Goal: Task Accomplishment & Management: Manage account settings

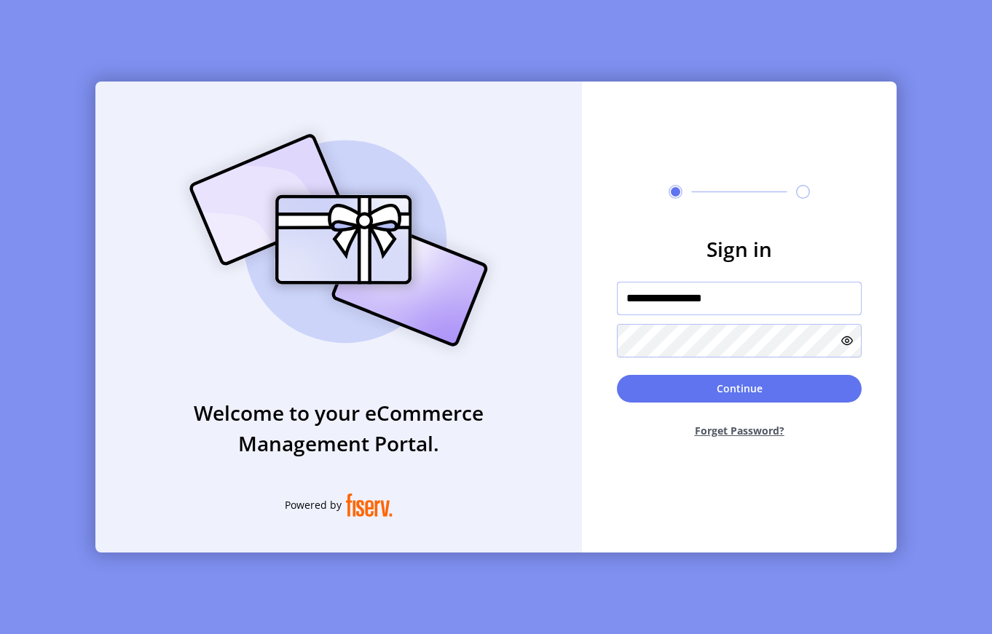
click at [774, 293] on input "**********" at bounding box center [739, 299] width 245 height 34
click at [656, 380] on button "Continue" at bounding box center [739, 389] width 245 height 28
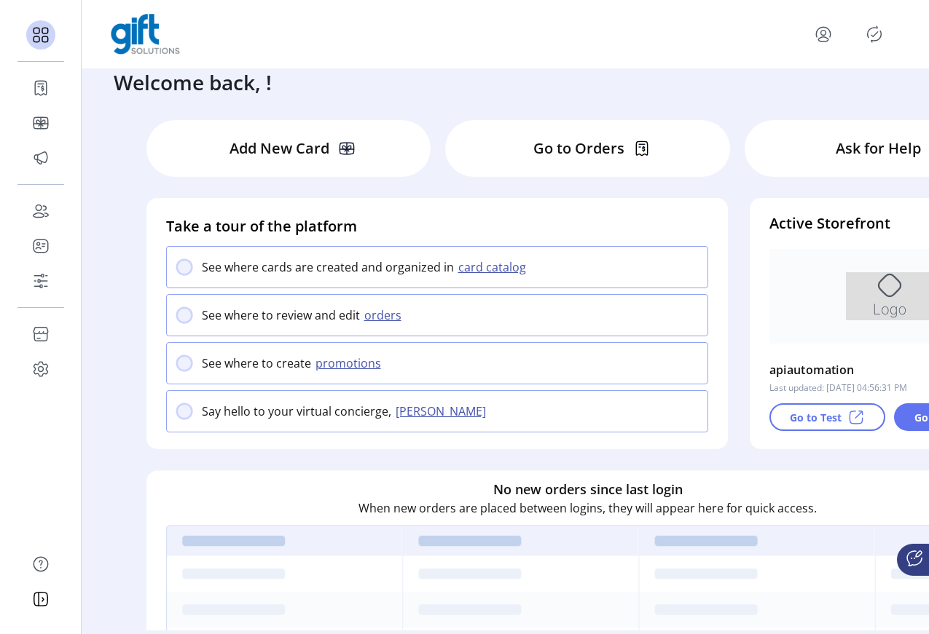
scroll to position [33, 0]
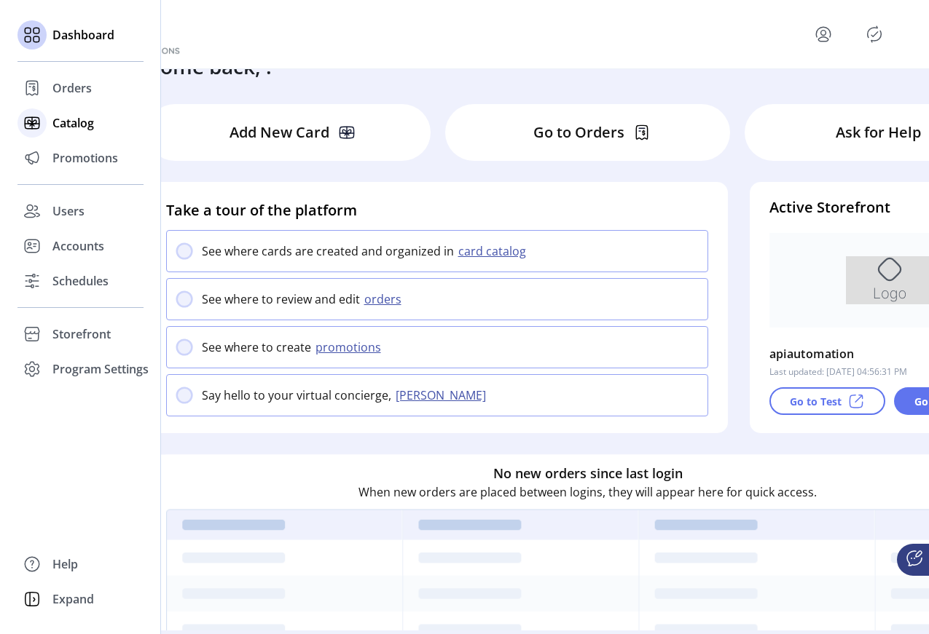
click at [58, 122] on span "Catalog" at bounding box center [73, 122] width 42 height 17
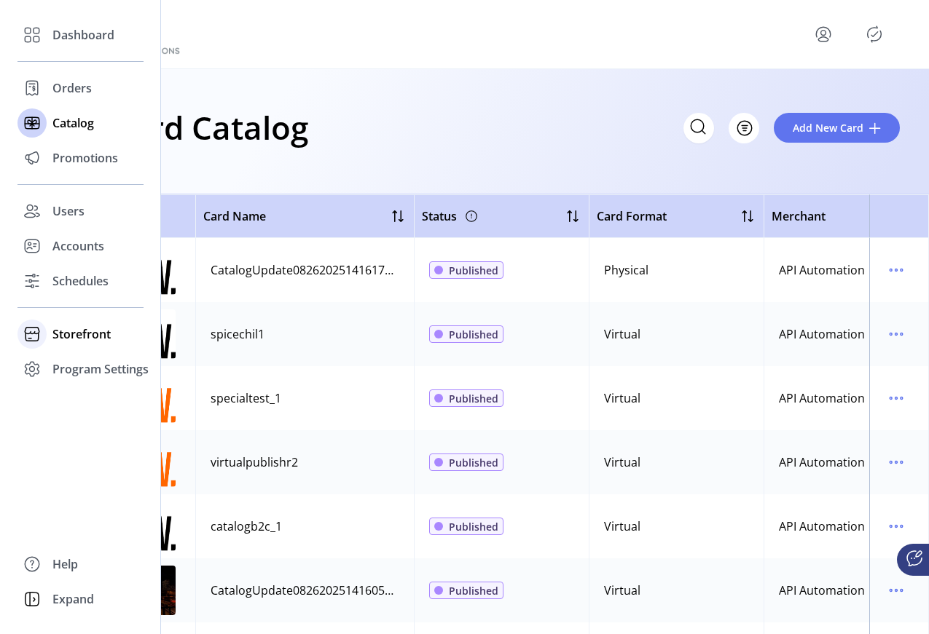
click at [60, 320] on div "Storefront" at bounding box center [80, 334] width 126 height 35
click at [81, 366] on span "Configuration" at bounding box center [90, 363] width 76 height 17
click at [93, 374] on div "Configuration" at bounding box center [80, 363] width 126 height 23
click at [82, 363] on span "Configuration" at bounding box center [90, 363] width 76 height 17
click at [74, 362] on span "Configuration" at bounding box center [90, 363] width 76 height 17
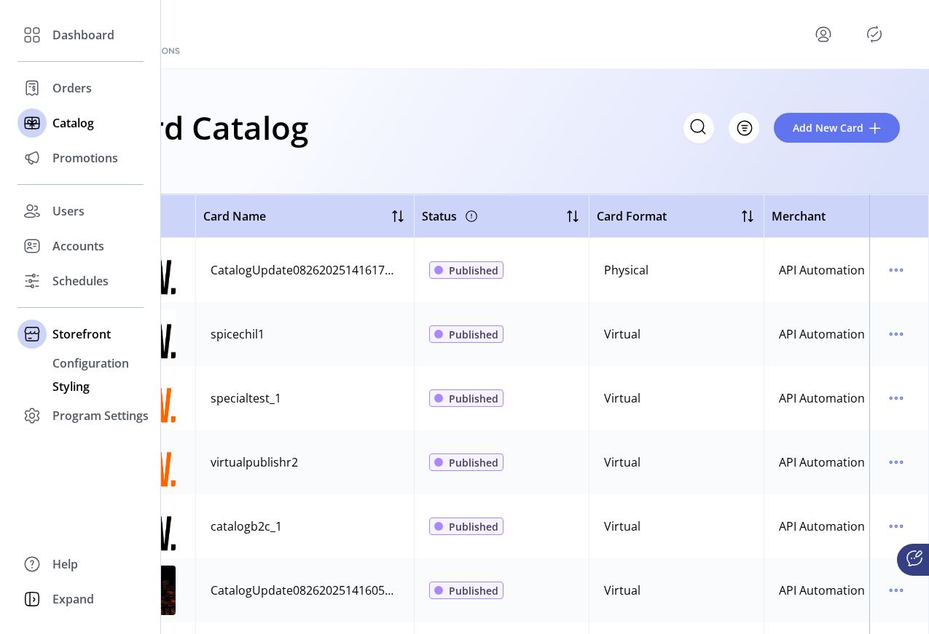
click at [68, 390] on span "Styling" at bounding box center [70, 386] width 37 height 17
click at [71, 28] on span "Dashboard" at bounding box center [83, 34] width 62 height 17
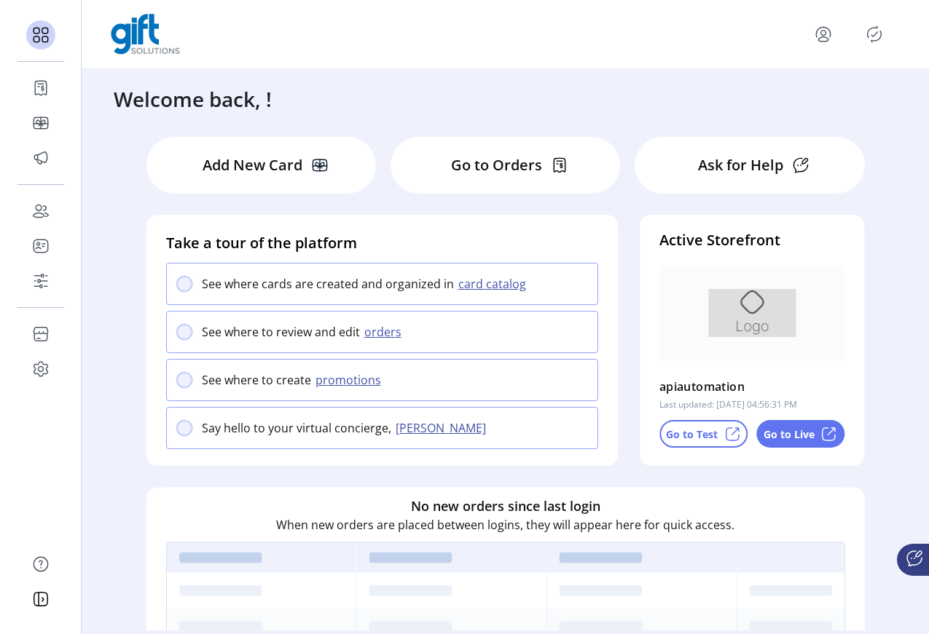
click at [800, 433] on p "Go to Live" at bounding box center [788, 434] width 51 height 15
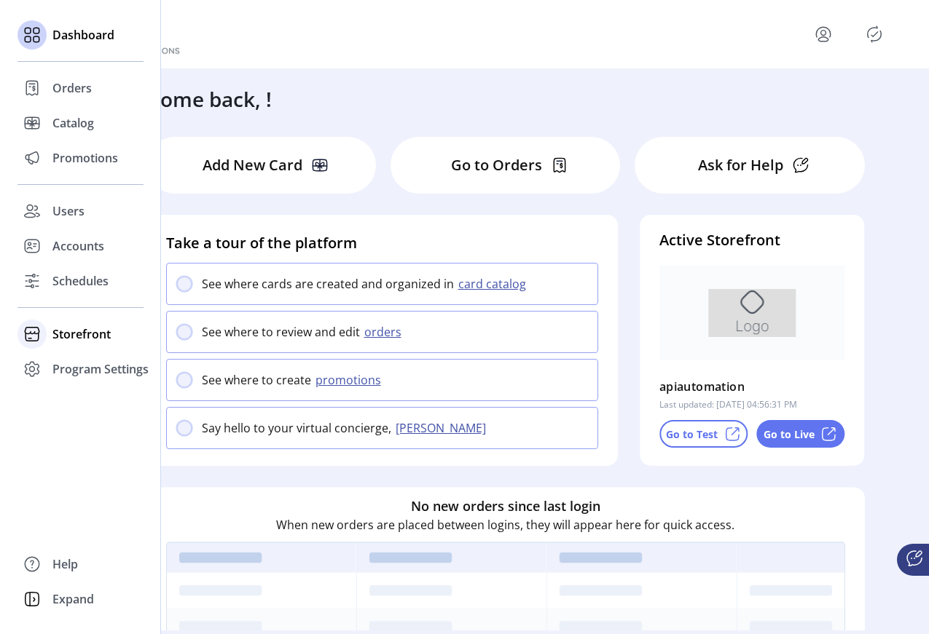
click at [78, 334] on span "Storefront" at bounding box center [81, 334] width 58 height 17
click at [100, 362] on span "Configuration" at bounding box center [90, 363] width 76 height 17
click at [97, 364] on span "Configuration" at bounding box center [90, 363] width 76 height 17
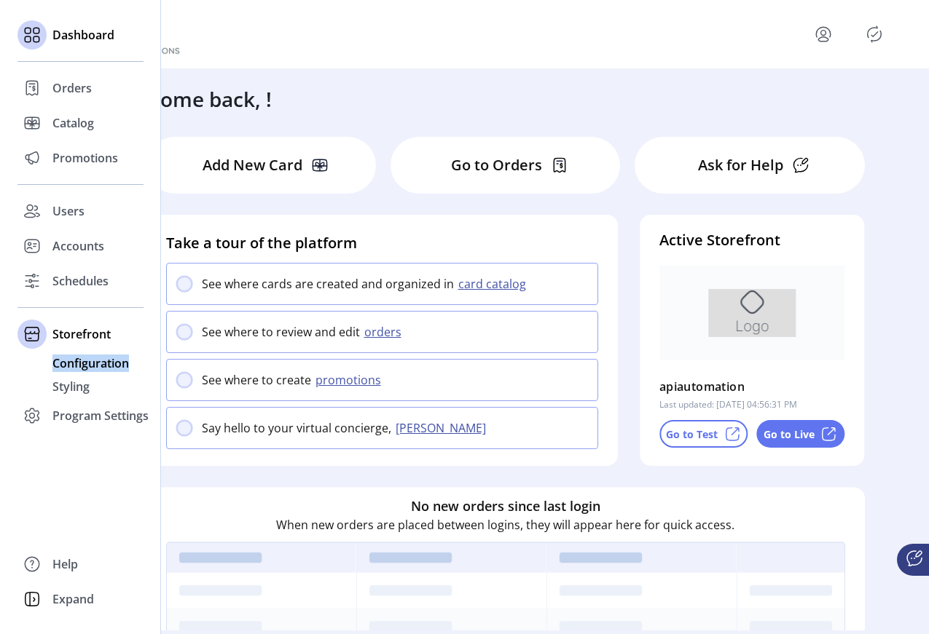
click at [97, 364] on span "Configuration" at bounding box center [90, 363] width 76 height 17
click at [81, 387] on span "Styling" at bounding box center [70, 386] width 37 height 17
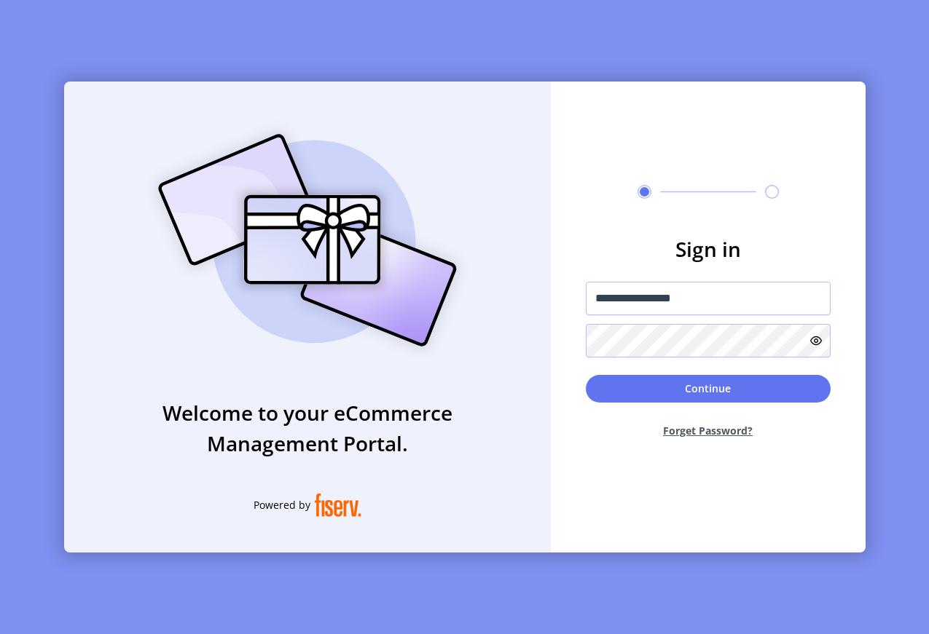
click at [690, 389] on button "Continue" at bounding box center [708, 389] width 245 height 28
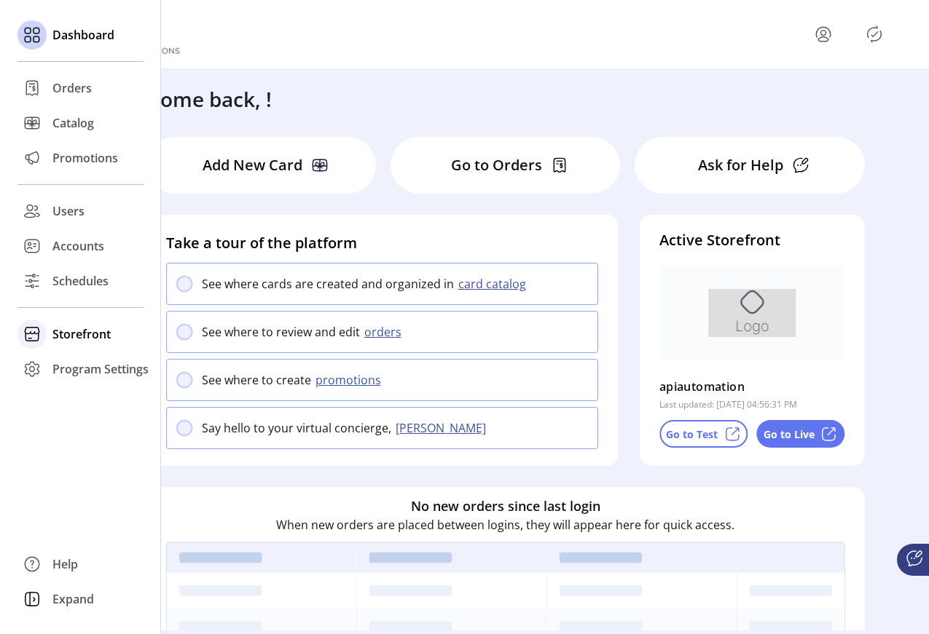
click at [72, 331] on span "Storefront" at bounding box center [81, 334] width 58 height 17
click at [85, 369] on span "Configuration" at bounding box center [90, 363] width 76 height 17
click at [88, 364] on span "Configuration" at bounding box center [90, 363] width 76 height 17
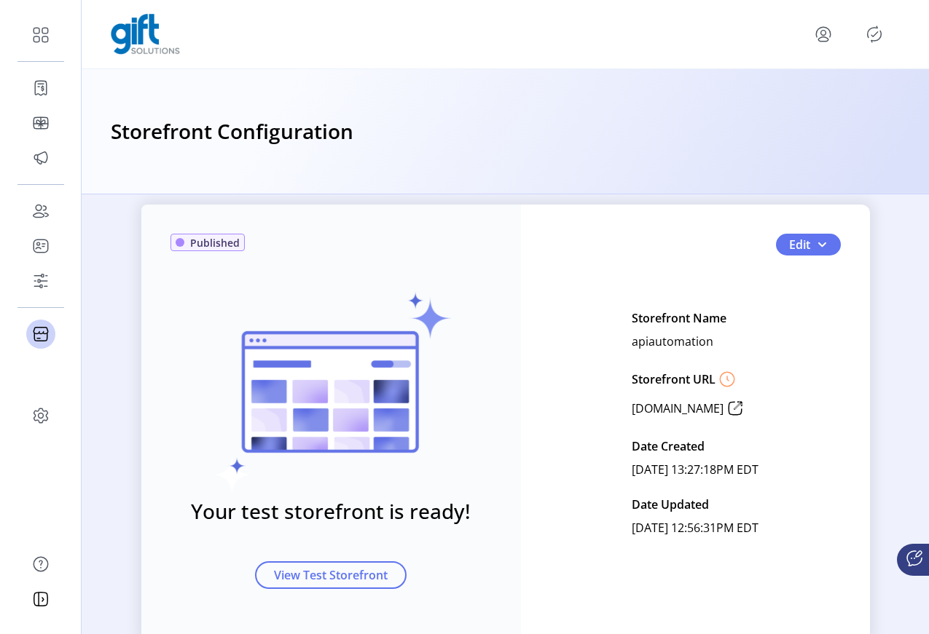
scroll to position [67, 0]
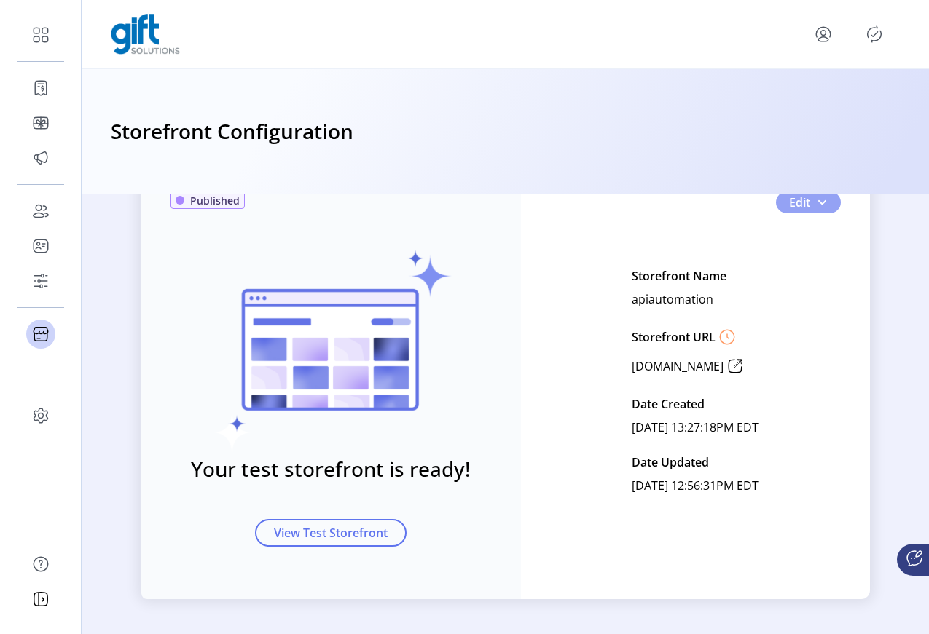
click at [819, 204] on span "button" at bounding box center [822, 203] width 12 height 12
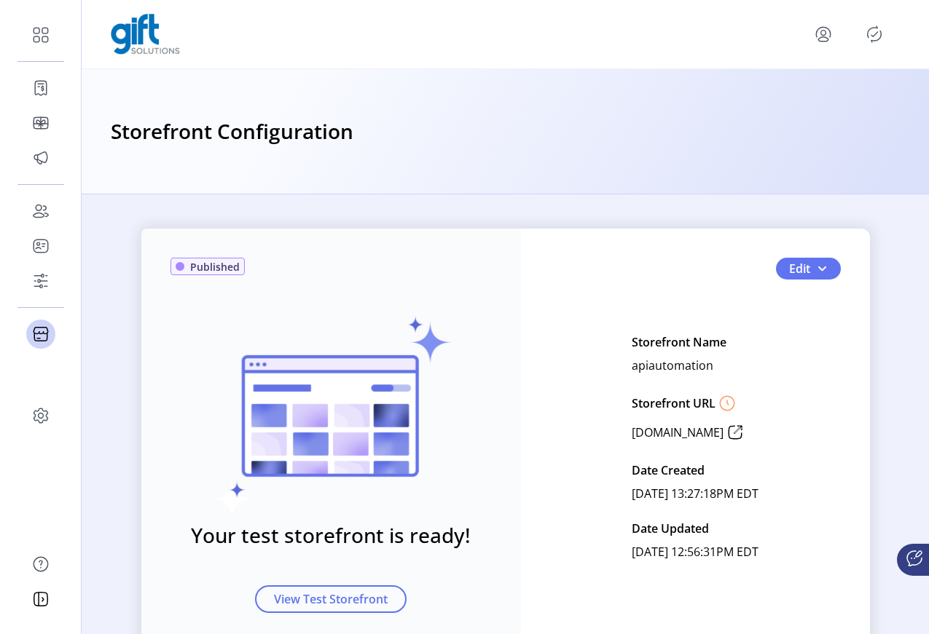
scroll to position [0, 0]
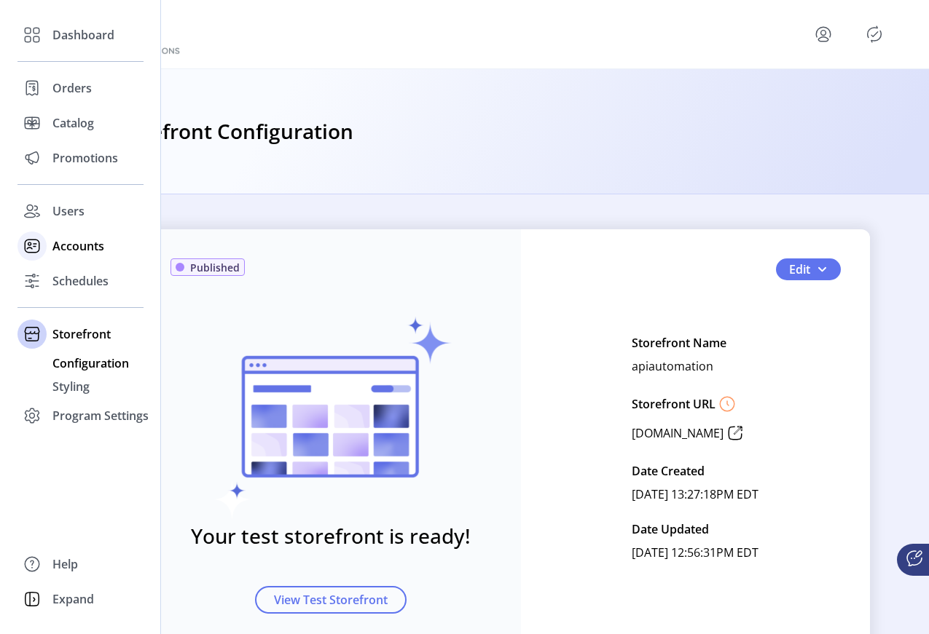
click at [73, 235] on div "Accounts" at bounding box center [80, 246] width 126 height 35
click at [79, 253] on span "Accounts" at bounding box center [78, 245] width 52 height 17
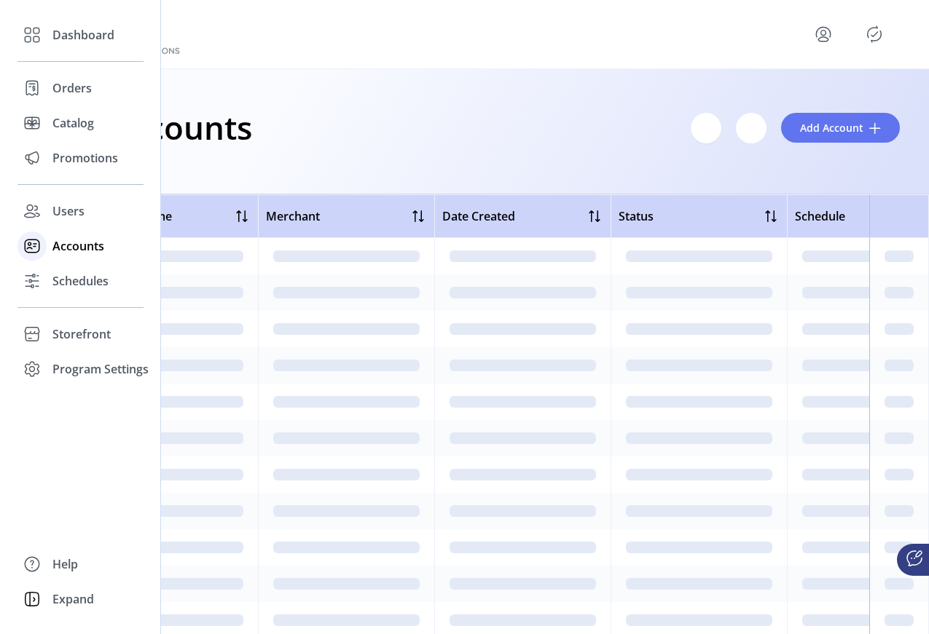
click at [76, 246] on span "Accounts" at bounding box center [78, 245] width 52 height 17
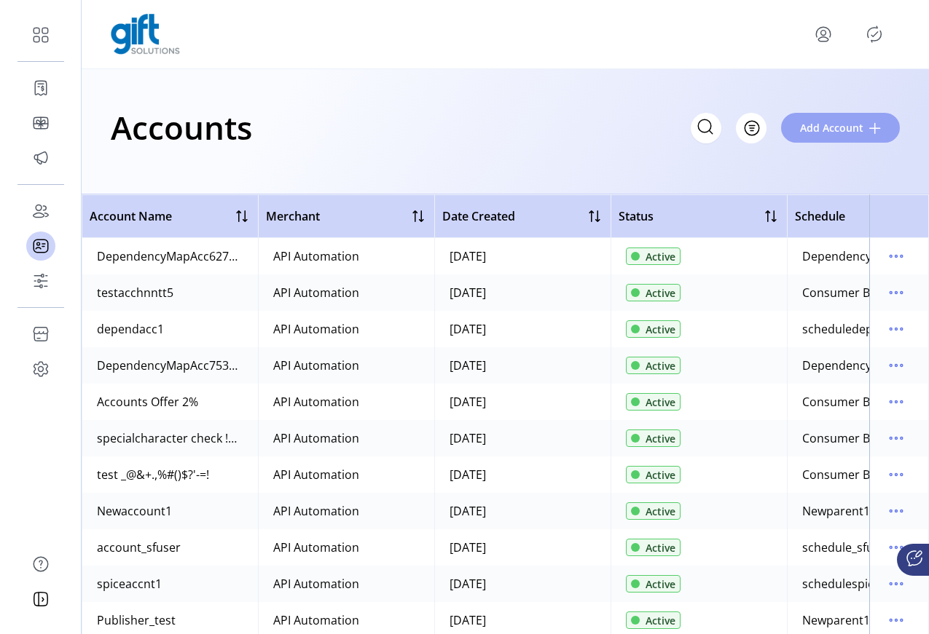
click at [851, 126] on span "Add Account" at bounding box center [831, 127] width 63 height 15
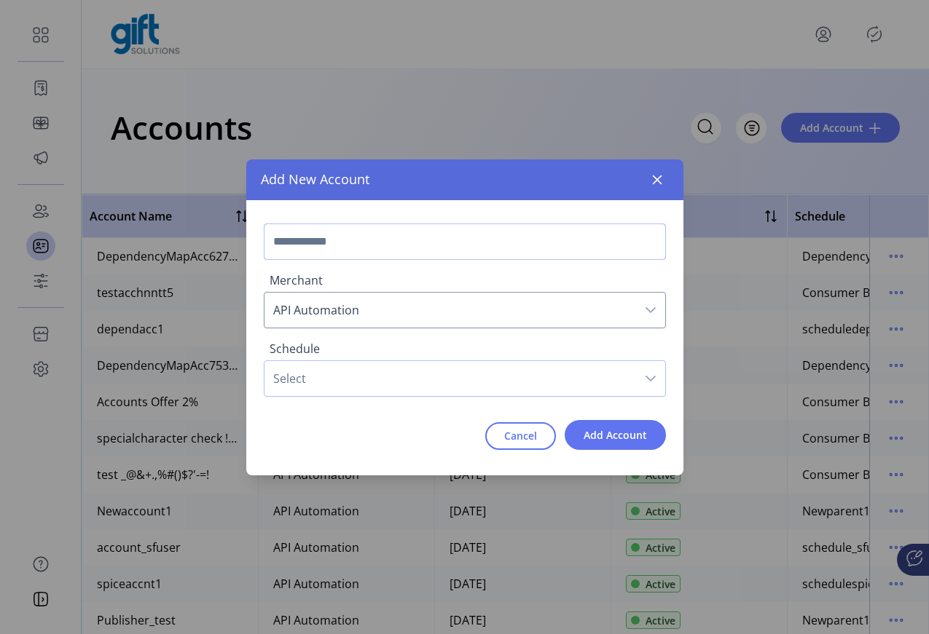
click at [318, 244] on input "text" at bounding box center [465, 242] width 402 height 36
click at [305, 374] on span "Select" at bounding box center [449, 378] width 371 height 35
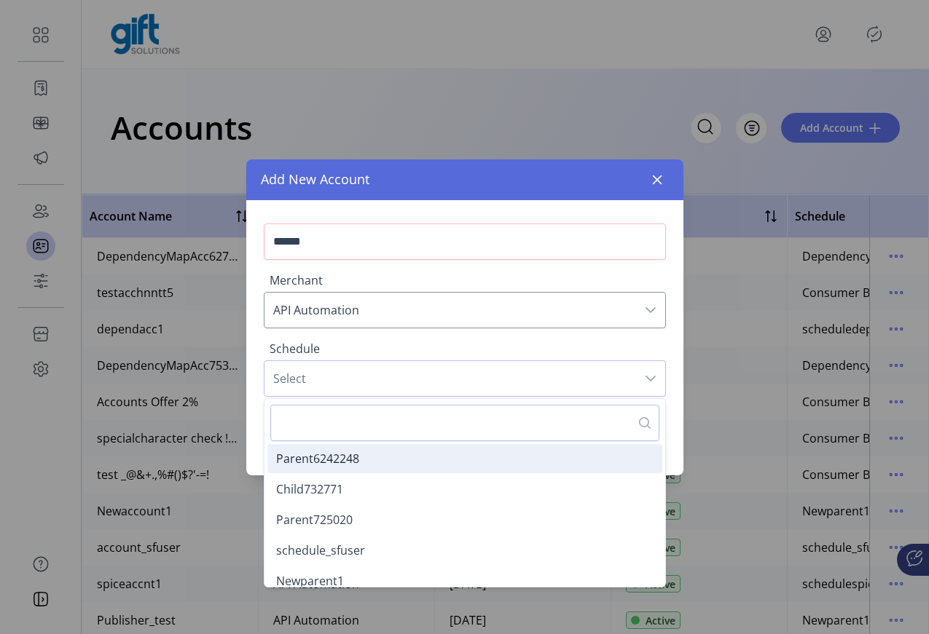
click at [325, 459] on span "Parent6242248" at bounding box center [317, 459] width 83 height 16
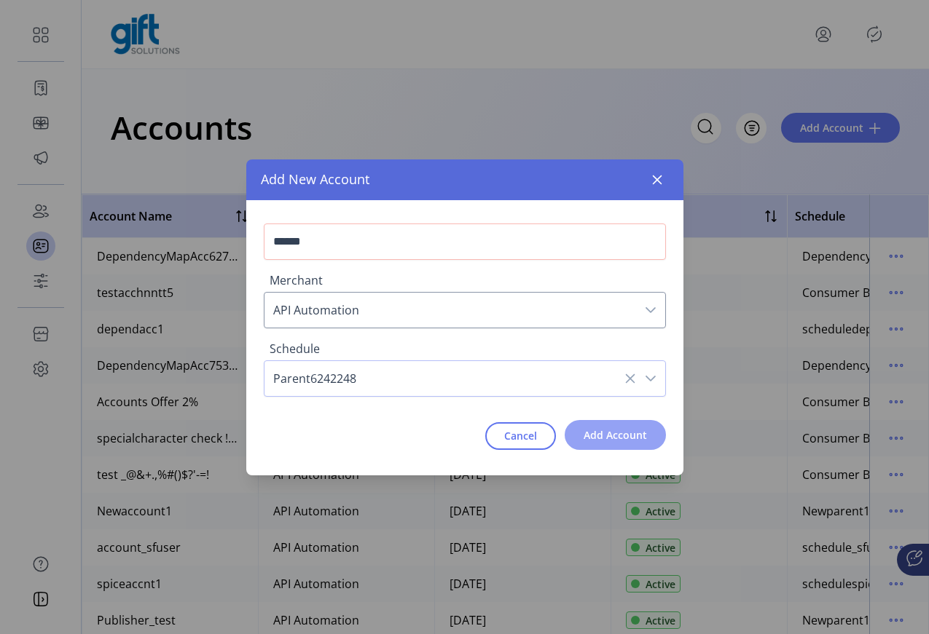
click at [606, 435] on span "Add Account" at bounding box center [614, 435] width 63 height 15
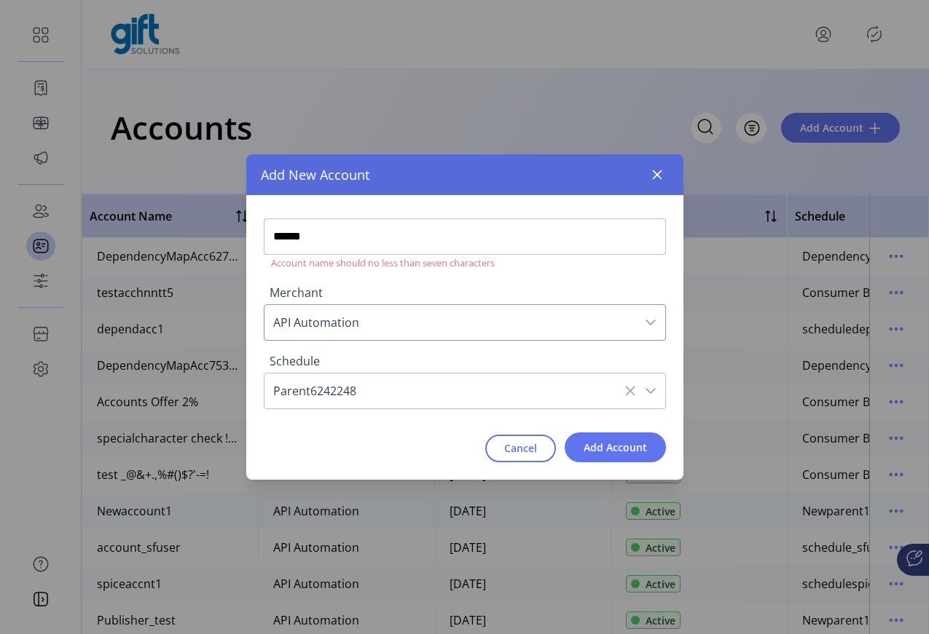
click at [363, 232] on input "******" at bounding box center [465, 237] width 402 height 36
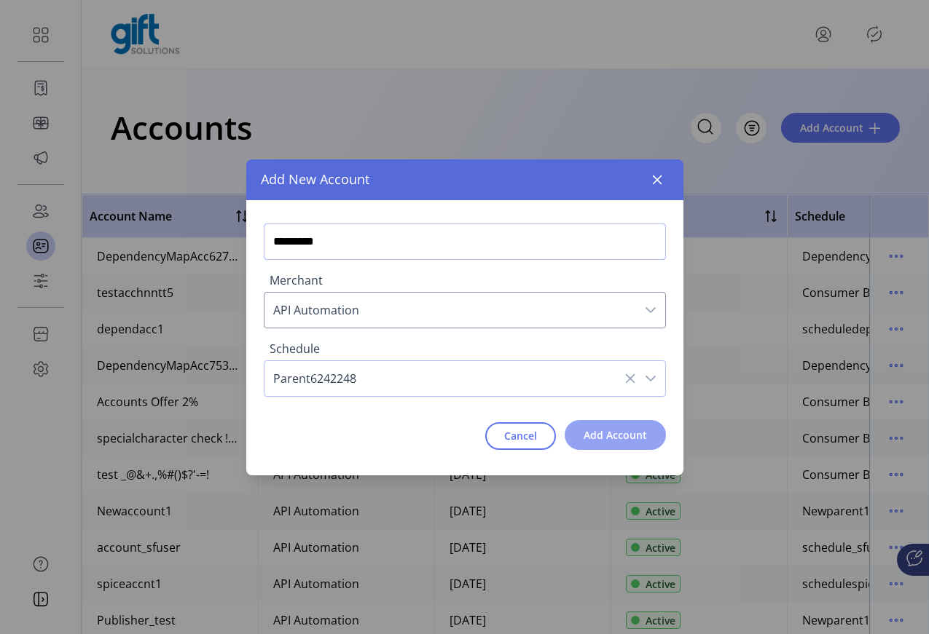
type input "*********"
click at [585, 431] on span "Add Account" at bounding box center [614, 435] width 63 height 15
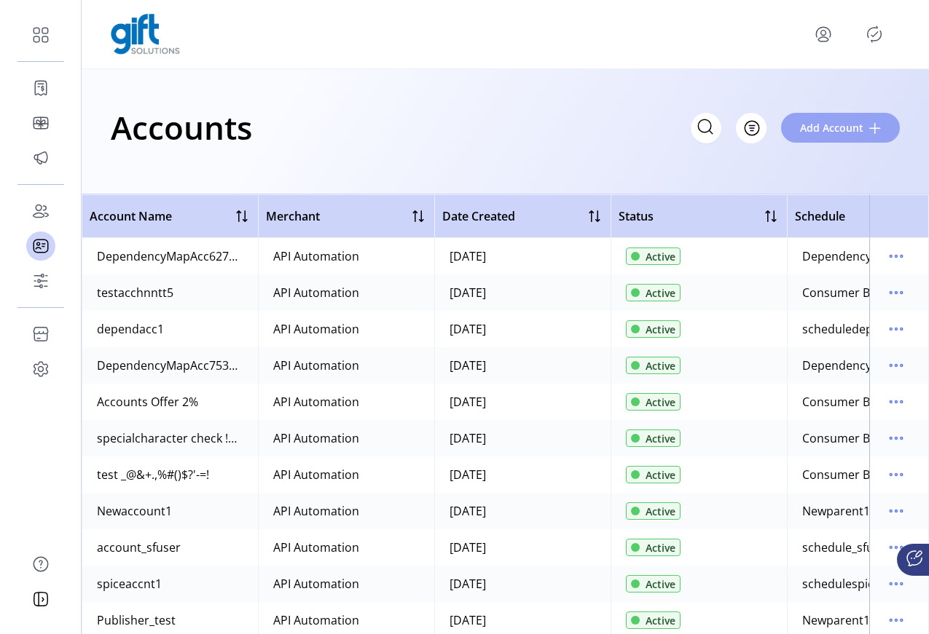
click at [839, 130] on span "Add Account" at bounding box center [831, 127] width 63 height 15
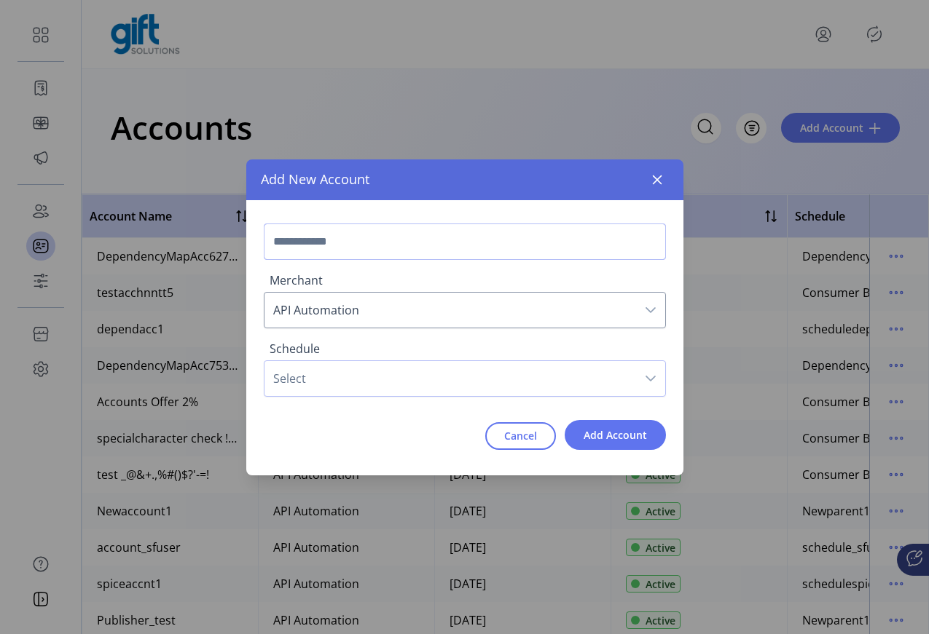
click at [447, 245] on input "text" at bounding box center [465, 242] width 402 height 36
type input "**********"
click at [346, 369] on span "Select" at bounding box center [449, 378] width 371 height 35
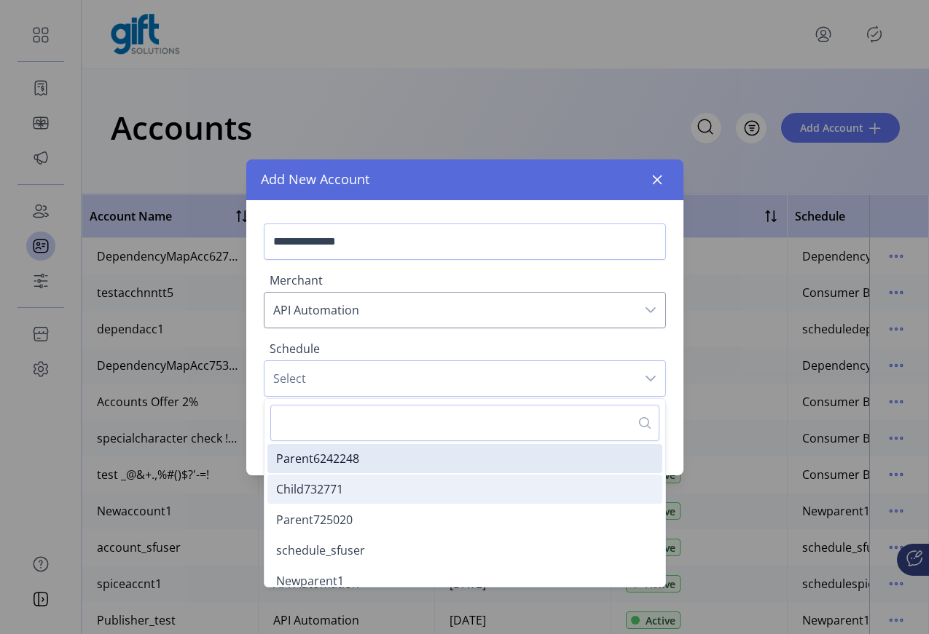
click at [342, 489] on span "Child732771" at bounding box center [309, 489] width 67 height 16
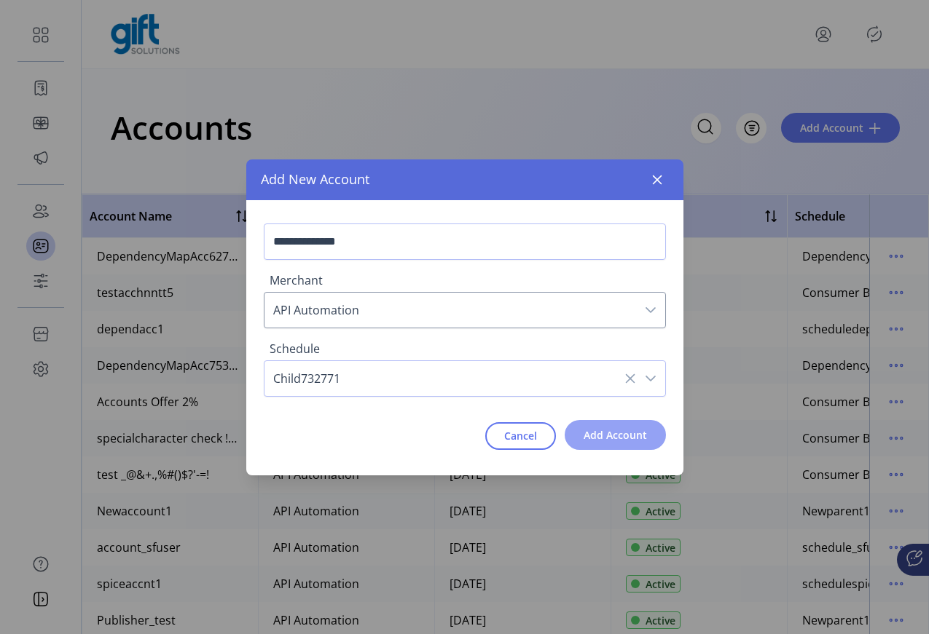
click at [605, 438] on span "Add Account" at bounding box center [614, 435] width 63 height 15
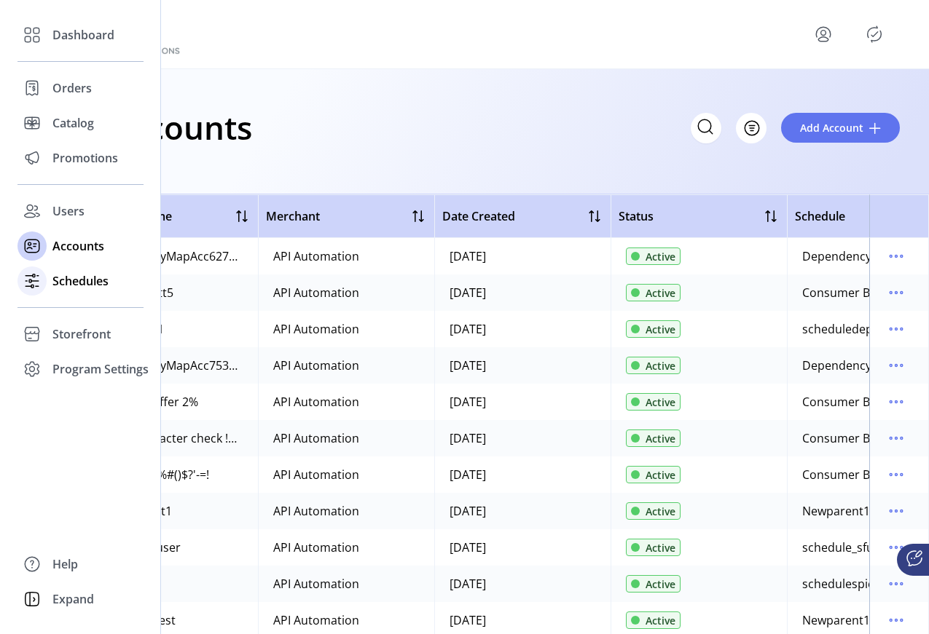
click at [58, 288] on span "Schedules" at bounding box center [80, 280] width 56 height 17
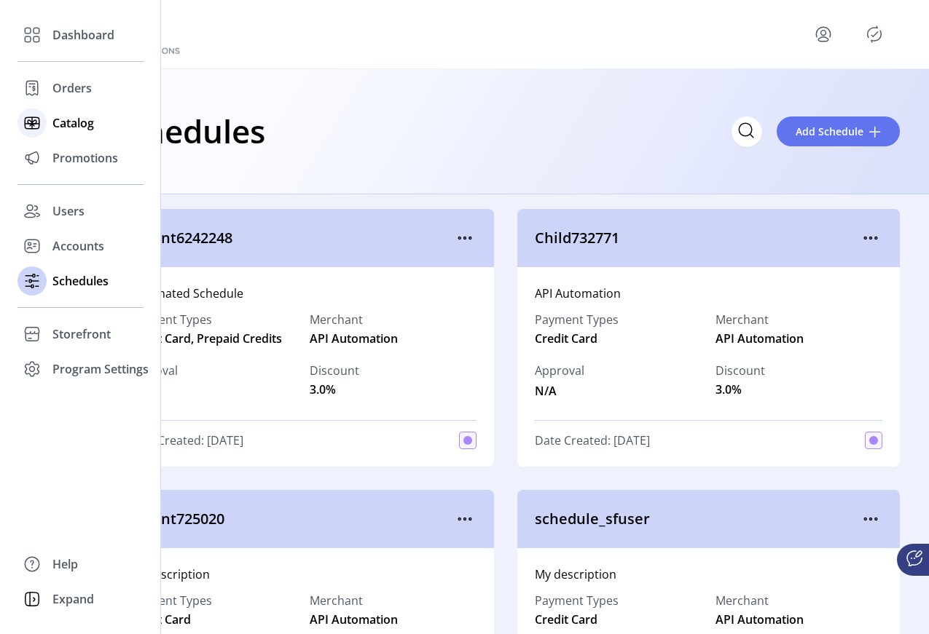
click at [59, 117] on span "Catalog" at bounding box center [73, 122] width 42 height 17
click at [71, 128] on span "Catalog" at bounding box center [73, 122] width 42 height 17
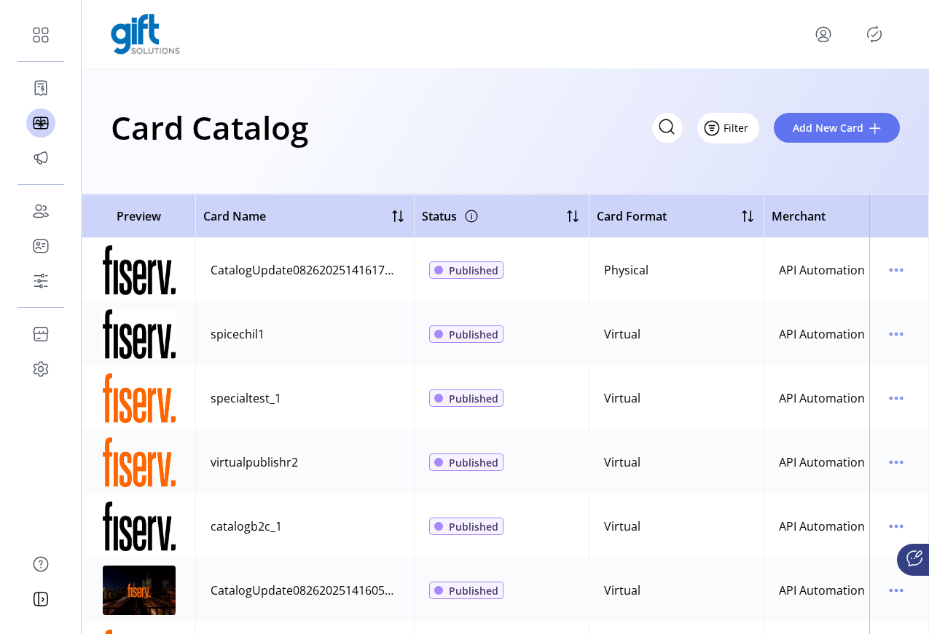
click at [752, 131] on button "Filter" at bounding box center [728, 128] width 62 height 31
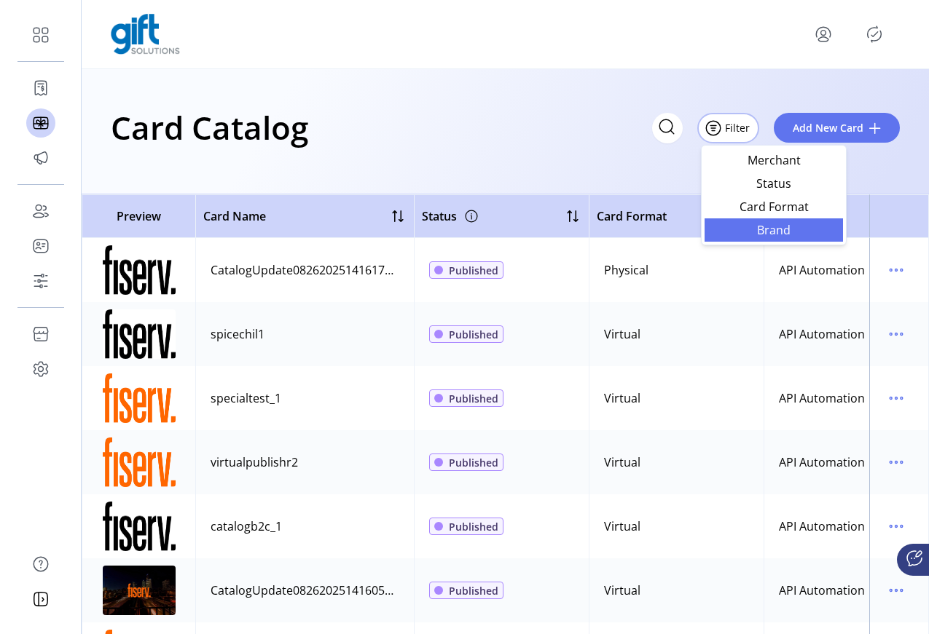
click at [773, 221] on link "Brand" at bounding box center [773, 230] width 138 height 23
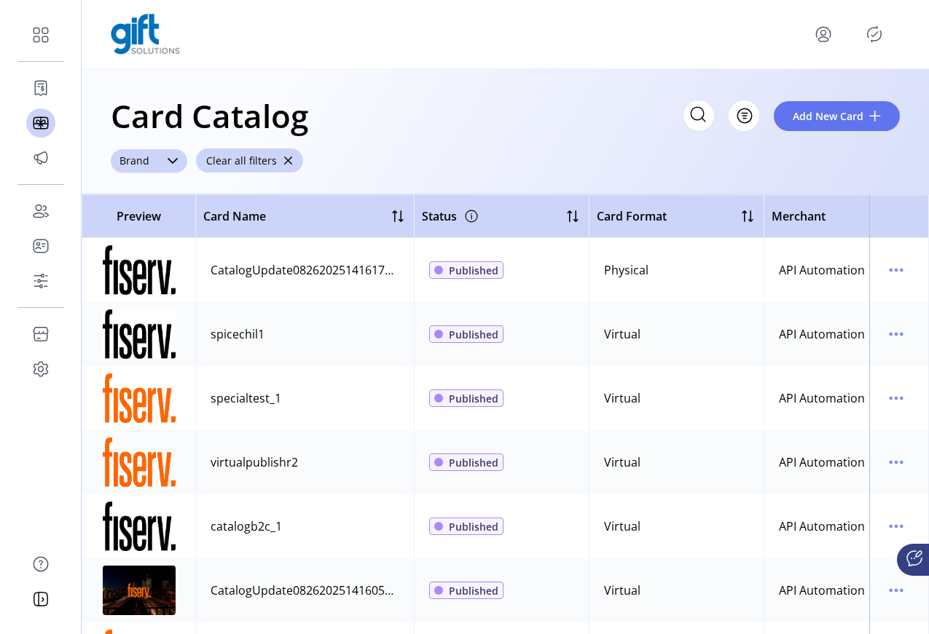
click at [170, 163] on icon "dropdown trigger" at bounding box center [173, 161] width 12 height 12
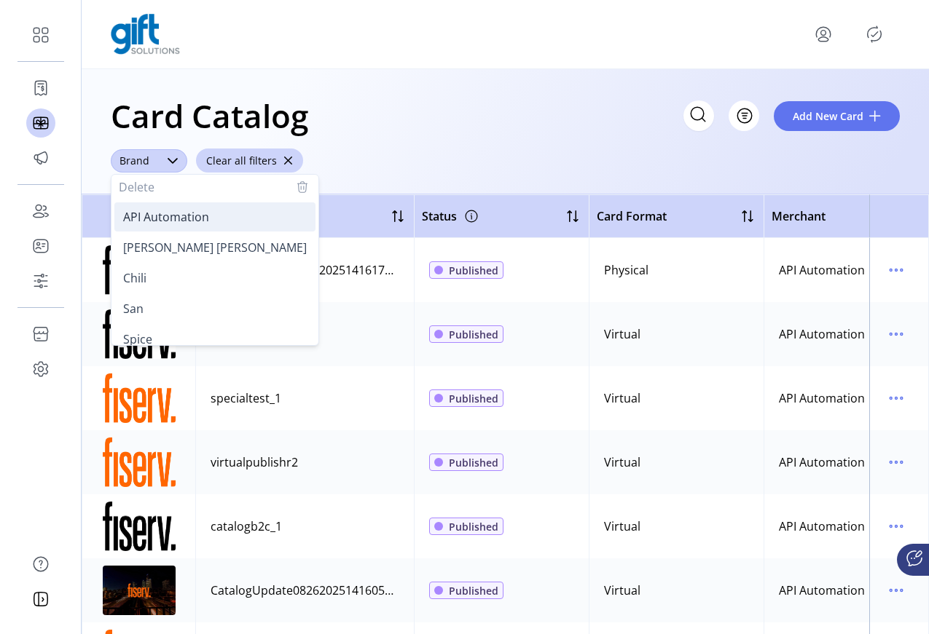
click at [160, 216] on span "API Automation" at bounding box center [166, 217] width 86 height 16
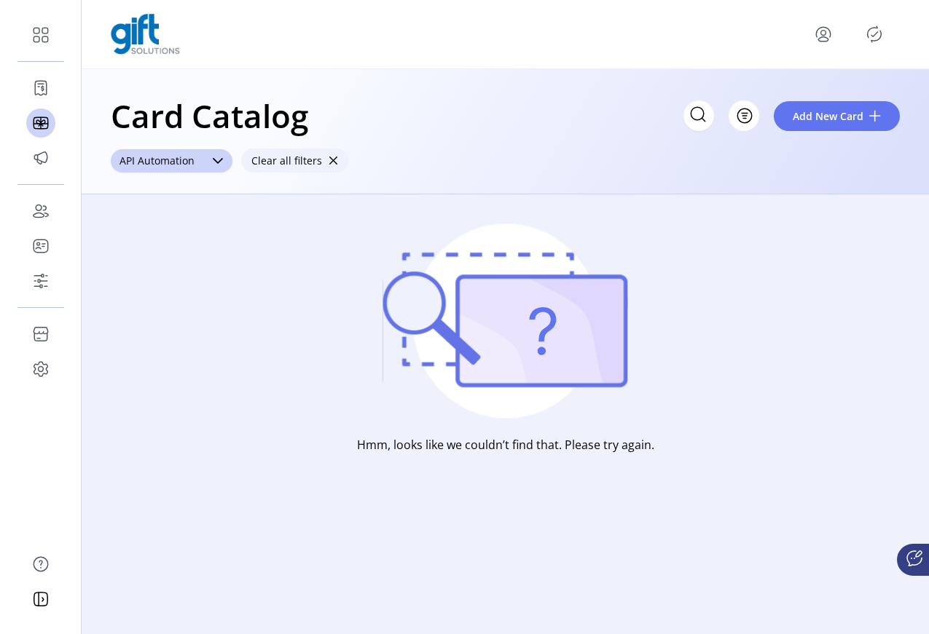
click at [330, 164] on span "button" at bounding box center [333, 161] width 10 height 10
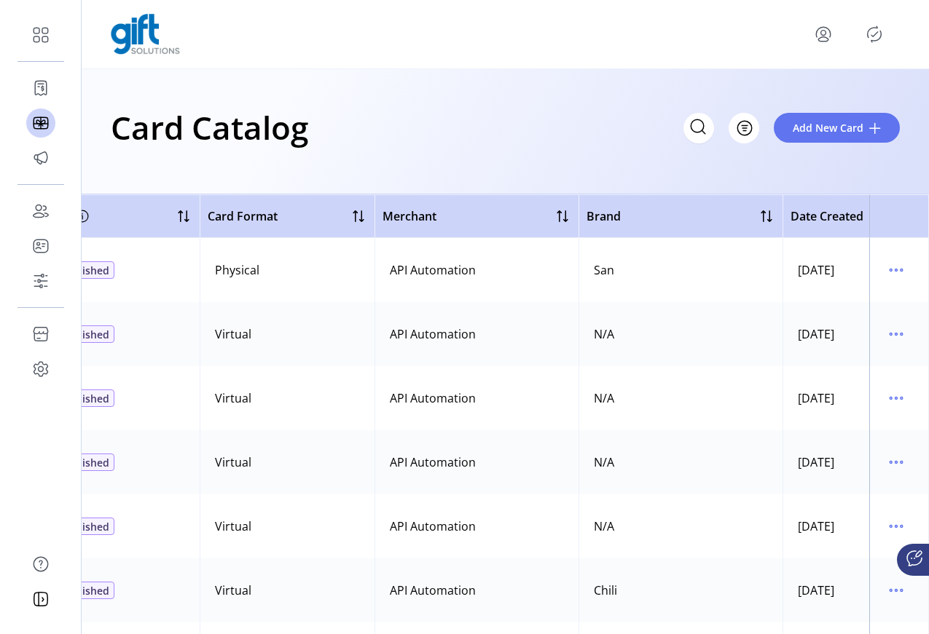
scroll to position [36, 389]
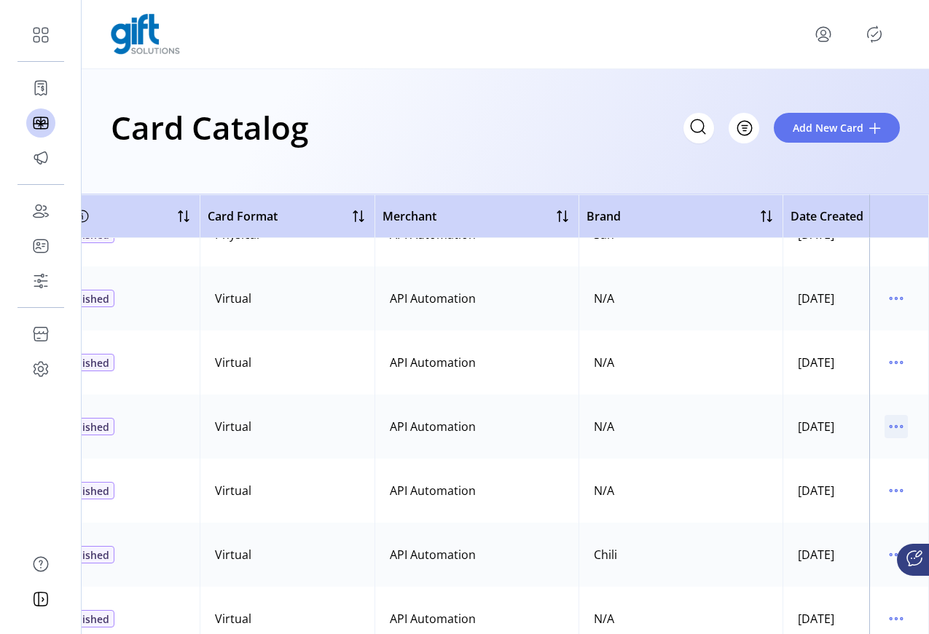
click at [889, 431] on icon "menu" at bounding box center [895, 426] width 23 height 23
click at [835, 484] on span "Edit Details" at bounding box center [827, 479] width 121 height 12
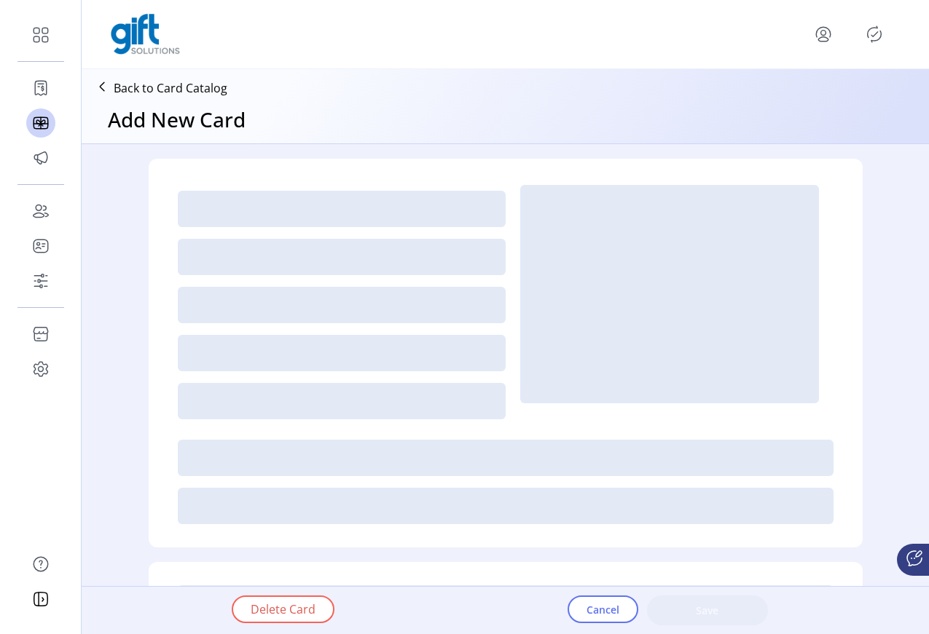
type textarea "****"
type input "*"
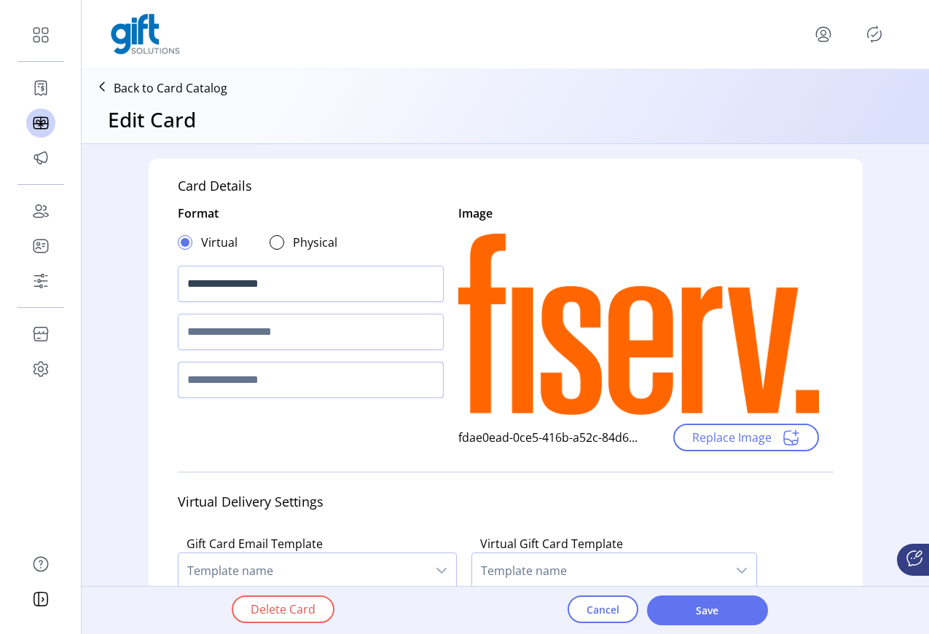
click at [268, 379] on input "text" at bounding box center [311, 380] width 266 height 36
click at [272, 426] on input "text" at bounding box center [311, 428] width 266 height 36
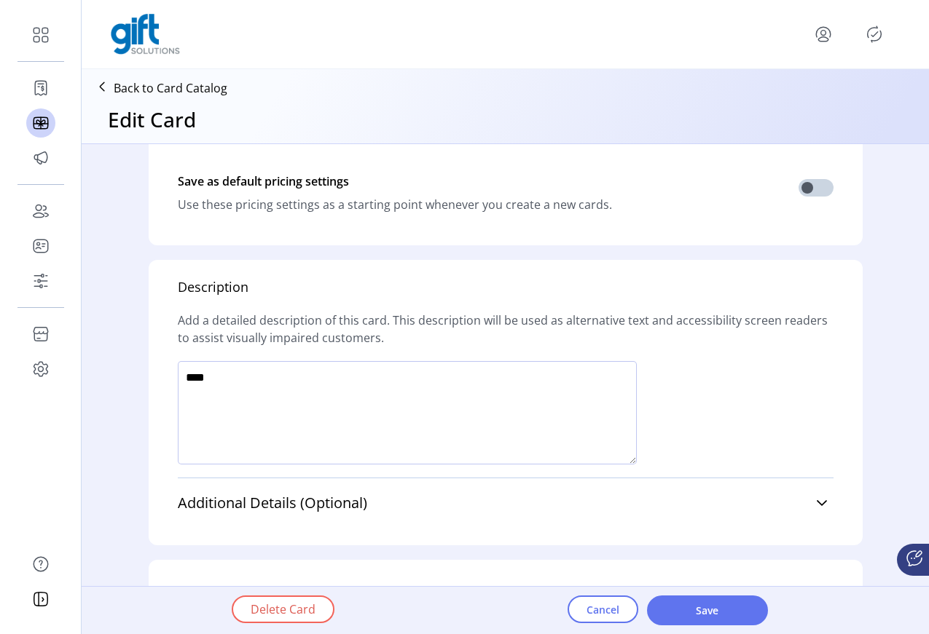
scroll to position [932, 0]
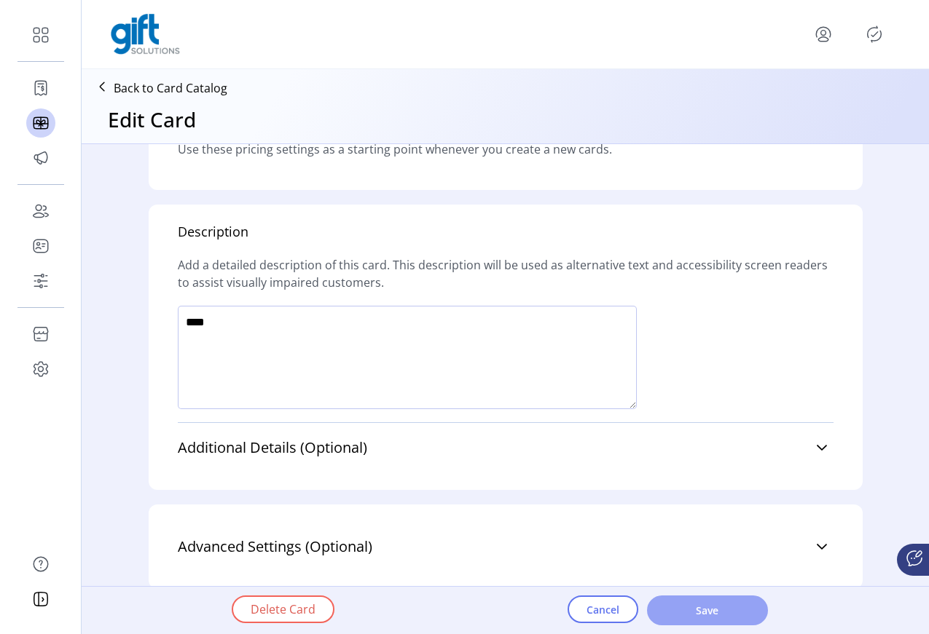
type input "**********"
click at [719, 610] on span "Save" at bounding box center [707, 610] width 83 height 15
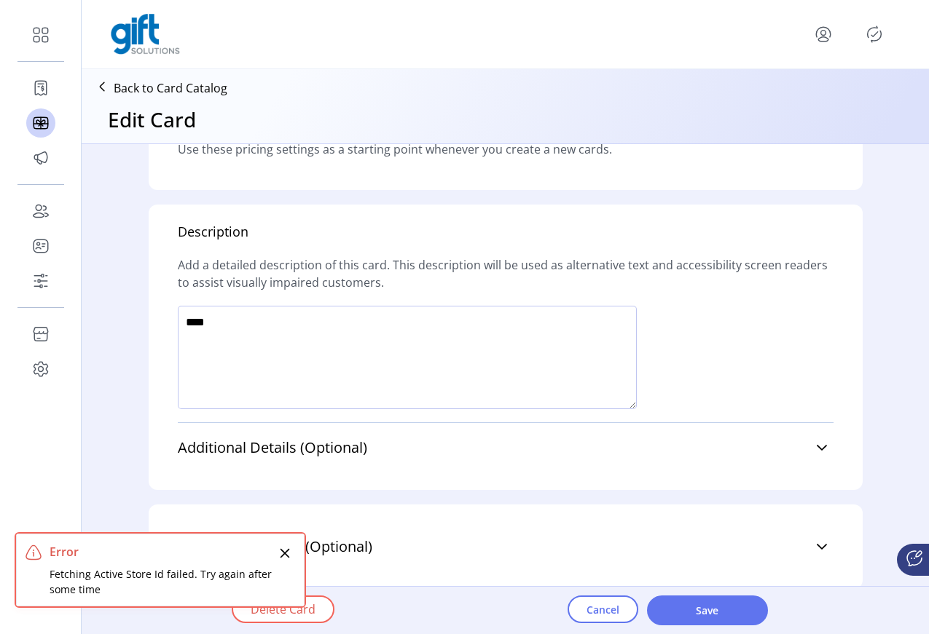
click at [283, 564] on div "Error Fetching Active Store Id failed. Try again after some time" at bounding box center [160, 570] width 288 height 73
click at [283, 556] on icon "Close" at bounding box center [285, 554] width 12 height 12
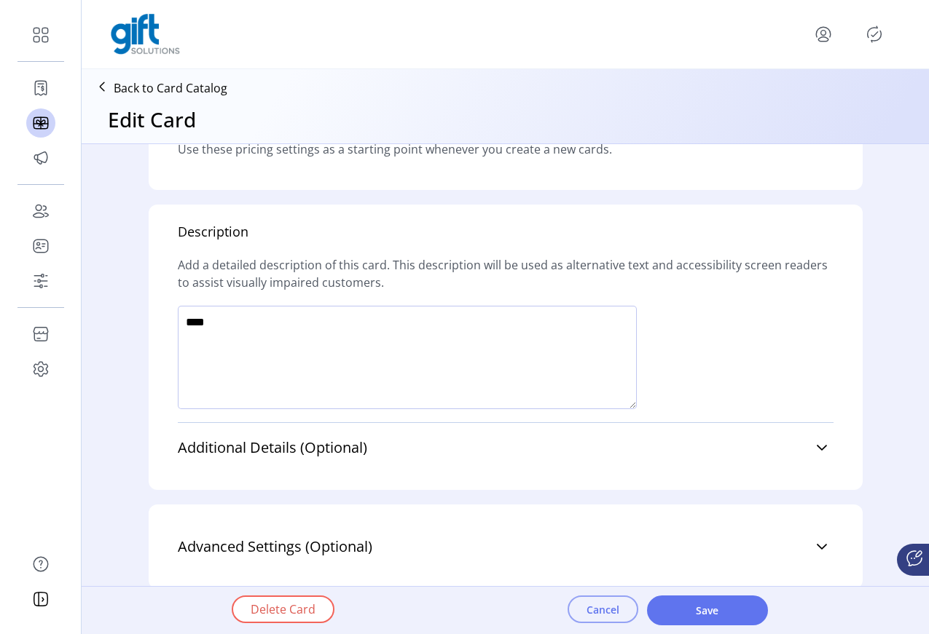
click at [597, 615] on span "Cancel" at bounding box center [602, 609] width 33 height 15
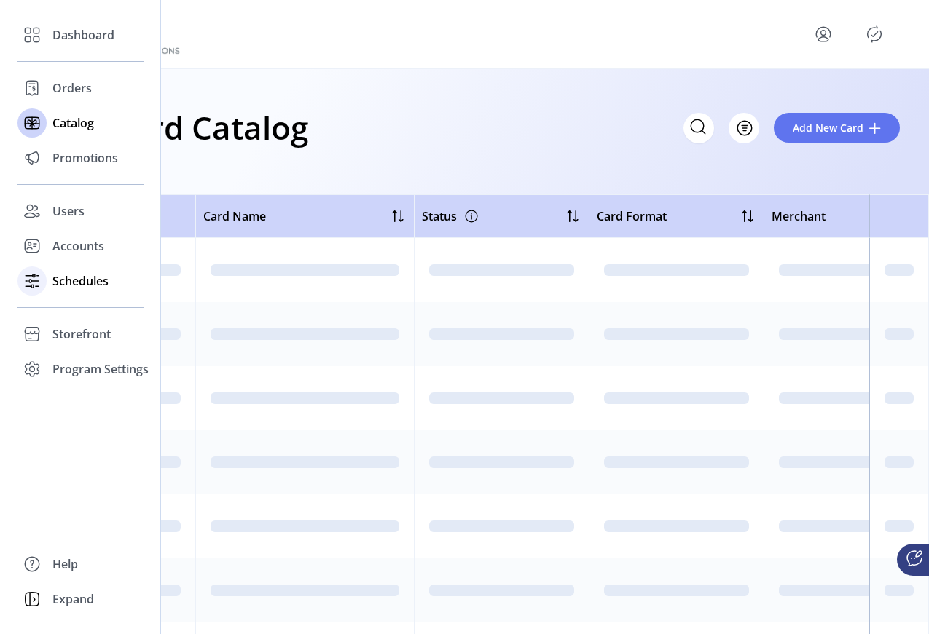
click at [63, 285] on span "Schedules" at bounding box center [80, 280] width 56 height 17
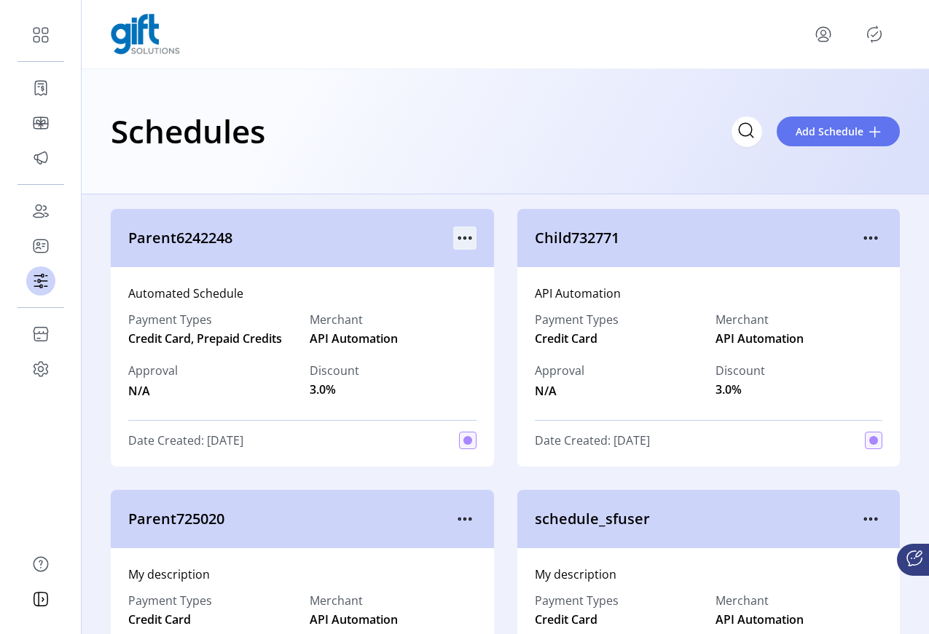
click at [465, 240] on icon "menu" at bounding box center [464, 238] width 23 height 23
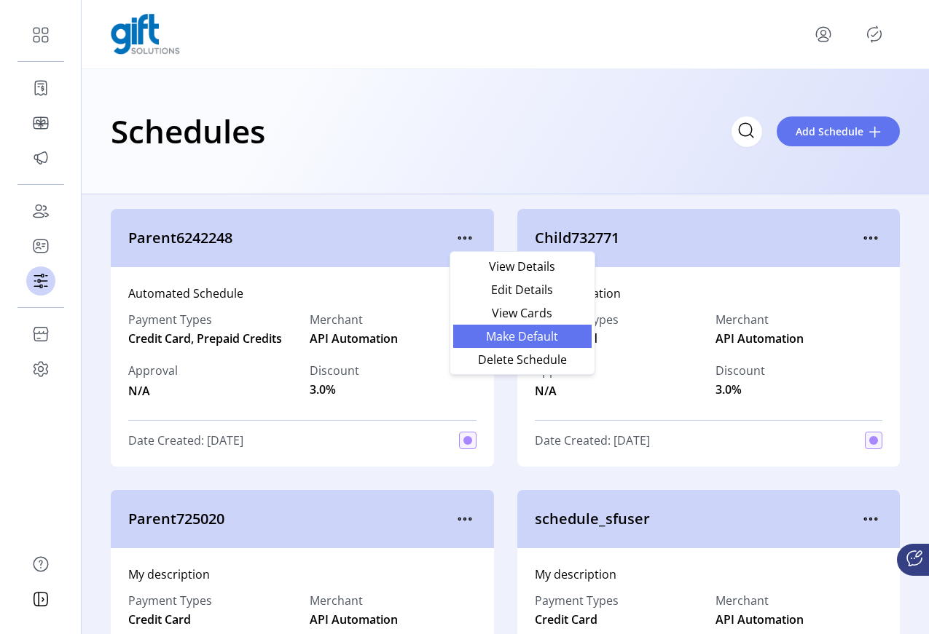
click at [539, 339] on span "Make Default" at bounding box center [522, 337] width 121 height 12
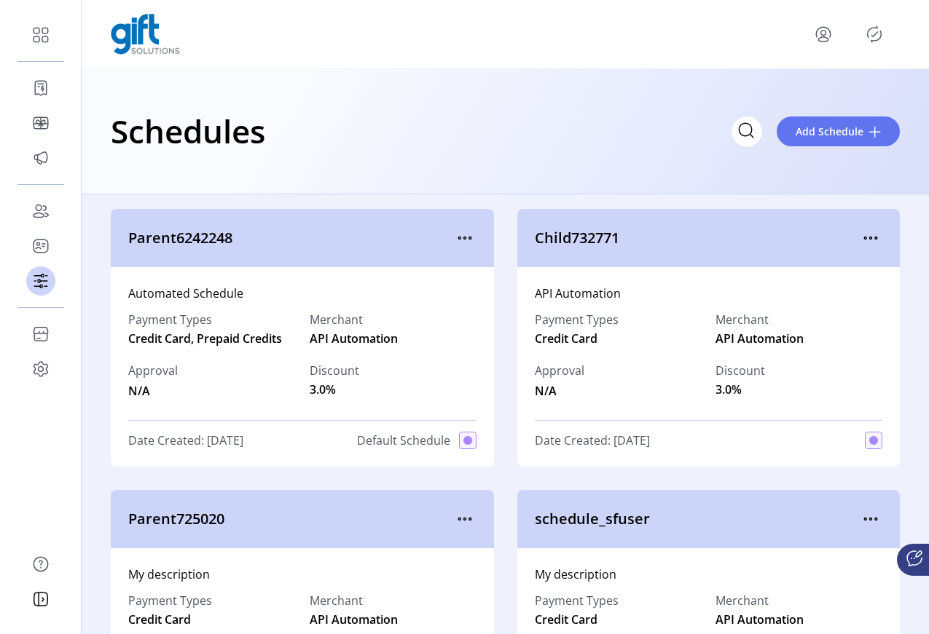
click at [865, 33] on icon "Publisher Panel" at bounding box center [873, 34] width 23 height 23
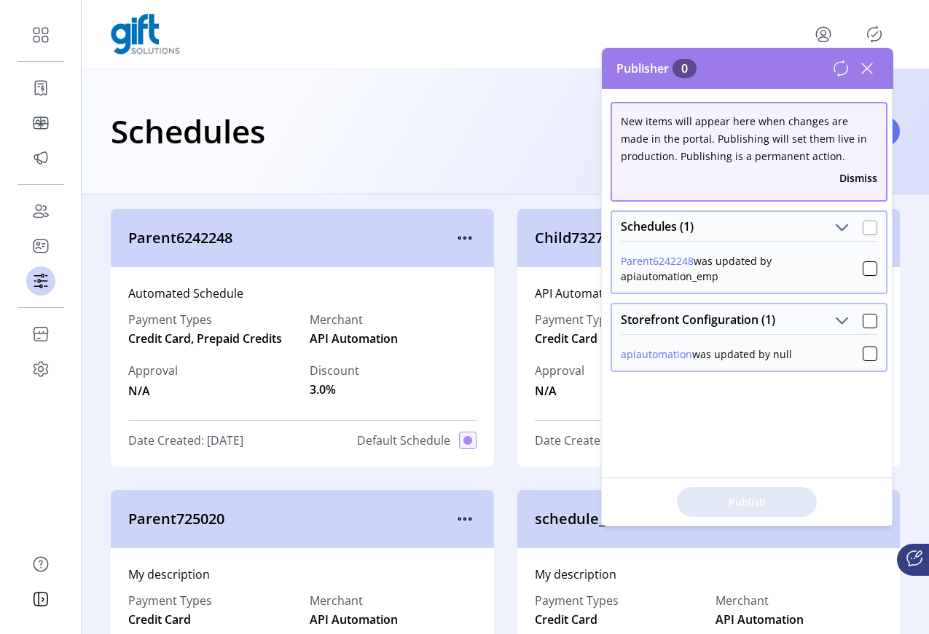
click at [865, 229] on div at bounding box center [869, 228] width 15 height 15
click at [862, 320] on div at bounding box center [869, 321] width 15 height 15
click at [752, 503] on span "Publish 2 Items" at bounding box center [747, 502] width 102 height 15
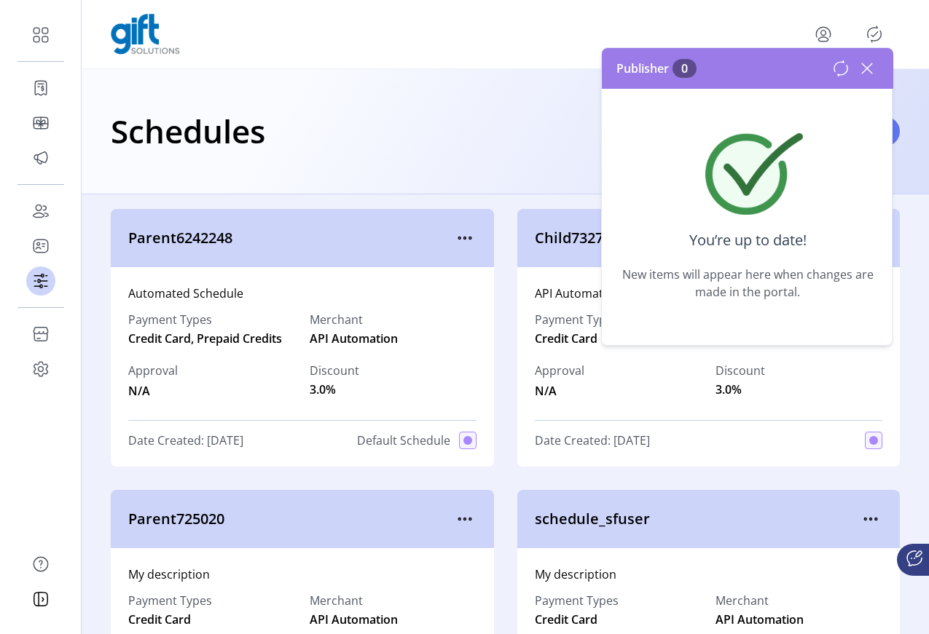
click at [861, 74] on icon at bounding box center [866, 68] width 23 height 23
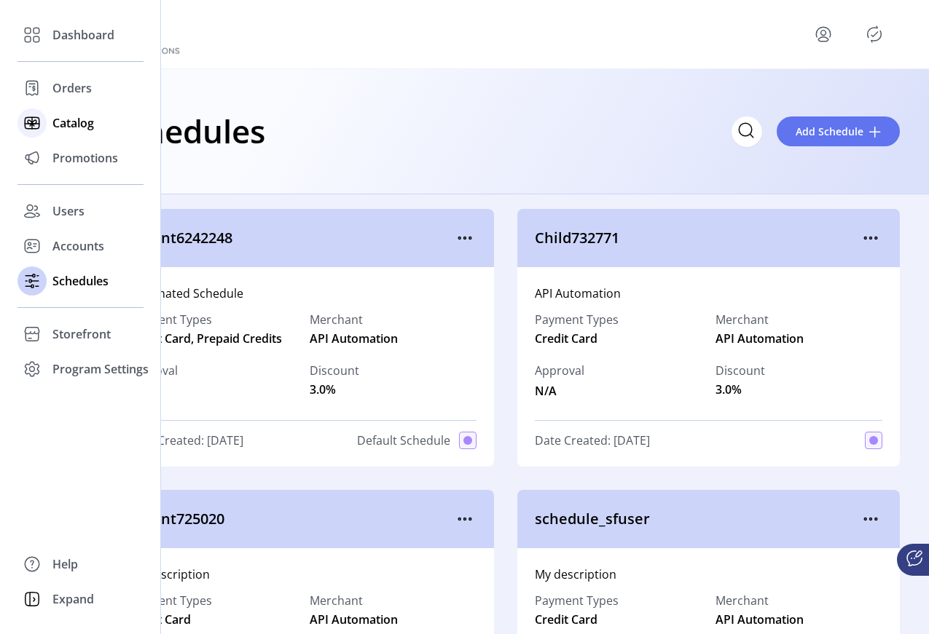
click at [75, 132] on div "Catalog" at bounding box center [80, 123] width 126 height 35
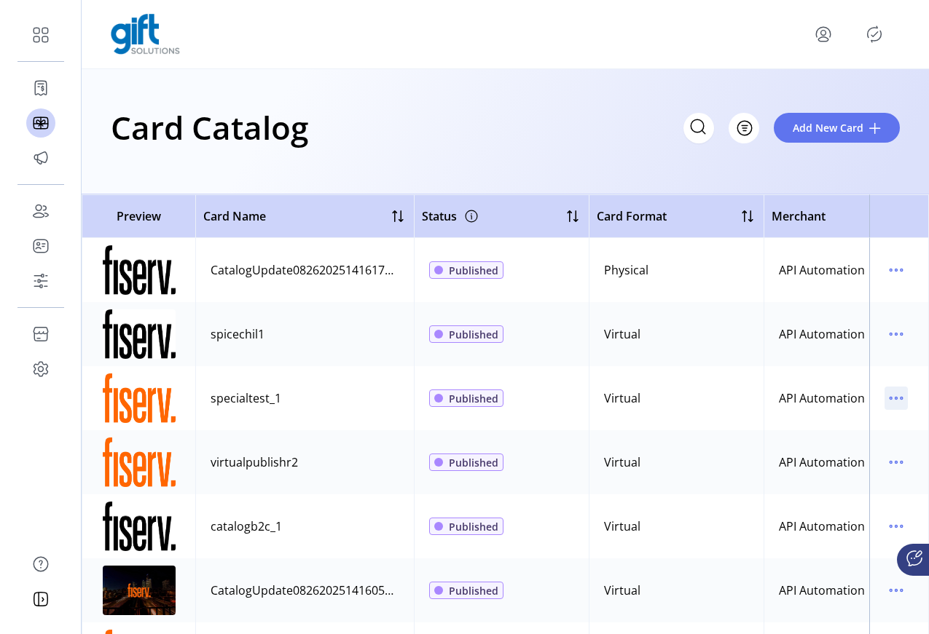
click at [893, 401] on icon "menu" at bounding box center [895, 398] width 23 height 23
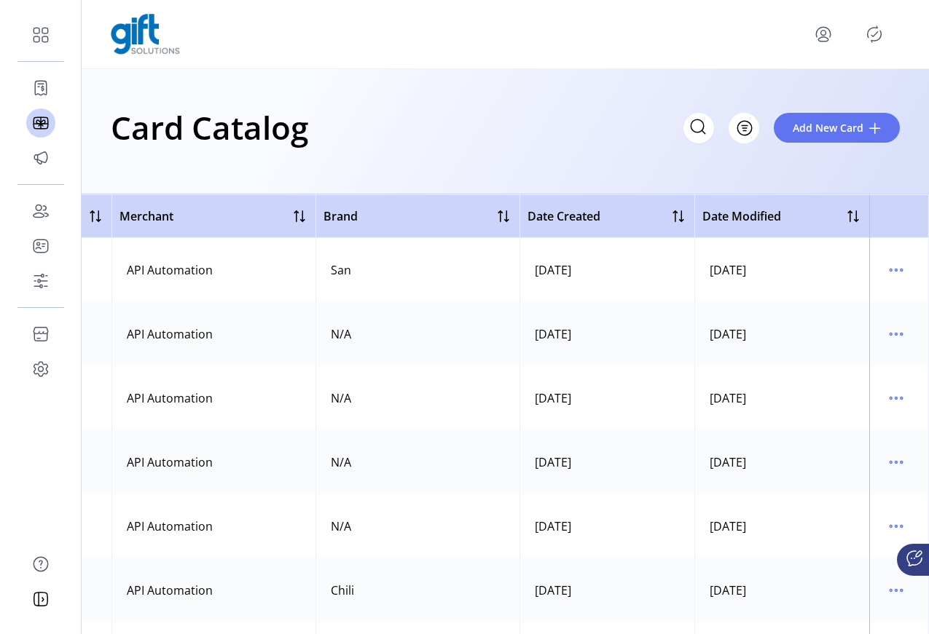
scroll to position [0, 621]
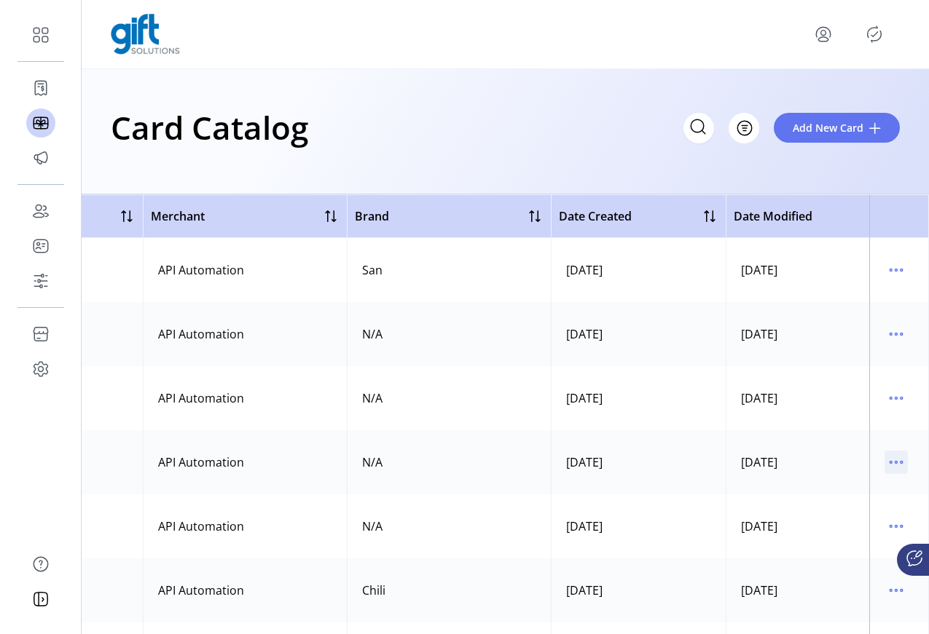
click at [893, 460] on icon "menu" at bounding box center [895, 462] width 23 height 23
click at [829, 520] on span "Edit Details" at bounding box center [827, 514] width 121 height 12
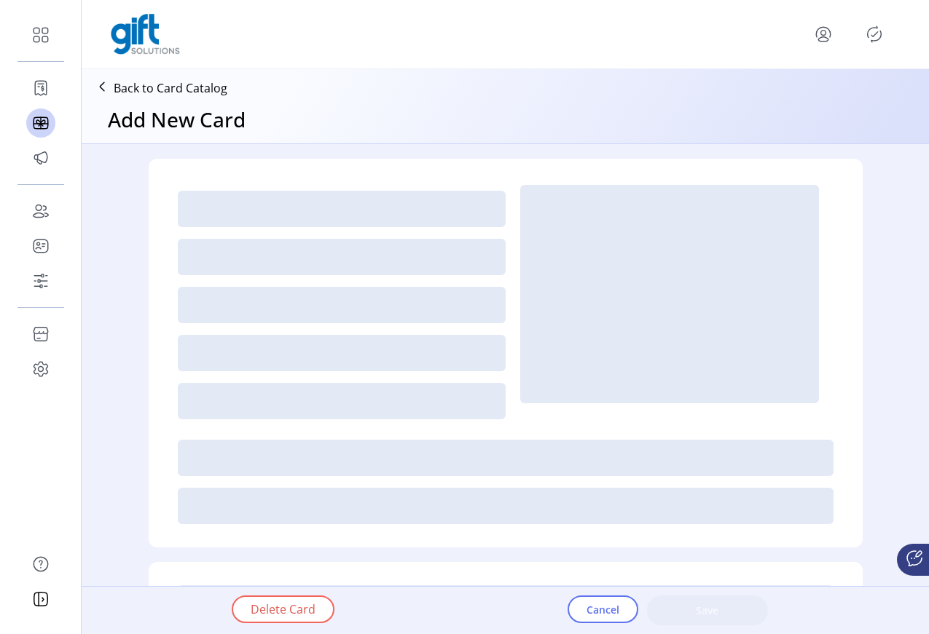
type textarea "****"
type input "*"
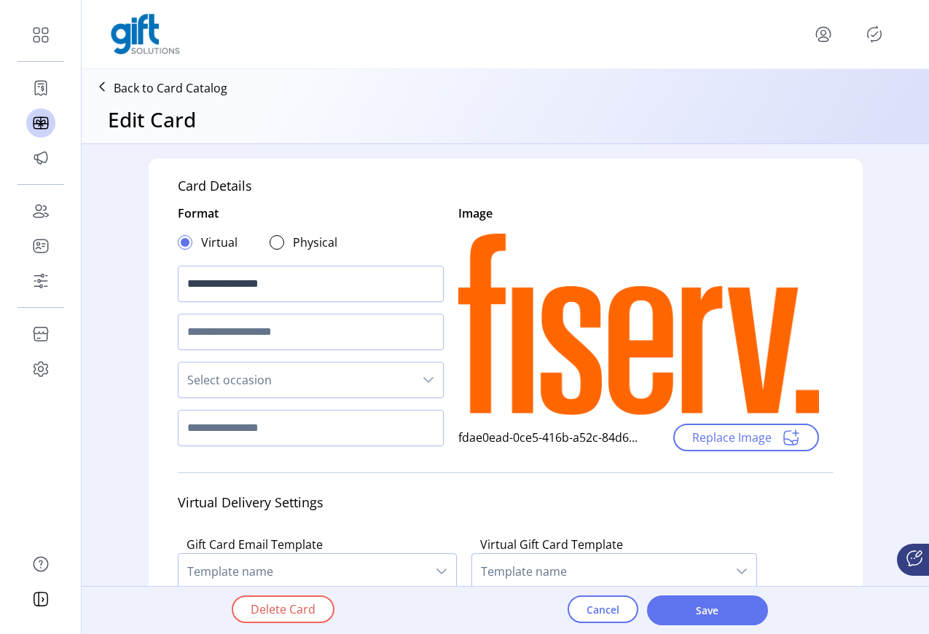
click at [222, 371] on span "Select occasion" at bounding box center [295, 380] width 235 height 35
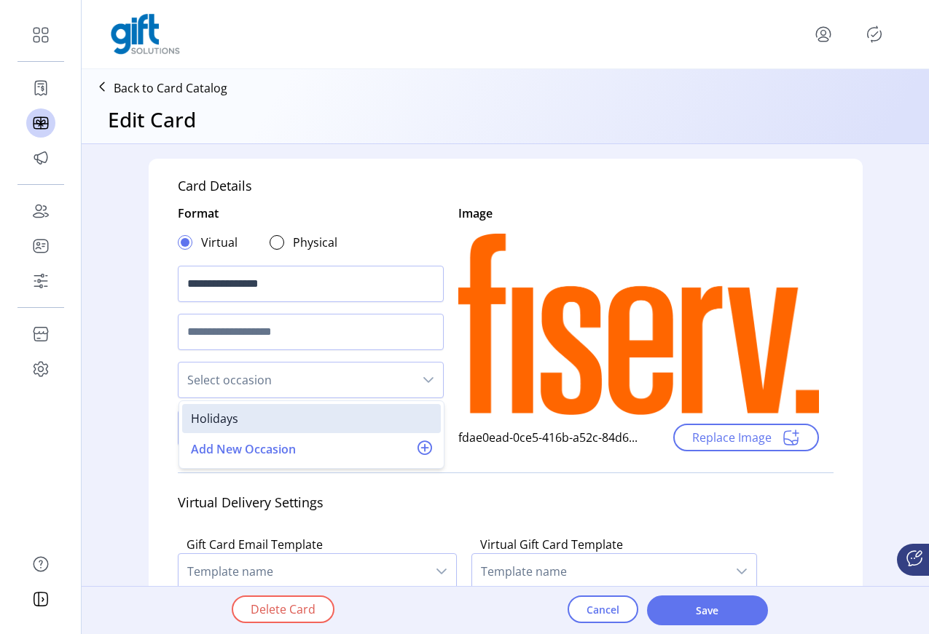
click at [371, 487] on div "Virtual Delivery Settings" at bounding box center [506, 502] width 656 height 37
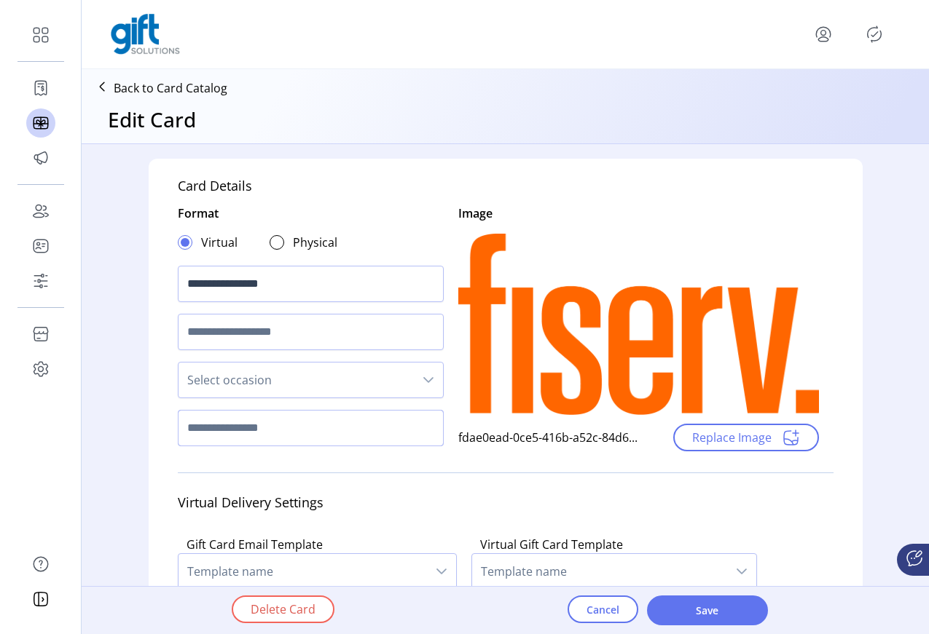
click at [256, 436] on input "text" at bounding box center [311, 428] width 266 height 36
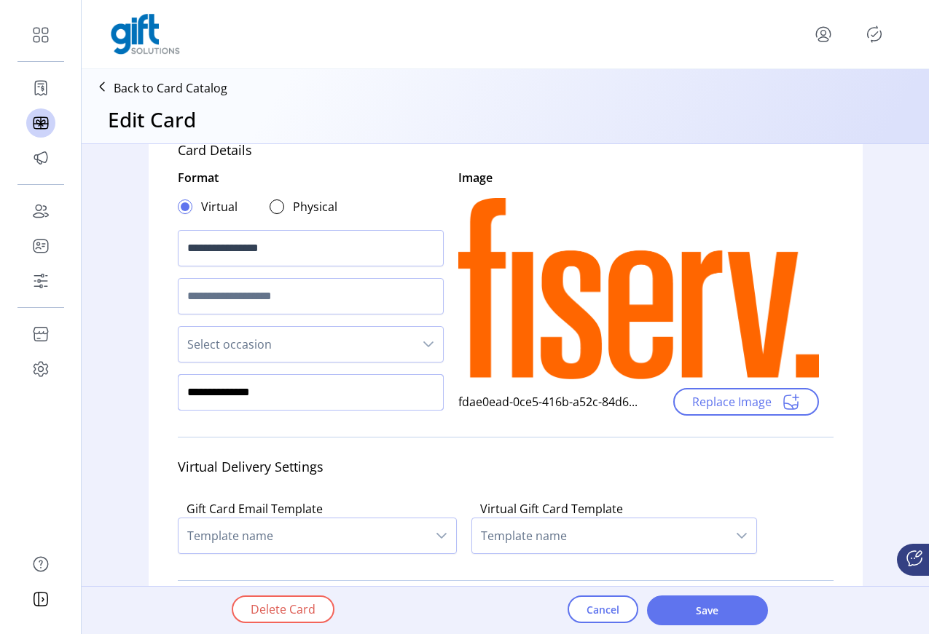
type input "**********"
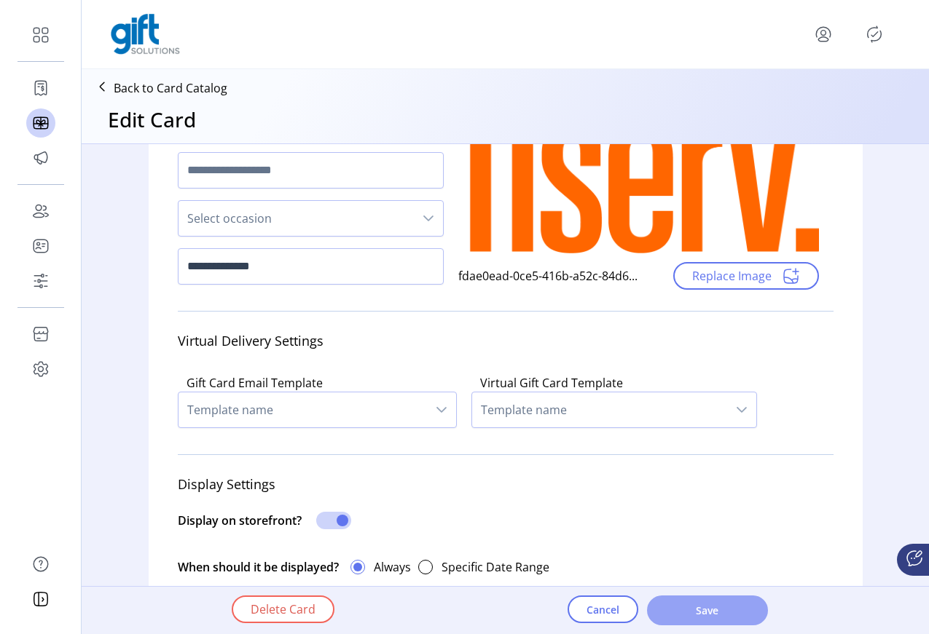
click at [702, 613] on span "Save" at bounding box center [707, 610] width 83 height 15
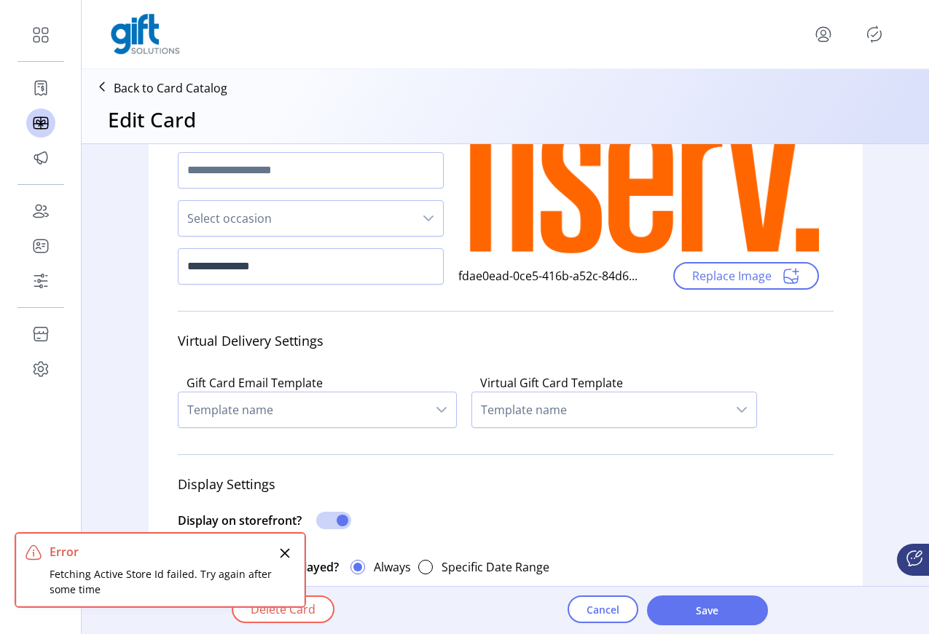
click at [284, 549] on icon "Close" at bounding box center [285, 554] width 12 height 12
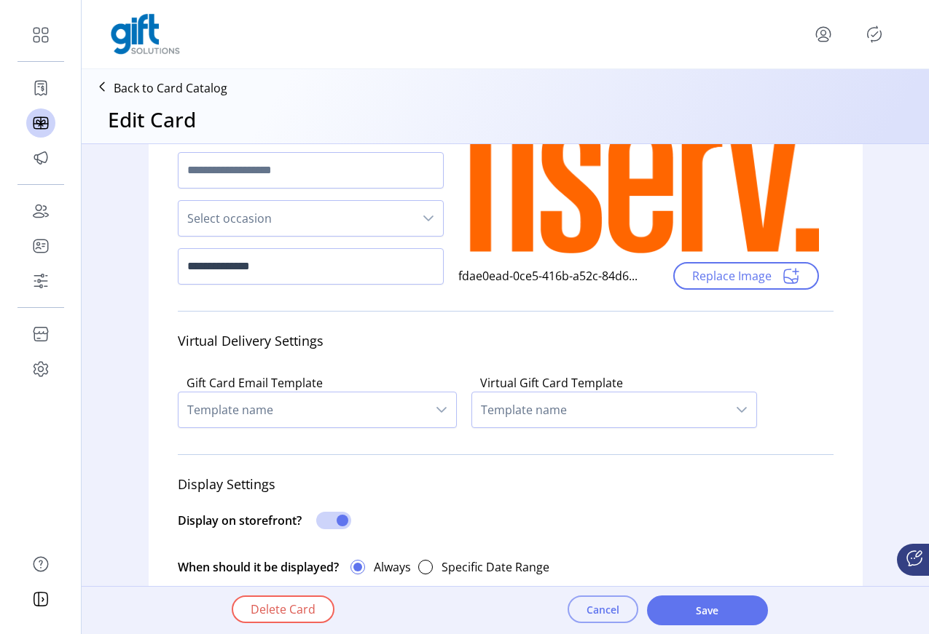
click at [597, 607] on span "Cancel" at bounding box center [602, 609] width 33 height 15
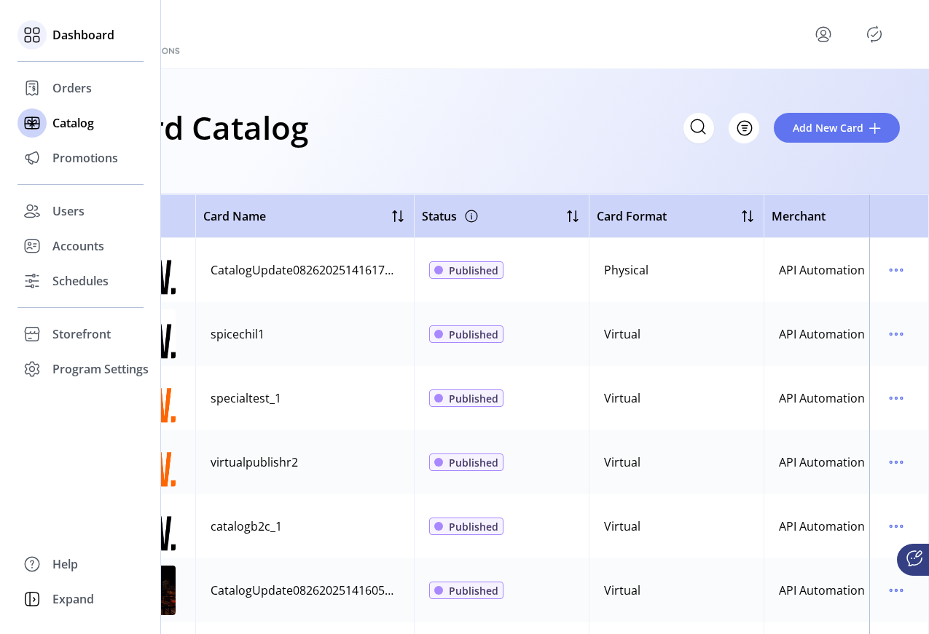
click at [71, 37] on span "Dashboard" at bounding box center [83, 34] width 62 height 17
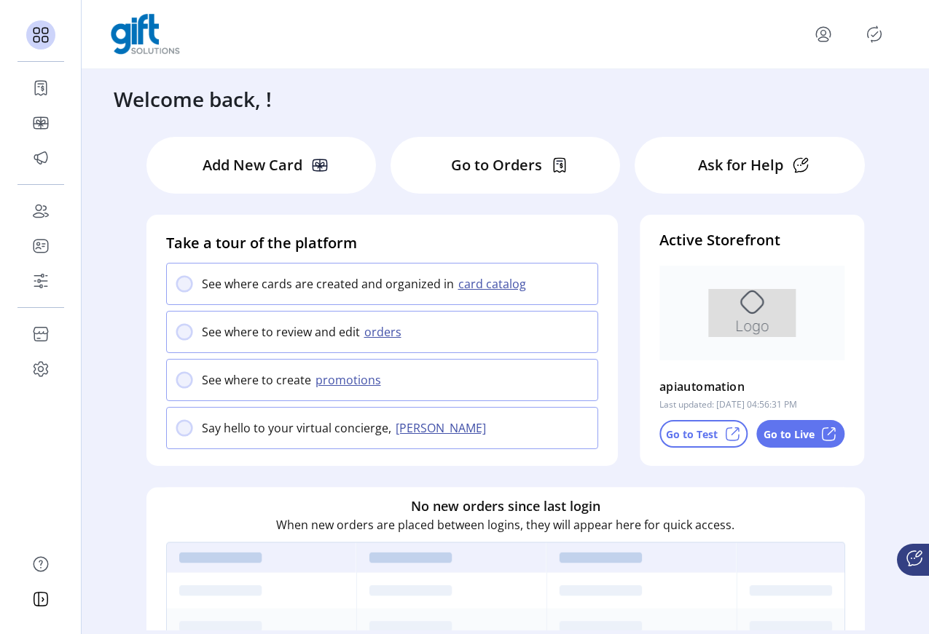
click at [800, 440] on p "Go to Live" at bounding box center [788, 434] width 51 height 15
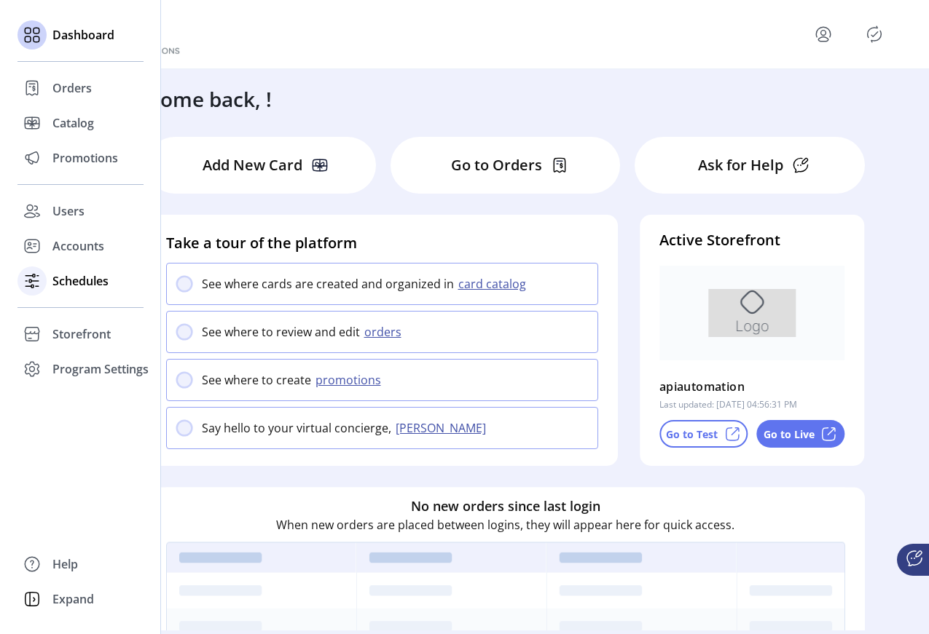
click at [74, 273] on span "Schedules" at bounding box center [80, 280] width 56 height 17
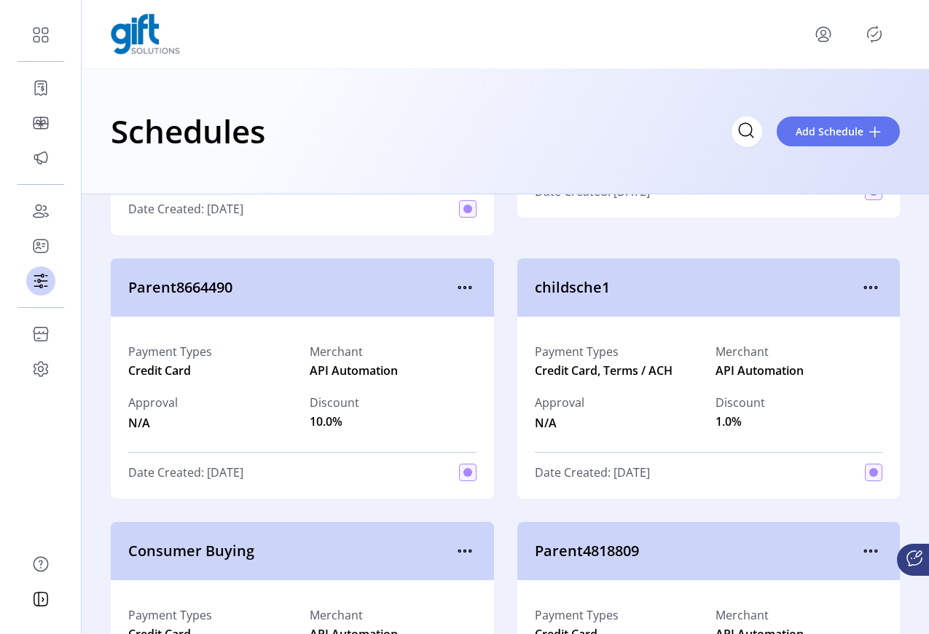
scroll to position [1177, 0]
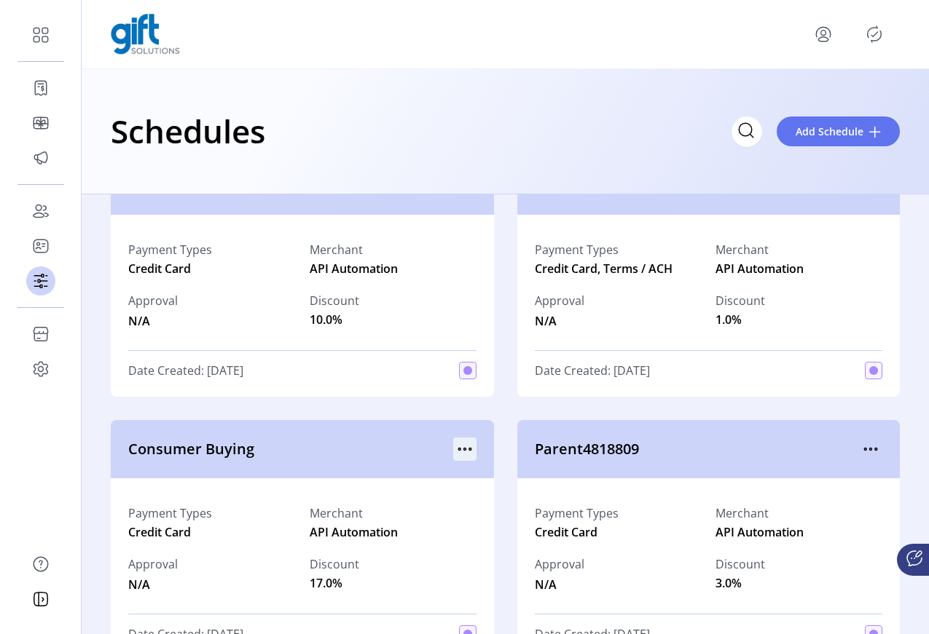
click at [465, 444] on icon "menu" at bounding box center [464, 449] width 23 height 23
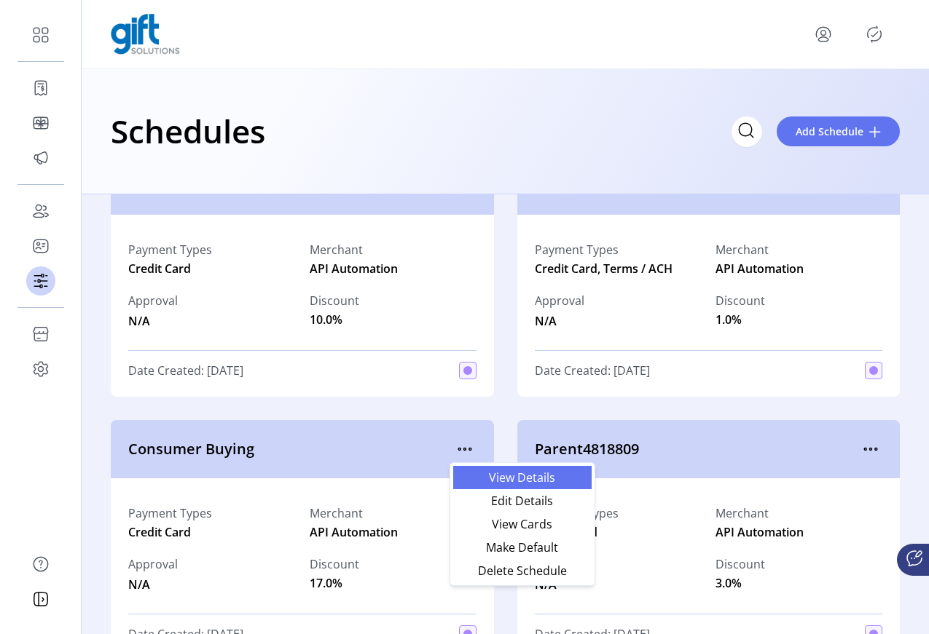
click at [532, 484] on span "View Details" at bounding box center [522, 478] width 121 height 12
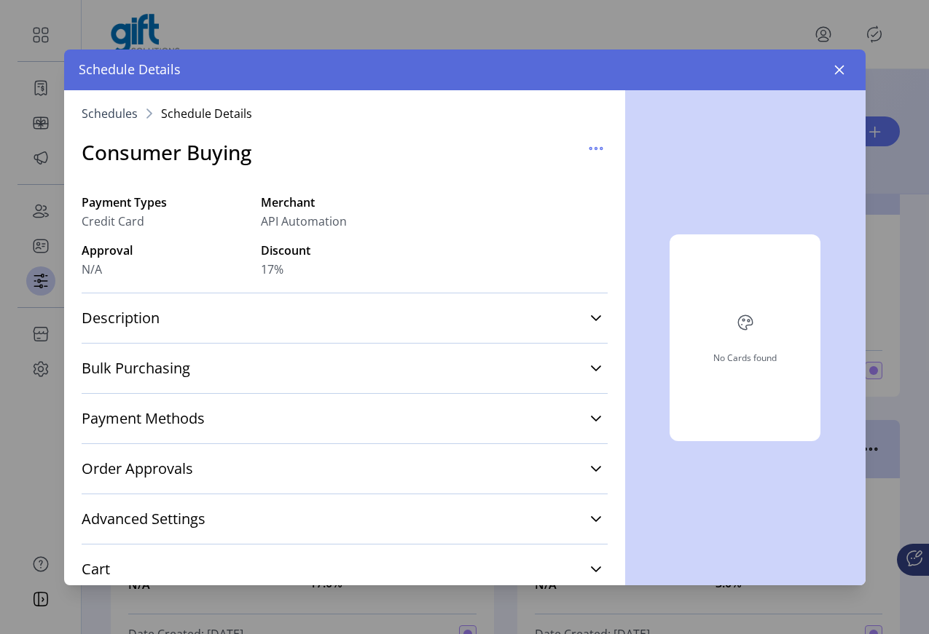
drag, startPoint x: 835, startPoint y: 73, endPoint x: 698, endPoint y: 192, distance: 181.7
click at [835, 72] on icon "button" at bounding box center [838, 69] width 9 height 9
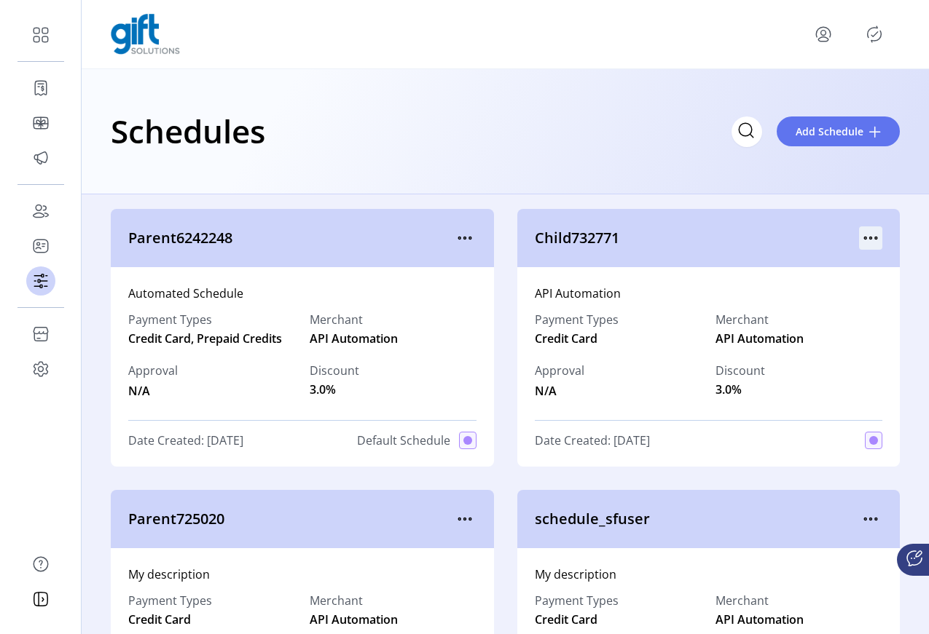
click at [864, 241] on icon "menu" at bounding box center [870, 238] width 23 height 23
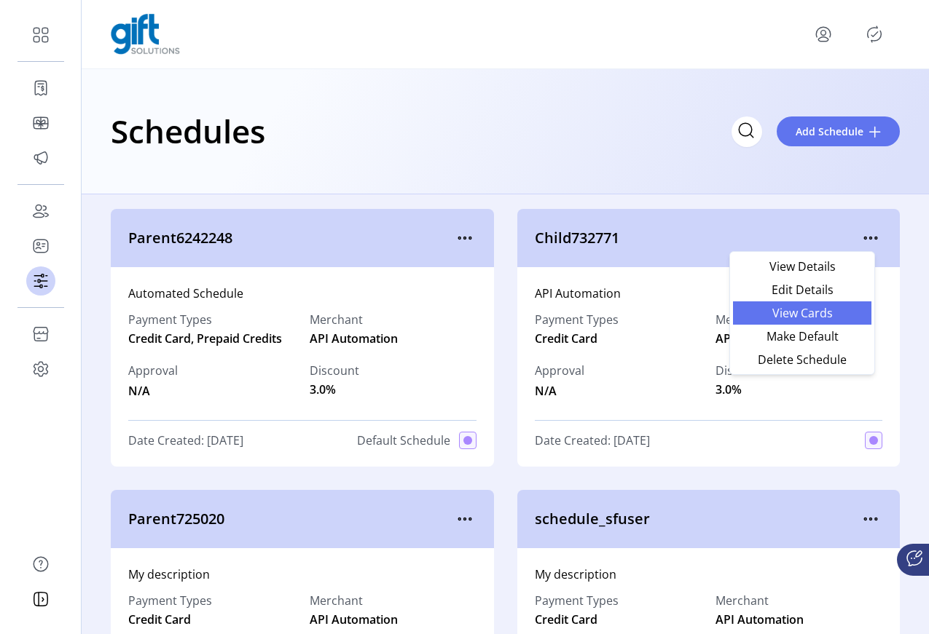
click at [824, 314] on span "View Cards" at bounding box center [801, 313] width 121 height 12
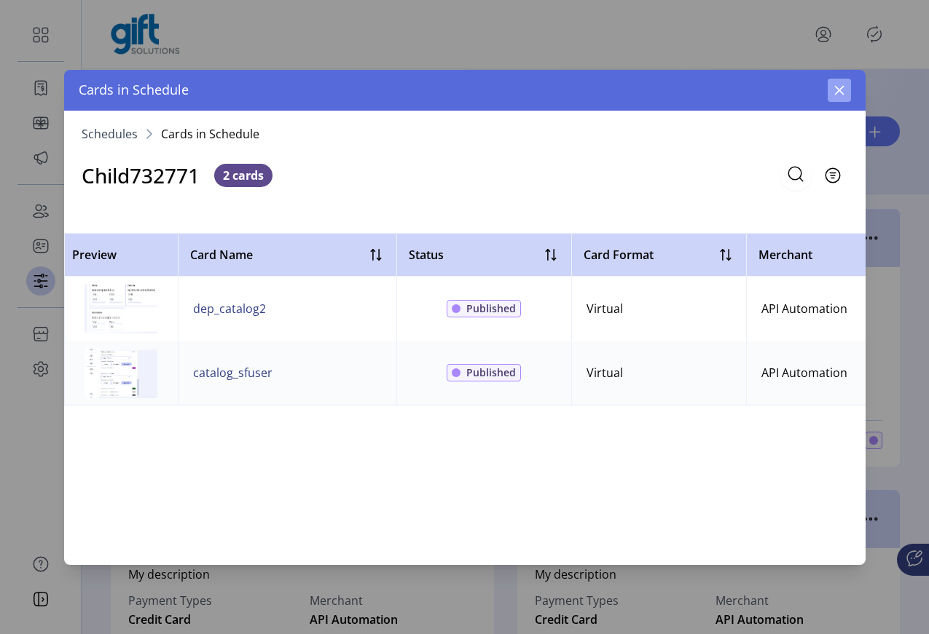
click at [841, 91] on icon "button" at bounding box center [839, 90] width 12 height 12
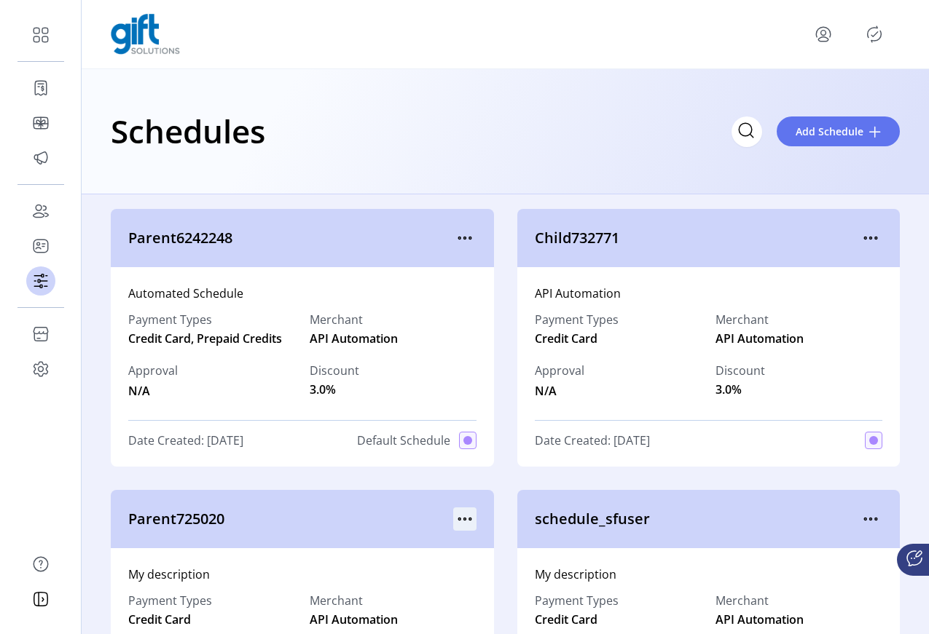
click at [459, 524] on icon "menu" at bounding box center [464, 519] width 23 height 23
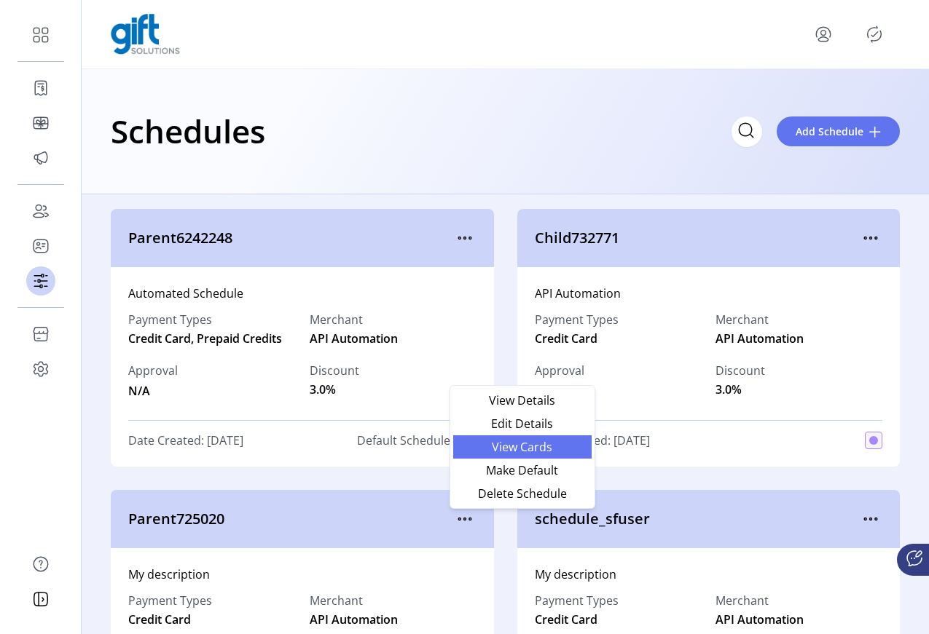
click at [532, 449] on span "View Cards" at bounding box center [522, 447] width 121 height 12
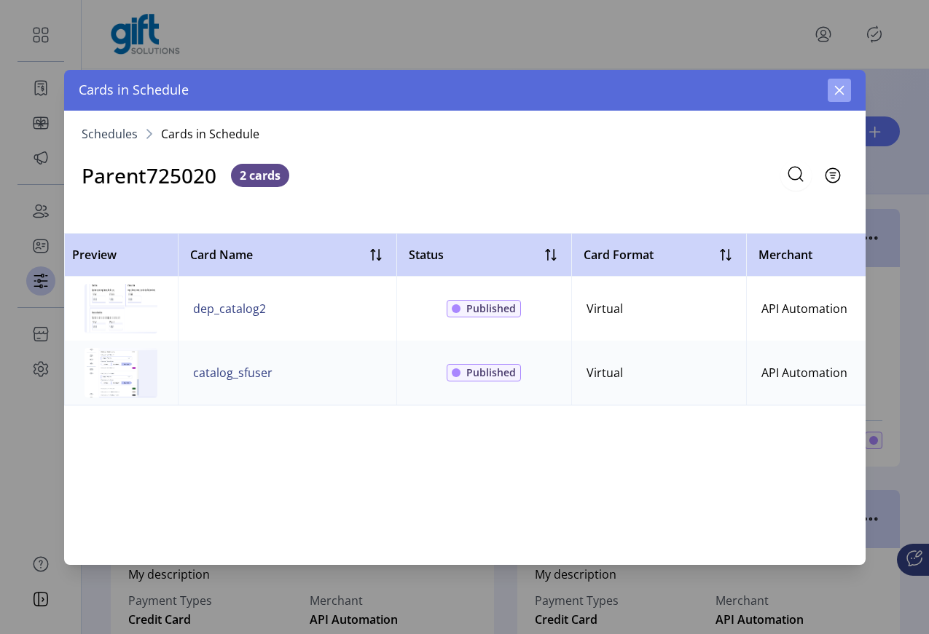
click at [846, 89] on button "button" at bounding box center [838, 90] width 23 height 23
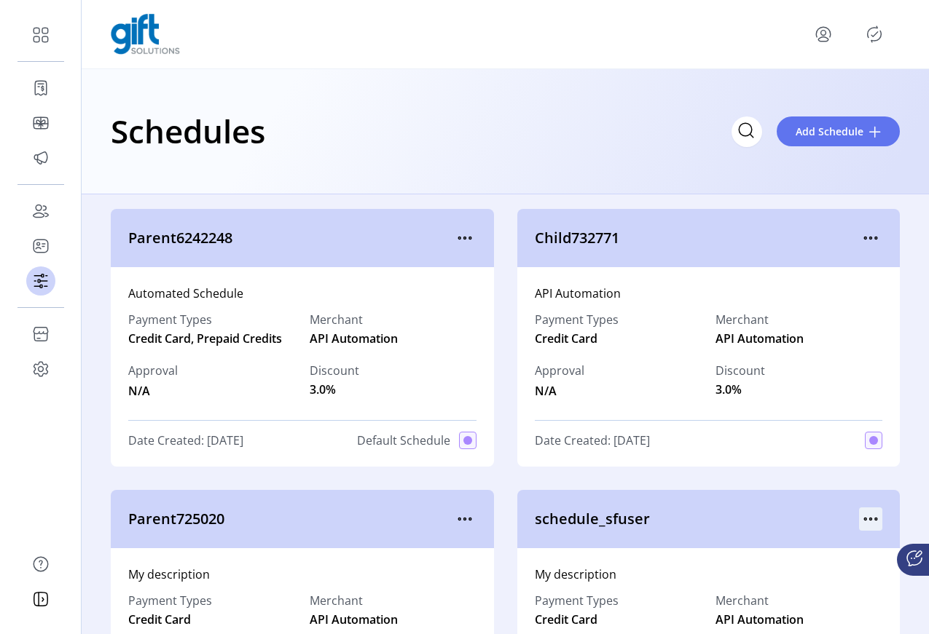
click at [859, 516] on icon "menu" at bounding box center [870, 519] width 23 height 23
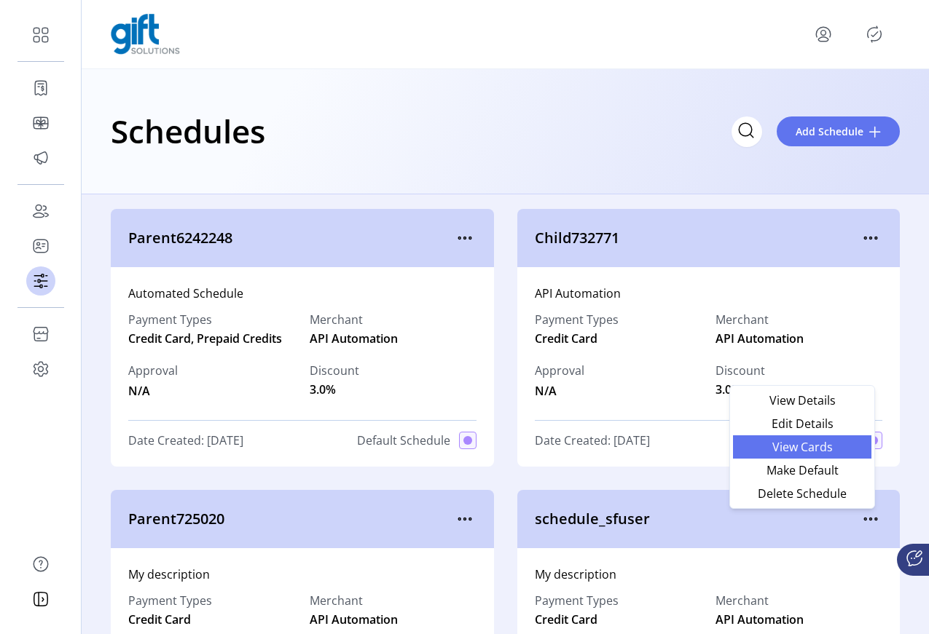
click at [822, 452] on span "View Cards" at bounding box center [801, 447] width 121 height 12
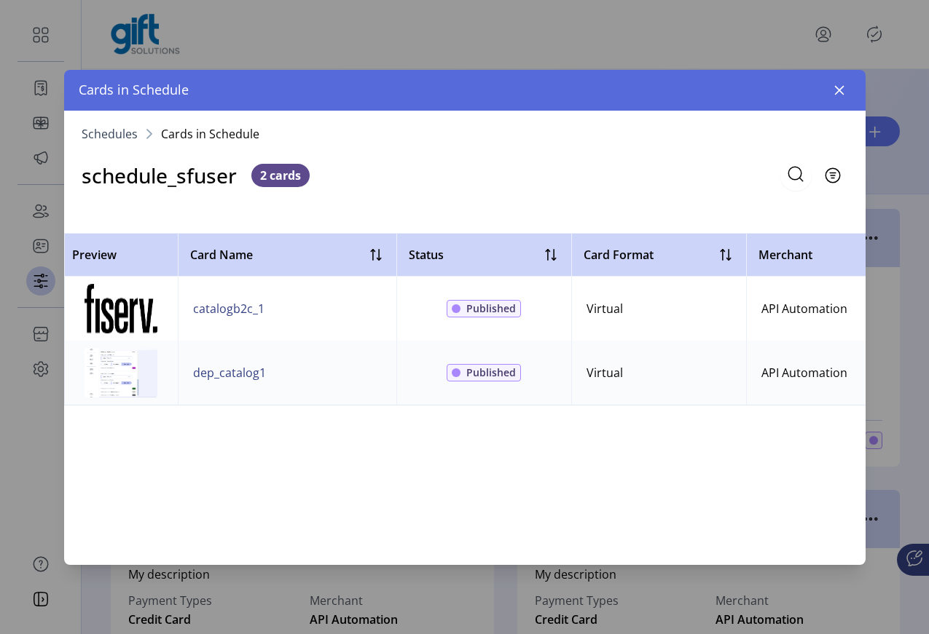
click at [837, 82] on button "button" at bounding box center [838, 90] width 23 height 23
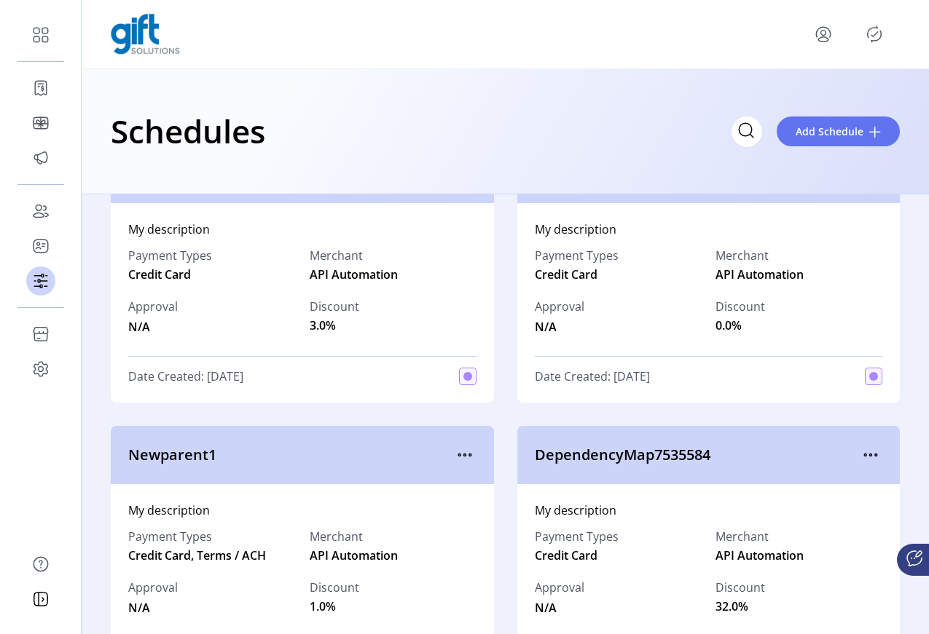
scroll to position [451, 0]
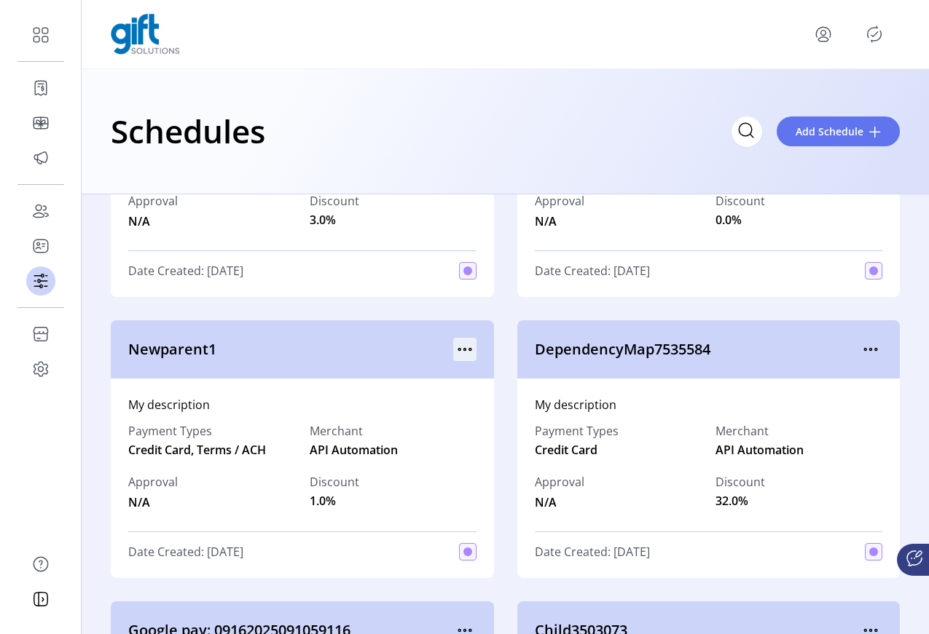
click at [463, 349] on icon "menu" at bounding box center [464, 350] width 2 height 2
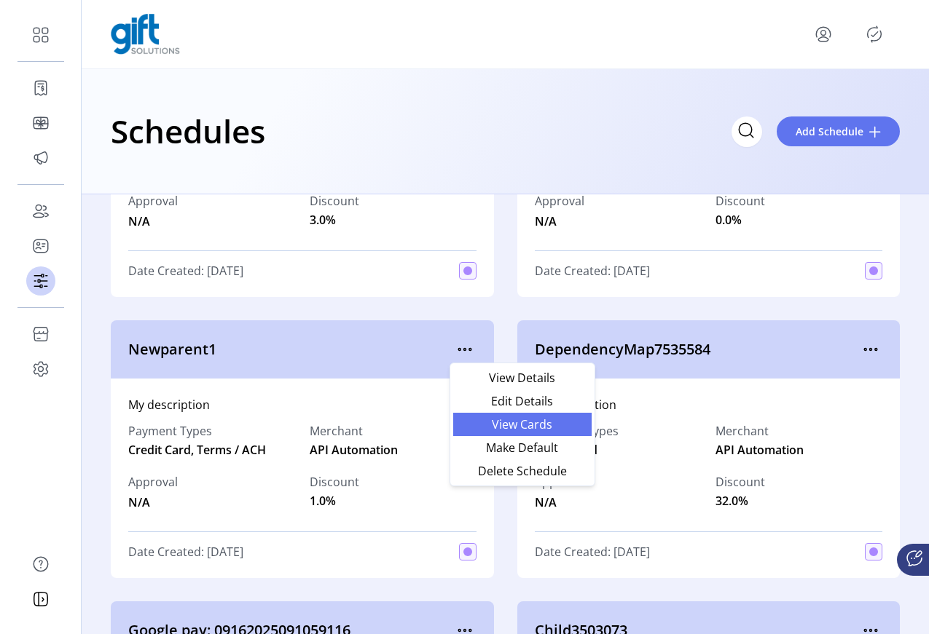
click at [524, 425] on span "View Cards" at bounding box center [522, 425] width 121 height 12
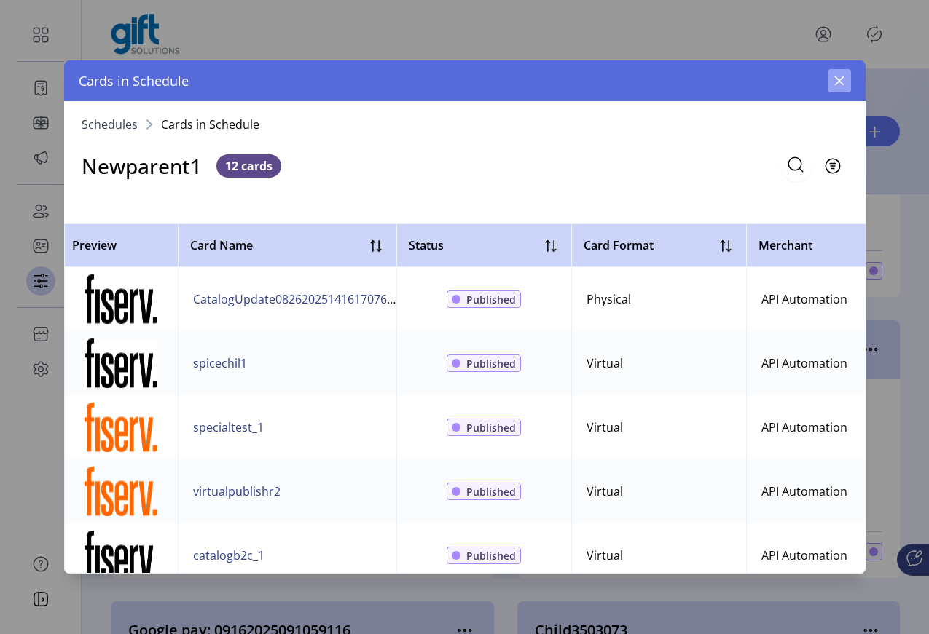
click at [850, 74] on button "button" at bounding box center [838, 80] width 23 height 23
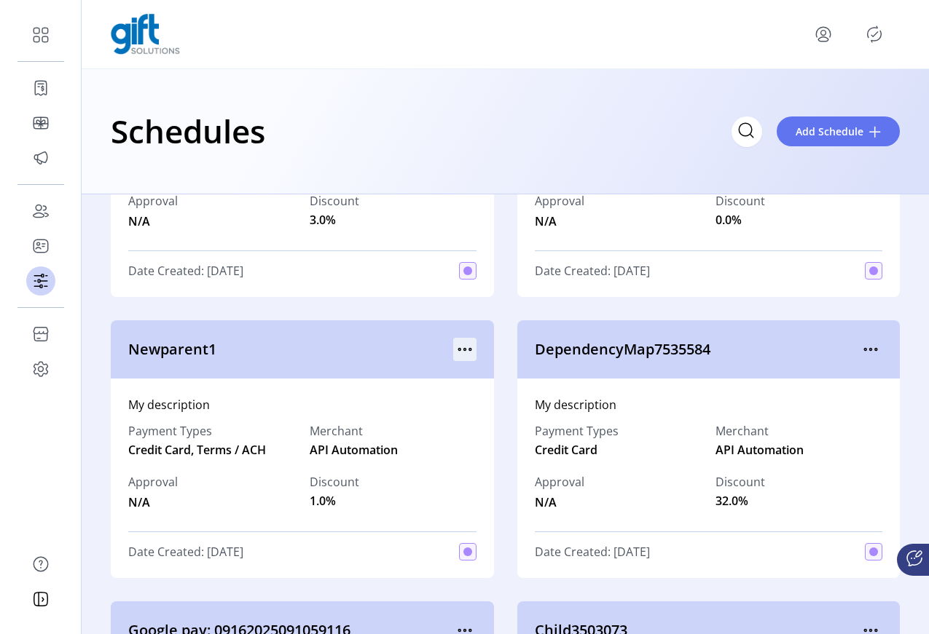
click at [465, 349] on icon "menu" at bounding box center [464, 349] width 23 height 23
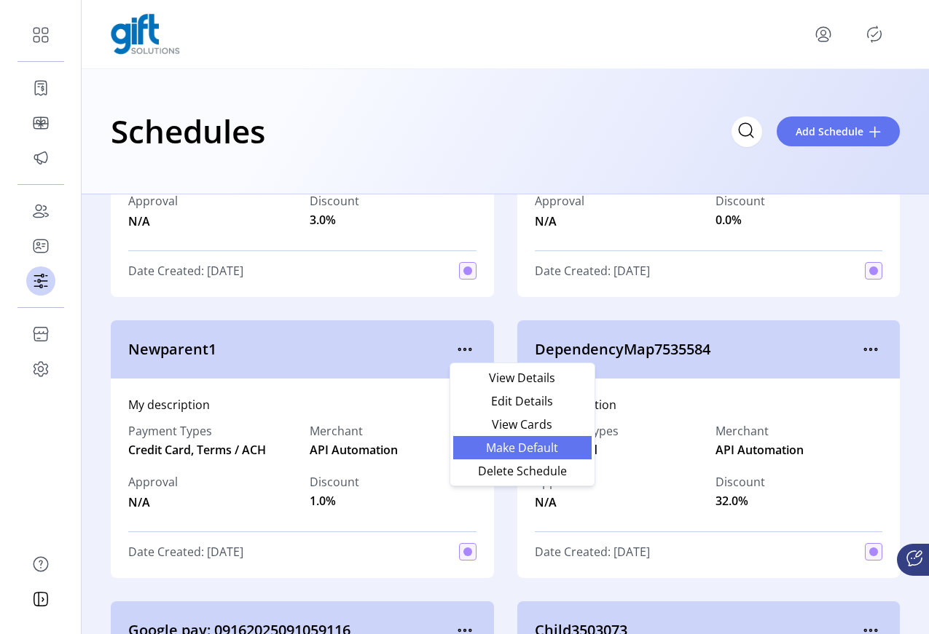
click at [544, 446] on span "Make Default" at bounding box center [522, 448] width 121 height 12
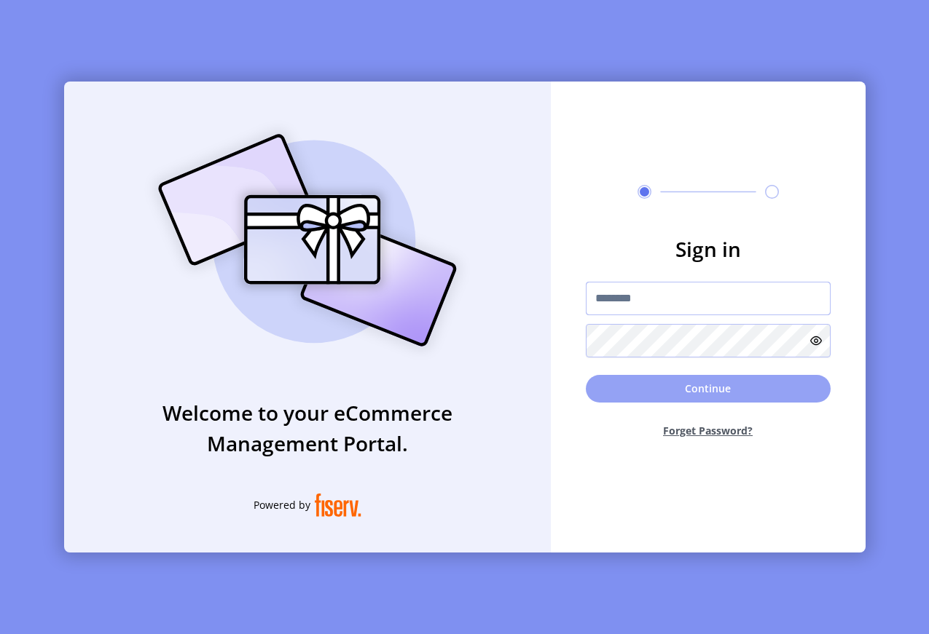
type input "**********"
click at [696, 378] on button "Continue" at bounding box center [708, 389] width 245 height 28
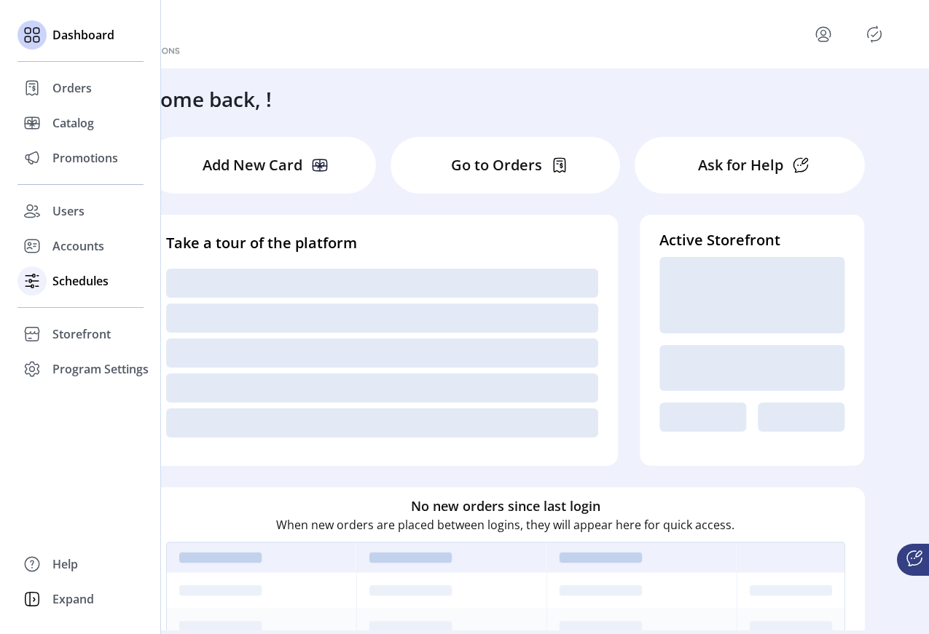
click at [79, 275] on span "Schedules" at bounding box center [80, 280] width 56 height 17
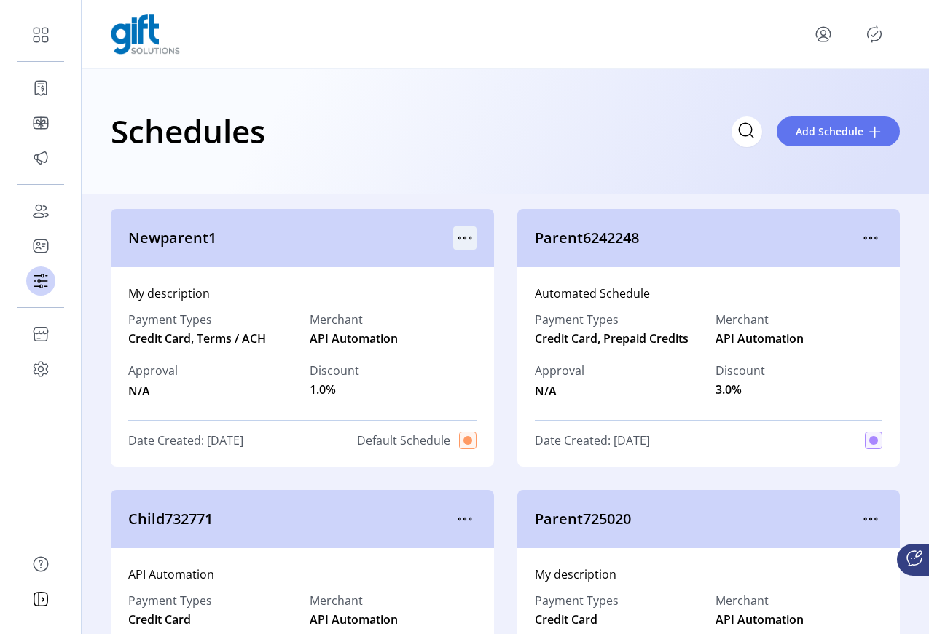
click at [461, 235] on icon "menu" at bounding box center [464, 238] width 23 height 23
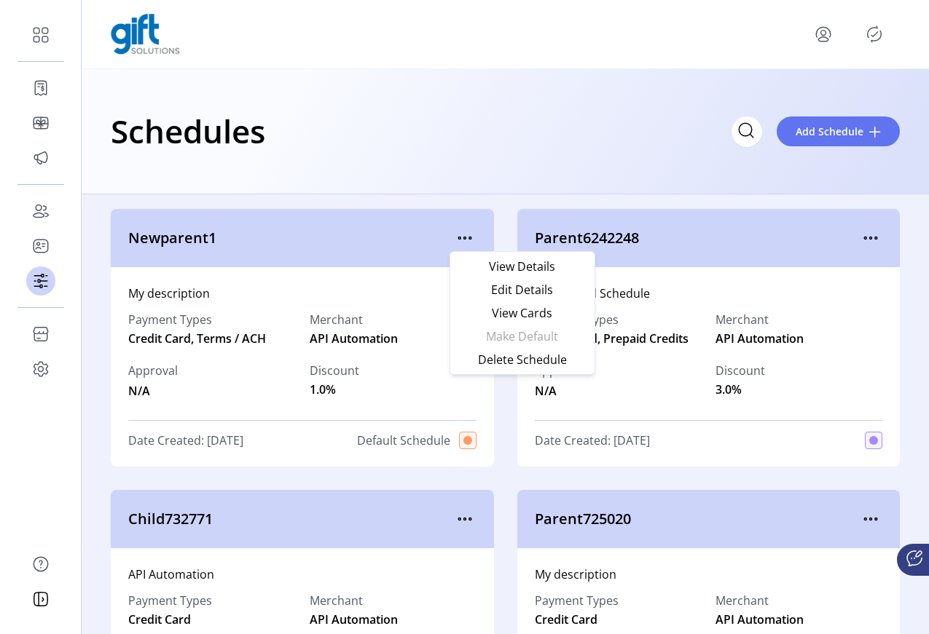
click at [580, 192] on div "Schedules Add Schedule" at bounding box center [505, 131] width 847 height 125
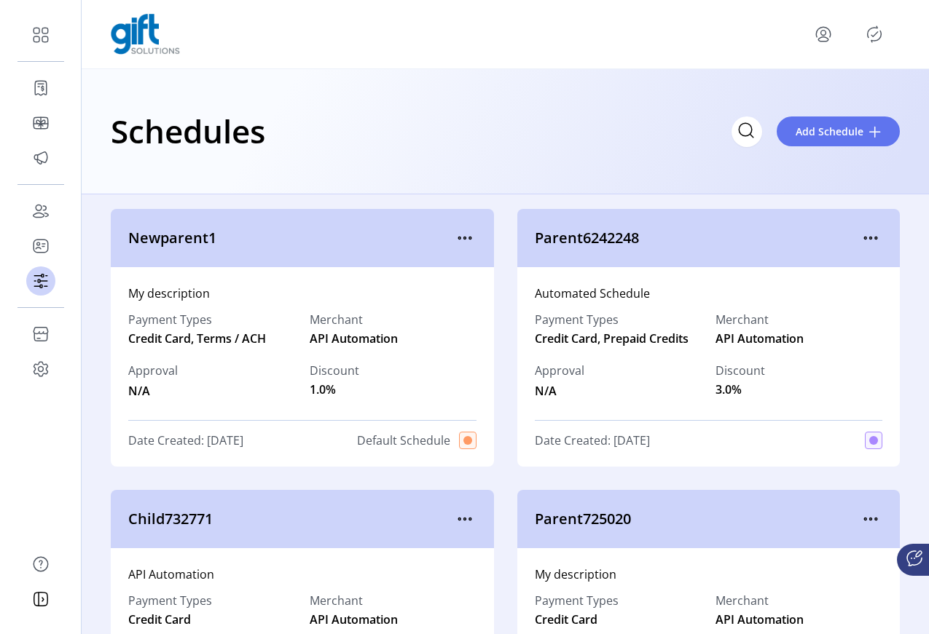
click at [872, 33] on icon "Publisher Panel" at bounding box center [873, 34] width 23 height 23
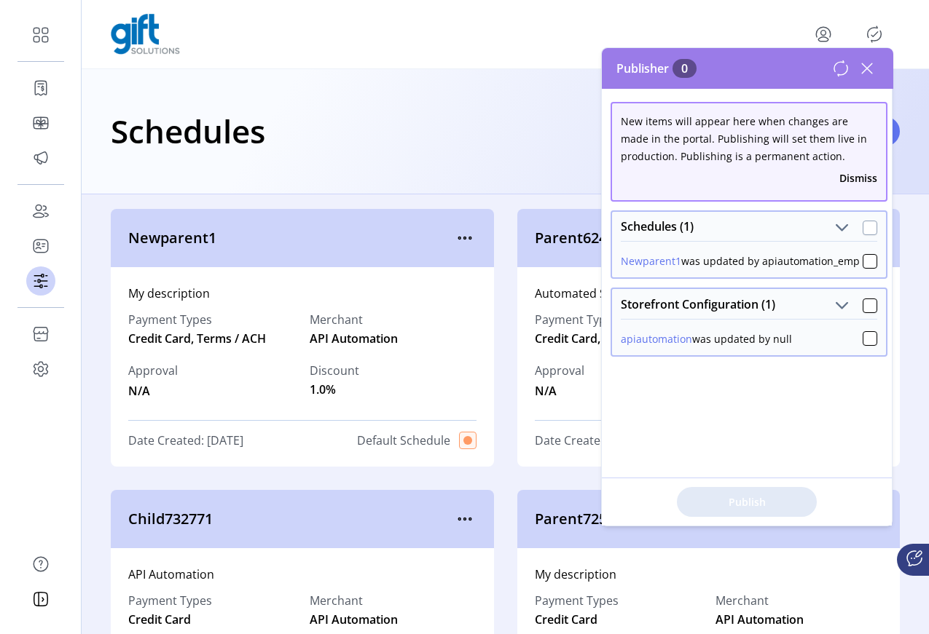
click at [862, 228] on div at bounding box center [869, 228] width 15 height 15
click at [862, 313] on div at bounding box center [869, 306] width 15 height 15
click at [744, 501] on span "Publish 2 Items" at bounding box center [747, 502] width 102 height 15
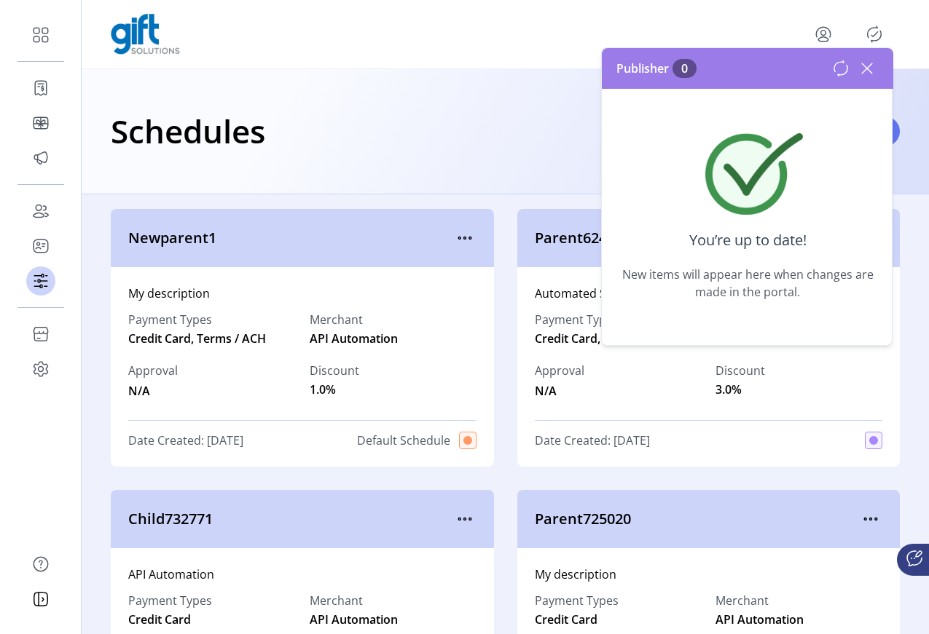
click at [865, 69] on icon at bounding box center [866, 68] width 23 height 23
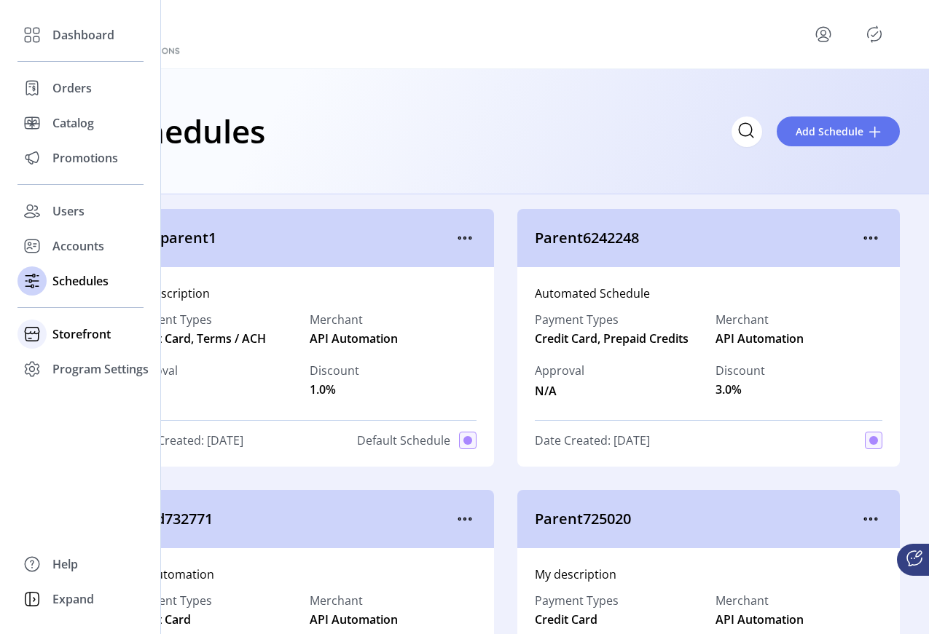
click at [78, 339] on span "Storefront" at bounding box center [81, 334] width 58 height 17
click at [96, 366] on span "Configuration" at bounding box center [90, 363] width 76 height 17
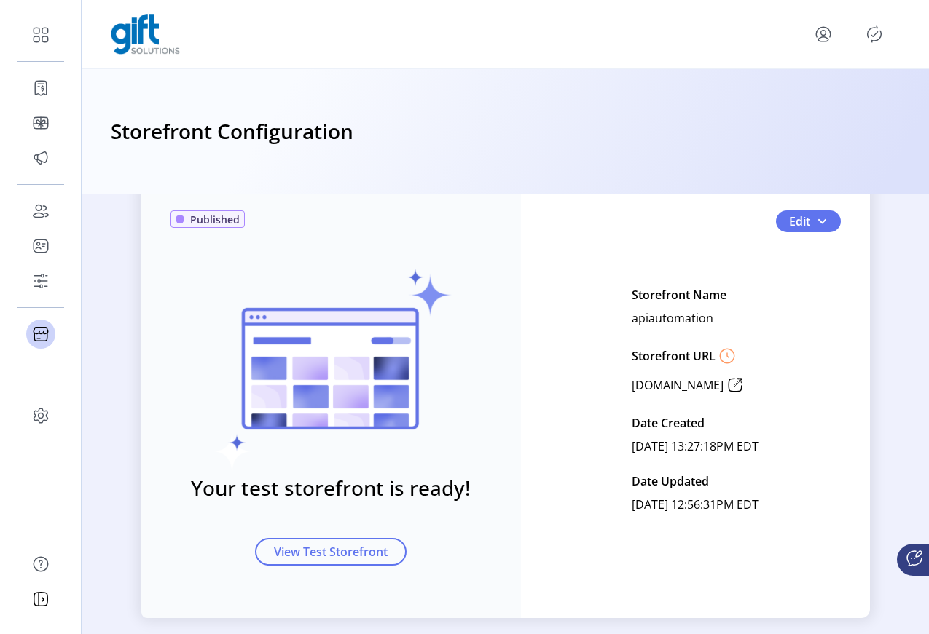
scroll to position [67, 0]
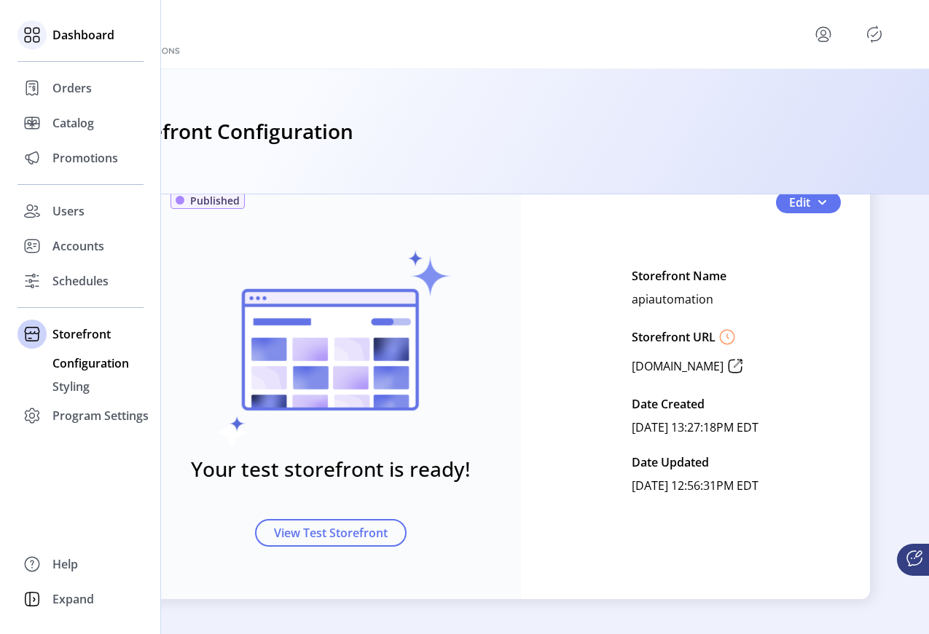
click at [36, 42] on icon at bounding box center [37, 39] width 6 height 6
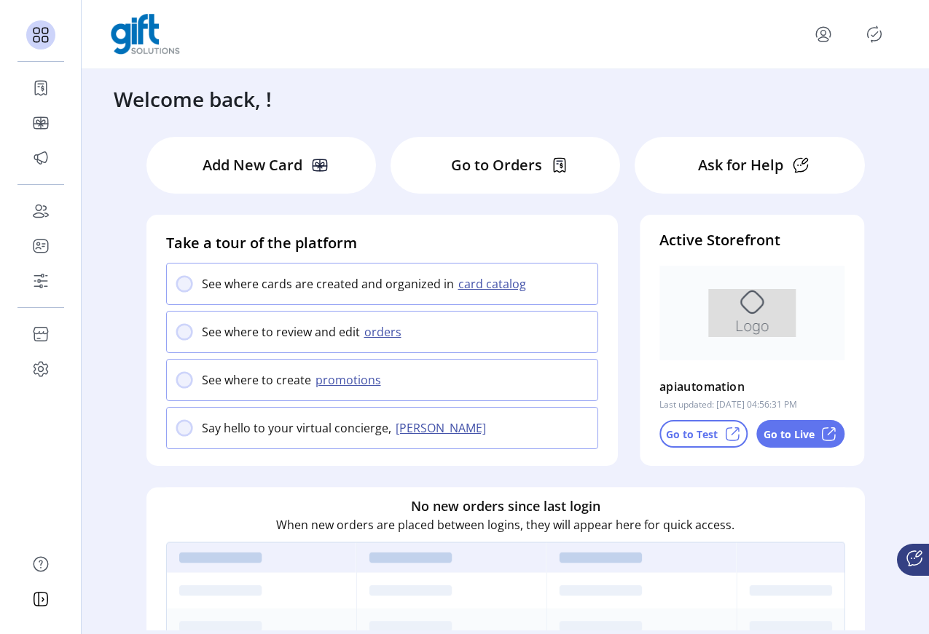
click at [790, 435] on p "Go to Live" at bounding box center [788, 434] width 51 height 15
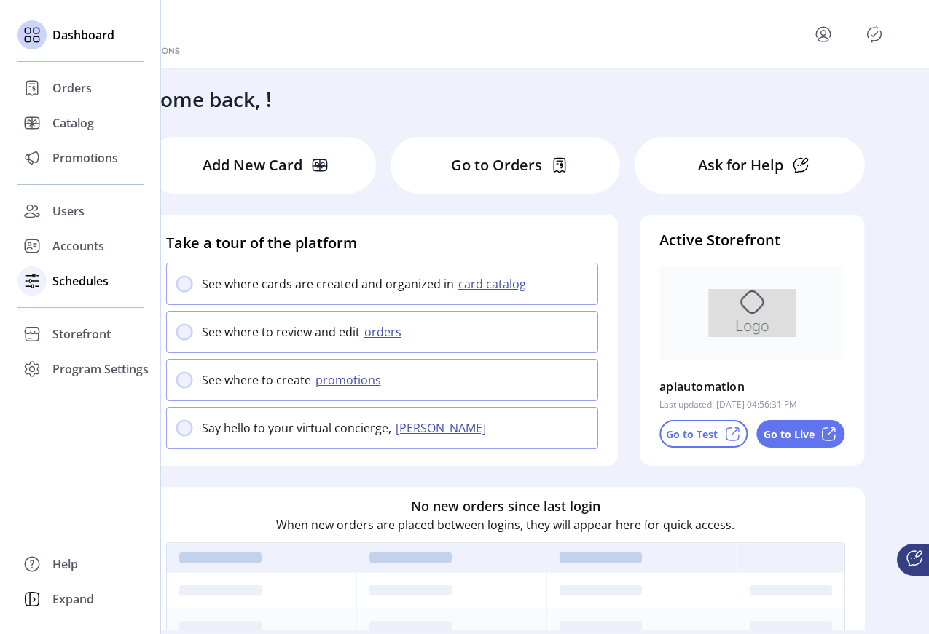
click at [57, 273] on span "Schedules" at bounding box center [80, 280] width 56 height 17
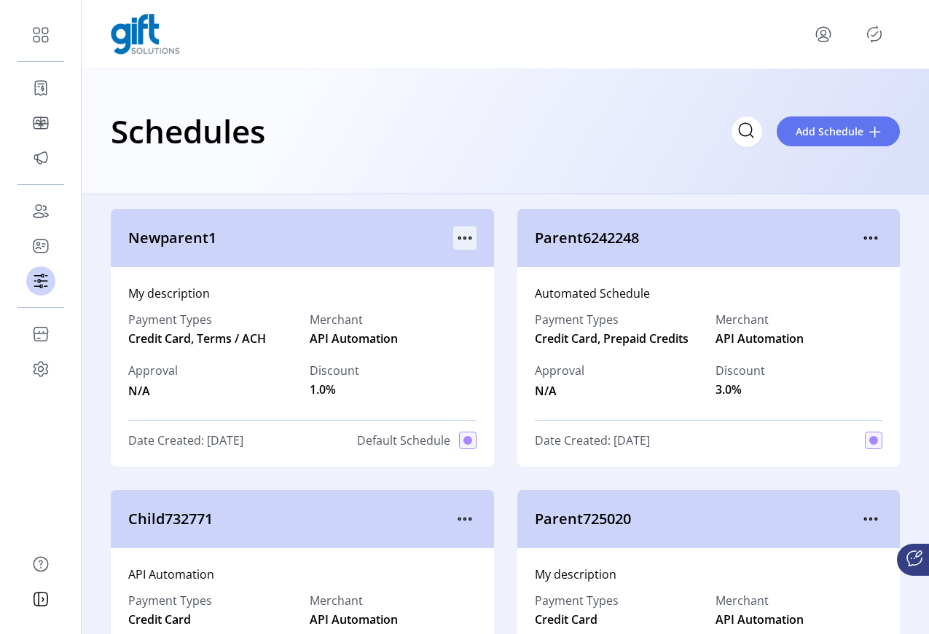
click at [464, 238] on icon "menu" at bounding box center [464, 238] width 23 height 23
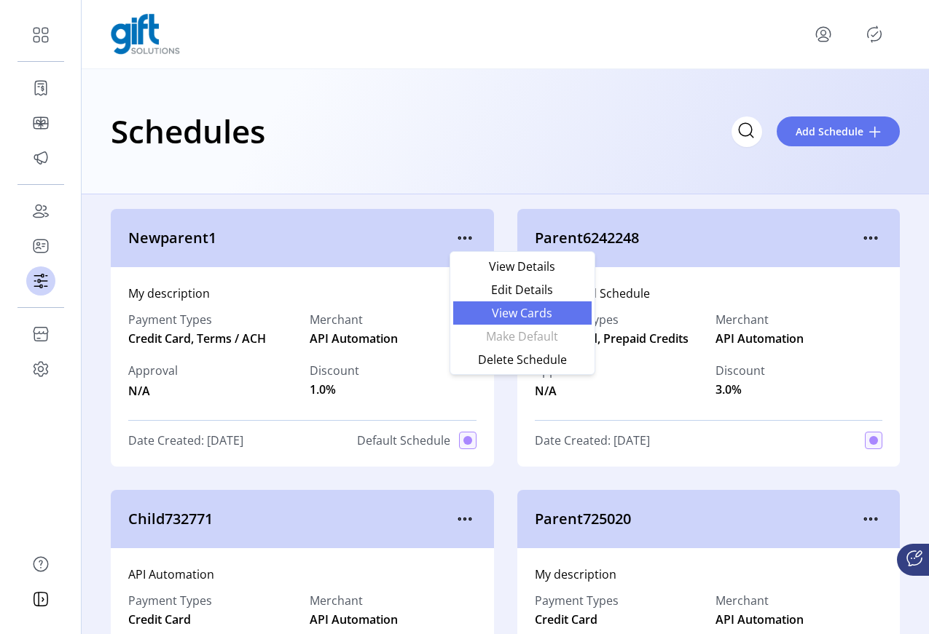
click at [508, 313] on span "View Cards" at bounding box center [522, 313] width 121 height 12
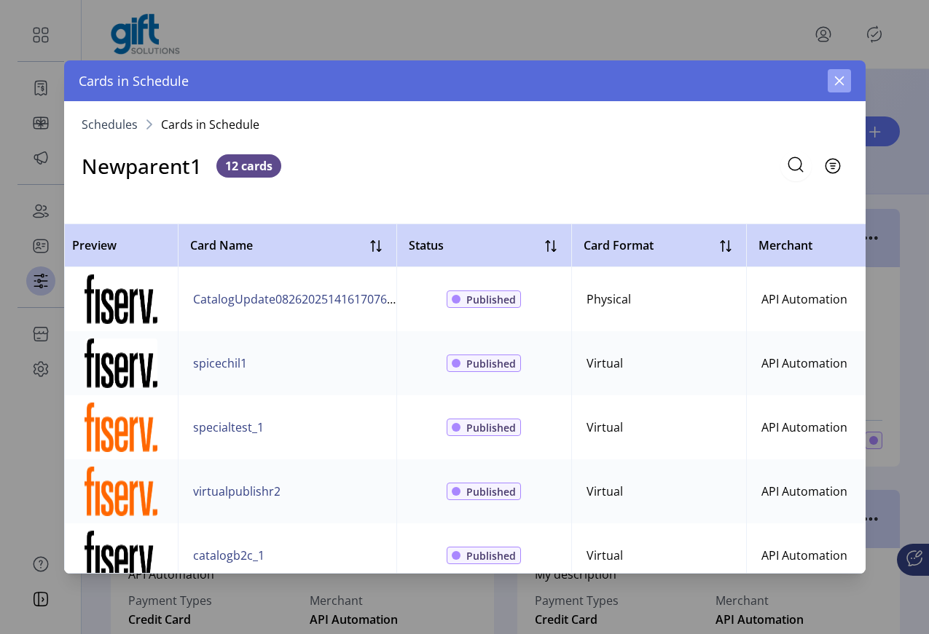
click at [838, 81] on icon "button" at bounding box center [838, 80] width 9 height 9
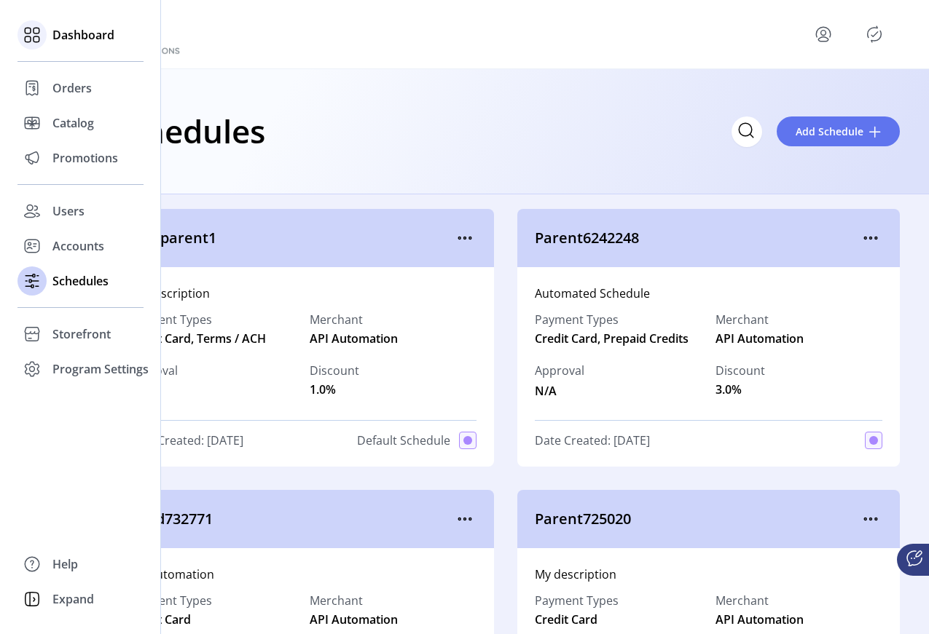
click at [41, 35] on icon at bounding box center [31, 34] width 23 height 23
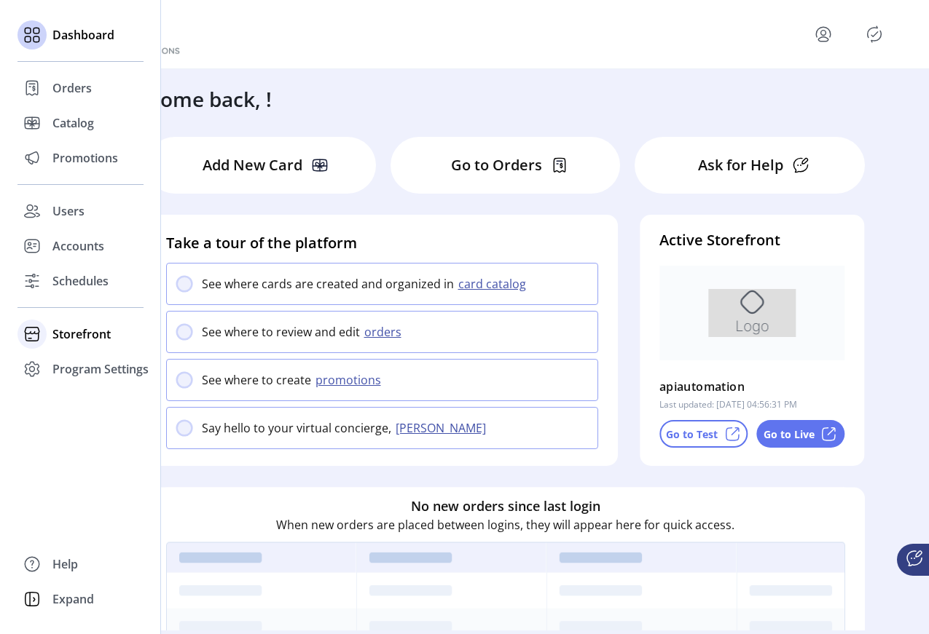
click at [74, 334] on span "Storefront" at bounding box center [81, 334] width 58 height 17
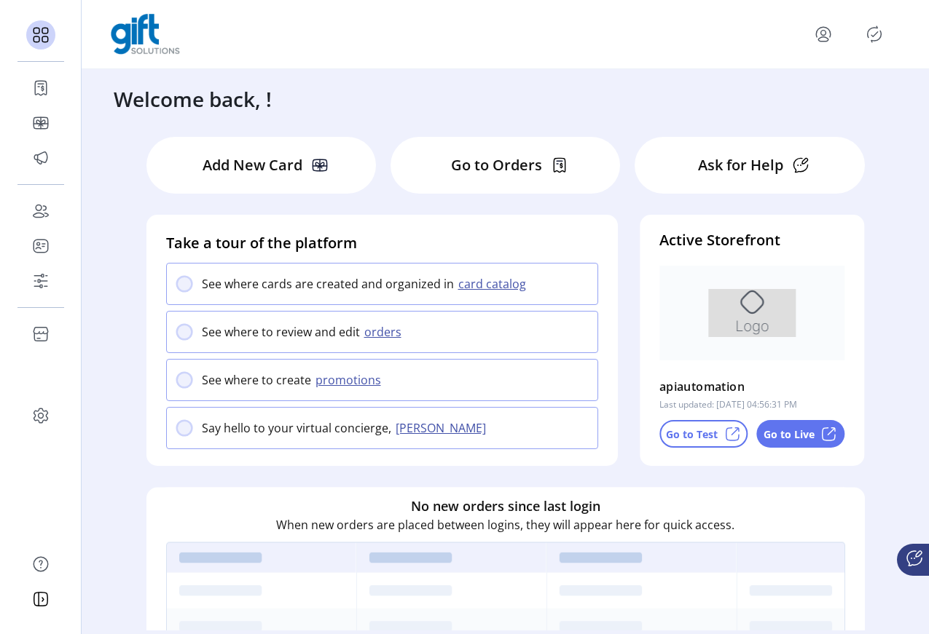
click at [336, 98] on div "Welcome back, !" at bounding box center [472, 91] width 746 height 45
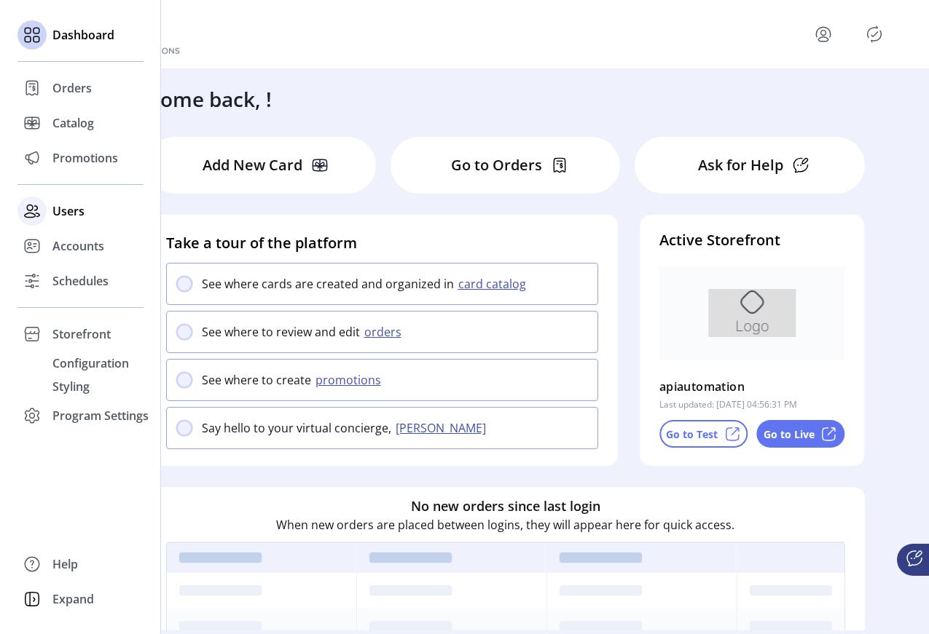
click at [76, 210] on span "Users" at bounding box center [68, 210] width 32 height 17
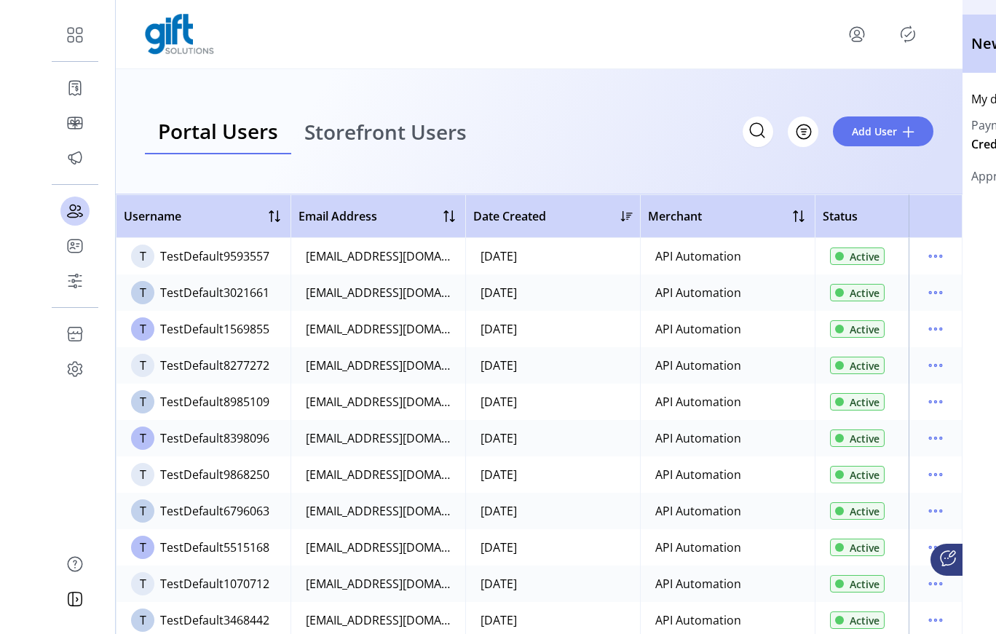
scroll to position [926, 0]
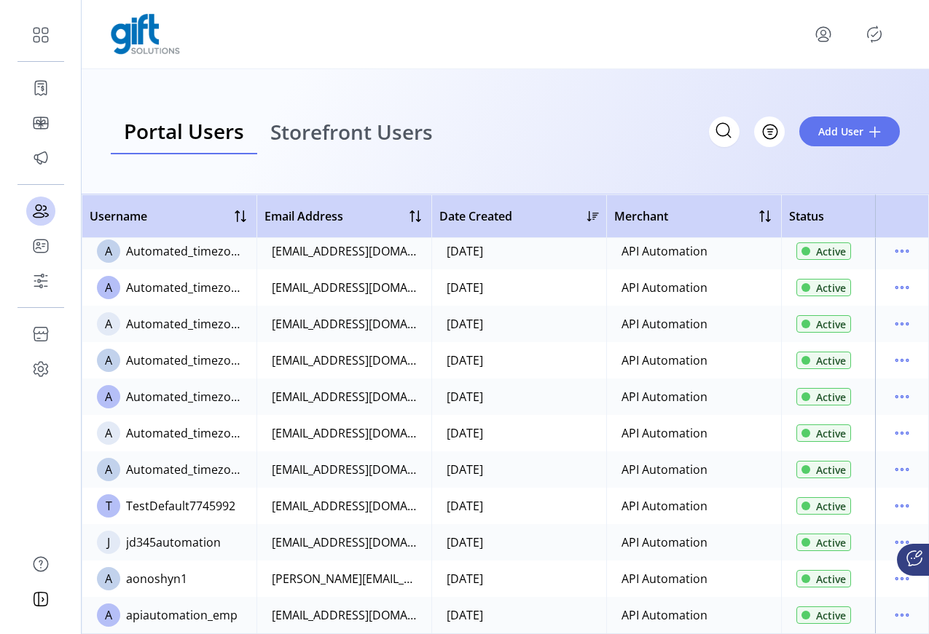
drag, startPoint x: 668, startPoint y: 623, endPoint x: 679, endPoint y: 621, distance: 11.0
click at [679, 621] on td "API Automation" at bounding box center [693, 615] width 175 height 36
click at [894, 610] on icon "menu" at bounding box center [901, 615] width 23 height 23
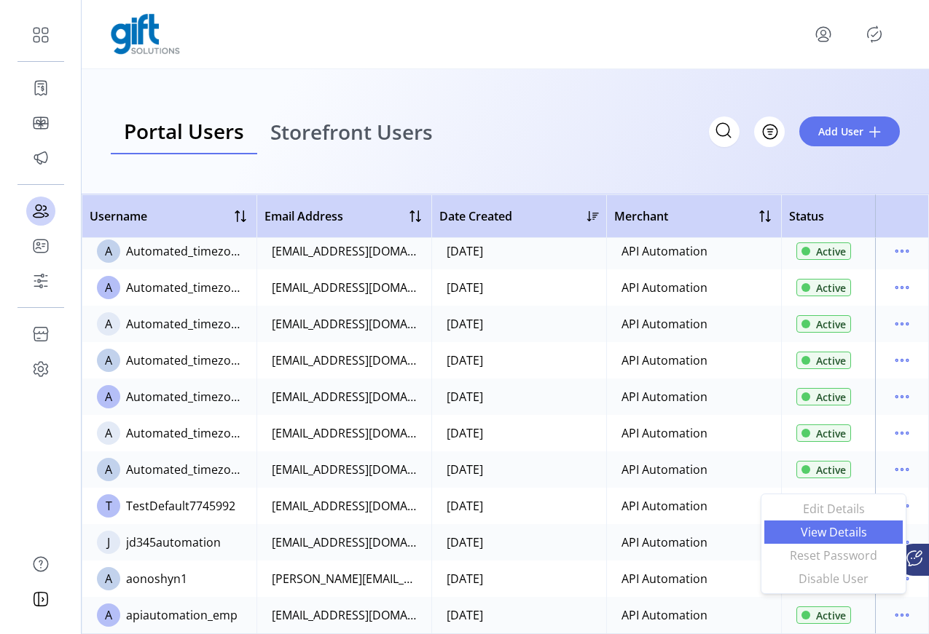
click at [851, 529] on span "View Details" at bounding box center [833, 533] width 121 height 12
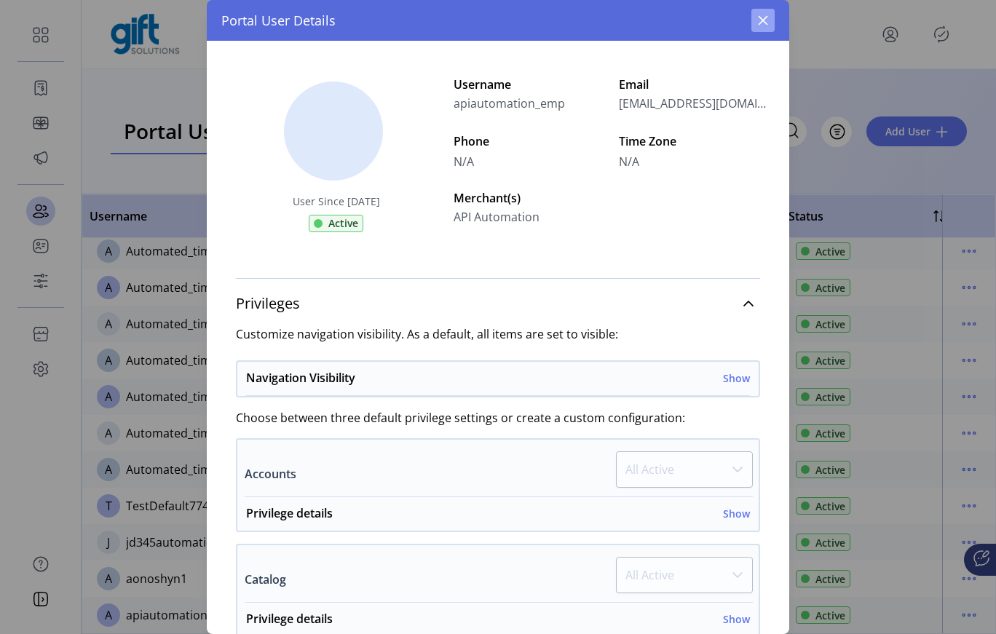
click at [767, 20] on icon "button" at bounding box center [763, 21] width 12 height 12
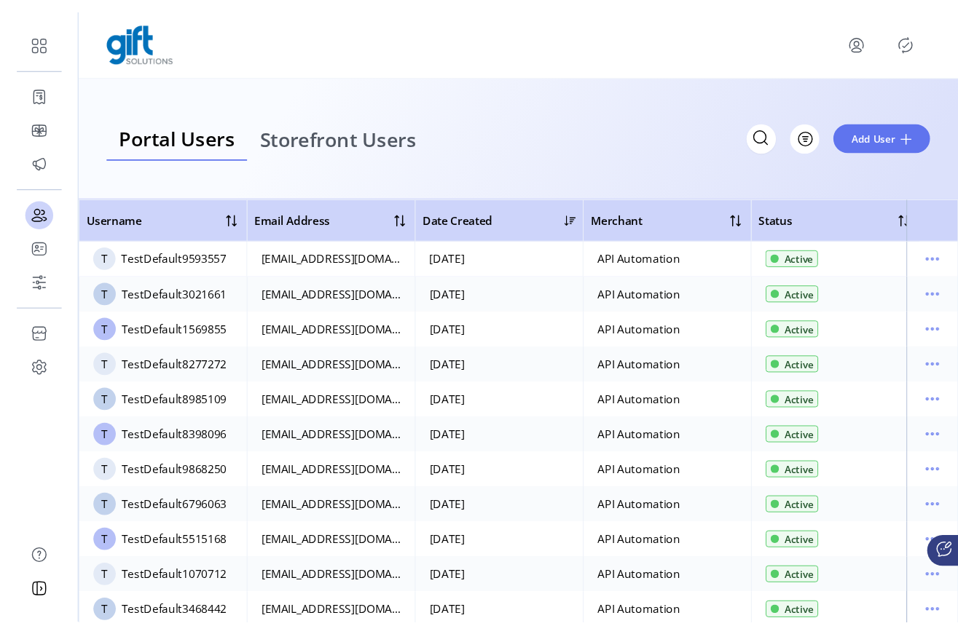
scroll to position [375, 0]
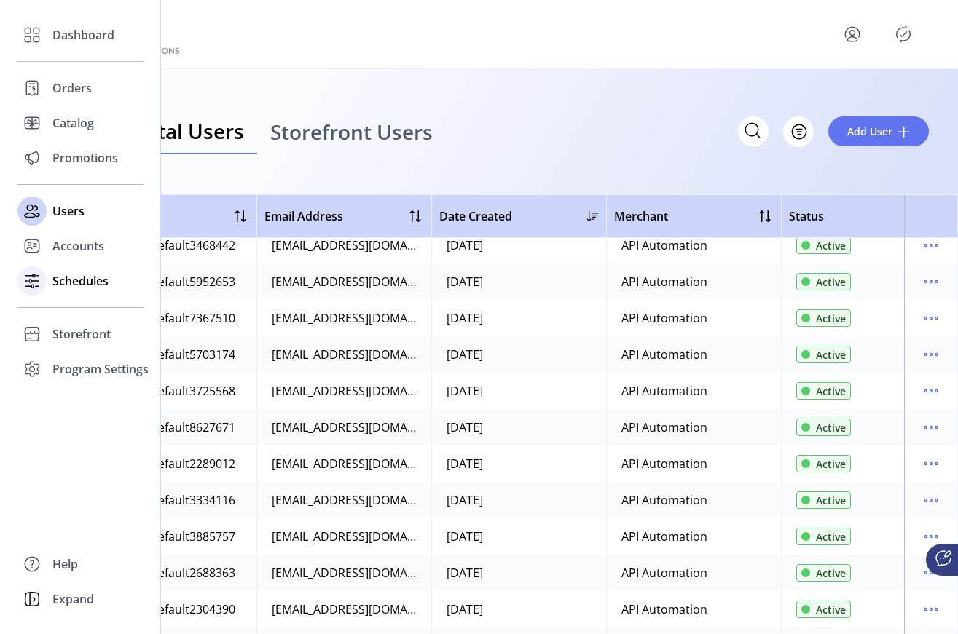
click at [80, 287] on span "Schedules" at bounding box center [80, 280] width 56 height 17
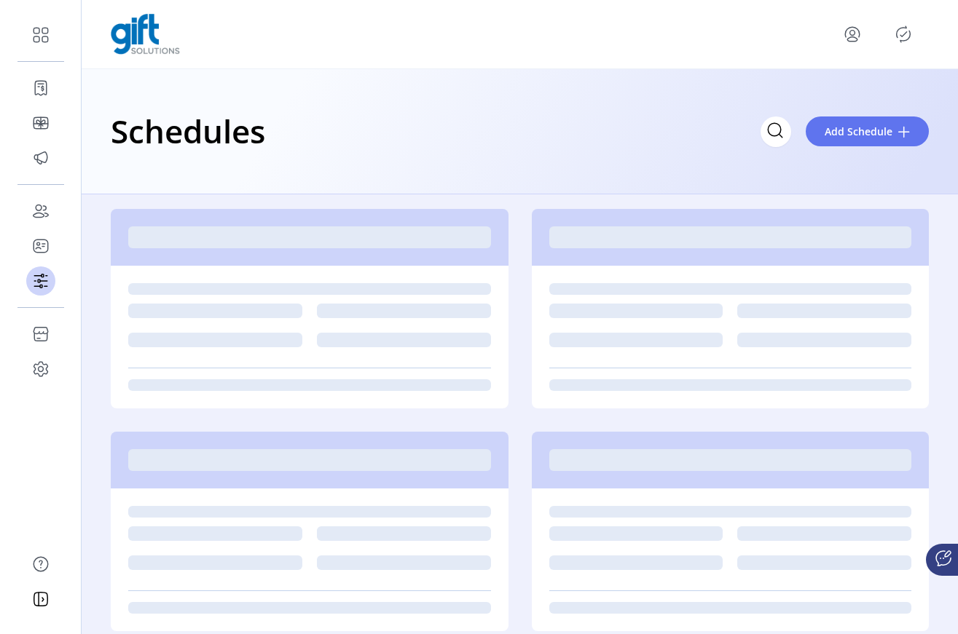
click at [904, 34] on icon "Publisher Panel" at bounding box center [902, 34] width 23 height 23
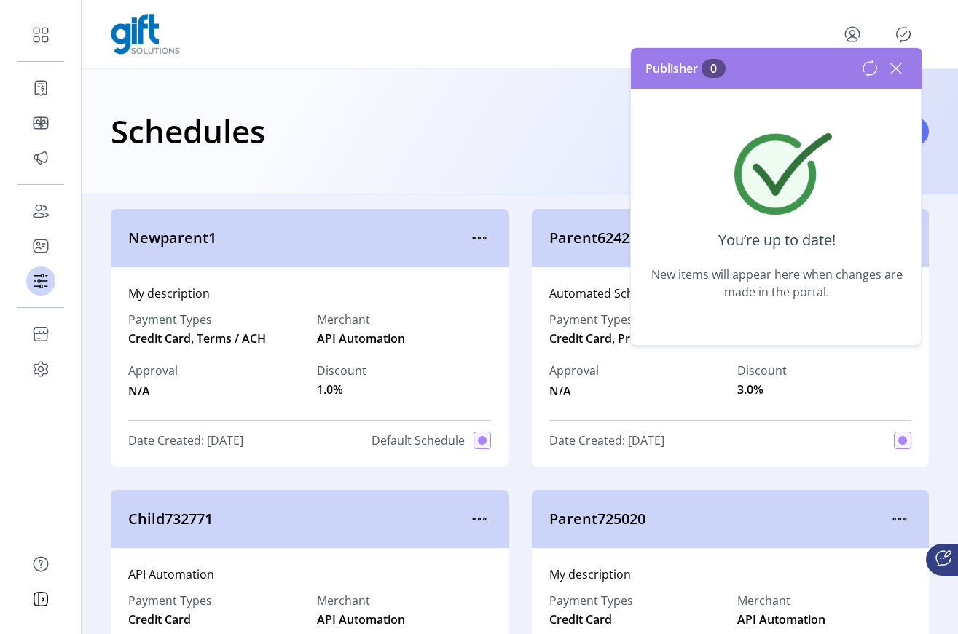
click at [903, 71] on icon at bounding box center [895, 68] width 23 height 23
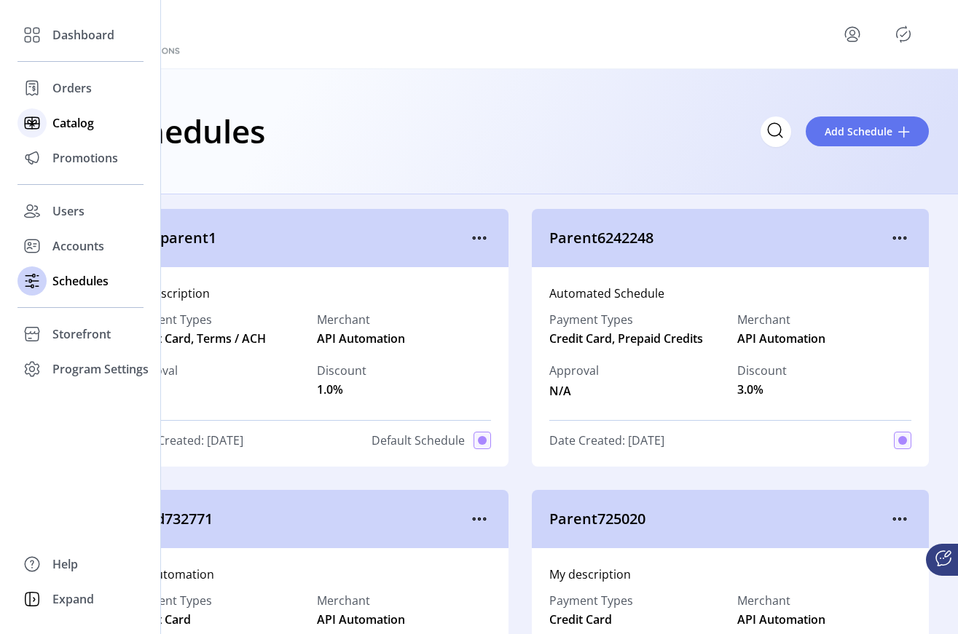
click at [62, 121] on span "Catalog" at bounding box center [73, 122] width 42 height 17
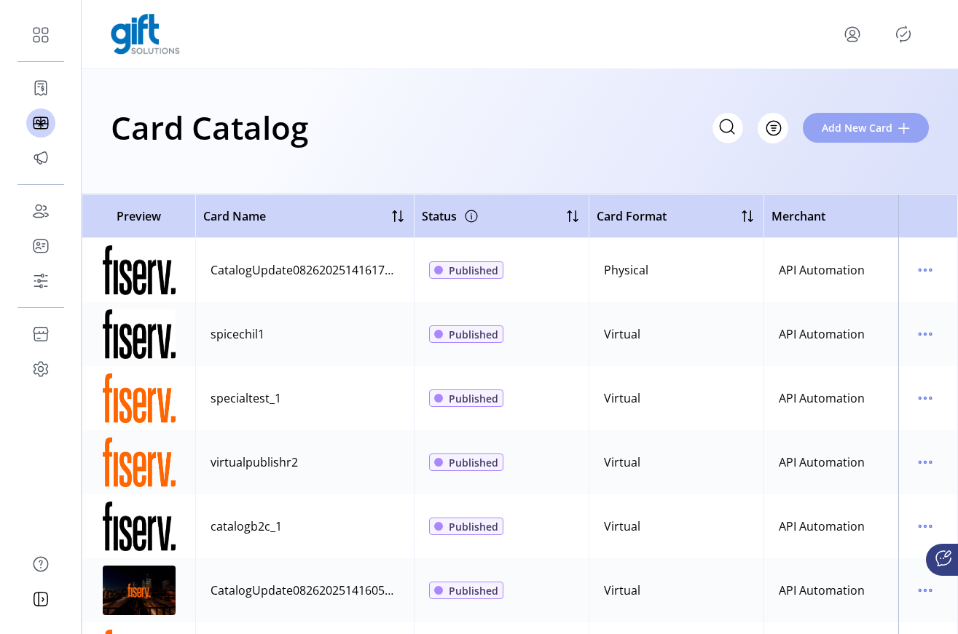
click at [847, 133] on span "Add New Card" at bounding box center [857, 127] width 71 height 15
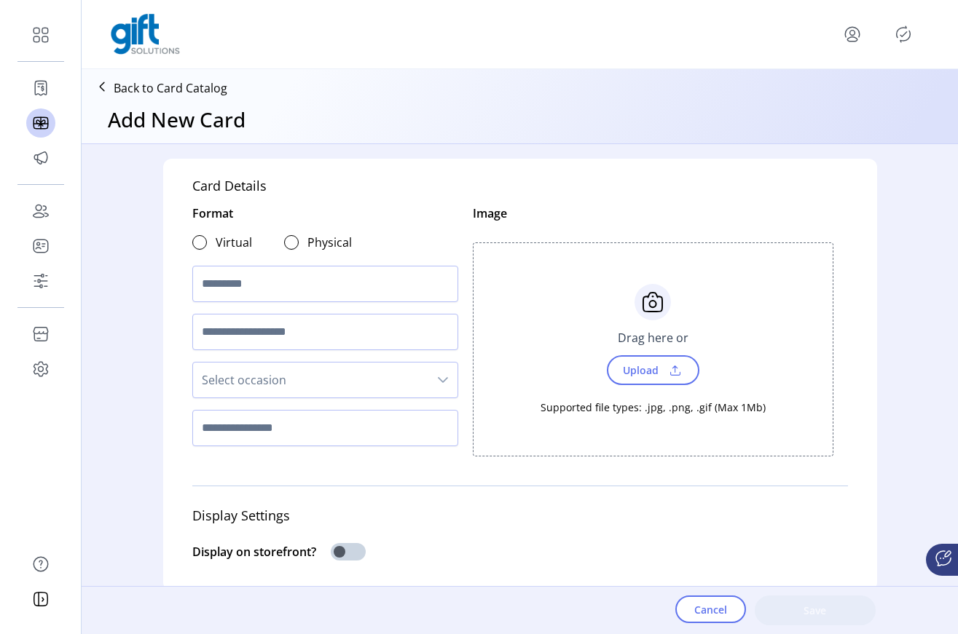
click at [192, 245] on div at bounding box center [199, 242] width 15 height 15
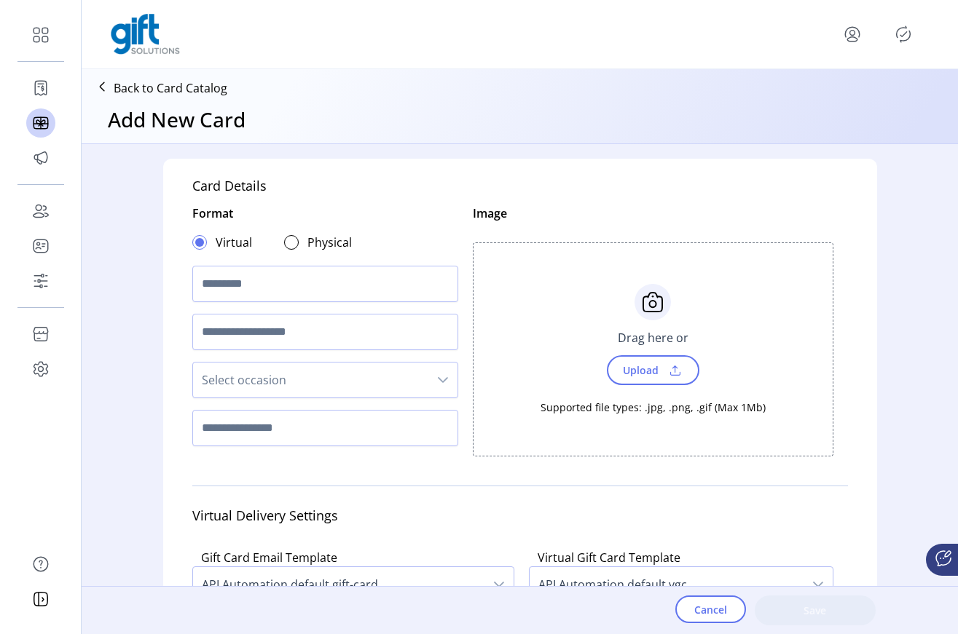
scroll to position [9, 5]
click at [250, 275] on input "text" at bounding box center [325, 284] width 266 height 36
type input "**********"
click at [286, 377] on span "Select occasion" at bounding box center [310, 380] width 235 height 35
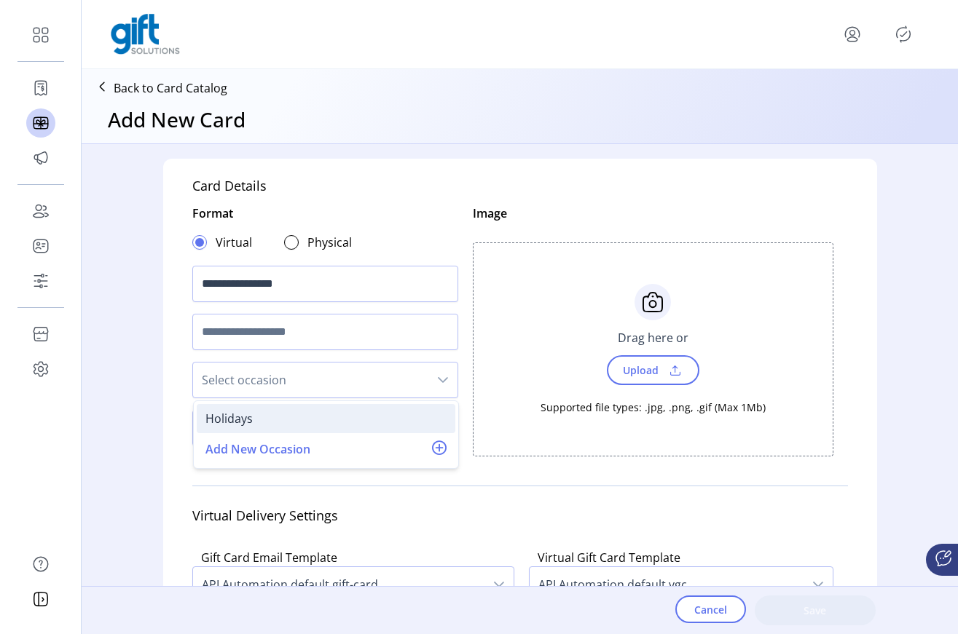
click at [256, 419] on div "Holidays" at bounding box center [325, 418] width 241 height 17
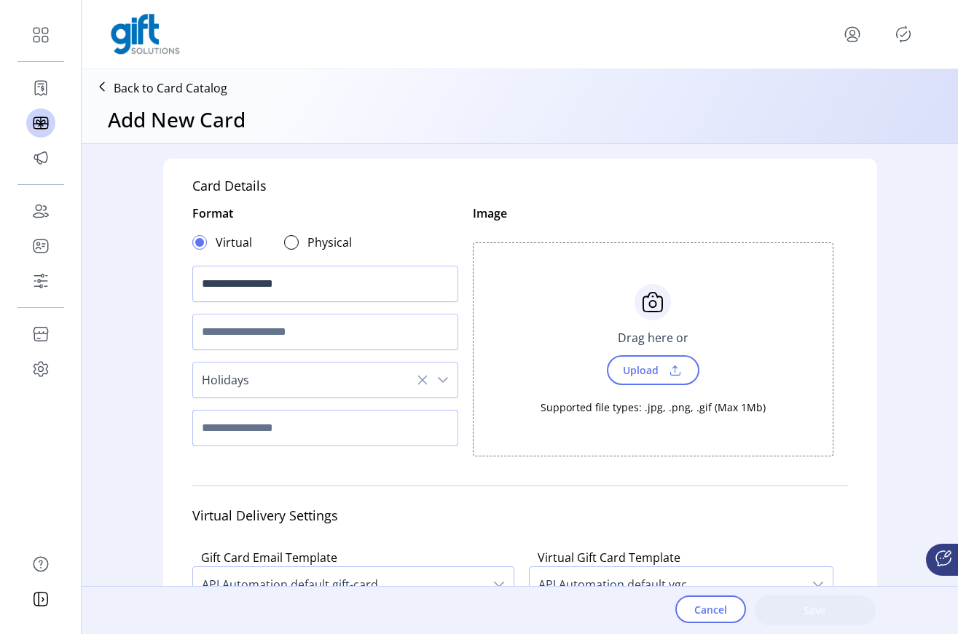
click at [260, 433] on input "text" at bounding box center [325, 428] width 266 height 36
type input "**********"
click at [650, 365] on span "Upload" at bounding box center [639, 370] width 50 height 21
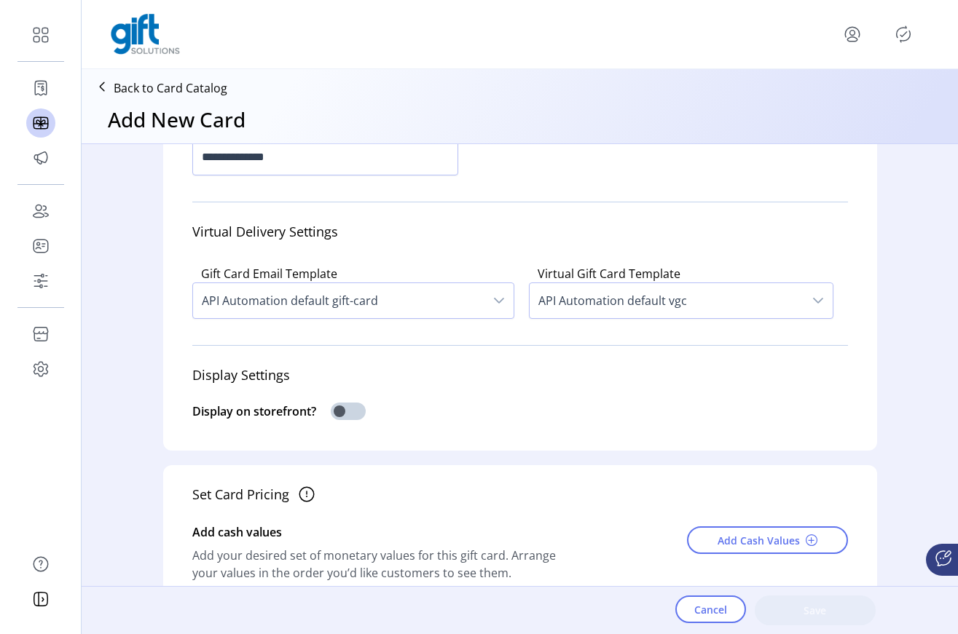
scroll to position [468, 0]
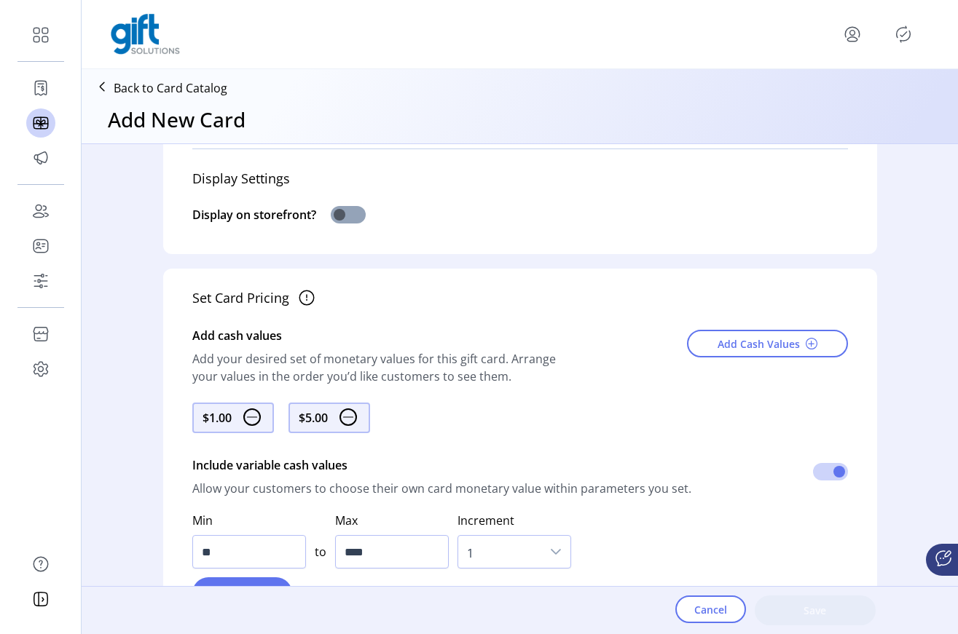
click at [338, 224] on span at bounding box center [348, 214] width 35 height 17
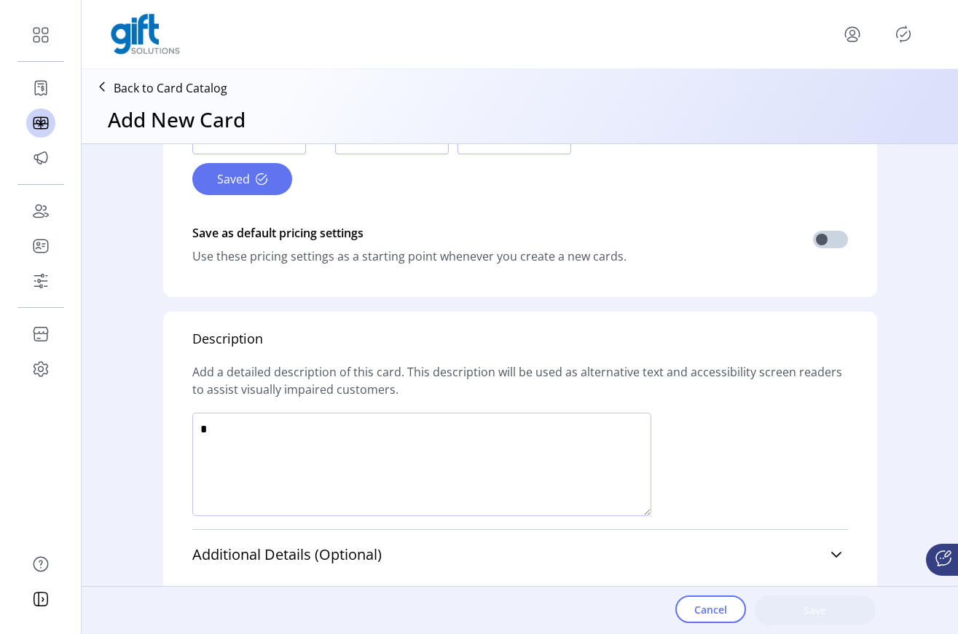
scroll to position [1084, 0]
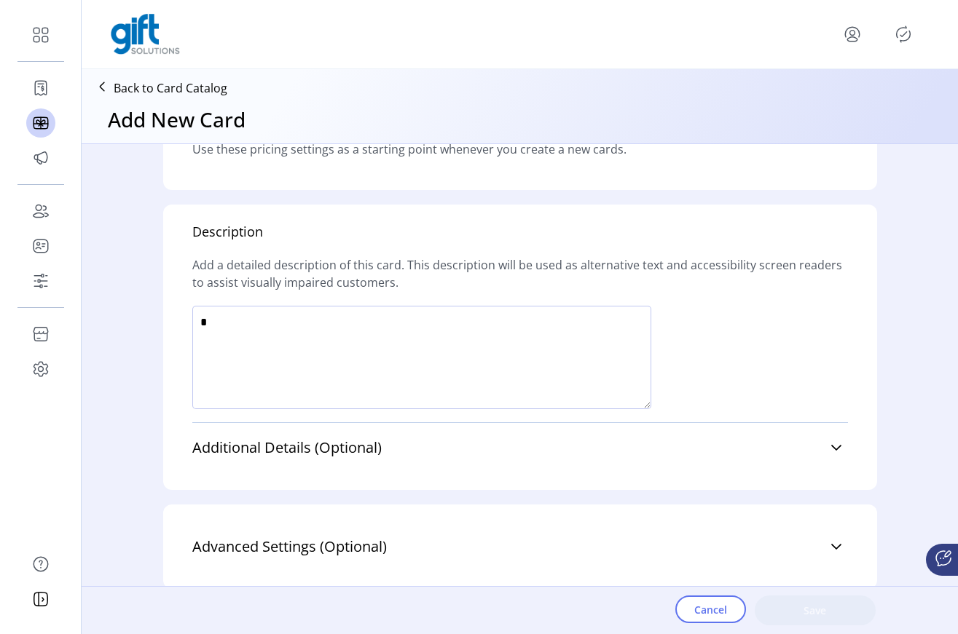
click at [357, 343] on textarea at bounding box center [421, 357] width 459 height 103
type textarea "****"
click at [838, 618] on button "Save" at bounding box center [815, 611] width 121 height 30
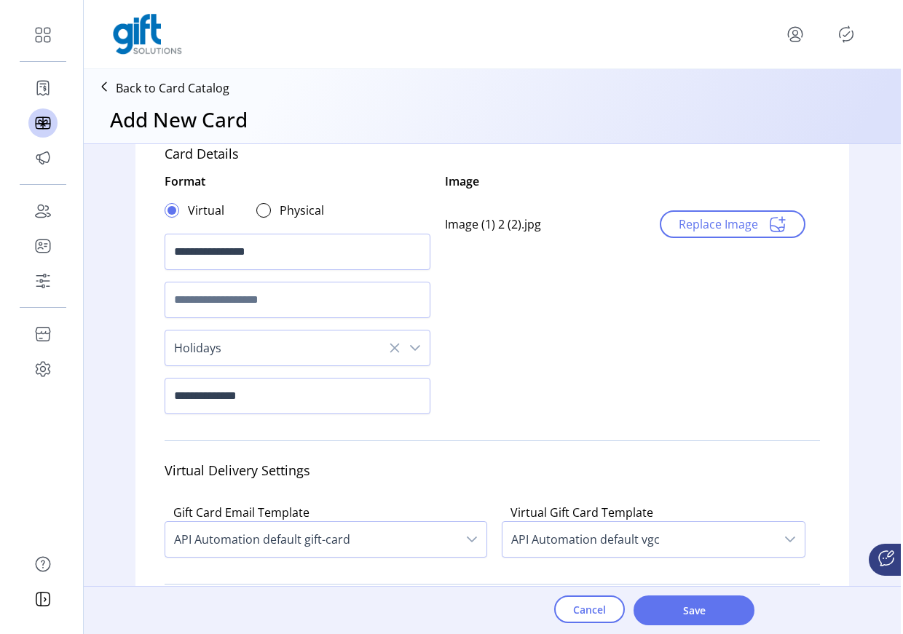
scroll to position [0, 0]
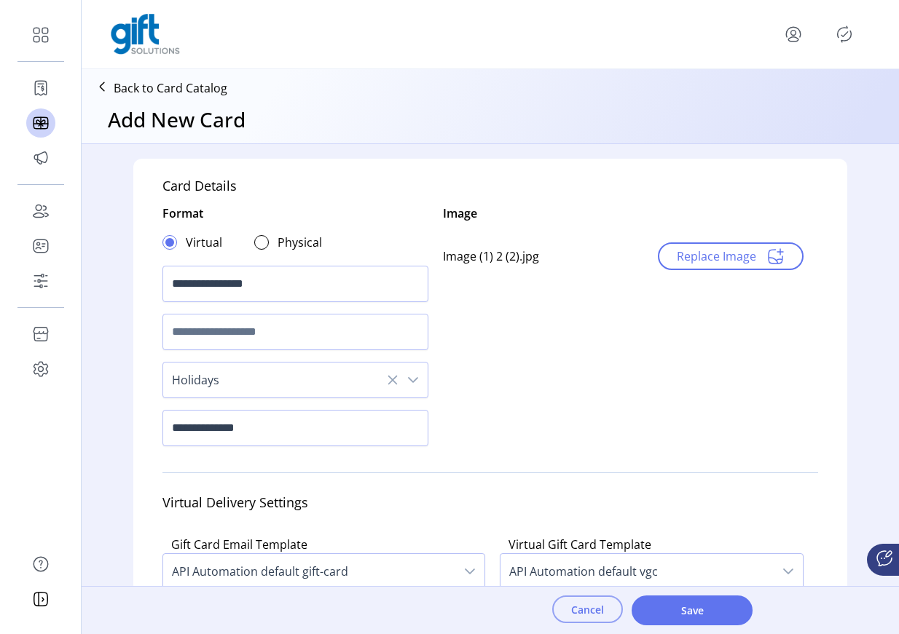
click at [575, 607] on span "Cancel" at bounding box center [587, 609] width 33 height 15
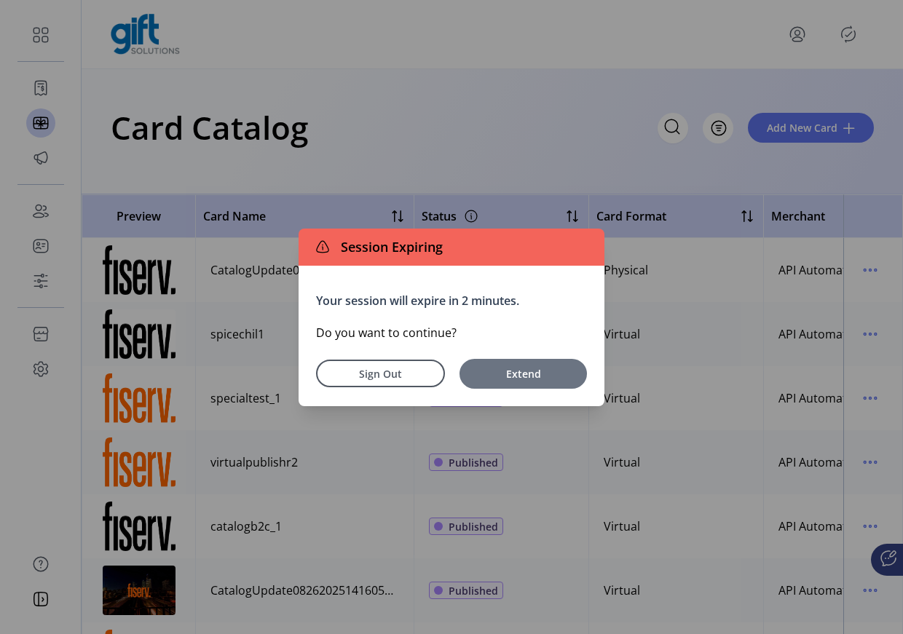
click at [503, 374] on span "Extend" at bounding box center [523, 373] width 113 height 15
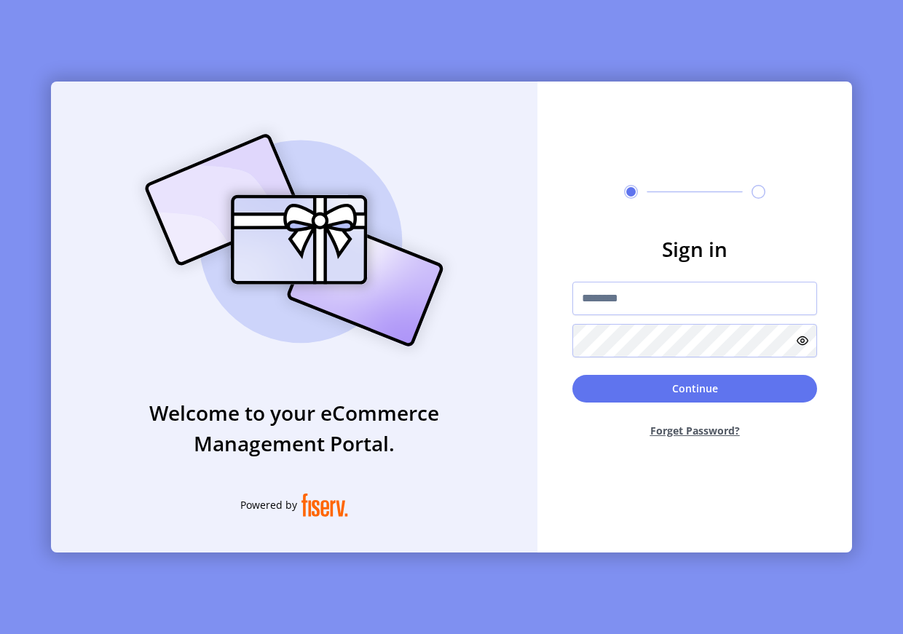
type input "**********"
click at [629, 404] on div "Continue Forget Password?" at bounding box center [694, 412] width 245 height 75
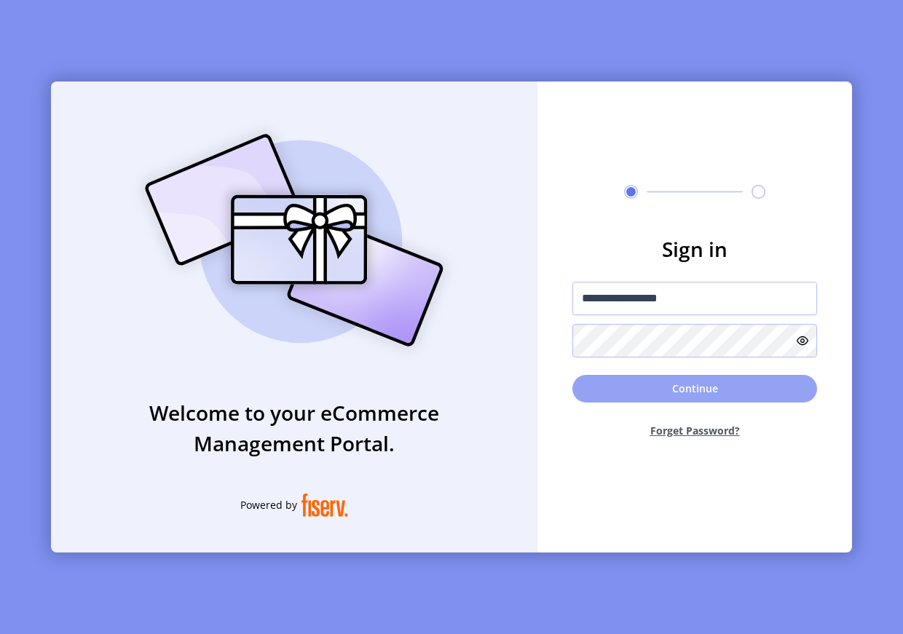
click at [633, 388] on button "Continue" at bounding box center [694, 389] width 245 height 28
click at [638, 385] on button "Continue" at bounding box center [694, 389] width 245 height 28
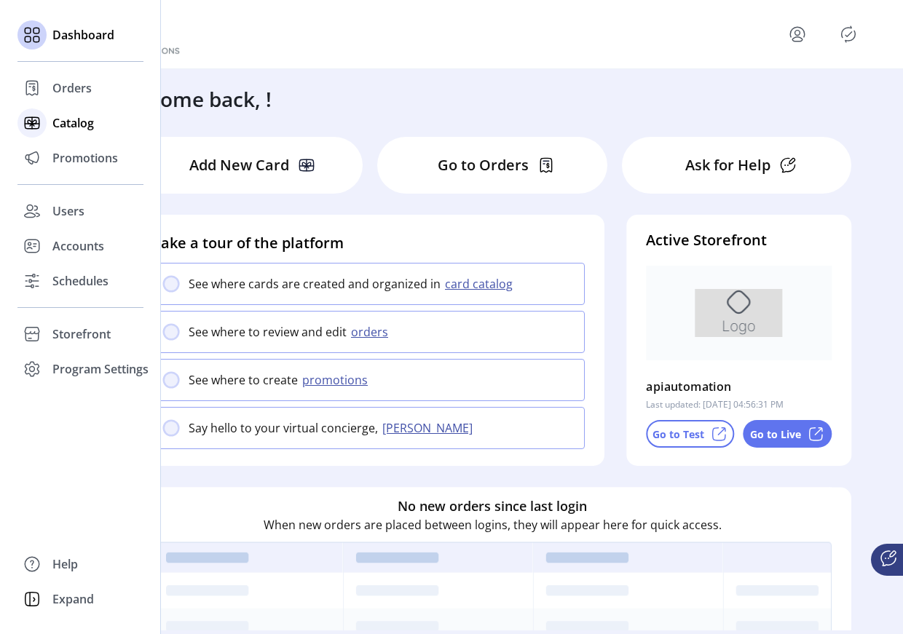
click at [51, 127] on div "Catalog" at bounding box center [80, 123] width 126 height 35
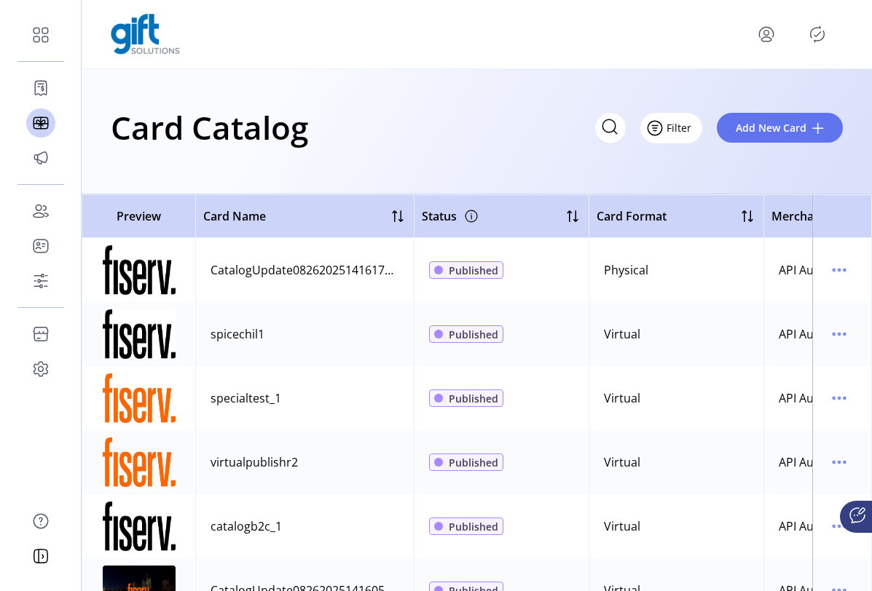
click at [685, 130] on span "Filter" at bounding box center [678, 127] width 25 height 15
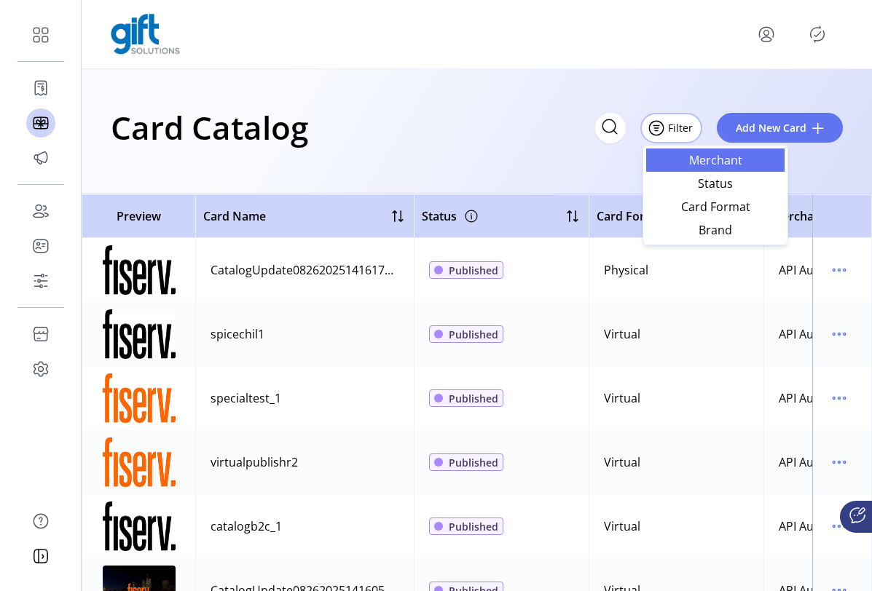
click at [711, 160] on span "Merchant" at bounding box center [715, 160] width 121 height 12
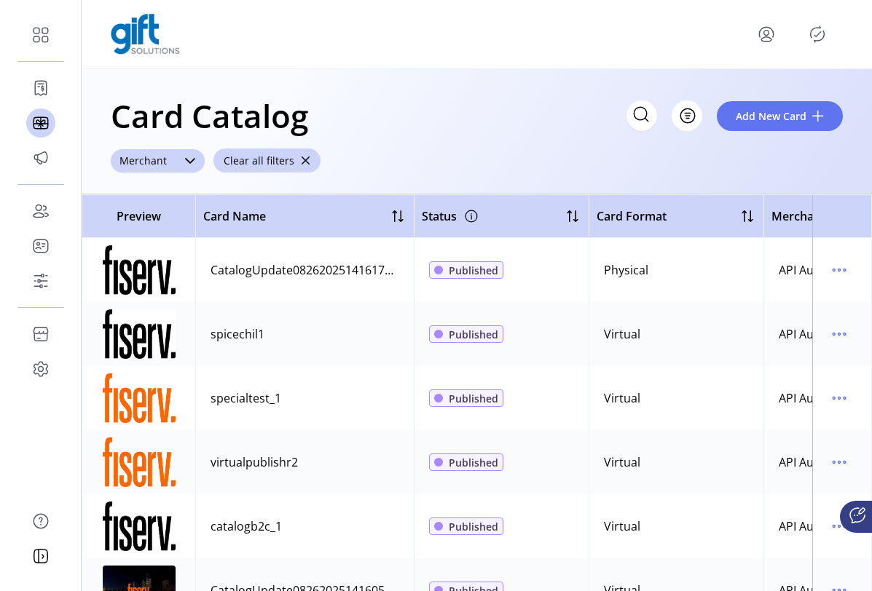
click at [187, 161] on icon at bounding box center [190, 161] width 10 height 6
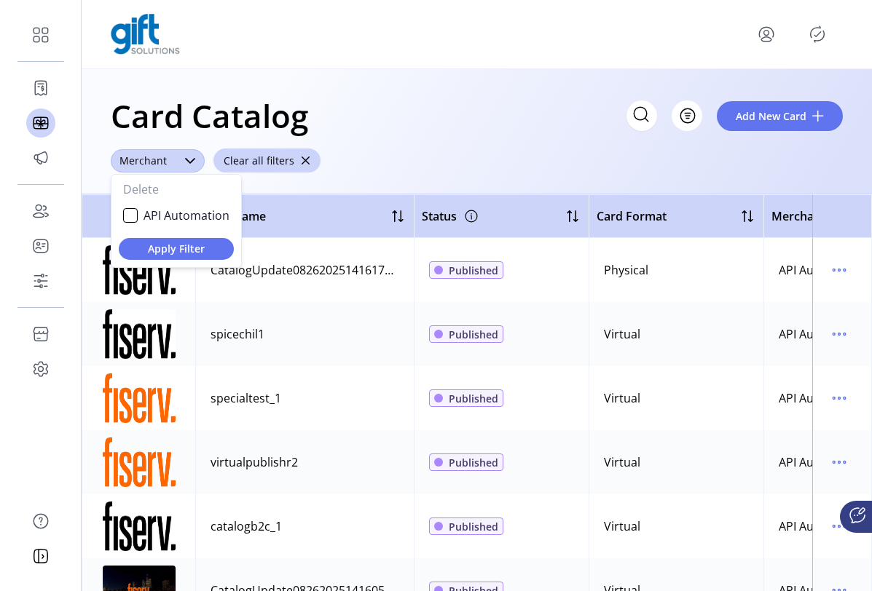
scroll to position [8, 57]
click at [138, 211] on li "API Automation" at bounding box center [176, 215] width 124 height 29
click at [168, 246] on span "Apply Filter" at bounding box center [176, 248] width 92 height 15
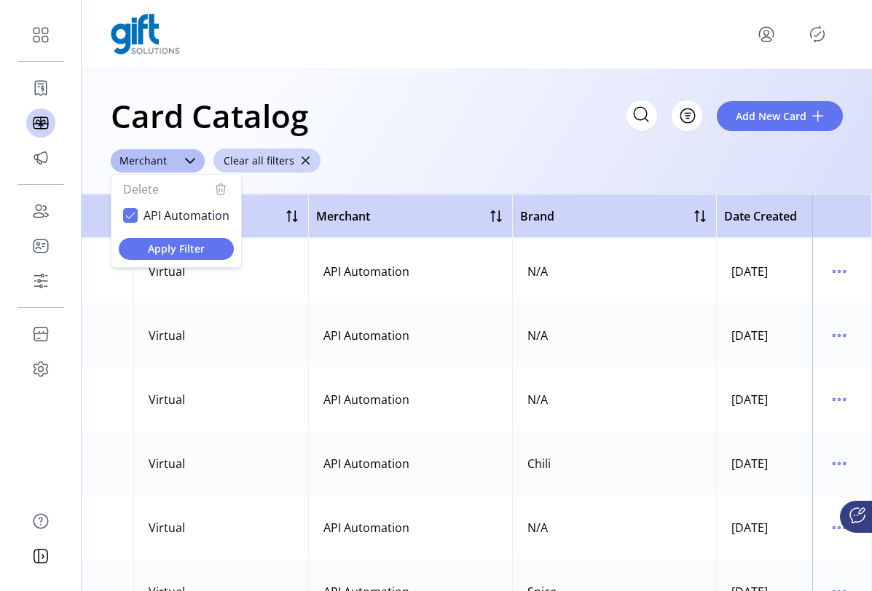
scroll to position [0, 455]
click at [222, 189] on icon "button" at bounding box center [222, 190] width 0 height 3
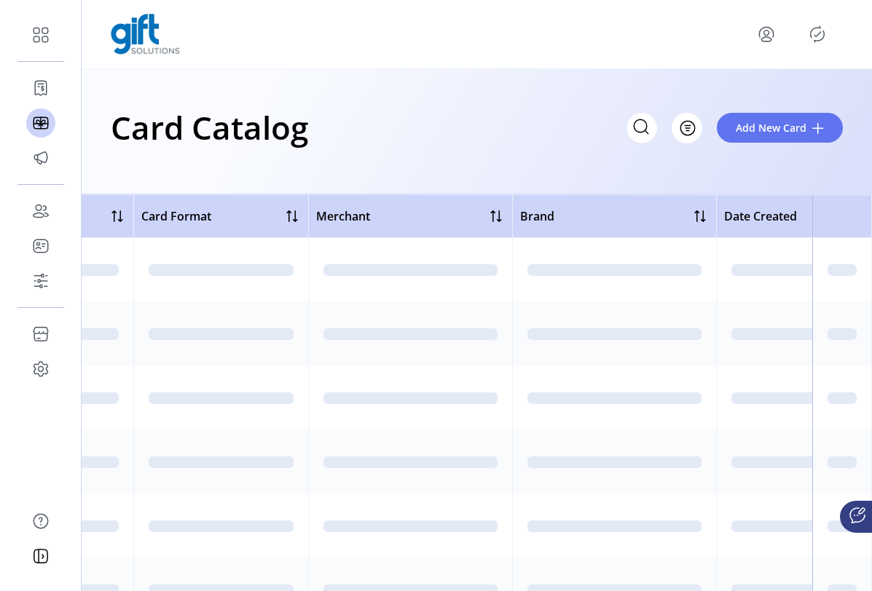
click at [703, 123] on div "Filter Add New Card" at bounding box center [734, 128] width 216 height 31
click at [691, 128] on span "Filter" at bounding box center [678, 127] width 25 height 15
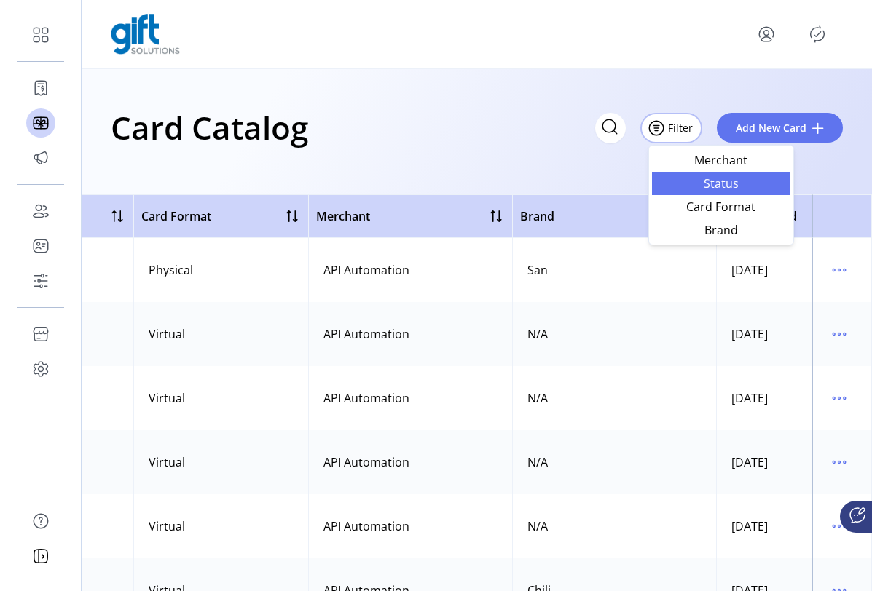
click at [723, 184] on span "Status" at bounding box center [721, 184] width 121 height 12
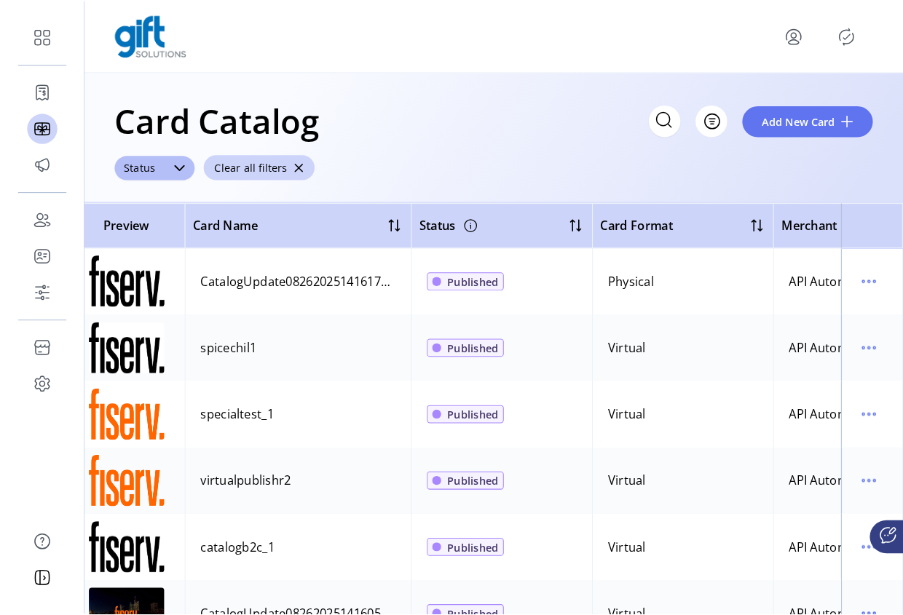
scroll to position [0, 0]
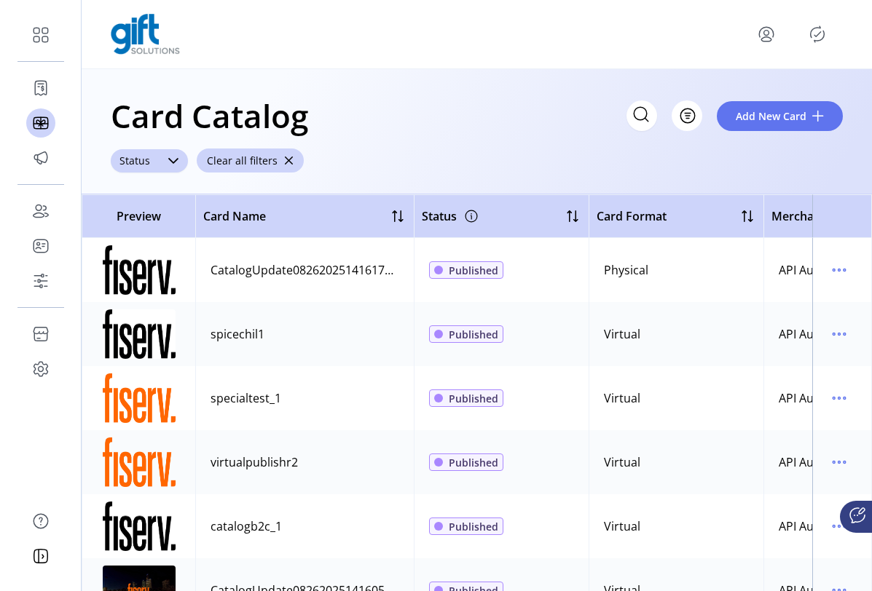
click at [171, 161] on icon "dropdown trigger" at bounding box center [173, 161] width 10 height 6
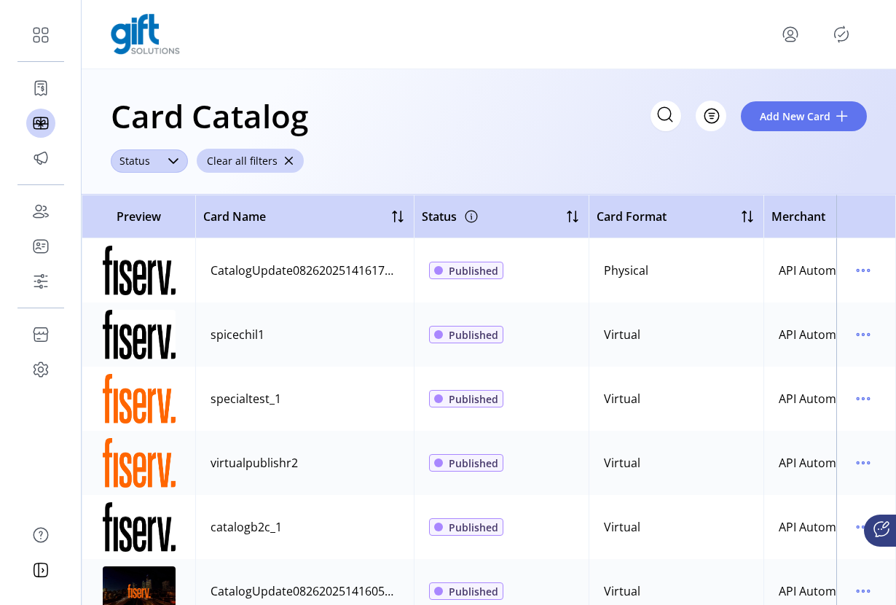
click at [162, 154] on div "dropdown trigger" at bounding box center [173, 160] width 29 height 23
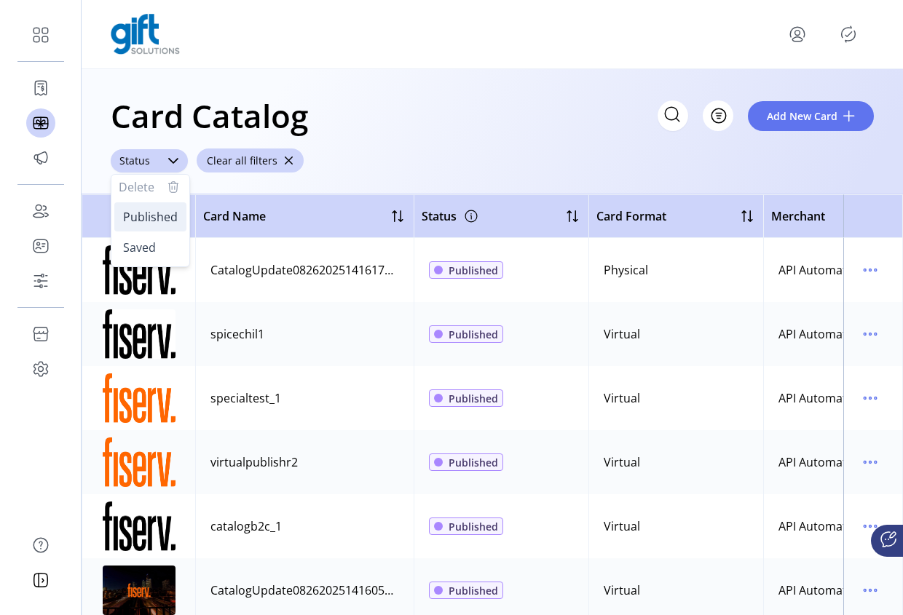
click at [148, 222] on span "Published" at bounding box center [150, 217] width 55 height 16
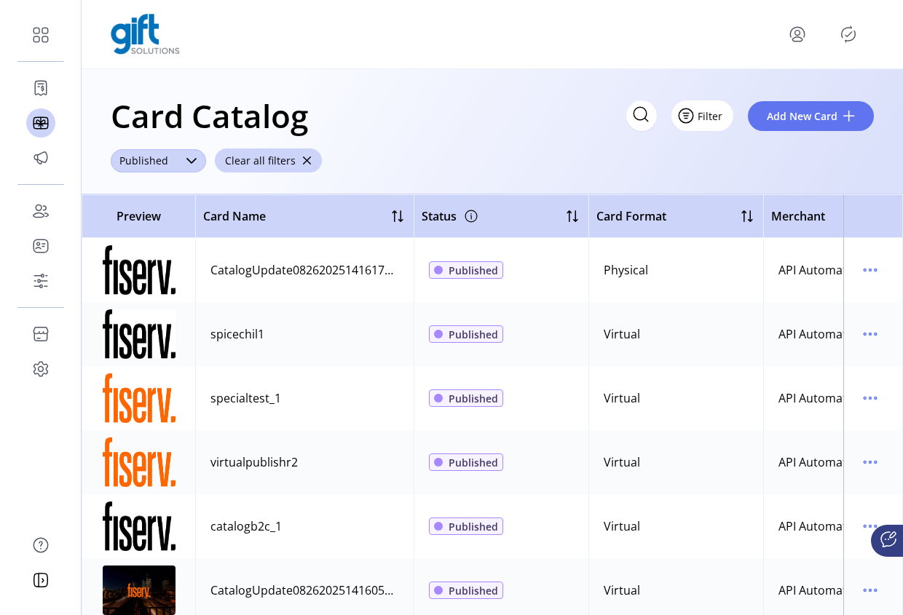
click at [720, 117] on span "Filter" at bounding box center [710, 116] width 25 height 15
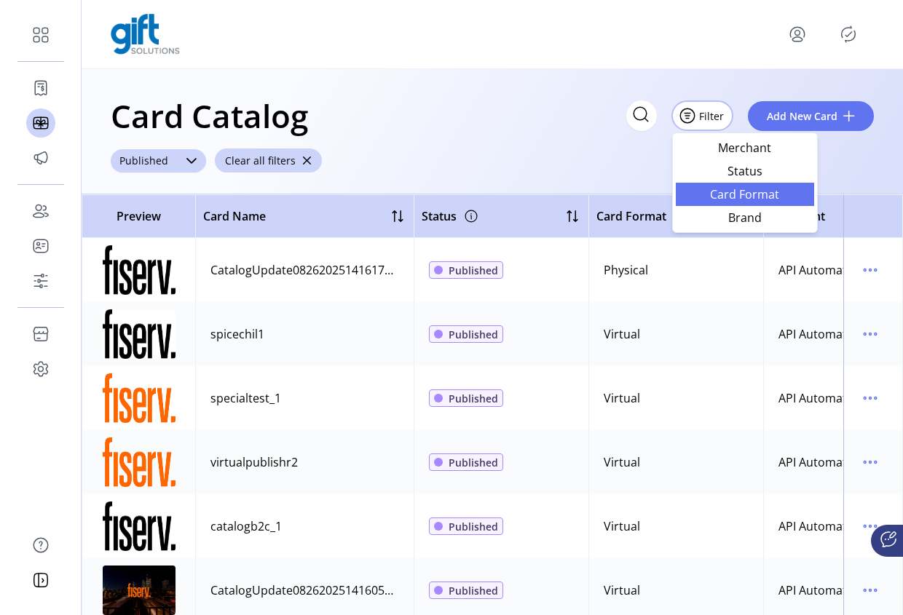
click at [757, 198] on span "Card Format" at bounding box center [745, 195] width 121 height 12
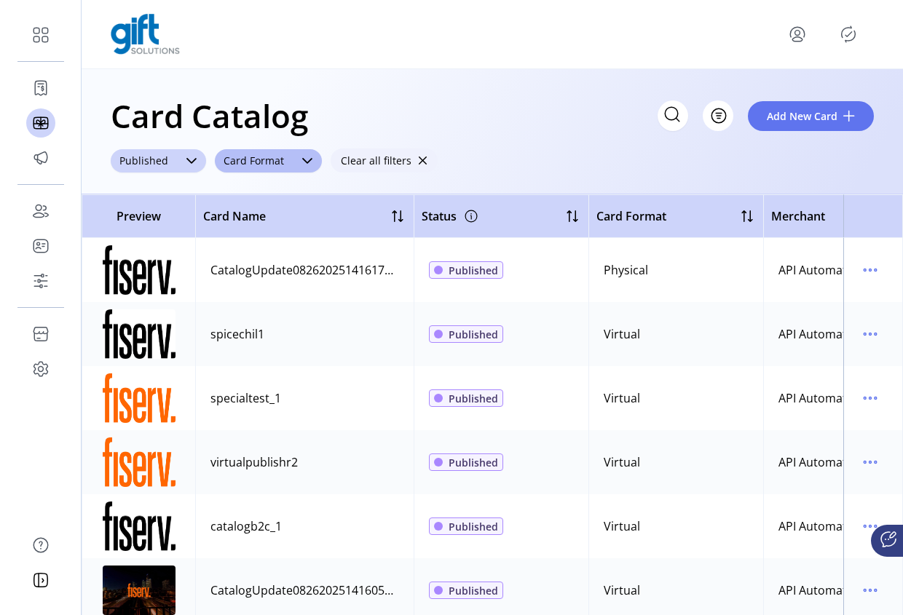
click at [417, 159] on span "button" at bounding box center [422, 161] width 10 height 10
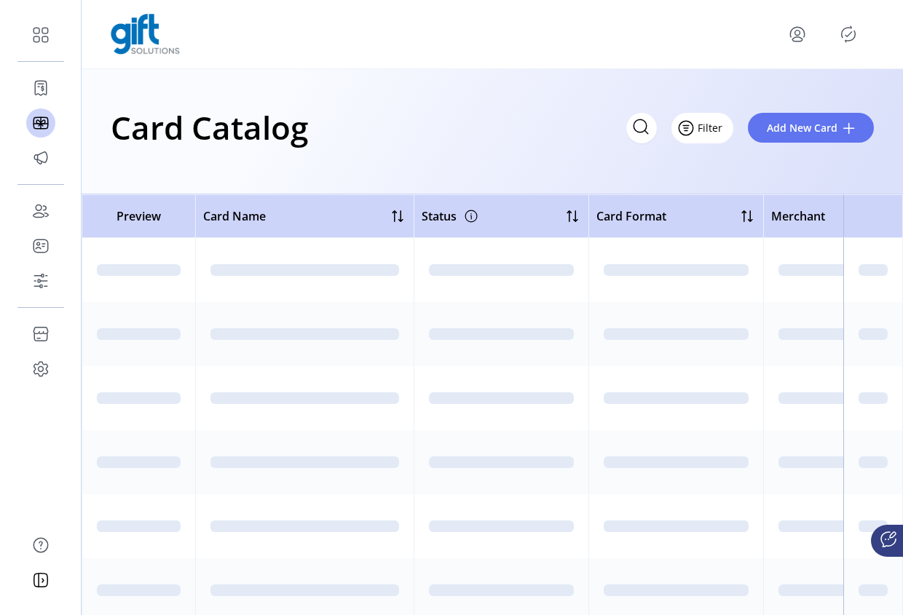
click at [720, 125] on span "Filter" at bounding box center [710, 127] width 25 height 15
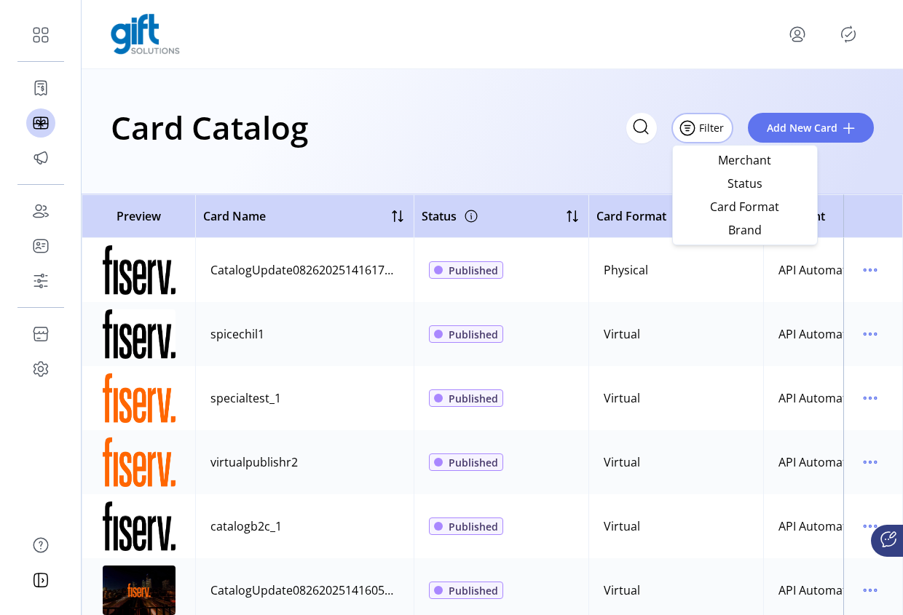
click at [130, 24] on img at bounding box center [145, 34] width 69 height 41
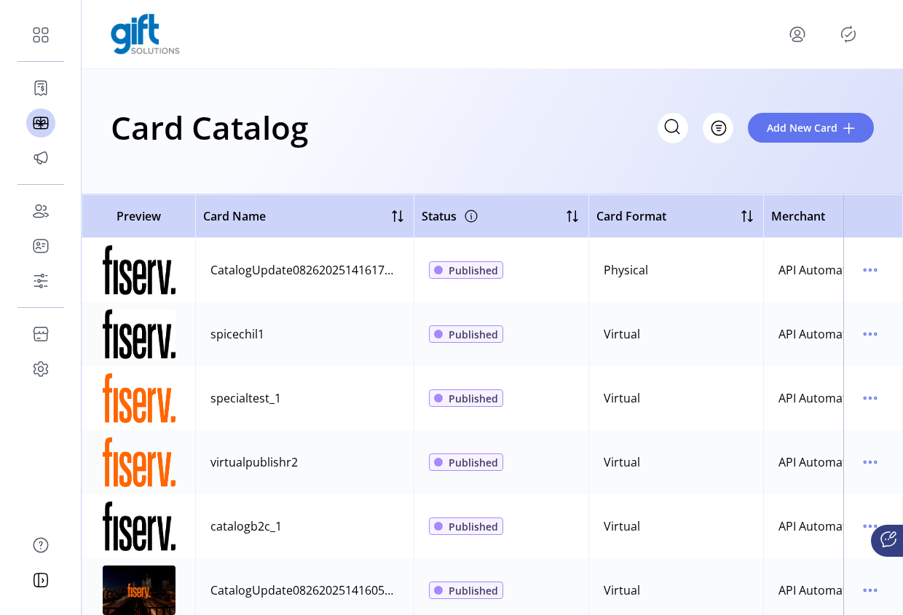
click at [795, 36] on icon "menu" at bounding box center [797, 34] width 23 height 23
click at [851, 33] on icon "Publisher Panel" at bounding box center [848, 34] width 23 height 23
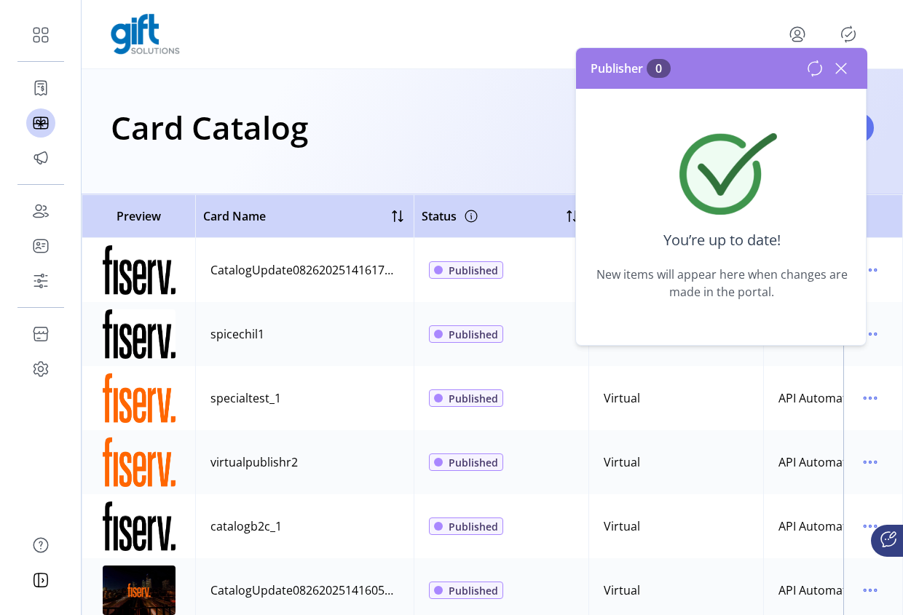
click at [843, 69] on icon at bounding box center [841, 68] width 10 height 10
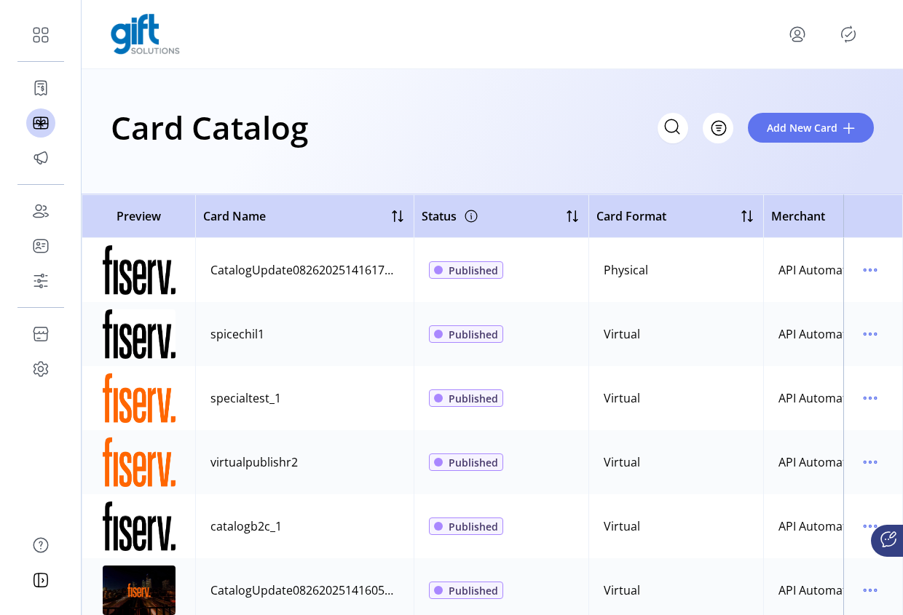
click at [800, 34] on icon "menu" at bounding box center [797, 33] width 5 height 5
click at [744, 26] on div "Profile Sign Out" at bounding box center [492, 34] width 763 height 41
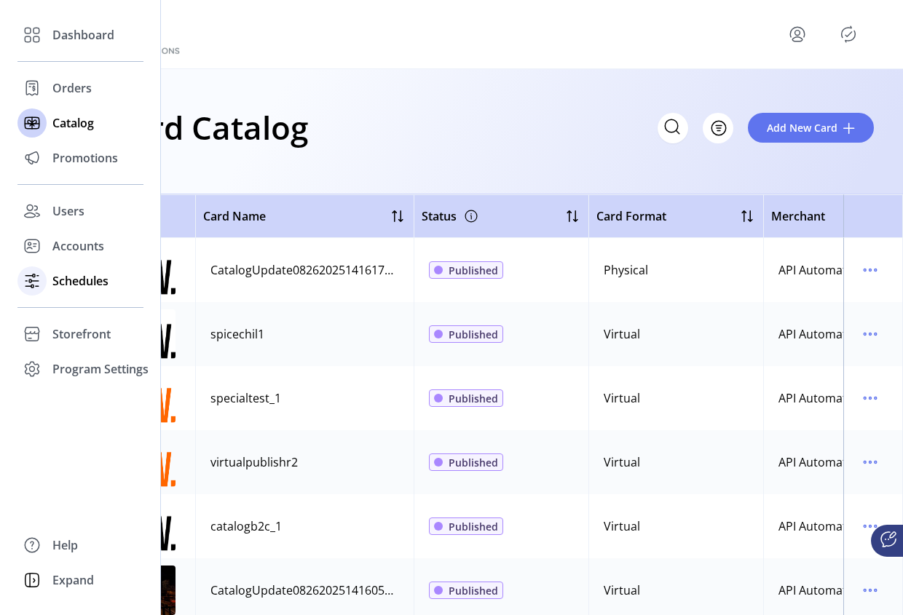
click at [63, 280] on span "Schedules" at bounding box center [80, 280] width 56 height 17
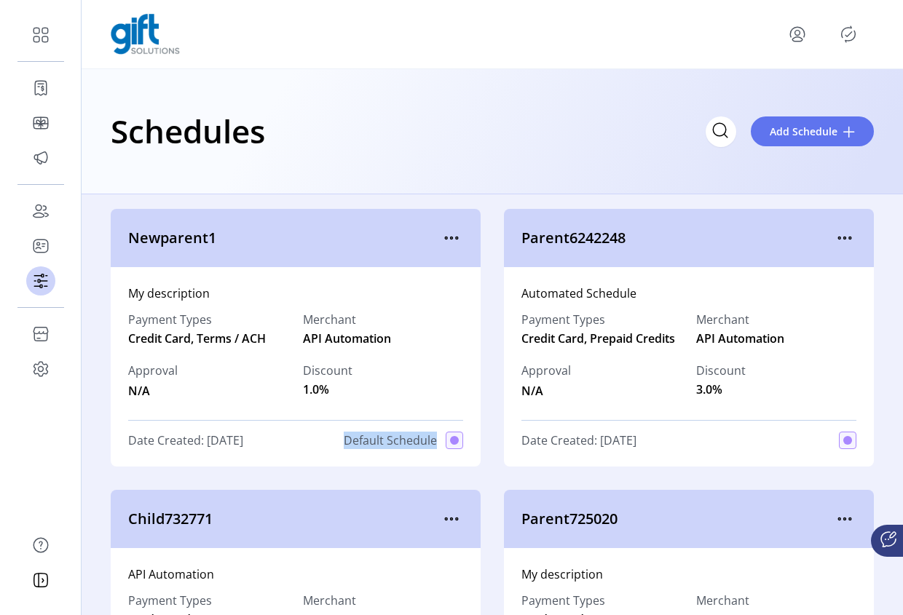
drag, startPoint x: 338, startPoint y: 435, endPoint x: 431, endPoint y: 438, distance: 93.3
click at [431, 438] on div "Date Created: 07/24/2025 Default Schedule" at bounding box center [295, 440] width 335 height 17
click at [429, 442] on span "Default Schedule" at bounding box center [390, 440] width 93 height 17
drag, startPoint x: 431, startPoint y: 442, endPoint x: 308, endPoint y: 440, distance: 123.1
click at [308, 440] on div "Date Created: 07/24/2025 Default Schedule" at bounding box center [295, 440] width 335 height 17
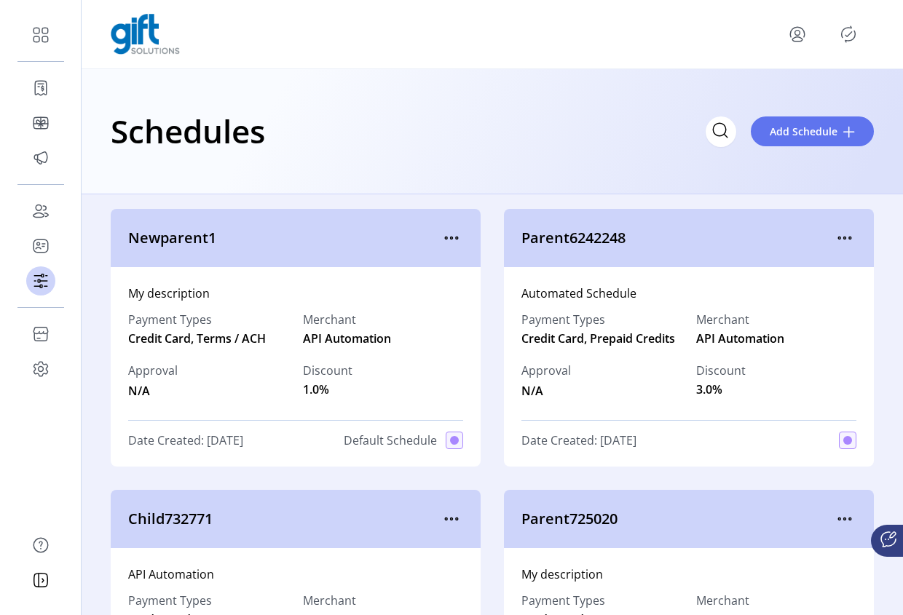
drag, startPoint x: 391, startPoint y: 441, endPoint x: 416, endPoint y: 451, distance: 26.8
click at [391, 440] on span "Default Schedule" at bounding box center [390, 440] width 93 height 17
click at [453, 237] on icon "menu" at bounding box center [451, 238] width 23 height 23
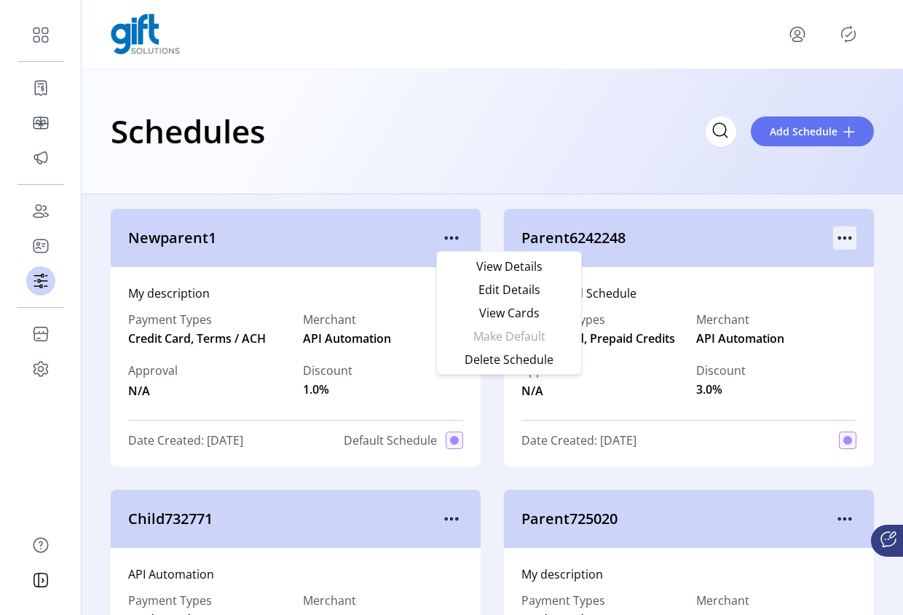
click at [844, 229] on icon "menu" at bounding box center [844, 238] width 23 height 23
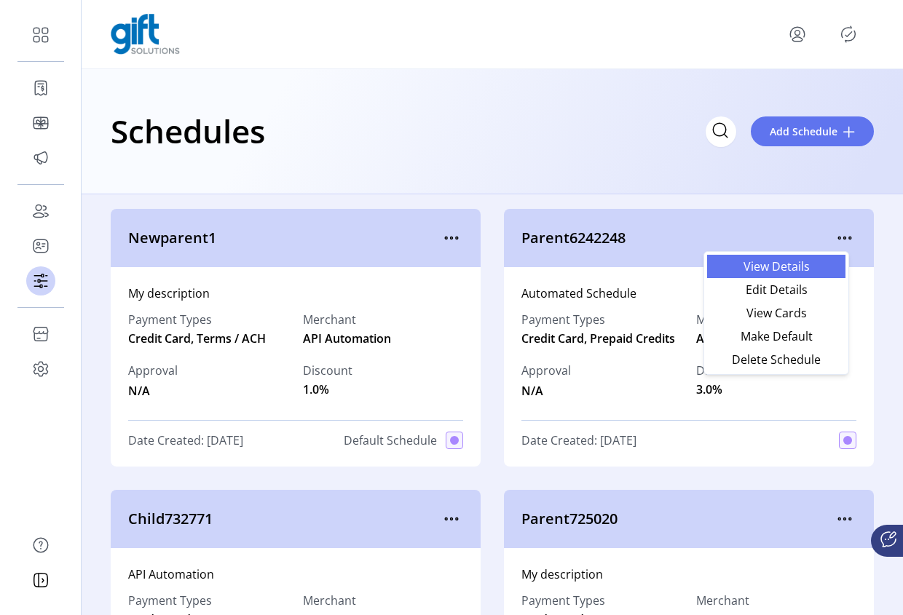
click at [805, 264] on span "View Details" at bounding box center [776, 267] width 121 height 12
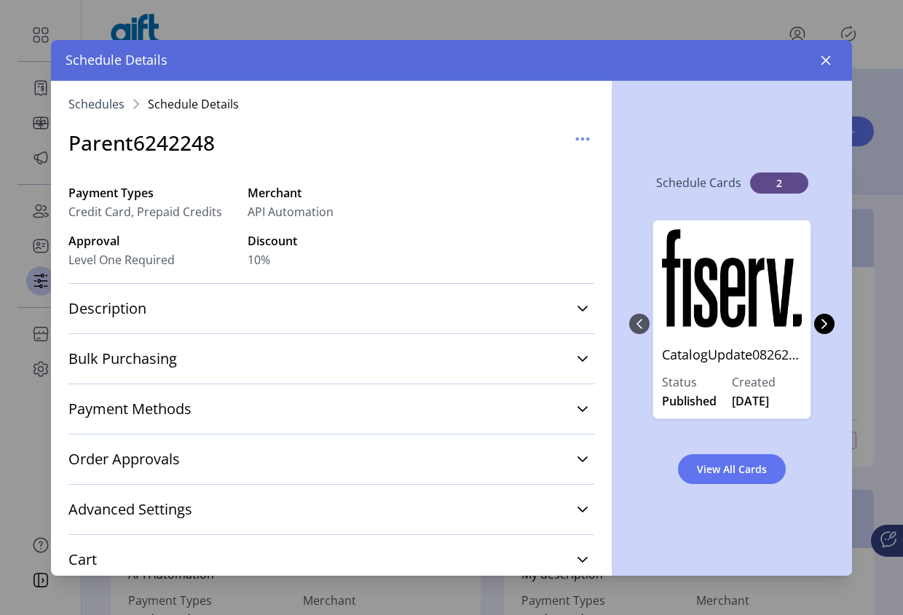
click at [166, 186] on label "Payment Types" at bounding box center [152, 192] width 168 height 17
drag, startPoint x: 243, startPoint y: 192, endPoint x: 316, endPoint y: 197, distance: 73.0
click at [316, 197] on div "Payment Types Credit Card, Prepaid Credits Merchant API Automation Approval Lev…" at bounding box center [331, 230] width 526 height 108
drag, startPoint x: 313, startPoint y: 240, endPoint x: 211, endPoint y: 231, distance: 102.3
click at [211, 231] on div "Payment Types Credit Card, Prepaid Credits Merchant API Automation Approval Lev…" at bounding box center [331, 230] width 526 height 108
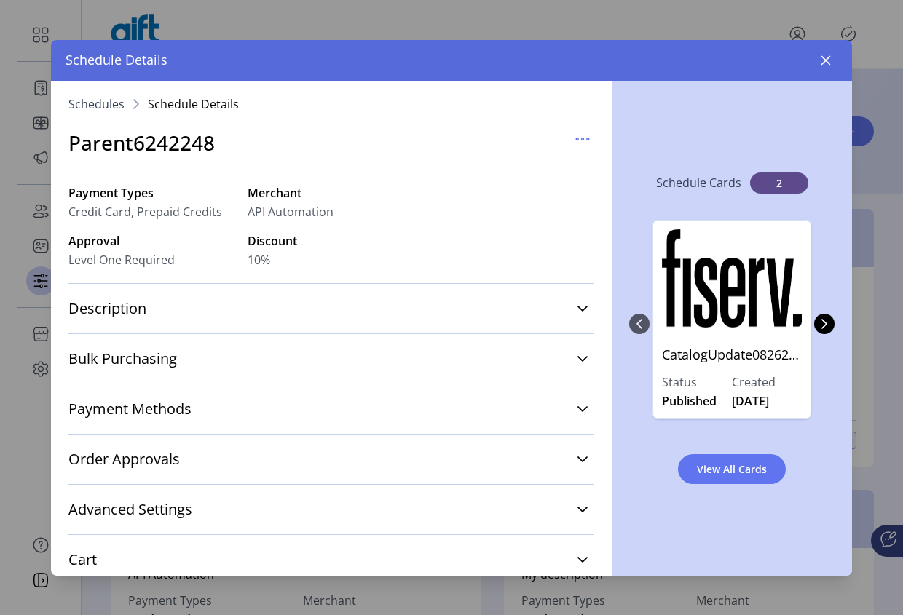
click at [420, 213] on div "Payment Types Credit Card, Prepaid Credits Merchant API Automation Approval Lev…" at bounding box center [331, 230] width 526 height 108
drag, startPoint x: 332, startPoint y: 210, endPoint x: 251, endPoint y: 211, distance: 81.6
click at [251, 211] on div "API Automation" at bounding box center [332, 211] width 168 height 17
click at [417, 235] on div "Payment Types Credit Card, Prepaid Credits Merchant API Automation Approval Lev…" at bounding box center [331, 230] width 526 height 108
click at [568, 304] on link "Description" at bounding box center [331, 309] width 526 height 32
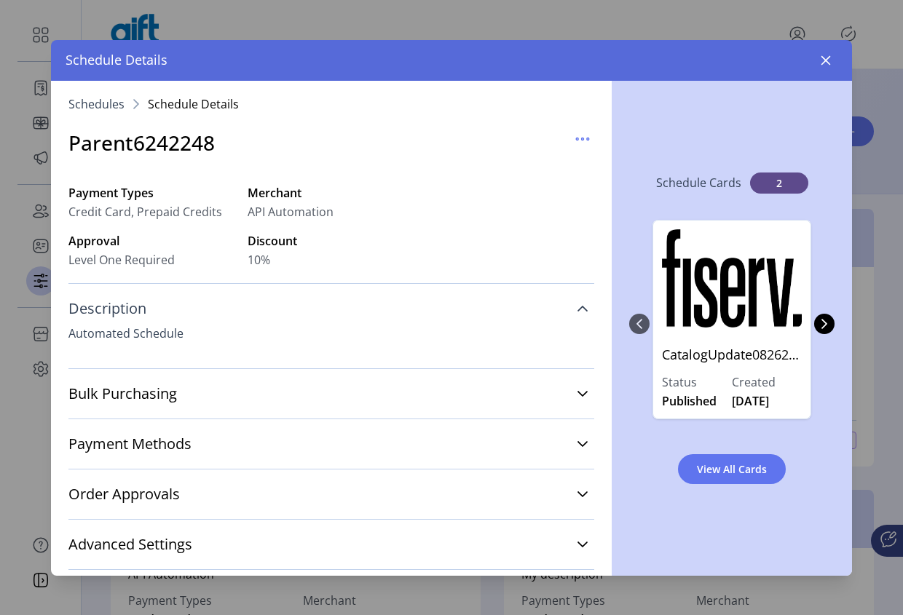
click at [577, 304] on icon at bounding box center [583, 309] width 12 height 12
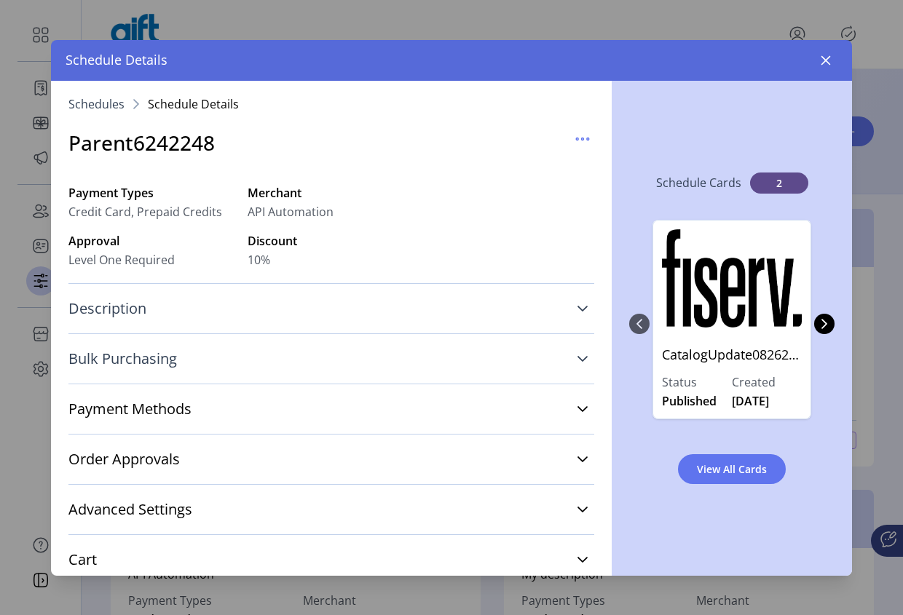
click at [567, 361] on link "Bulk Purchasing" at bounding box center [331, 359] width 526 height 32
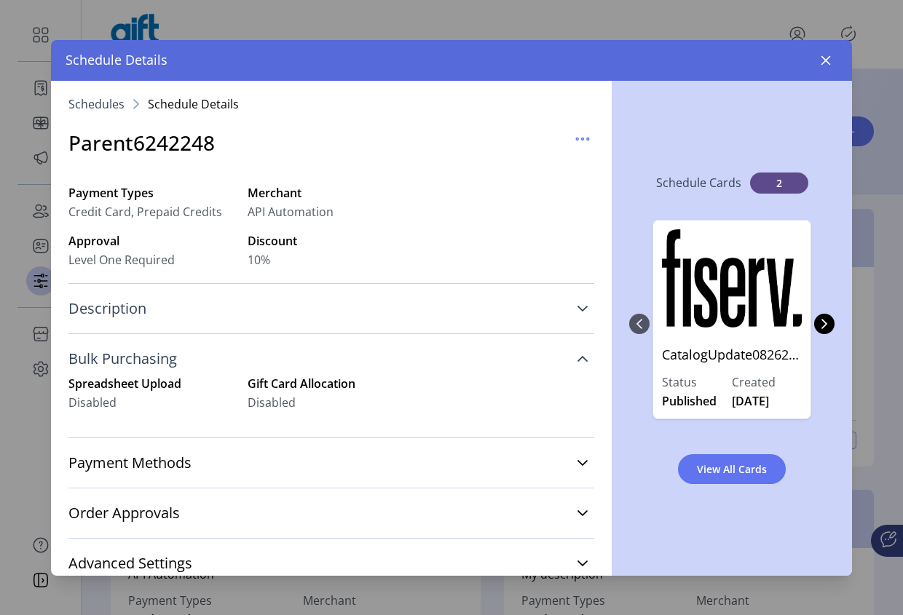
click at [567, 361] on link "Bulk Purchasing" at bounding box center [331, 359] width 526 height 32
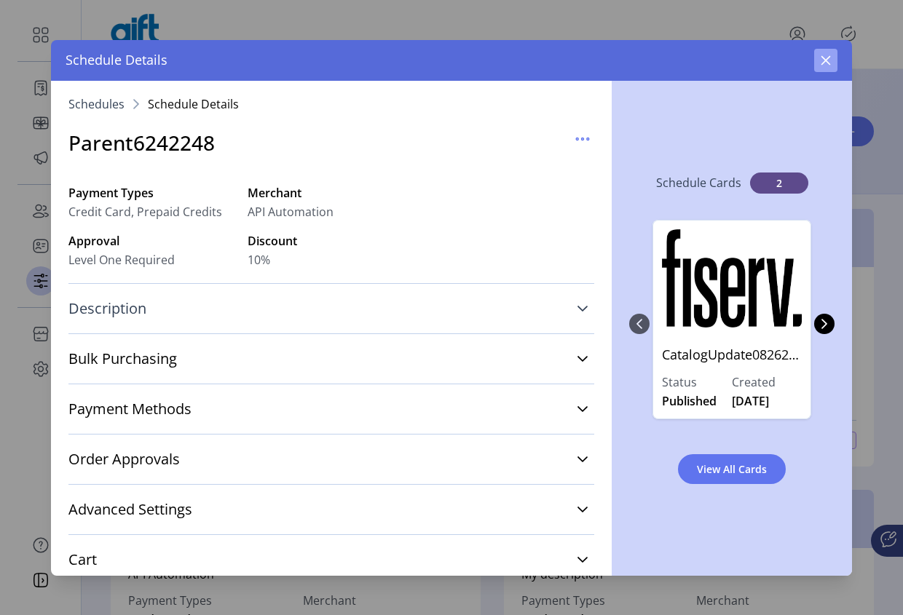
click at [830, 56] on icon "button" at bounding box center [826, 59] width 9 height 9
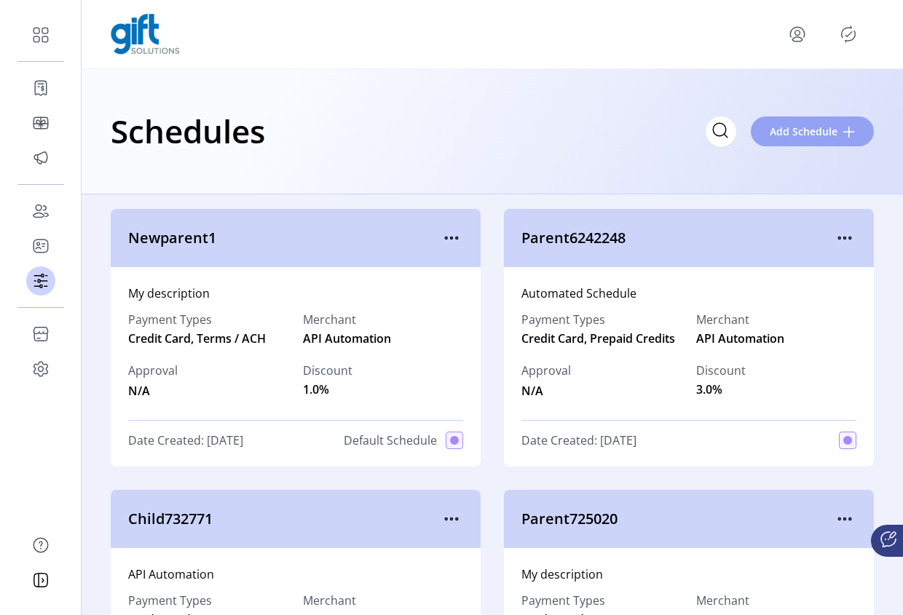
click at [806, 137] on span "Add Schedule" at bounding box center [804, 131] width 68 height 15
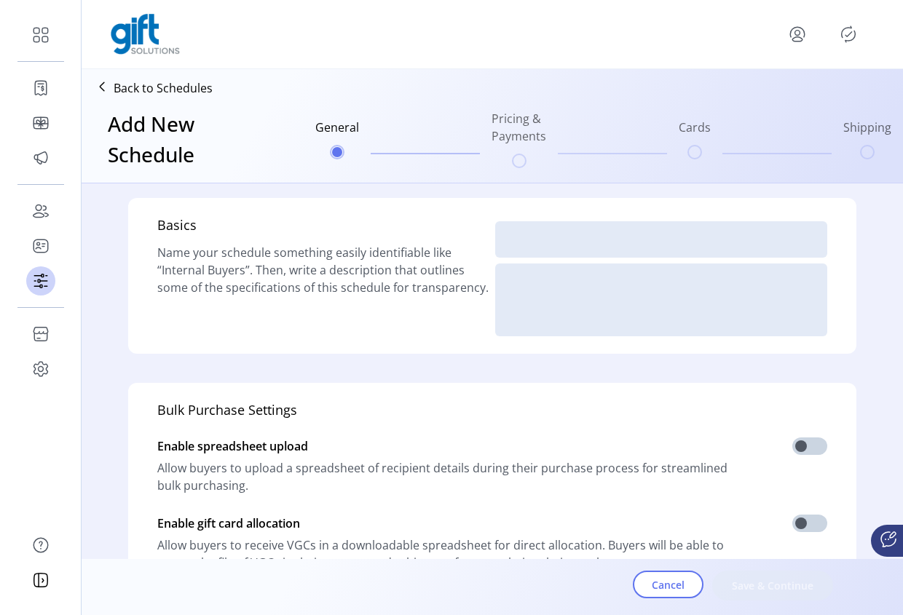
click at [652, 566] on div "Cancel Save & Continue" at bounding box center [533, 587] width 903 height 56
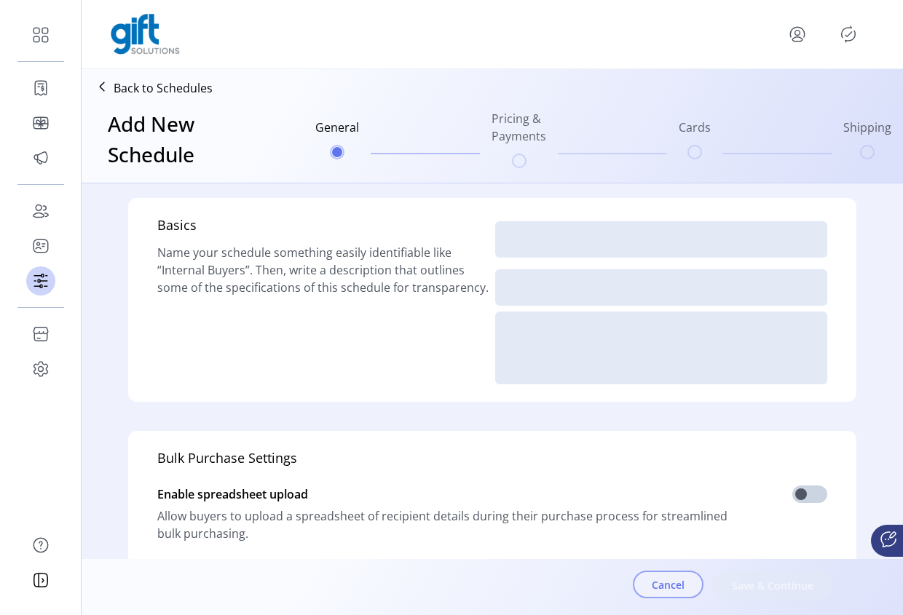
click at [661, 578] on span "Cancel" at bounding box center [668, 585] width 33 height 15
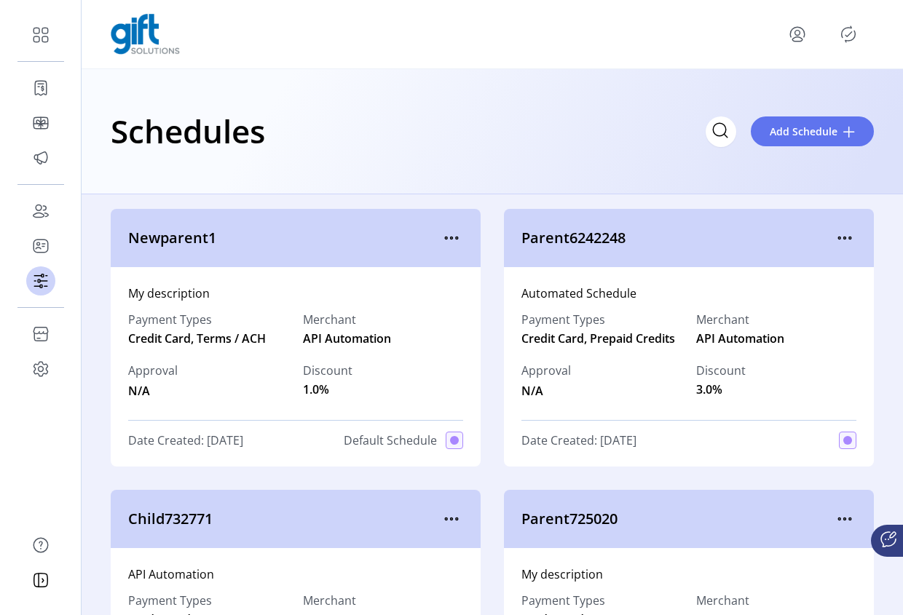
click at [850, 236] on div "Parent6242248" at bounding box center [689, 238] width 370 height 58
click at [839, 237] on icon "menu" at bounding box center [844, 238] width 23 height 23
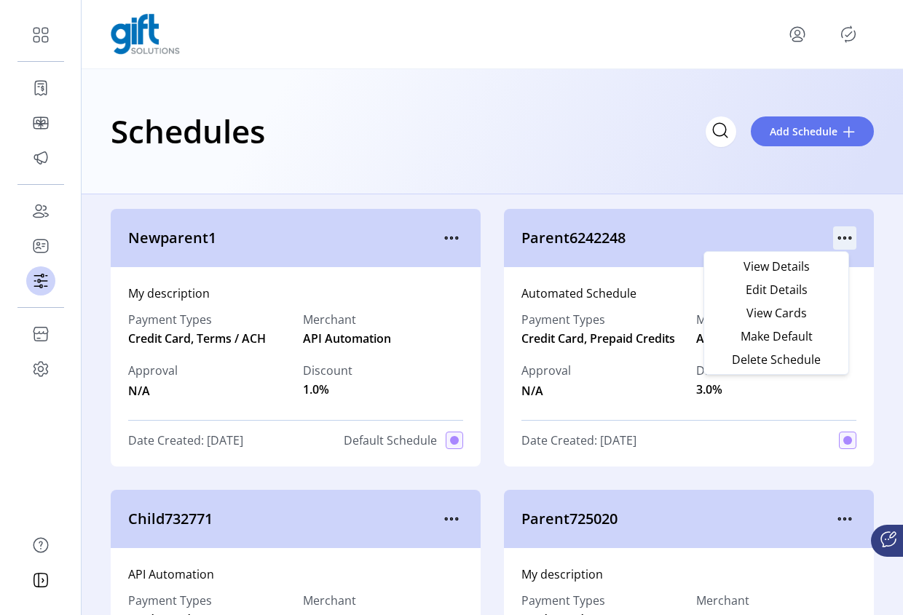
click at [842, 235] on icon "menu" at bounding box center [844, 238] width 23 height 23
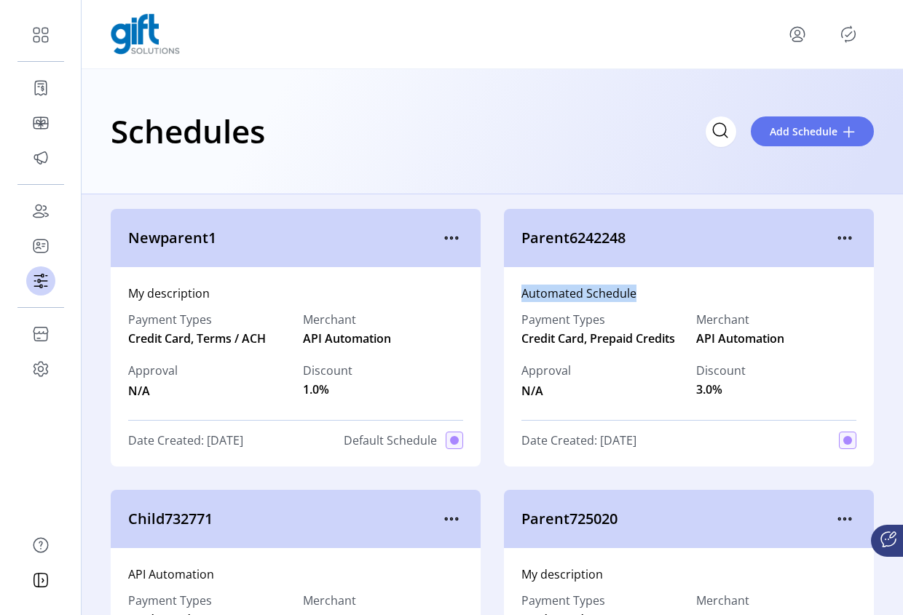
drag, startPoint x: 516, startPoint y: 288, endPoint x: 586, endPoint y: 307, distance: 72.6
click at [627, 297] on div "Automated Schedule Payment Types Credit Card, Prepaid Credits Merchant API Auto…" at bounding box center [689, 367] width 370 height 200
drag, startPoint x: 521, startPoint y: 319, endPoint x: 606, endPoint y: 321, distance: 84.5
click at [605, 321] on label "Payment Types" at bounding box center [601, 319] width 160 height 17
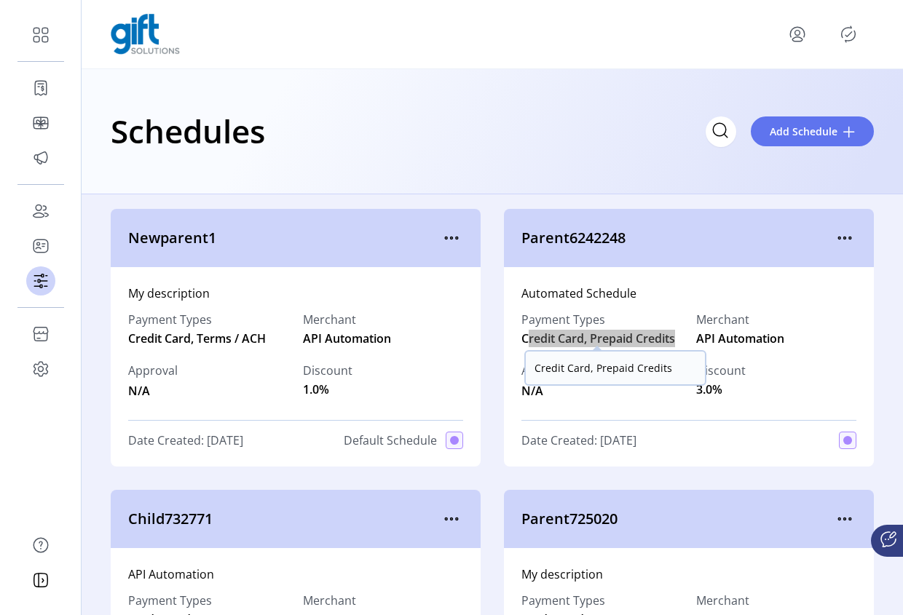
drag, startPoint x: 639, startPoint y: 339, endPoint x: 524, endPoint y: 331, distance: 115.4
click at [524, 331] on span "Credit Card, Prepaid Credits" at bounding box center [601, 338] width 160 height 17
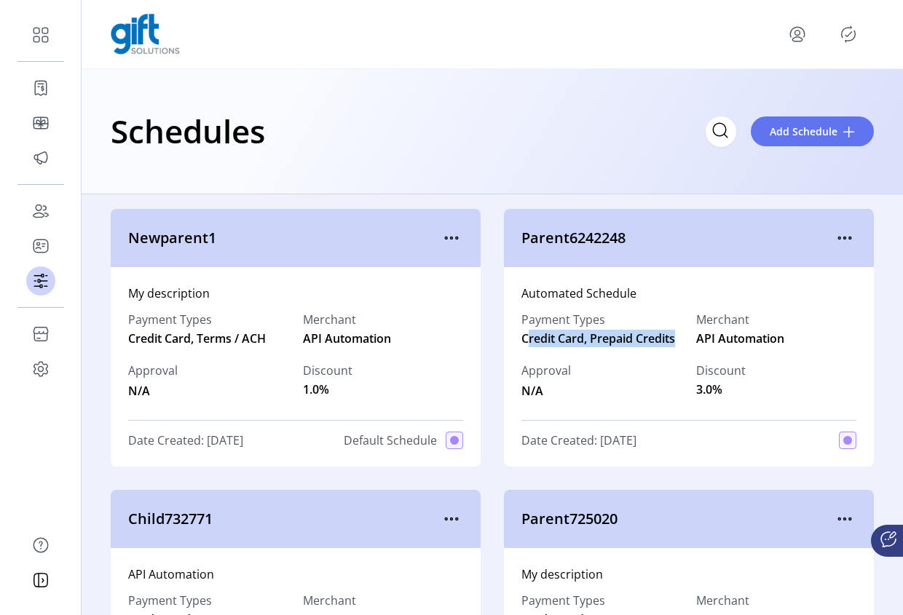
drag, startPoint x: 742, startPoint y: 318, endPoint x: 680, endPoint y: 320, distance: 62.0
click at [680, 320] on div "Payment Types Credit Card, Prepaid Credits Merchant API Automation Approval N/A…" at bounding box center [688, 355] width 335 height 106
click at [704, 366] on label "Discount" at bounding box center [721, 370] width 50 height 17
drag, startPoint x: 655, startPoint y: 444, endPoint x: 500, endPoint y: 439, distance: 154.5
click at [504, 439] on div "Automated Schedule Payment Types Credit Card, Prepaid Credits Merchant API Auto…" at bounding box center [689, 367] width 370 height 200
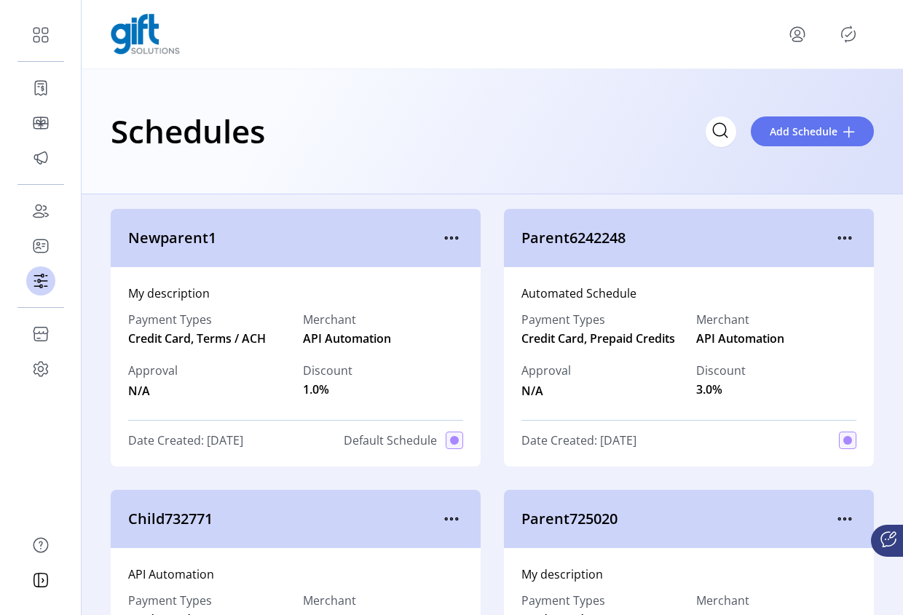
click at [658, 442] on div "Date Created: 09/16/2025" at bounding box center [688, 440] width 335 height 17
click at [688, 137] on input "Search" at bounding box center [590, 132] width 291 height 31
click at [816, 130] on span "Add Schedule" at bounding box center [804, 131] width 68 height 15
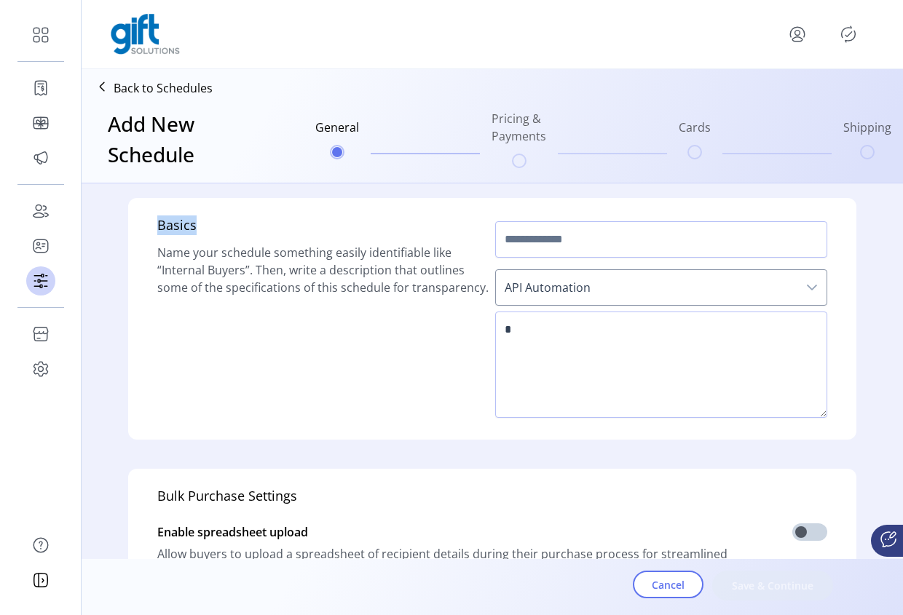
drag, startPoint x: 148, startPoint y: 225, endPoint x: 210, endPoint y: 225, distance: 61.9
click at [210, 225] on div "Basics Name your schedule something easily identifiable like “Internal Buyers”.…" at bounding box center [492, 319] width 728 height 242
click at [242, 245] on span "Name your schedule something easily identifiable like “Internal Buyers”. Then, …" at bounding box center [322, 270] width 331 height 51
drag, startPoint x: 143, startPoint y: 249, endPoint x: 470, endPoint y: 307, distance: 332.2
click at [470, 307] on div "Basics Name your schedule something easily identifiable like “Internal Buyers”.…" at bounding box center [492, 319] width 728 height 242
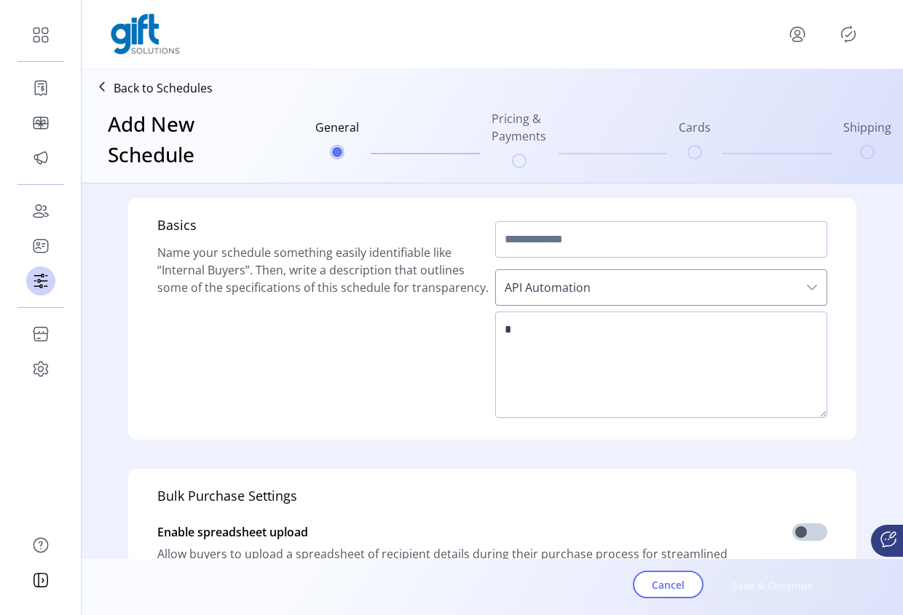
click at [479, 293] on div "Basics Name your schedule something easily identifiable like “Internal Buyers”.…" at bounding box center [323, 319] width 332 height 207
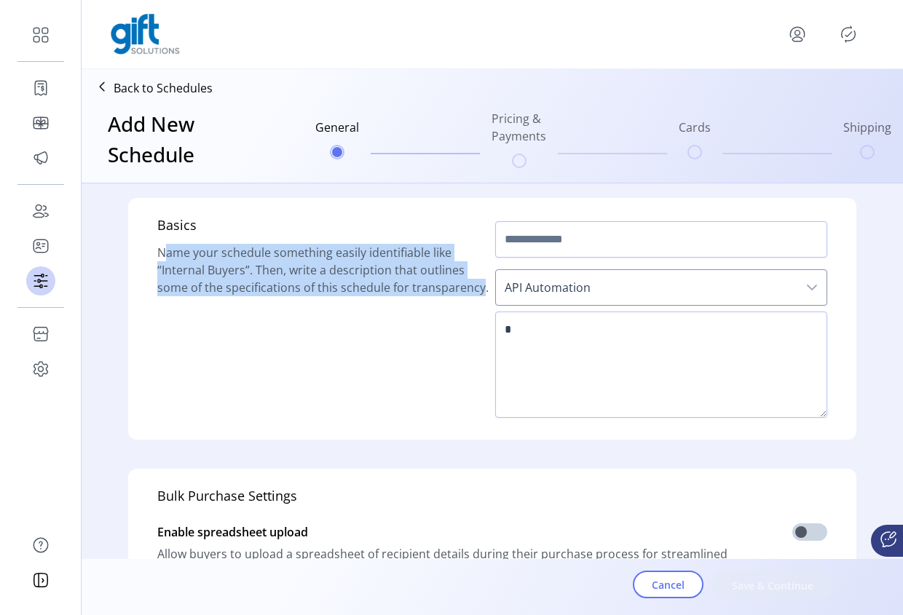
drag, startPoint x: 473, startPoint y: 293, endPoint x: 145, endPoint y: 251, distance: 330.4
click at [145, 251] on div "Basics Name your schedule something easily identifiable like “Internal Buyers”.…" at bounding box center [492, 319] width 728 height 242
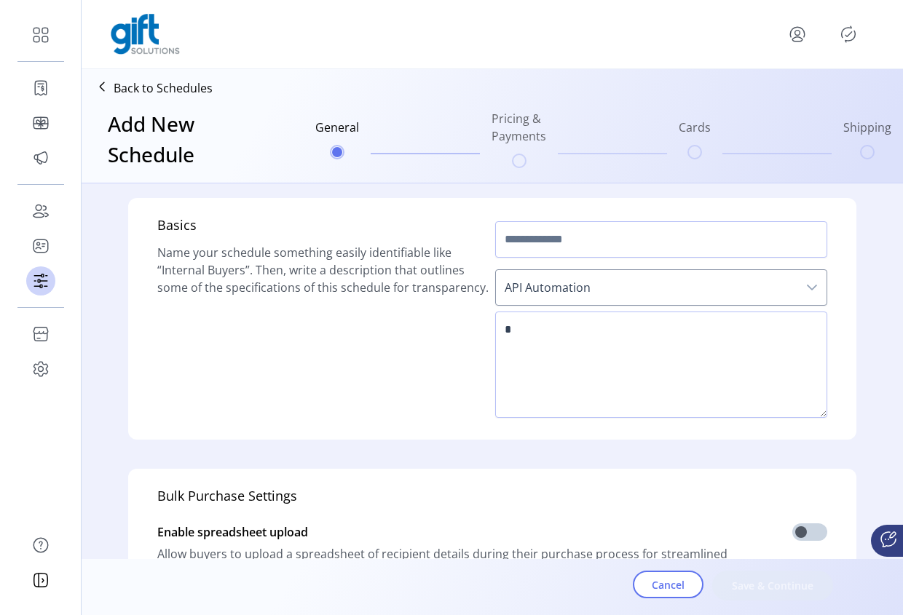
click at [468, 278] on div "Basics Name your schedule something easily identifiable like “Internal Buyers”.…" at bounding box center [323, 319] width 332 height 207
click at [575, 237] on input "text" at bounding box center [661, 239] width 332 height 36
click at [800, 294] on div "dropdown trigger" at bounding box center [812, 287] width 29 height 35
click at [866, 348] on form "Basics Name your schedule something easily identifiable like “Internal Buyers”.…" at bounding box center [493, 594] width 822 height 820
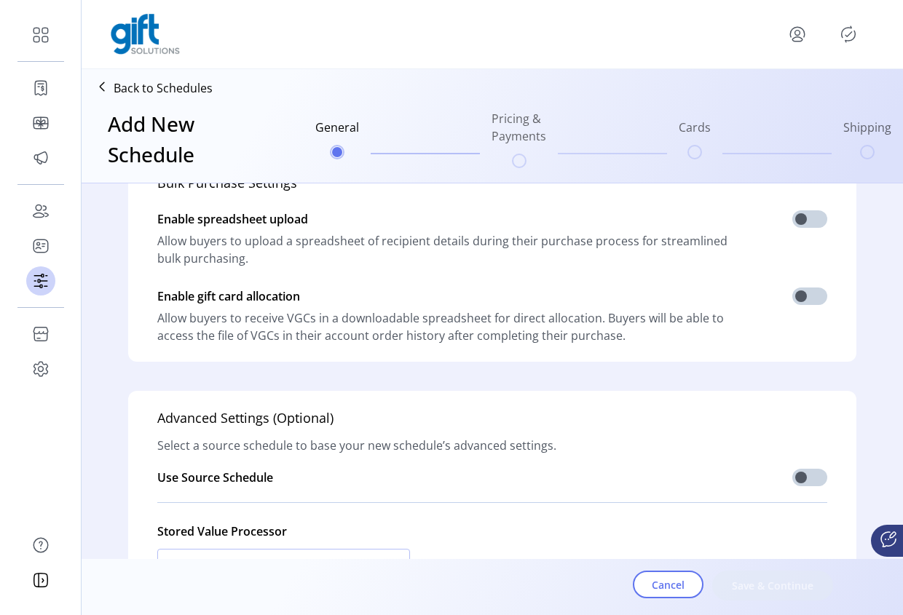
scroll to position [397, 0]
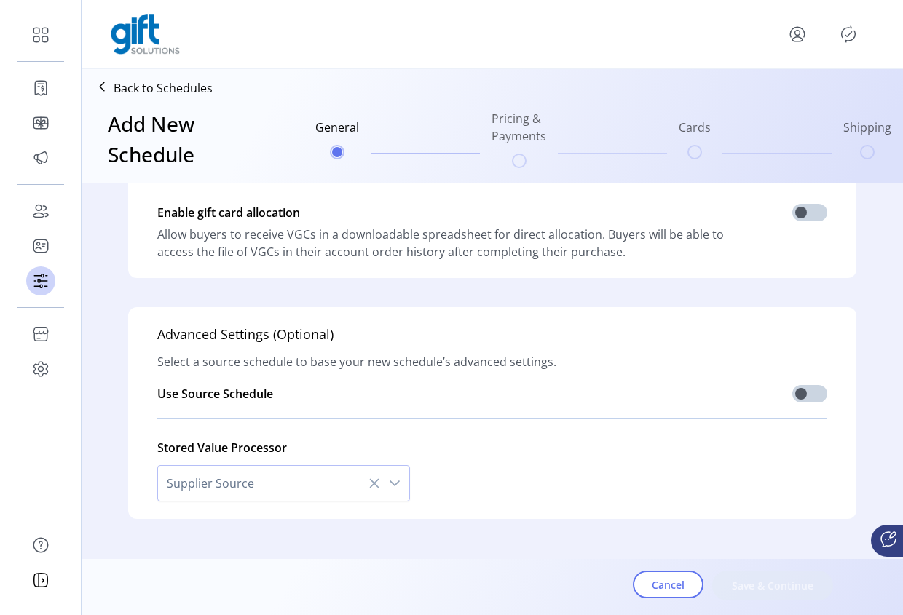
click at [390, 479] on icon "dropdown trigger" at bounding box center [395, 484] width 12 height 12
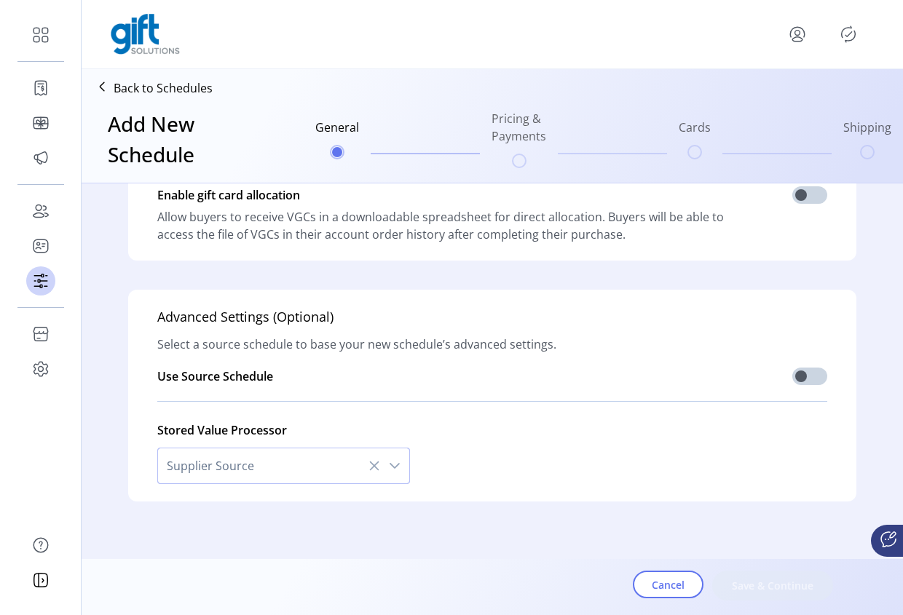
scroll to position [423, 0]
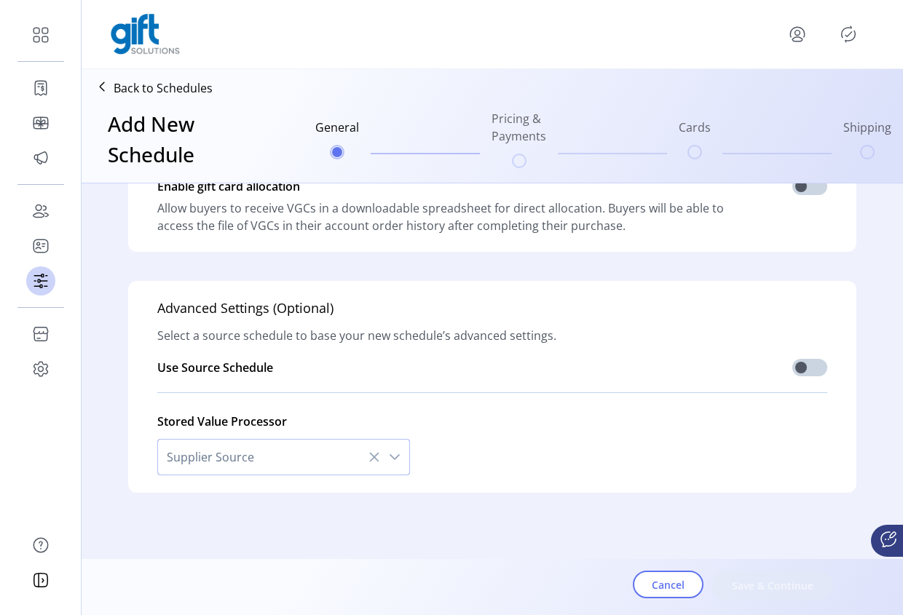
click at [398, 460] on div "dropdown trigger" at bounding box center [394, 457] width 29 height 35
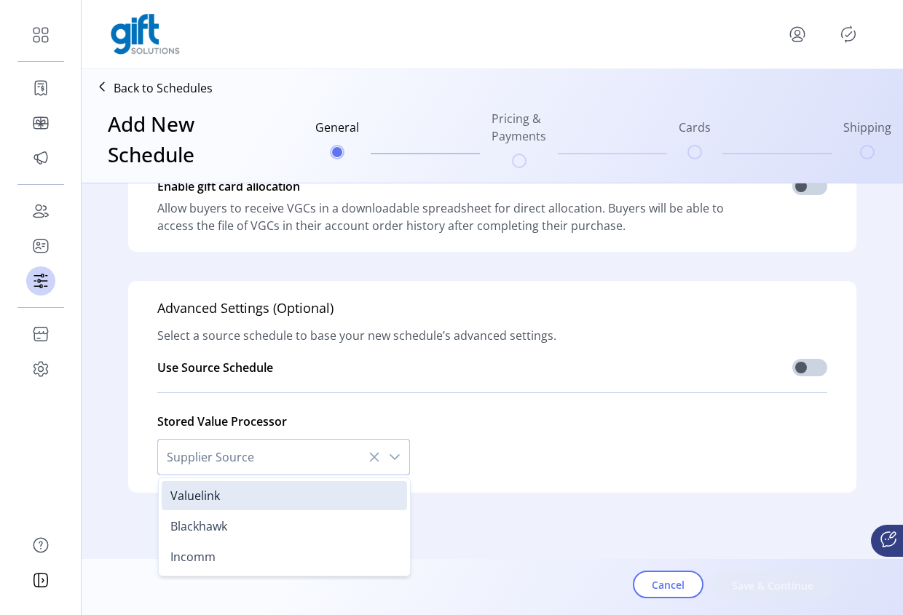
click at [524, 444] on div "Stored Value Processor Supplier Source Valuelink Blackhawk Incomm" at bounding box center [492, 439] width 670 height 71
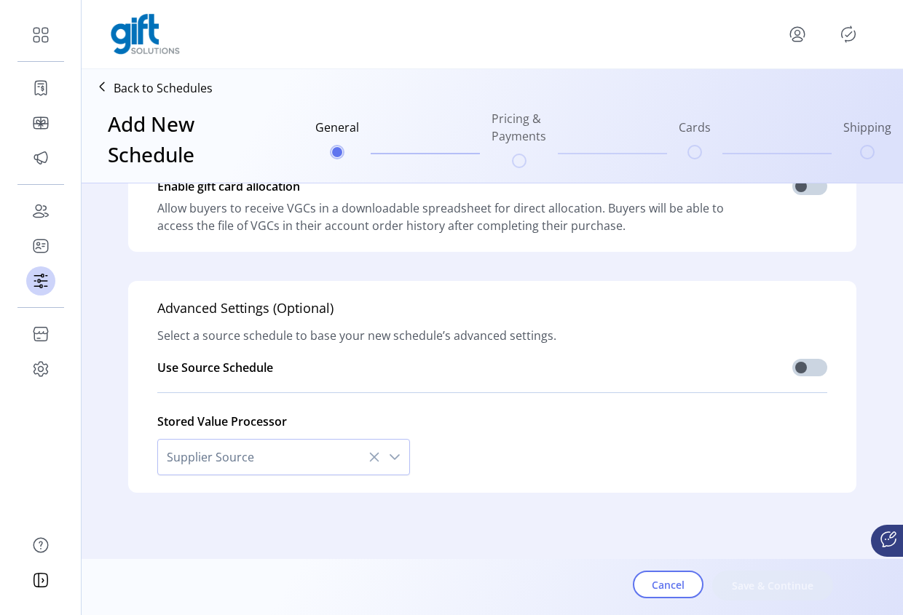
click at [393, 443] on div "dropdown trigger" at bounding box center [394, 457] width 29 height 35
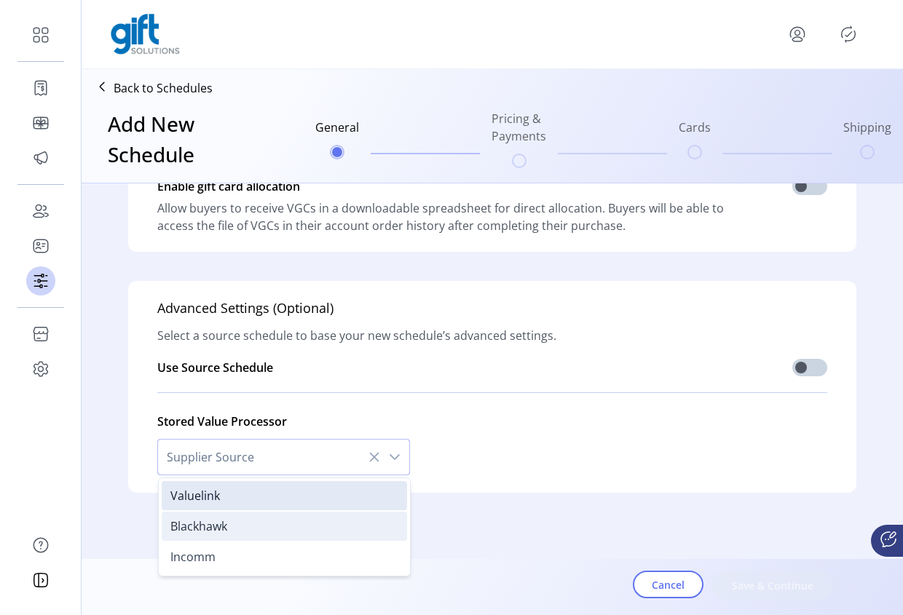
click at [217, 524] on span "Blackhawk" at bounding box center [198, 527] width 57 height 16
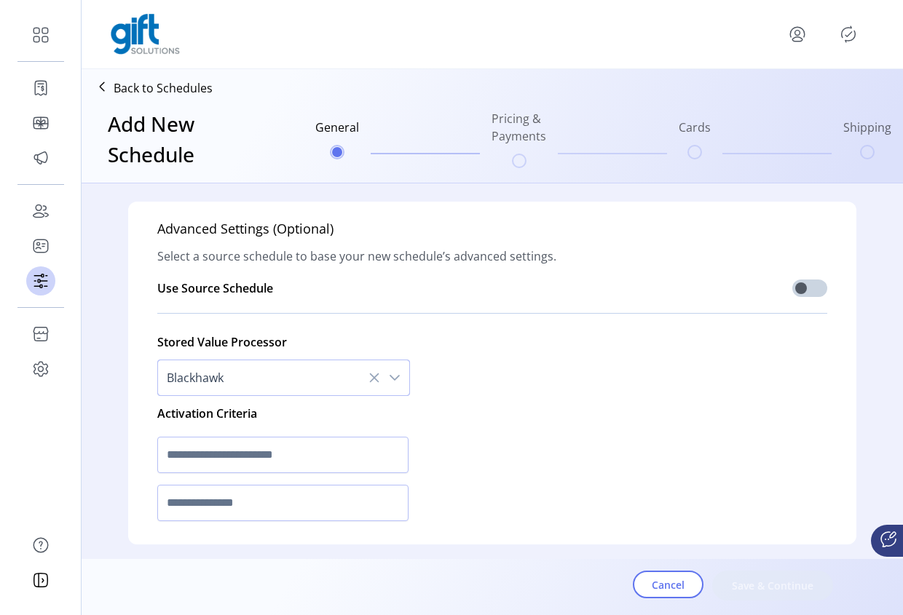
scroll to position [554, 0]
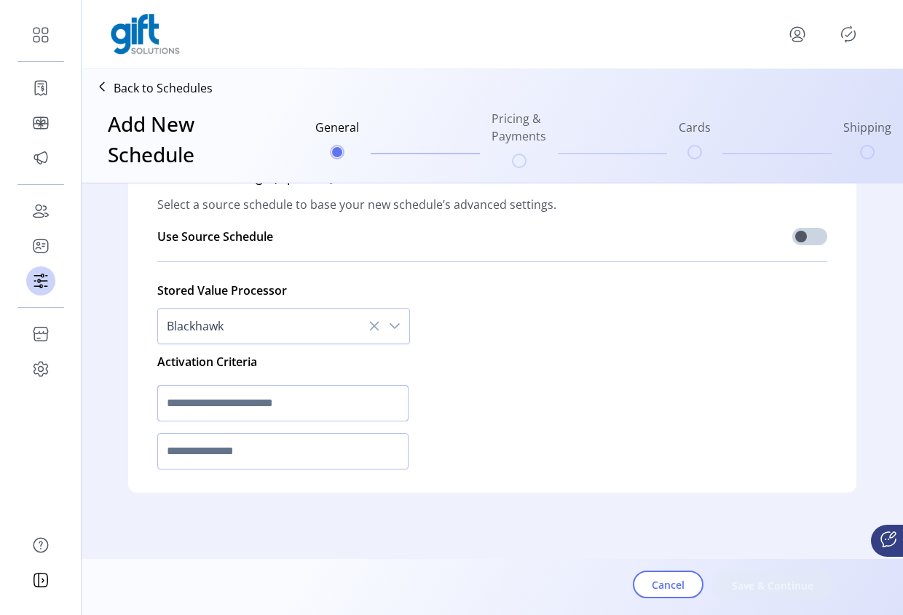
click at [221, 406] on input "text" at bounding box center [282, 403] width 251 height 36
drag, startPoint x: 223, startPoint y: 454, endPoint x: 392, endPoint y: 403, distance: 176.5
click at [221, 453] on input "text" at bounding box center [282, 451] width 251 height 36
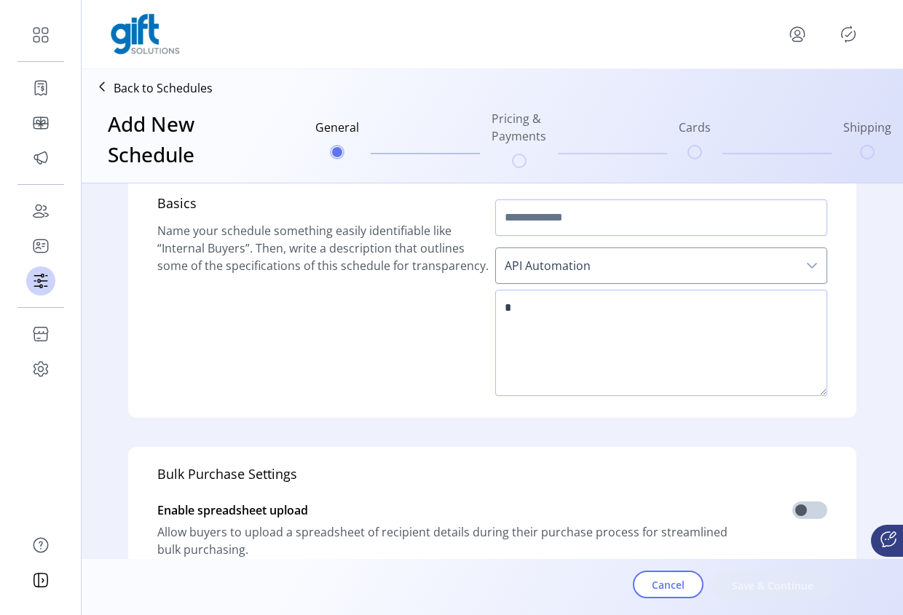
scroll to position [0, 0]
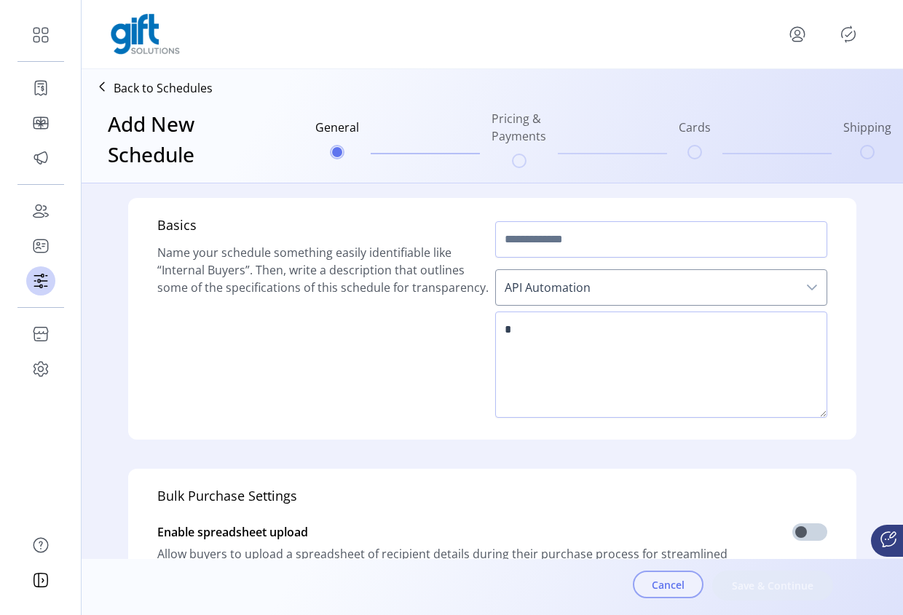
click at [672, 580] on span "Cancel" at bounding box center [668, 585] width 33 height 15
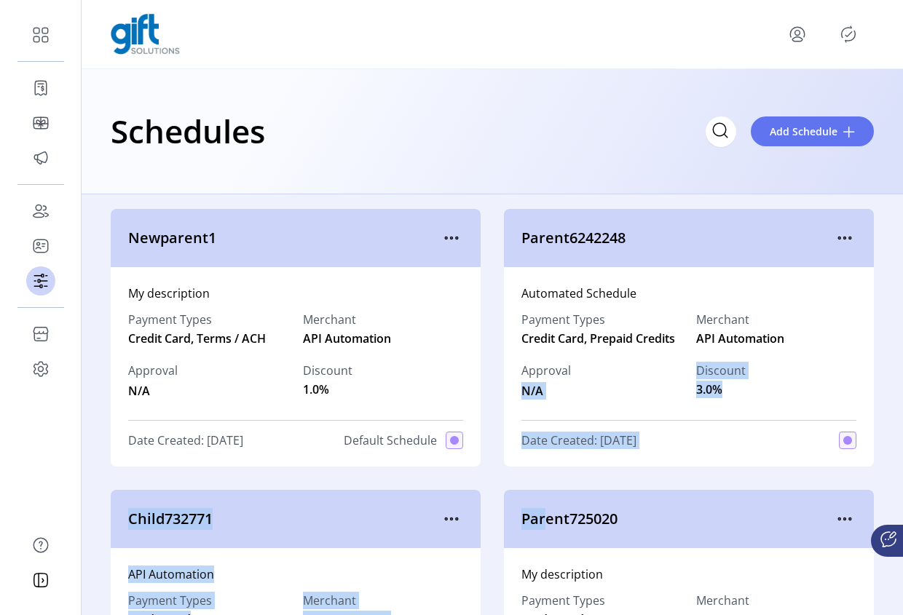
drag, startPoint x: 533, startPoint y: 508, endPoint x: 510, endPoint y: 494, distance: 27.1
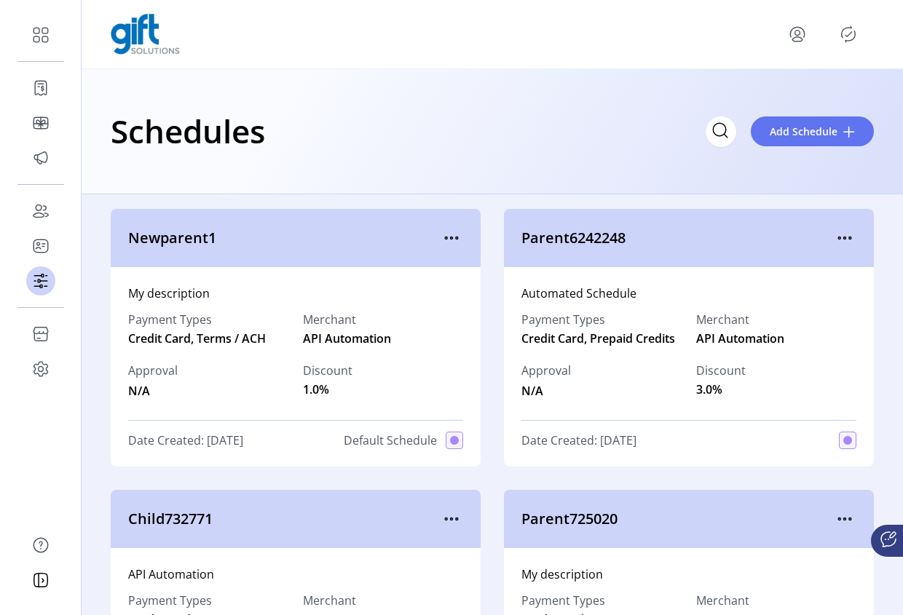
click at [454, 326] on div "Merchant API Automation" at bounding box center [383, 329] width 160 height 36
click at [837, 237] on icon "menu" at bounding box center [844, 238] width 23 height 23
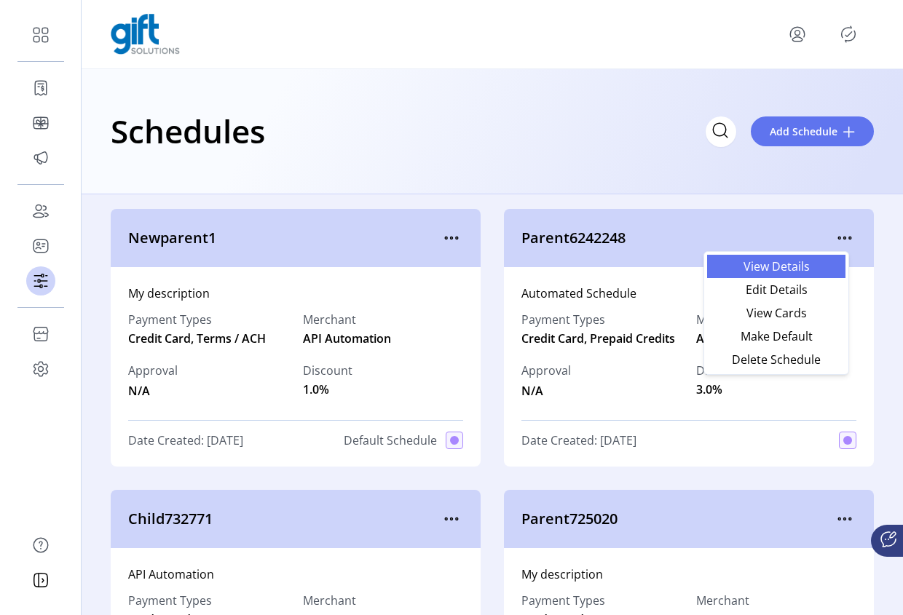
click at [813, 267] on span "View Details" at bounding box center [776, 267] width 121 height 12
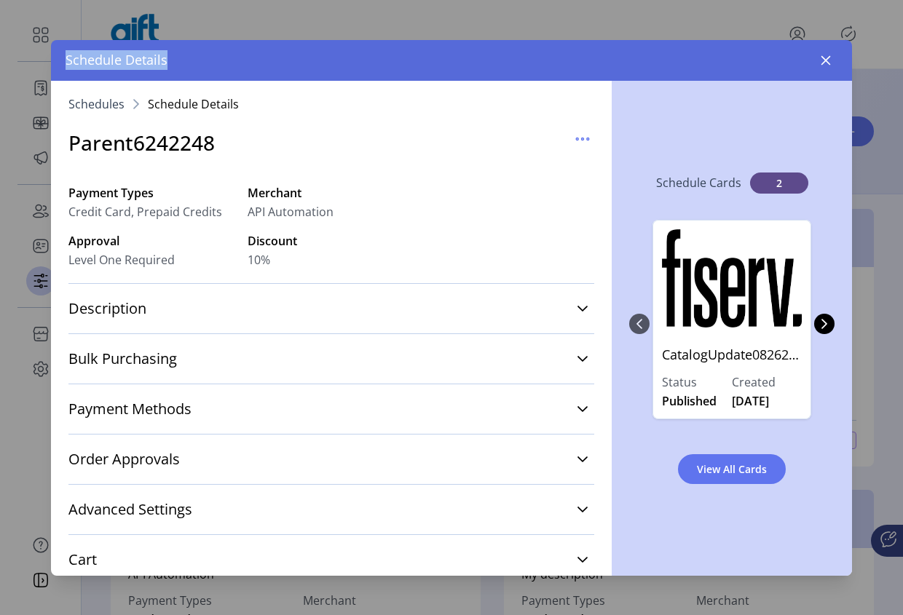
drag, startPoint x: 181, startPoint y: 64, endPoint x: 36, endPoint y: 54, distance: 146.0
click at [36, 54] on div "Schedule Details Schedules Schedule Details Parent6242248 Payment Types Credit …" at bounding box center [451, 307] width 903 height 615
click at [577, 308] on icon at bounding box center [583, 309] width 12 height 12
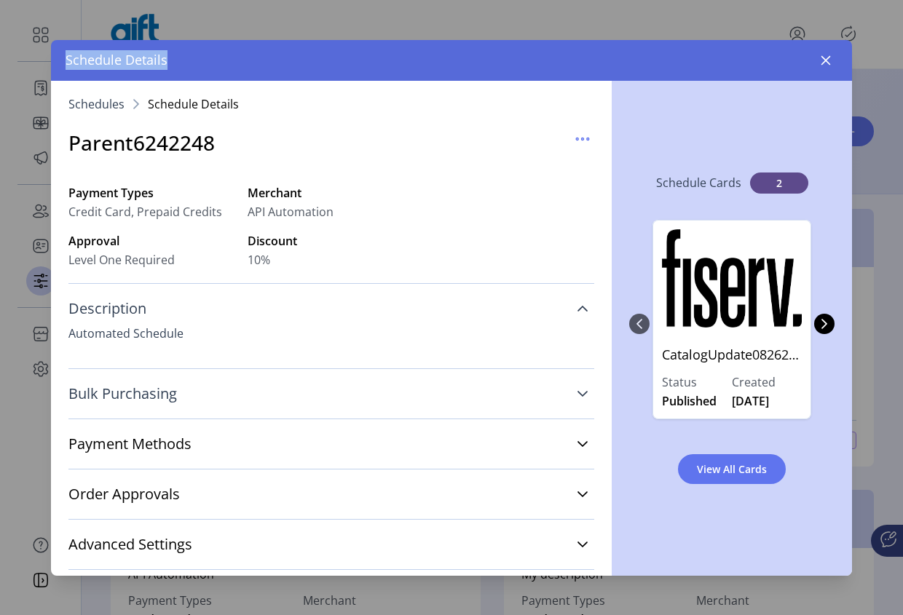
click at [577, 393] on icon at bounding box center [583, 394] width 12 height 12
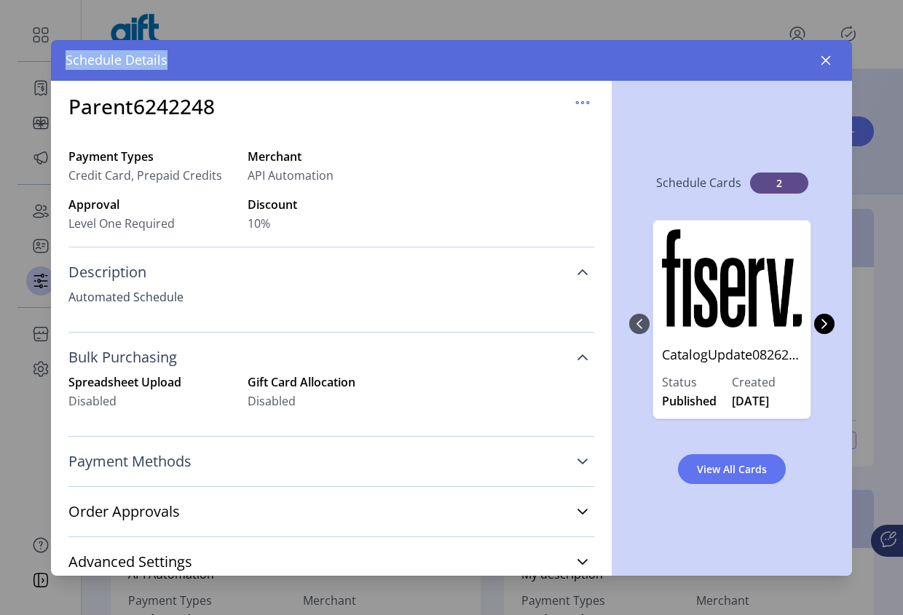
scroll to position [37, 0]
click at [584, 465] on link "Payment Methods" at bounding box center [331, 461] width 526 height 32
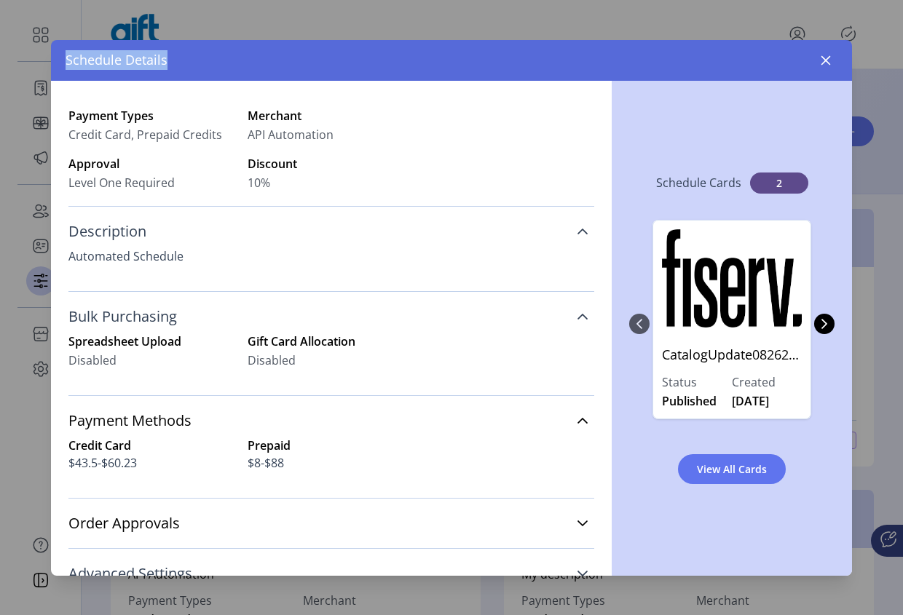
scroll to position [222, 0]
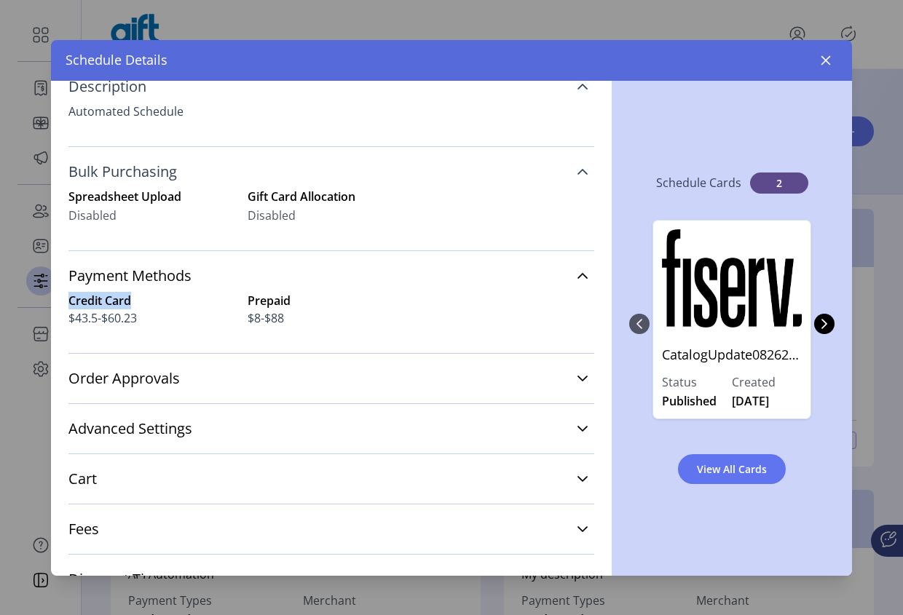
drag, startPoint x: 135, startPoint y: 300, endPoint x: 63, endPoint y: 299, distance: 71.4
click at [63, 299] on div "Schedules Schedule Details Parent6242248 Payment Types Credit Card, Prepaid Cre…" at bounding box center [331, 328] width 561 height 495
drag, startPoint x: 143, startPoint y: 321, endPoint x: 74, endPoint y: 314, distance: 69.6
click at [74, 314] on span "$43.5-$60.23" at bounding box center [152, 318] width 168 height 17
drag, startPoint x: 147, startPoint y: 299, endPoint x: 68, endPoint y: 295, distance: 79.5
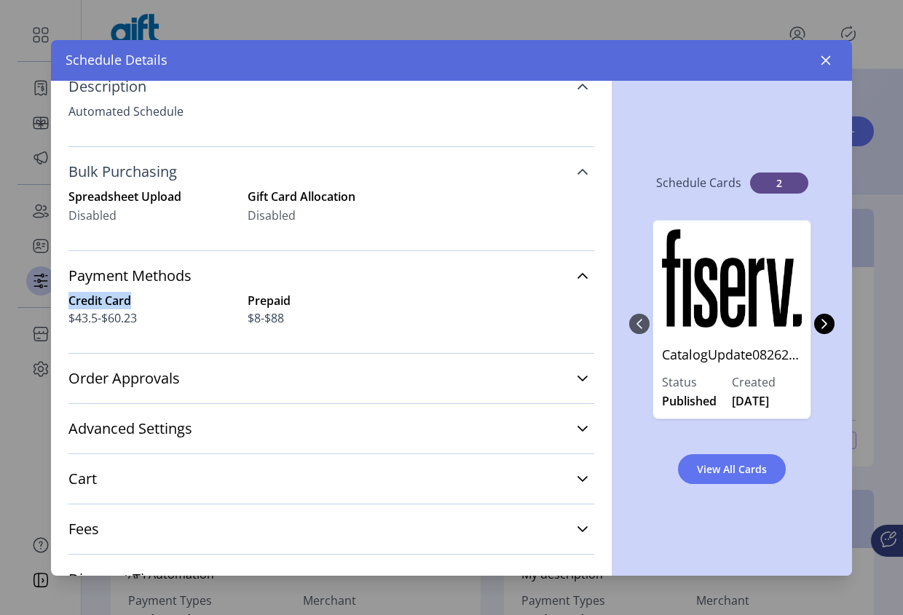
click at [68, 295] on div "Credit Card" at bounding box center [152, 300] width 168 height 17
drag, startPoint x: 205, startPoint y: 272, endPoint x: 127, endPoint y: 271, distance: 77.9
click at [67, 269] on div "Schedules Schedule Details Parent6242248 Payment Types Credit Card, Prepaid Cre…" at bounding box center [331, 328] width 561 height 495
click at [127, 271] on span "Payment Methods" at bounding box center [129, 276] width 123 height 15
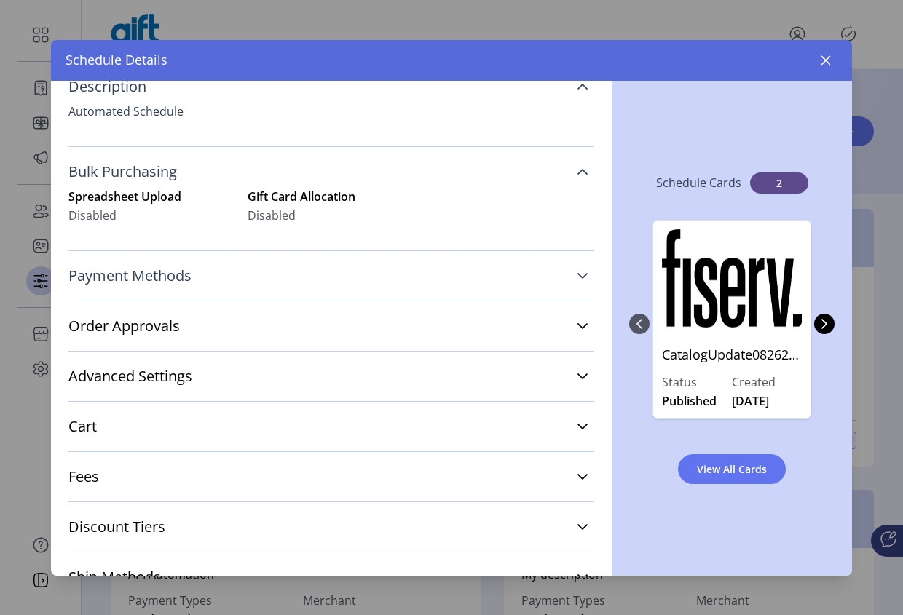
drag, startPoint x: 194, startPoint y: 277, endPoint x: 153, endPoint y: 271, distance: 42.0
click at [99, 271] on link "Payment Methods" at bounding box center [331, 276] width 526 height 32
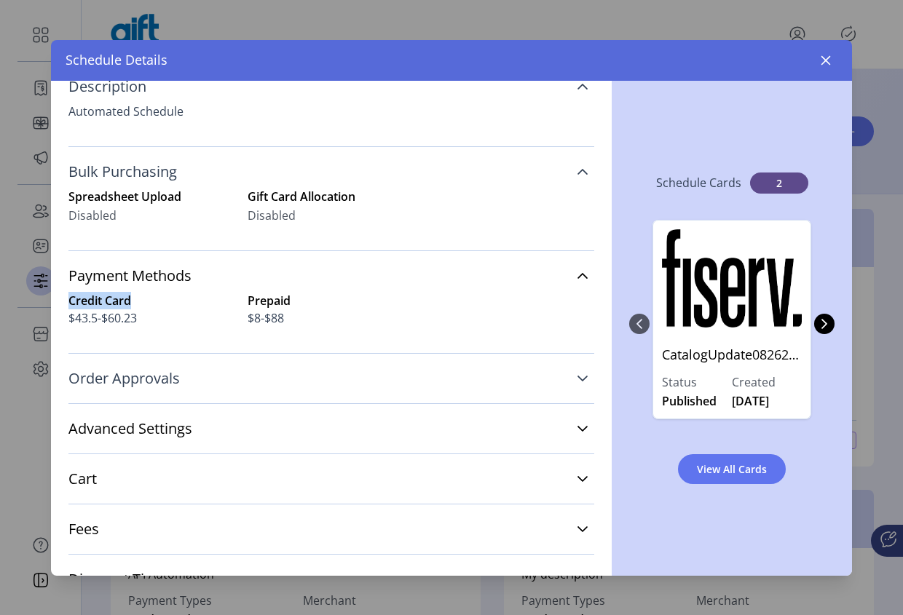
click at [570, 369] on link "Order Approvals" at bounding box center [331, 379] width 526 height 32
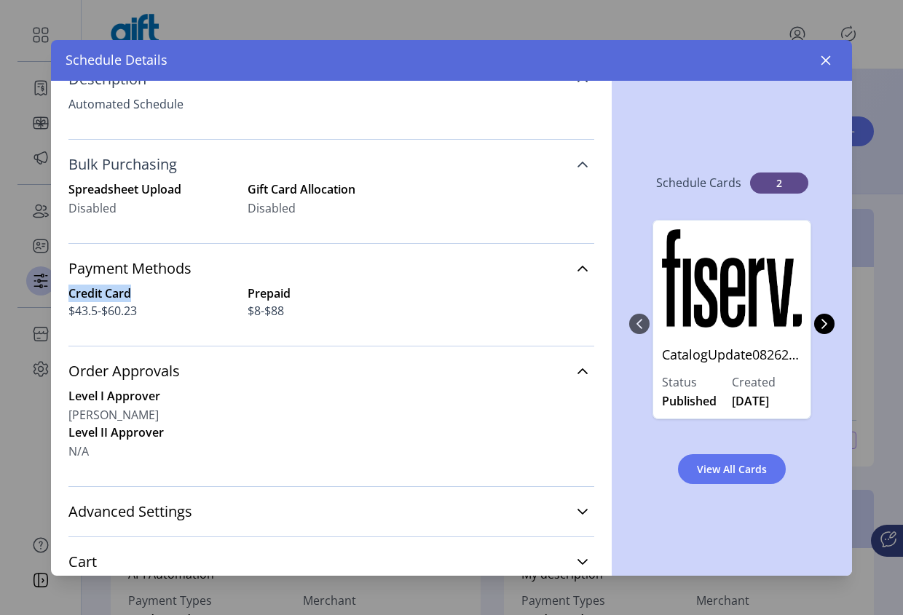
scroll to position [250, 0]
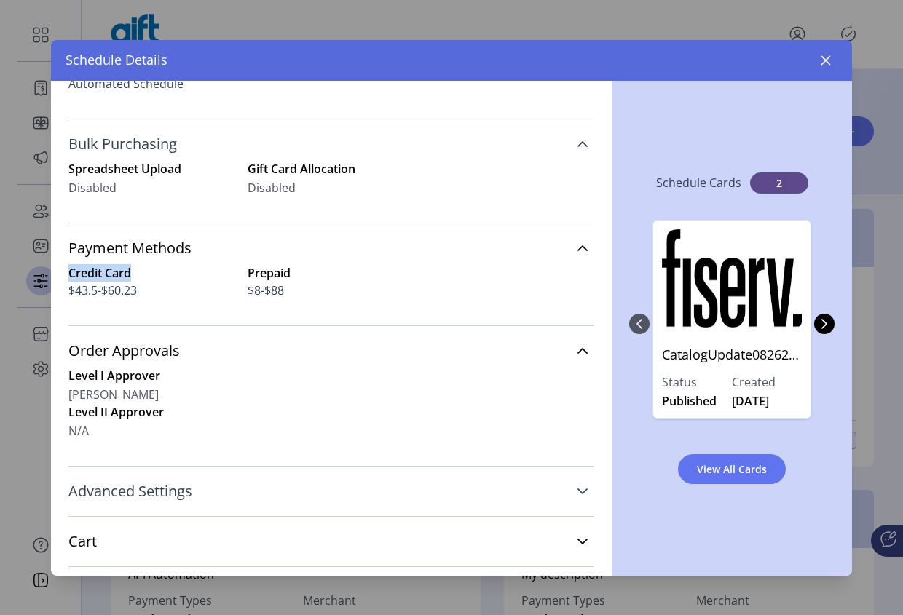
click at [577, 496] on icon at bounding box center [583, 492] width 12 height 12
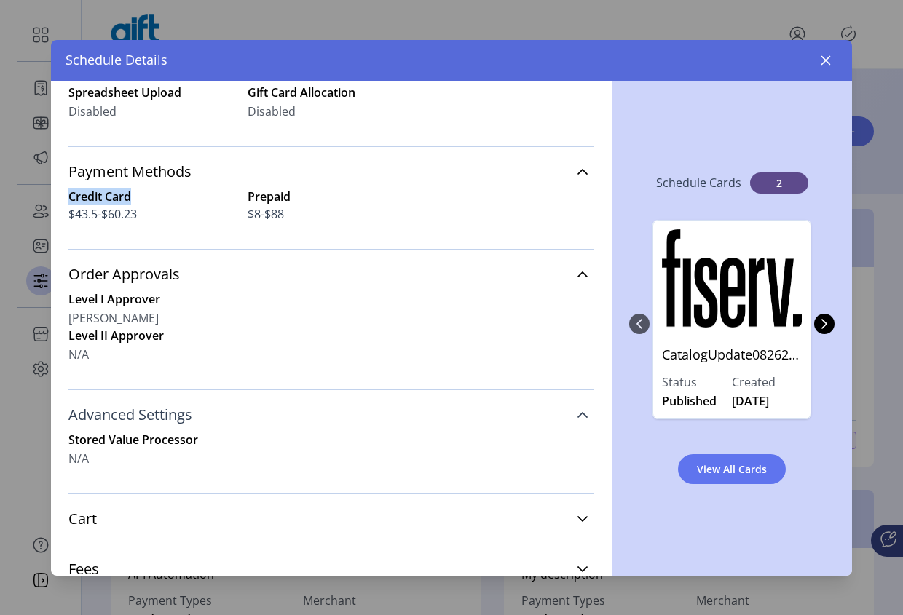
scroll to position [417, 0]
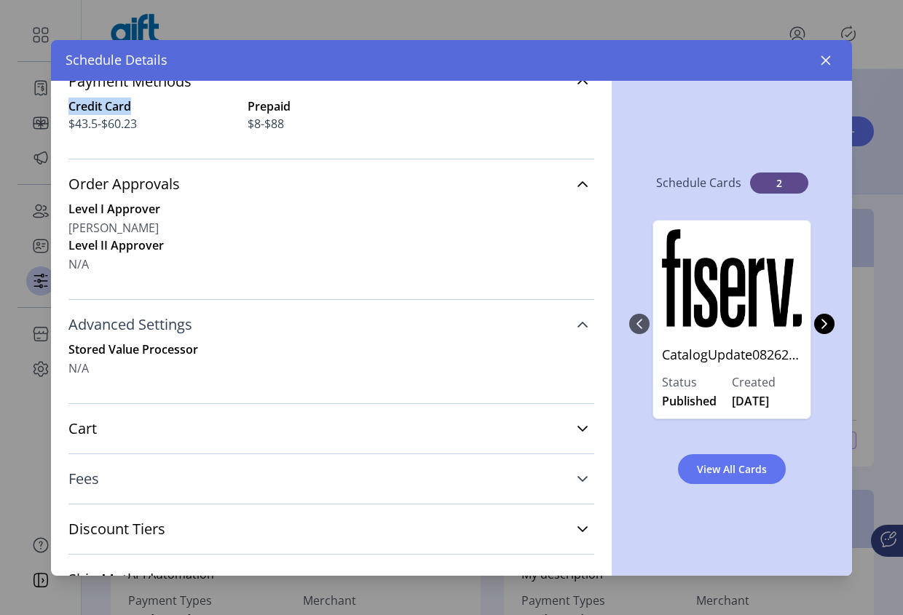
click at [580, 493] on link "Fees" at bounding box center [331, 479] width 526 height 32
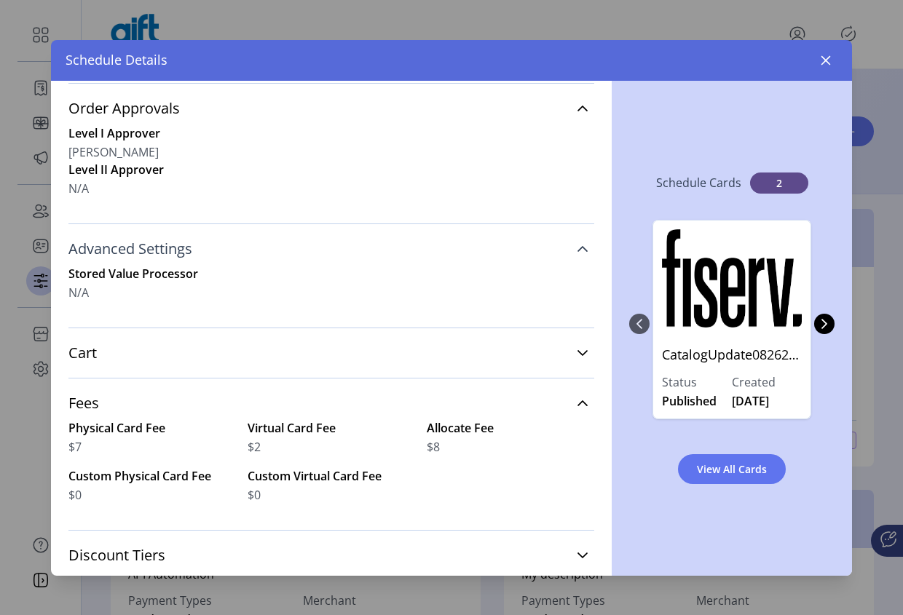
scroll to position [568, 0]
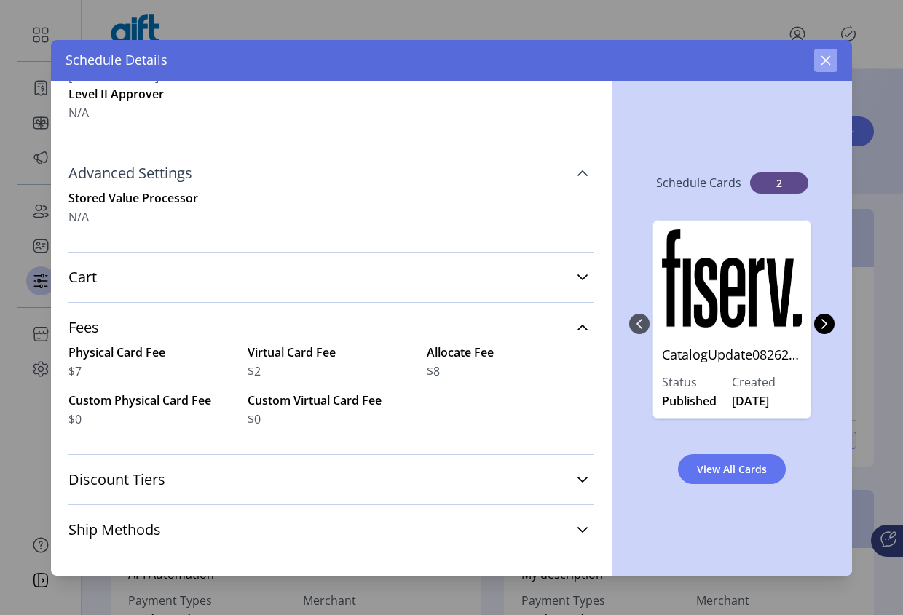
click at [824, 58] on icon "button" at bounding box center [826, 61] width 12 height 12
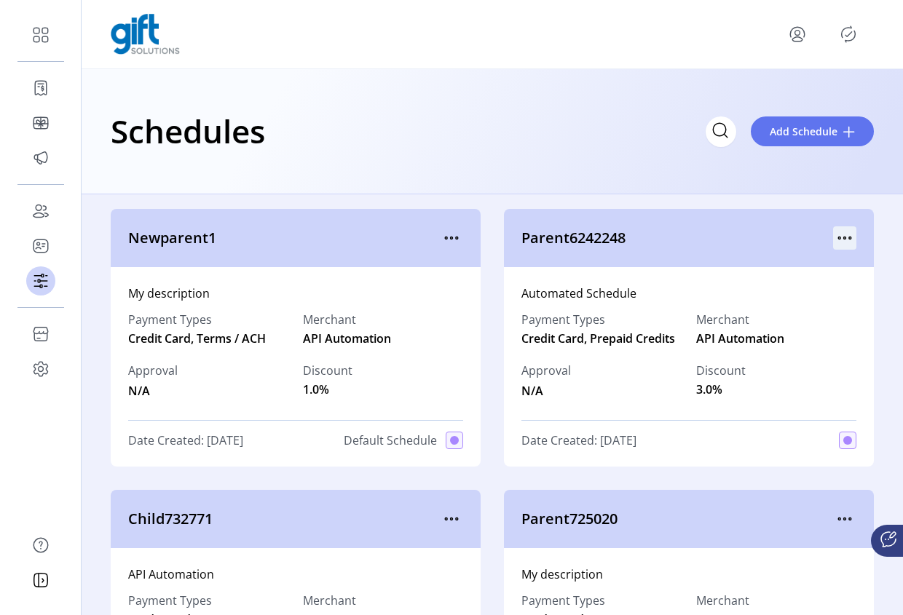
click at [840, 228] on icon "menu" at bounding box center [844, 238] width 23 height 23
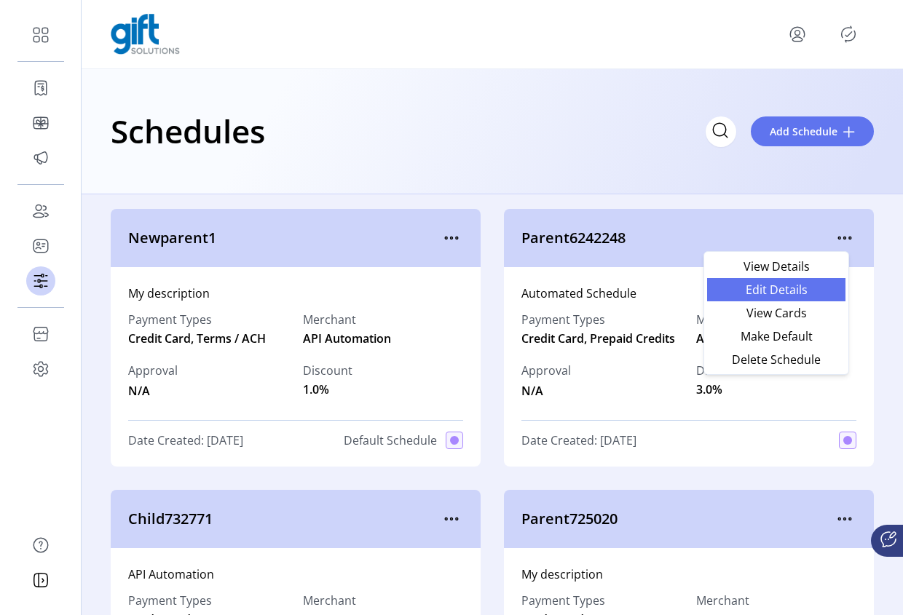
click at [808, 296] on link "Edit Details" at bounding box center [776, 289] width 138 height 23
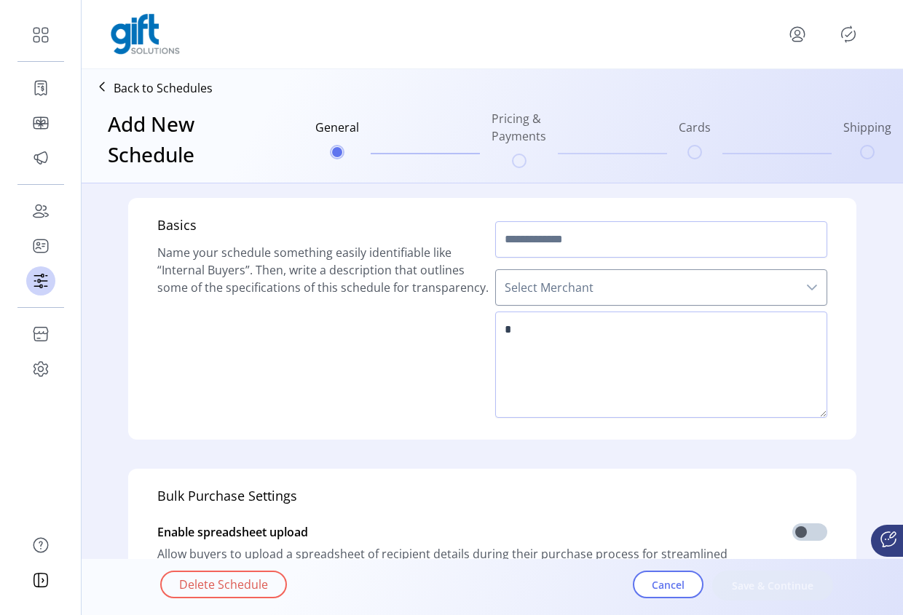
type input "**********"
type textarea "**********"
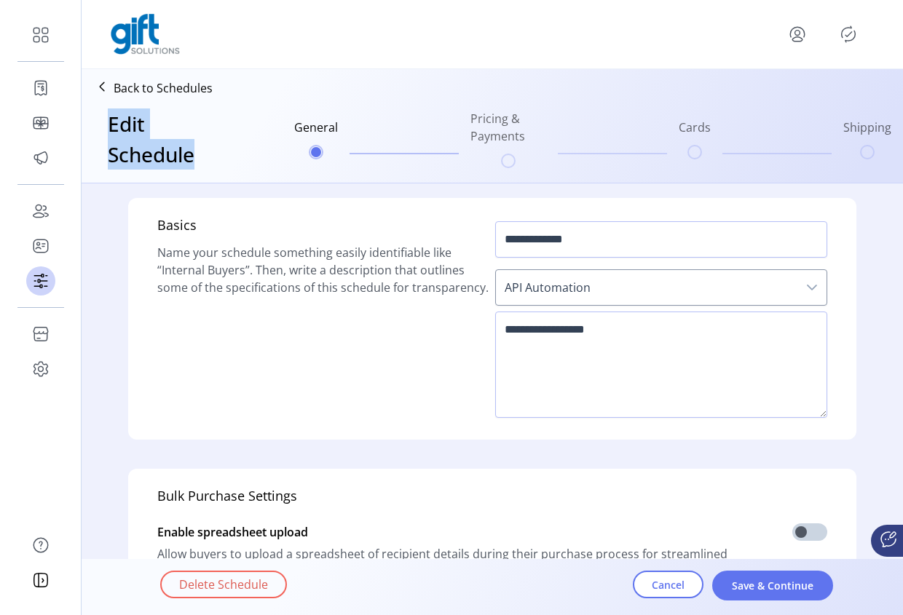
drag, startPoint x: 102, startPoint y: 121, endPoint x: 215, endPoint y: 154, distance: 117.6
click at [213, 155] on div "Edit Schedule General Pricing & Payments Cards Shipping" at bounding box center [492, 139] width 810 height 76
click at [234, 154] on div "General Pricing & Payments Cards Shipping" at bounding box center [563, 139] width 667 height 70
click at [667, 581] on span "Cancel" at bounding box center [668, 585] width 33 height 15
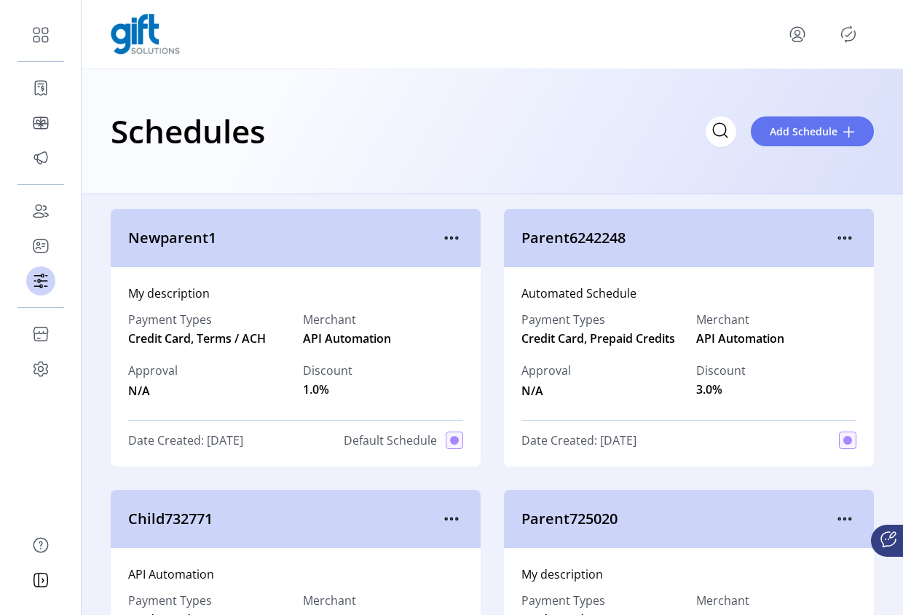
click at [820, 215] on div "Parent6242248" at bounding box center [689, 238] width 370 height 58
click at [833, 236] on icon "menu" at bounding box center [844, 238] width 23 height 23
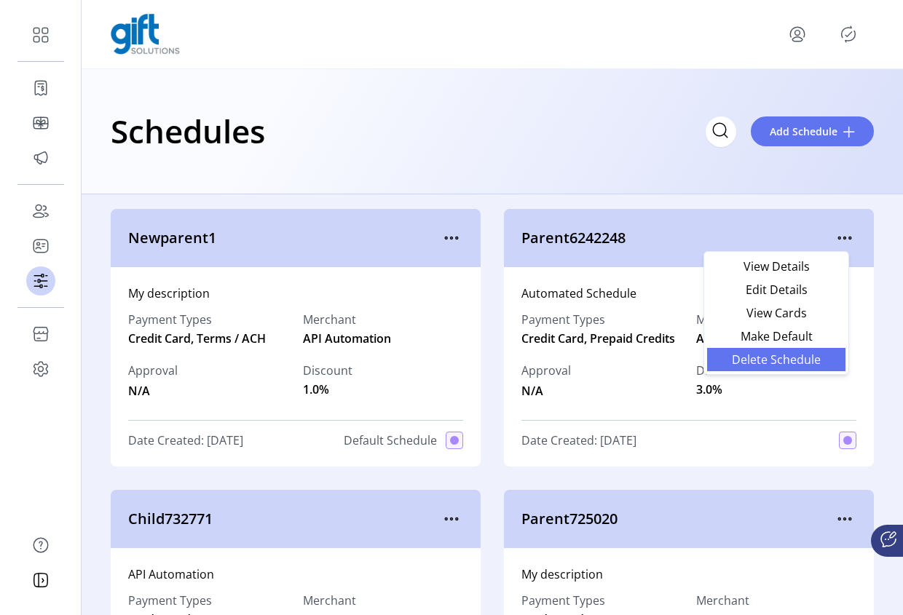
click at [806, 358] on span "Delete Schedule" at bounding box center [776, 360] width 121 height 12
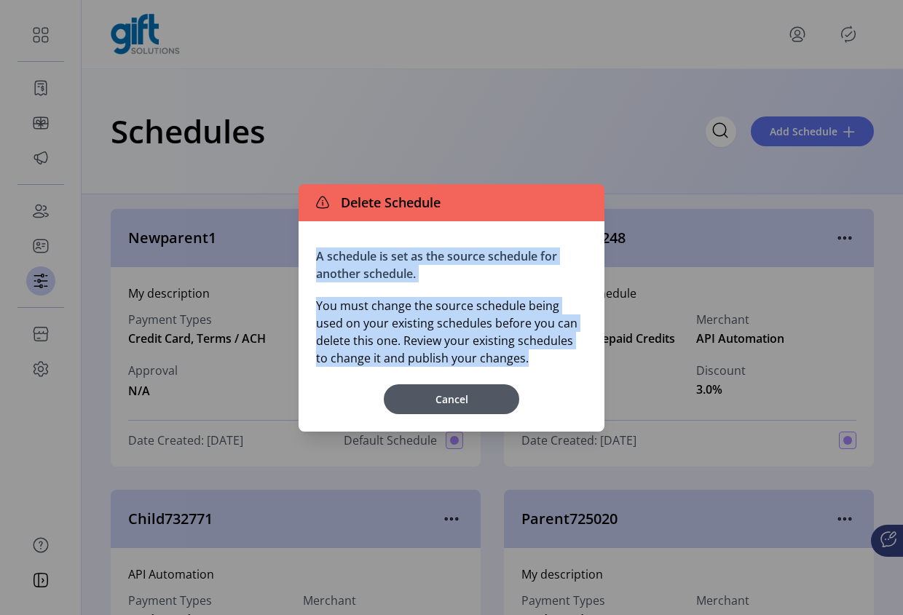
drag, startPoint x: 315, startPoint y: 256, endPoint x: 538, endPoint y: 359, distance: 245.4
click at [527, 352] on div "A schedule is set as the source schedule for another schedule. You must change …" at bounding box center [452, 326] width 306 height 210
click at [539, 360] on p "You must change the source schedule being used on your existing schedules befor…" at bounding box center [451, 332] width 271 height 70
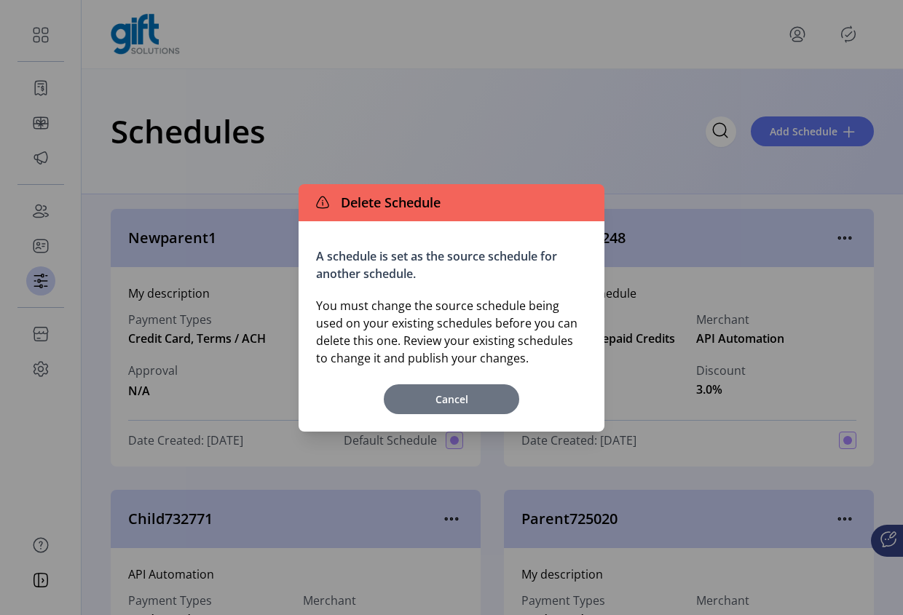
click at [460, 404] on span "Cancel" at bounding box center [451, 399] width 121 height 15
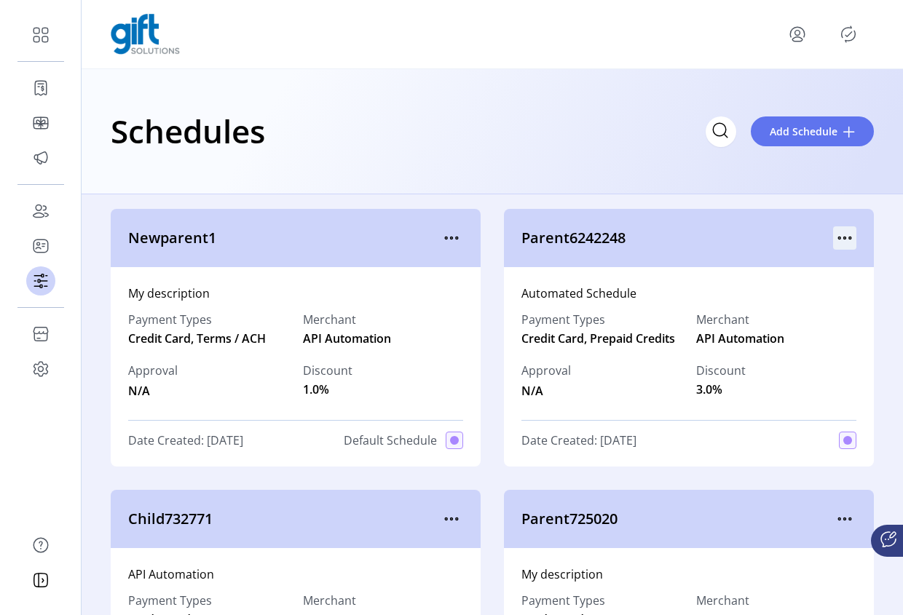
click at [839, 228] on icon "menu" at bounding box center [844, 238] width 23 height 23
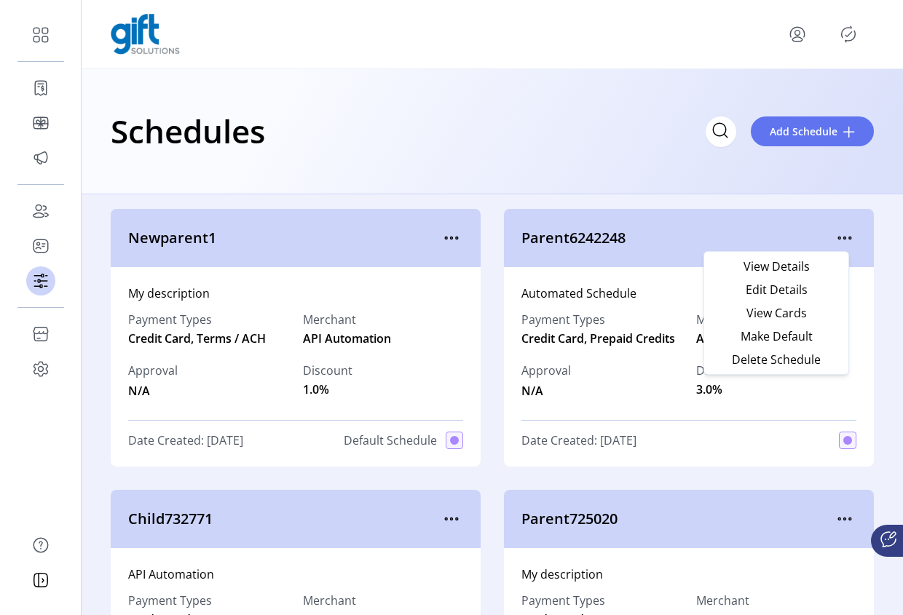
click at [862, 331] on div "Automated Schedule Payment Types Credit Card, Prepaid Credits Merchant API Auto…" at bounding box center [689, 367] width 370 height 200
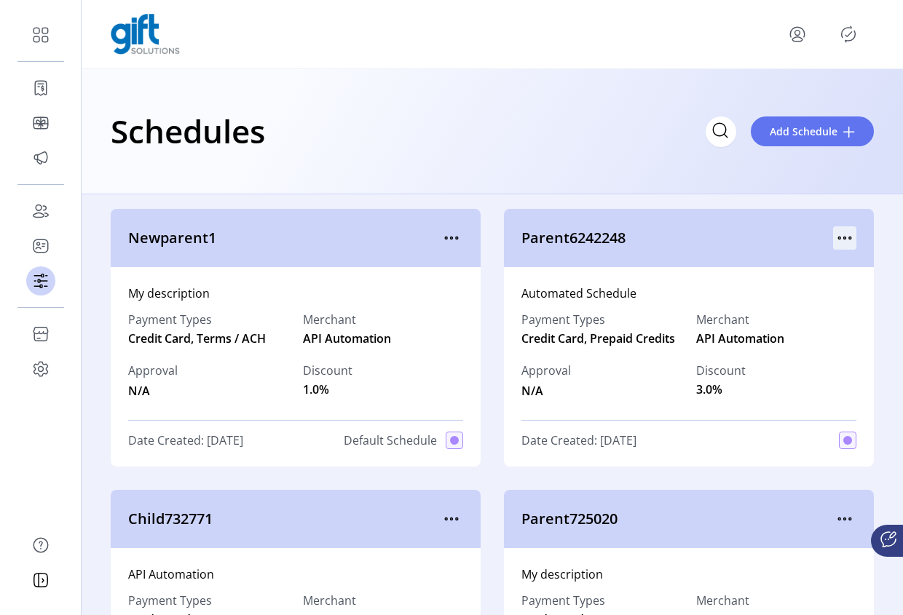
click at [844, 230] on icon "menu" at bounding box center [844, 238] width 23 height 23
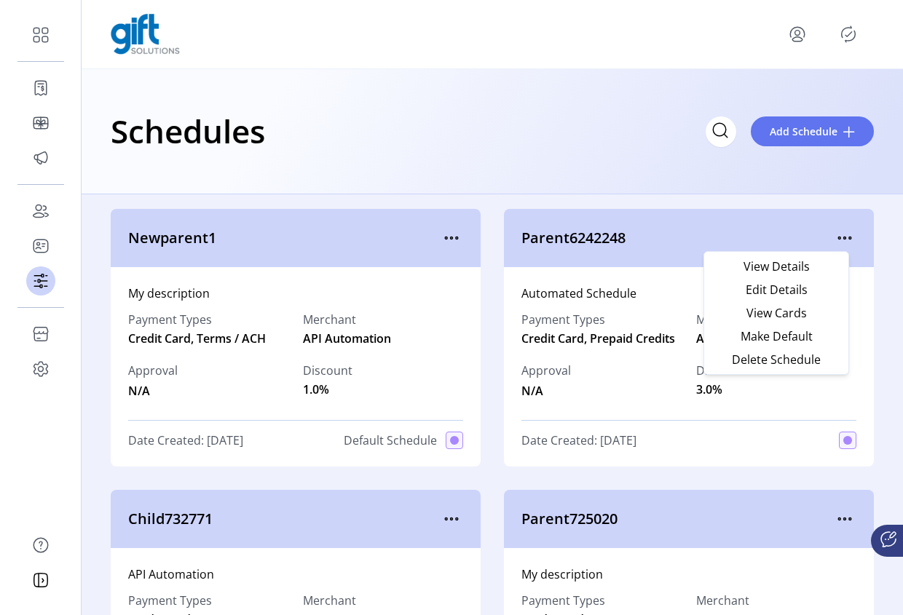
click at [765, 423] on div "Automated Schedule Payment Types Credit Card, Prepaid Credits Merchant API Auto…" at bounding box center [689, 367] width 370 height 200
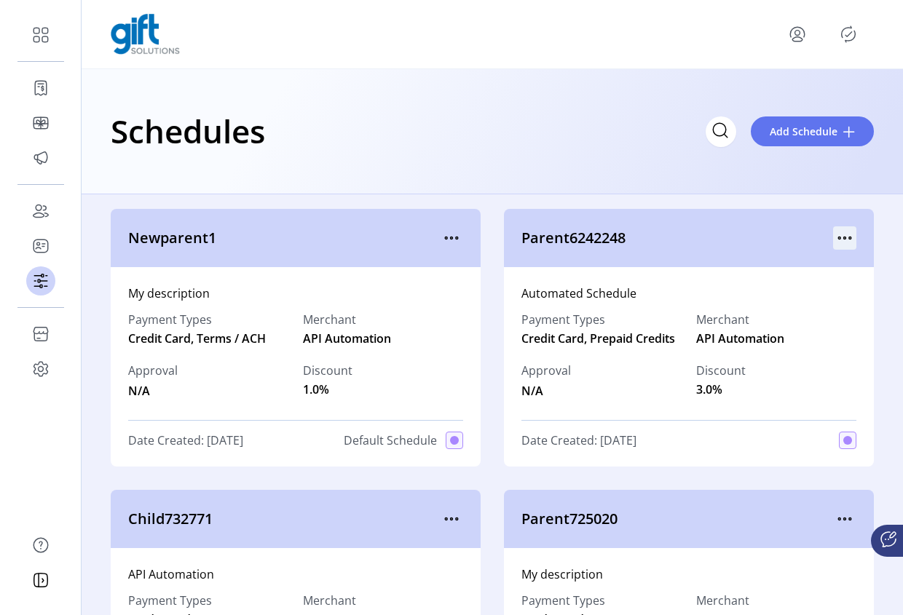
click at [842, 240] on icon "menu" at bounding box center [844, 238] width 23 height 23
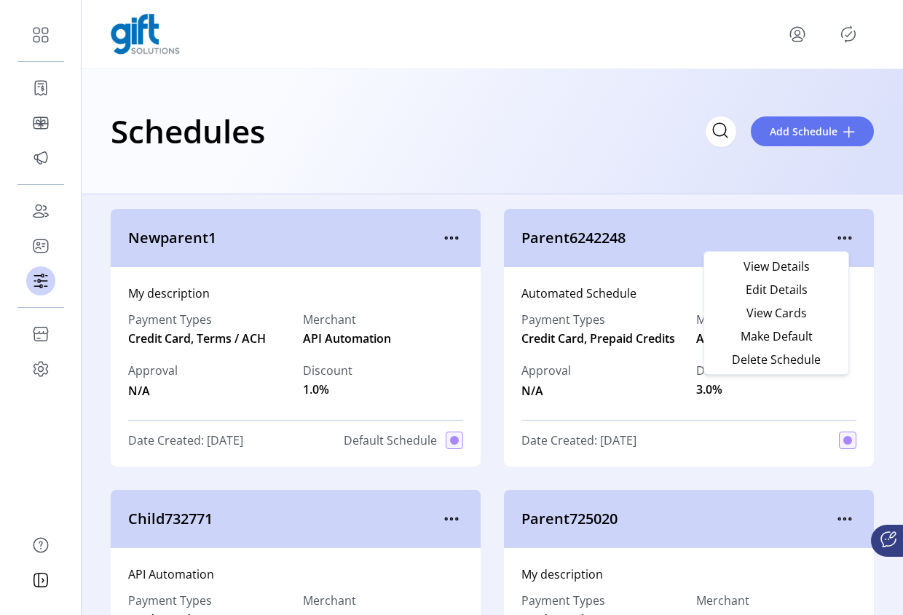
click at [837, 409] on div "Automated Schedule Payment Types Credit Card, Prepaid Credits Merchant API Auto…" at bounding box center [689, 367] width 370 height 200
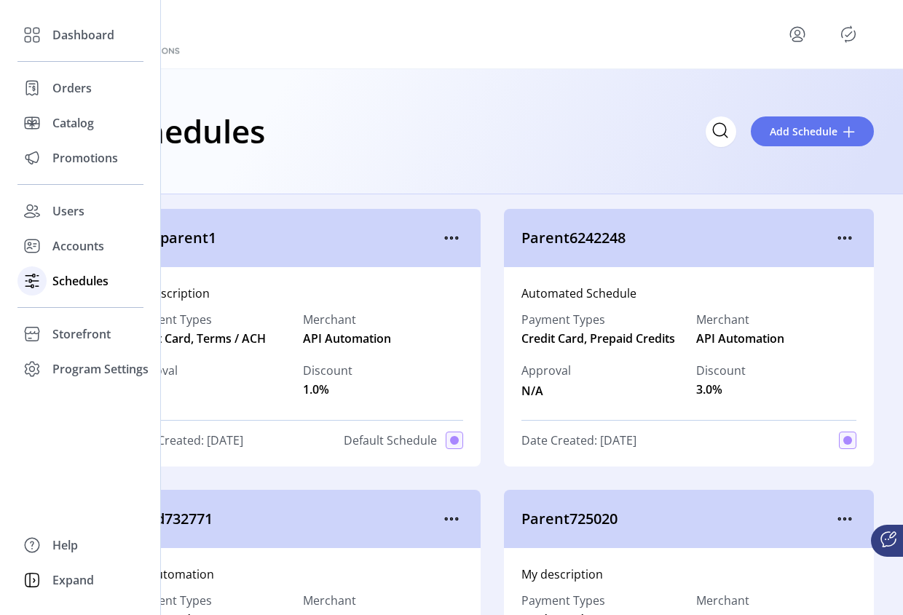
click at [71, 286] on span "Schedules" at bounding box center [80, 280] width 56 height 17
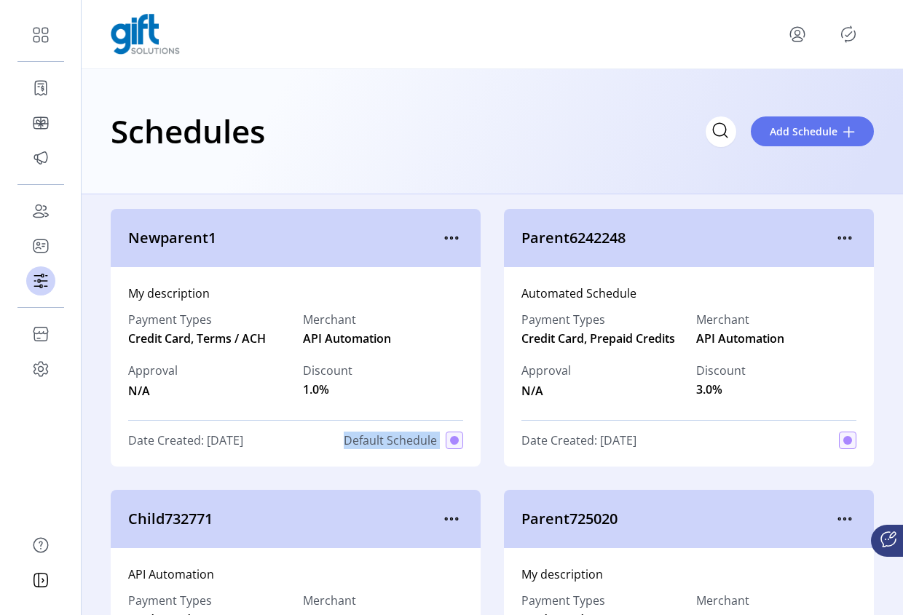
drag, startPoint x: 330, startPoint y: 441, endPoint x: 436, endPoint y: 447, distance: 106.5
click at [441, 449] on div "Date Created: 07/24/2025 Default Schedule" at bounding box center [295, 440] width 335 height 17
click at [395, 229] on span "Newparent1" at bounding box center [284, 238] width 312 height 22
click at [441, 242] on icon "menu" at bounding box center [451, 238] width 23 height 23
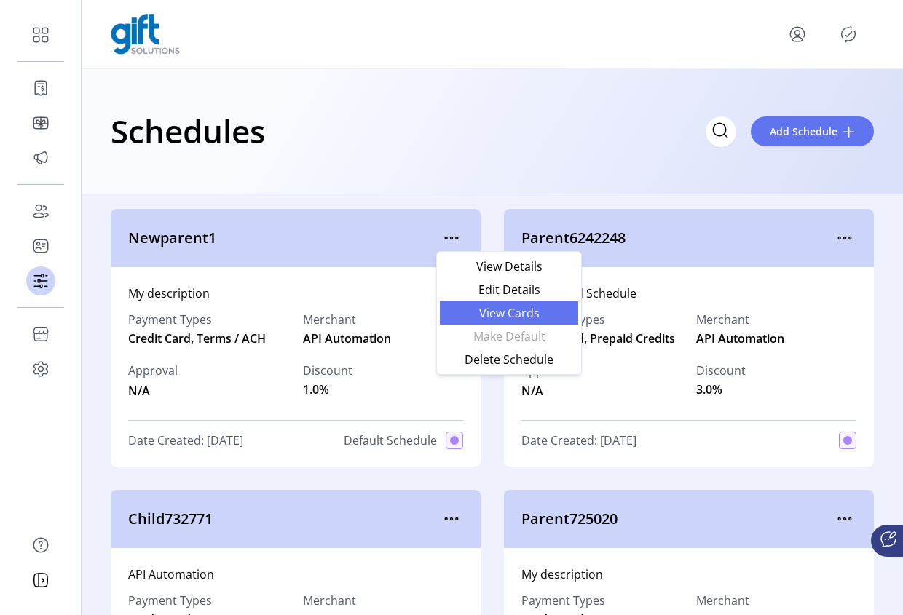
click at [524, 323] on link "View Cards" at bounding box center [509, 313] width 138 height 23
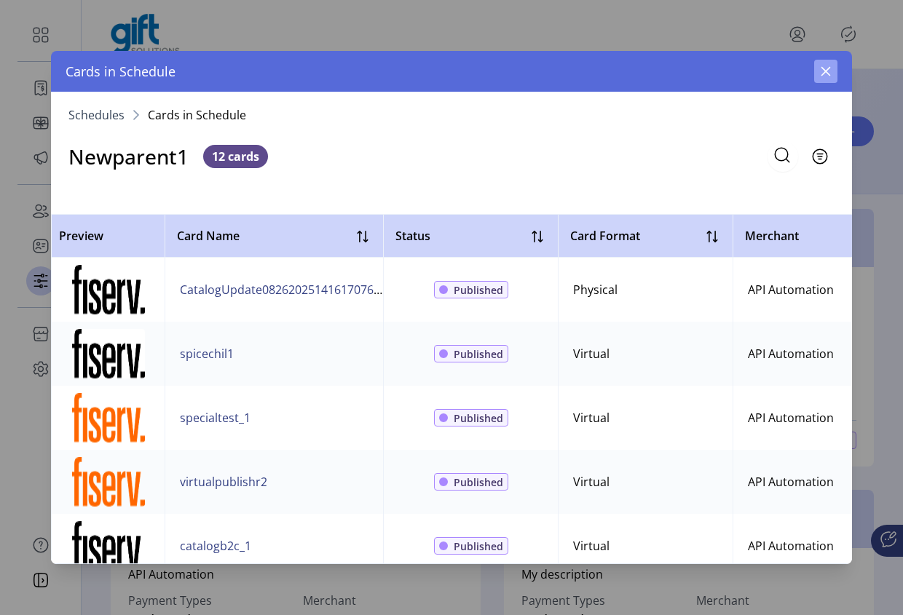
click at [827, 74] on icon "button" at bounding box center [826, 72] width 12 height 12
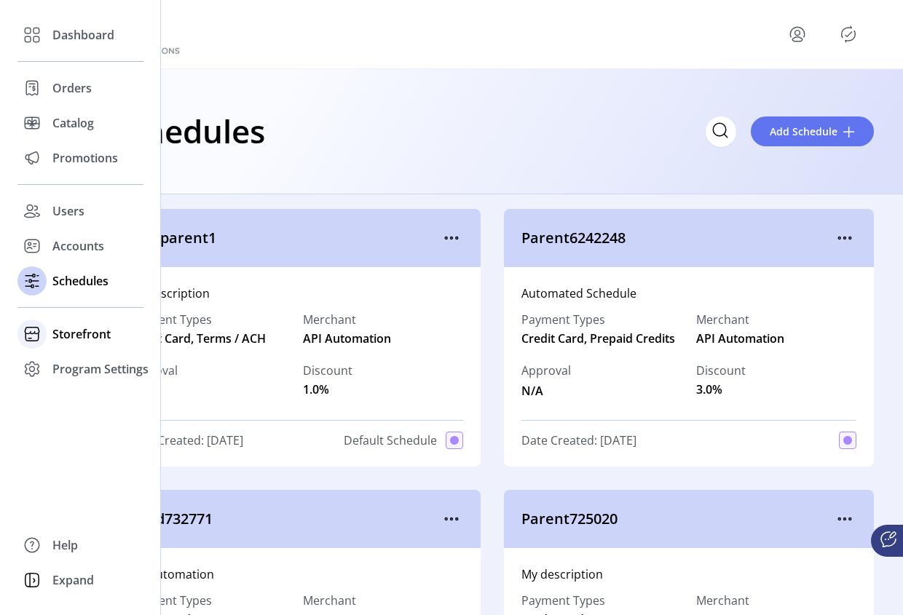
click at [60, 339] on span "Storefront" at bounding box center [81, 334] width 58 height 17
click at [67, 35] on span "Dashboard" at bounding box center [83, 34] width 62 height 17
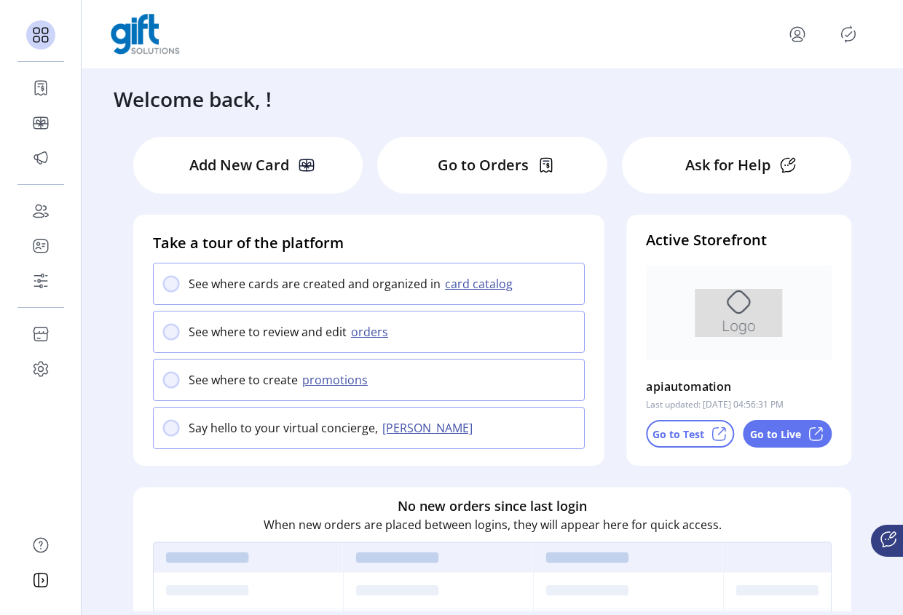
click at [784, 438] on p "Go to Live" at bounding box center [775, 434] width 51 height 15
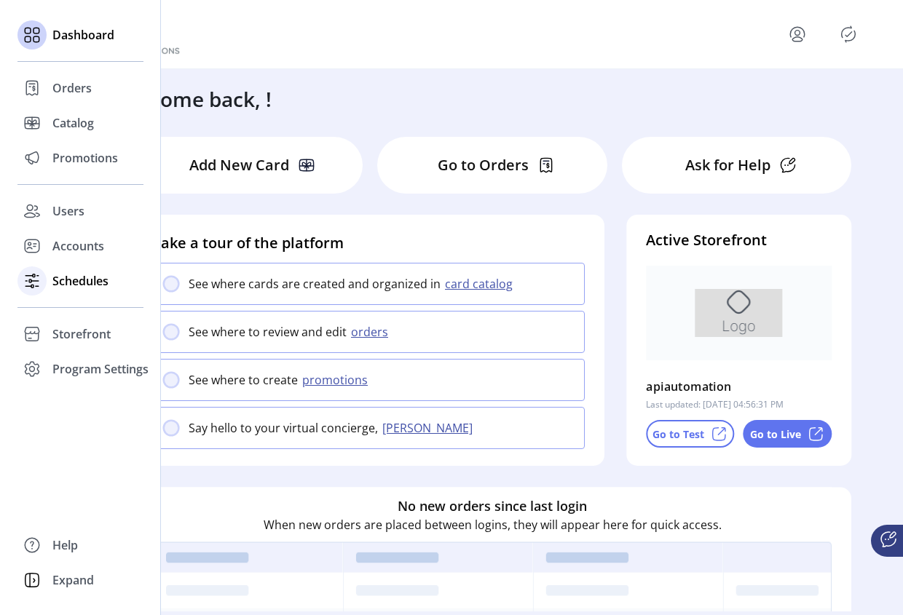
click at [64, 270] on div "Schedules" at bounding box center [80, 281] width 126 height 35
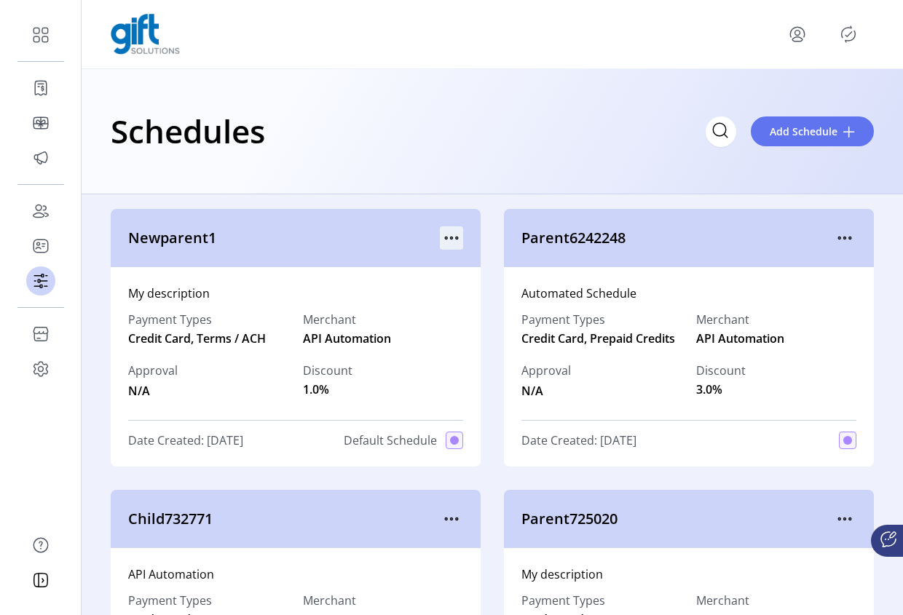
click at [449, 240] on icon "menu" at bounding box center [451, 238] width 23 height 23
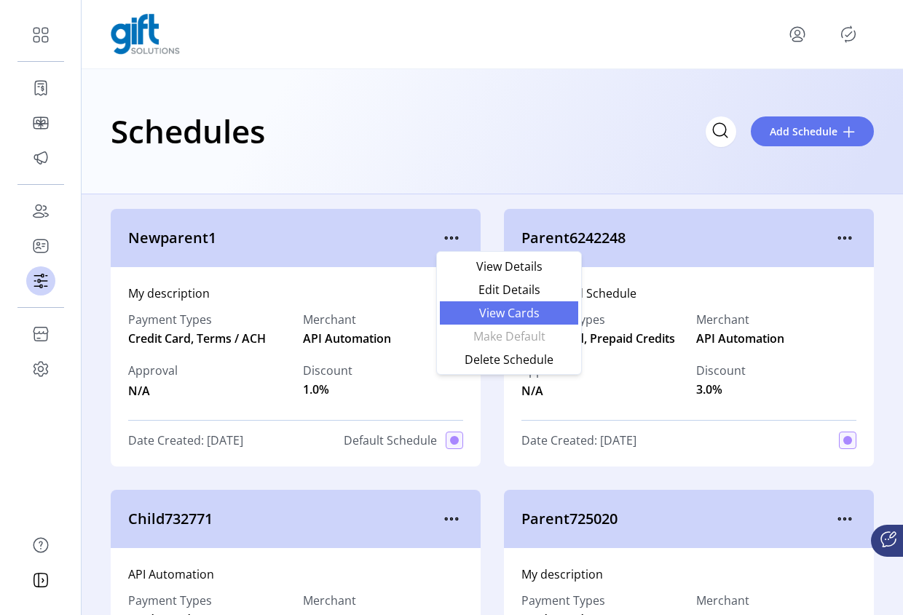
click at [514, 314] on span "View Cards" at bounding box center [509, 313] width 121 height 12
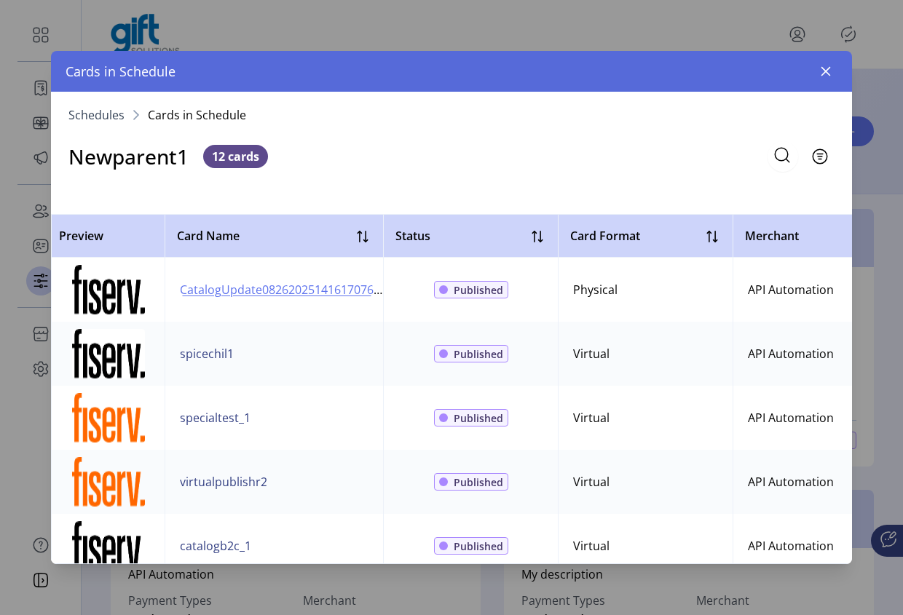
click at [248, 291] on span "CatalogUpdate08262025141617076" at bounding box center [277, 289] width 194 height 17
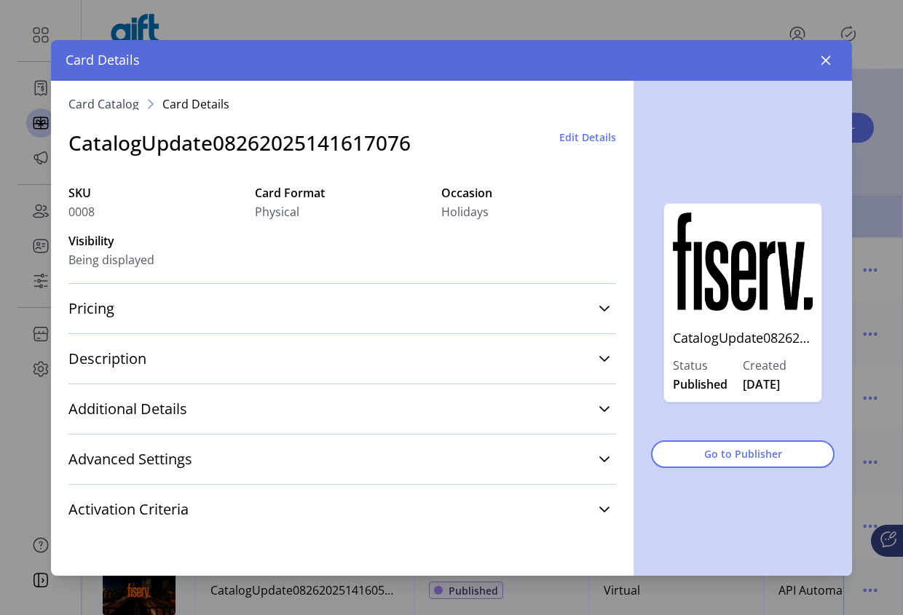
drag, startPoint x: 170, startPoint y: 265, endPoint x: 161, endPoint y: 237, distance: 29.0
click at [62, 260] on div "Card Catalog Card Details CatalogUpdate08262025141617076 Edit Details SKU 0008 …" at bounding box center [342, 328] width 583 height 495
click at [835, 58] on button "button" at bounding box center [825, 60] width 23 height 23
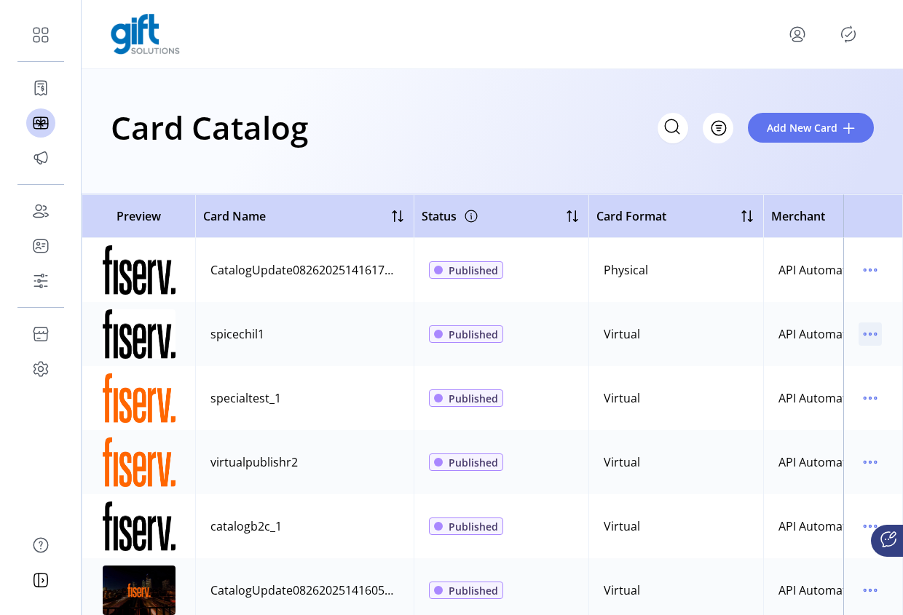
click at [867, 336] on icon "menu" at bounding box center [870, 334] width 23 height 23
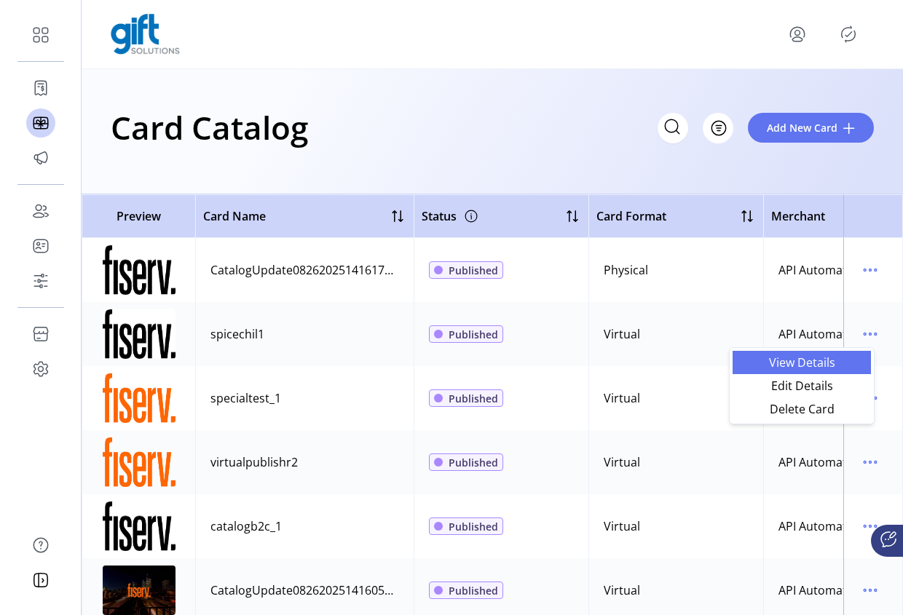
click at [821, 366] on span "View Details" at bounding box center [801, 363] width 121 height 12
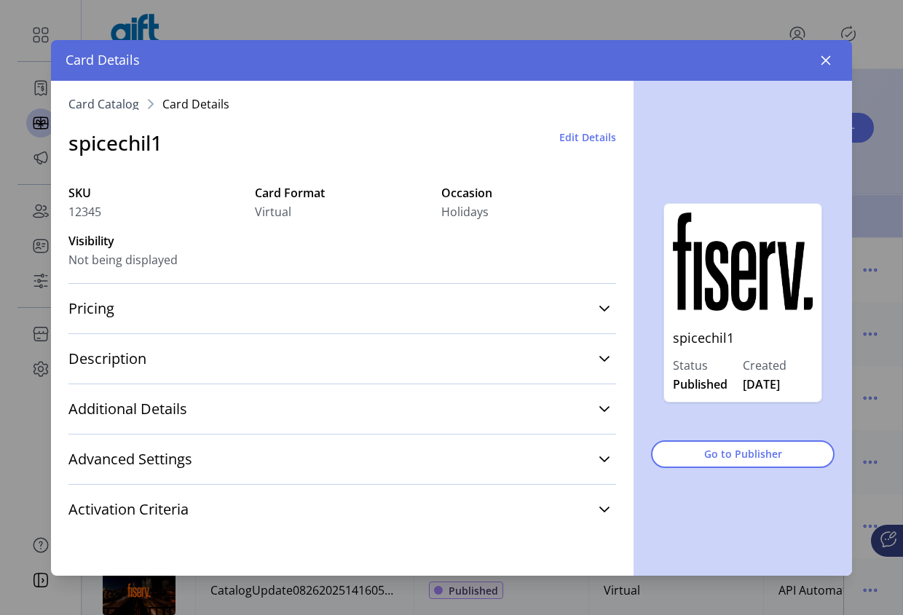
drag, startPoint x: 186, startPoint y: 261, endPoint x: 245, endPoint y: 230, distance: 66.8
click at [153, 258] on div "Not being displayed" at bounding box center [155, 259] width 175 height 17
click at [820, 59] on icon "button" at bounding box center [826, 61] width 12 height 12
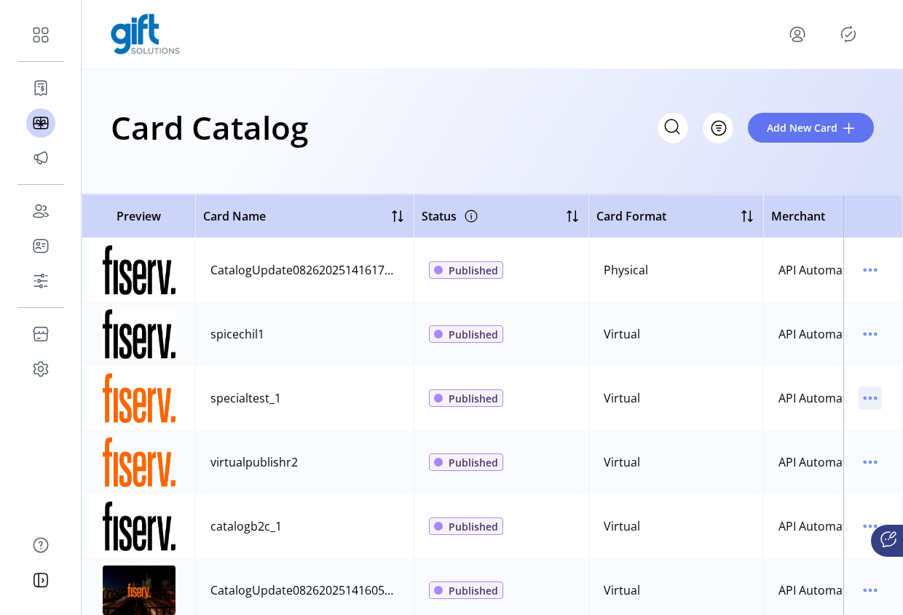
click at [866, 394] on icon "menu" at bounding box center [870, 398] width 23 height 23
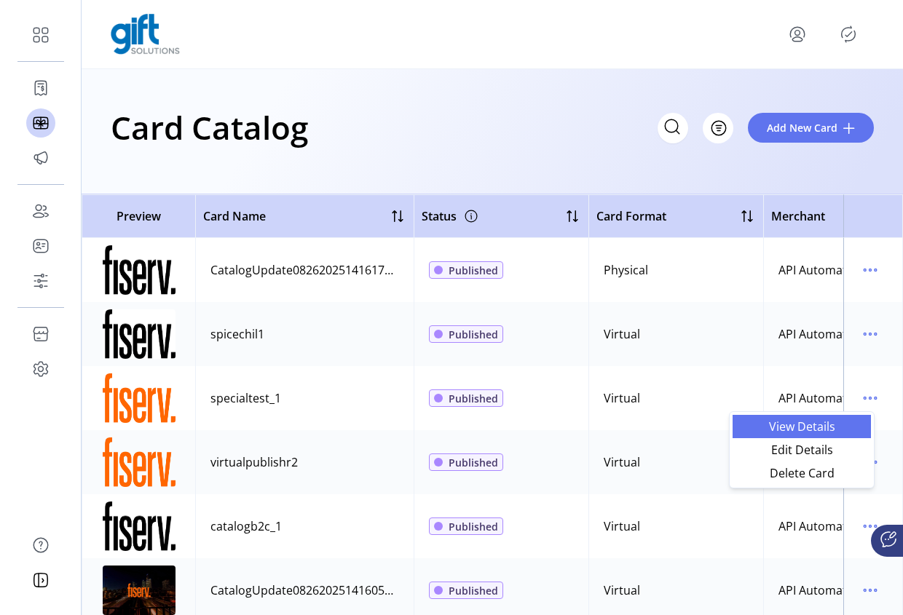
click at [795, 423] on span "View Details" at bounding box center [801, 427] width 121 height 12
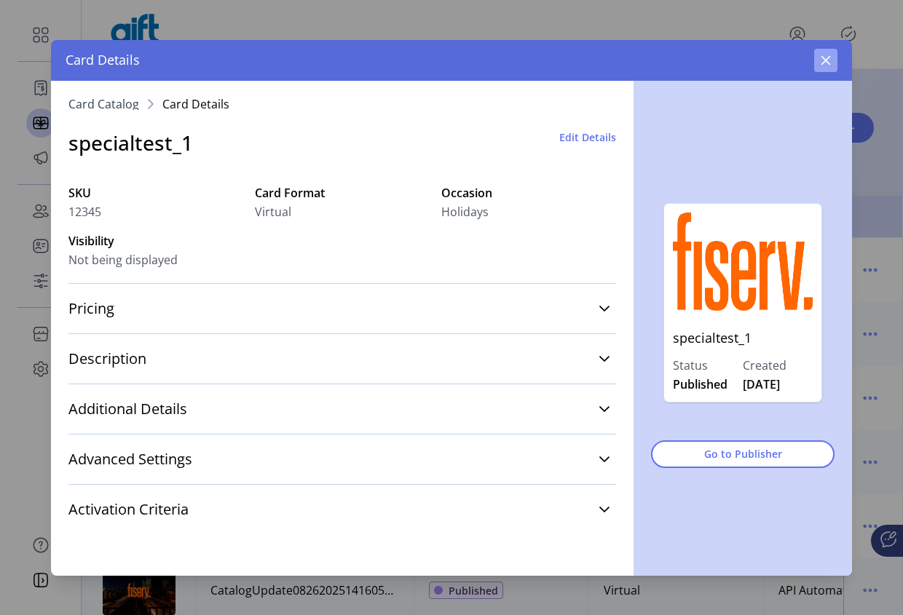
click at [830, 58] on icon "button" at bounding box center [826, 61] width 12 height 12
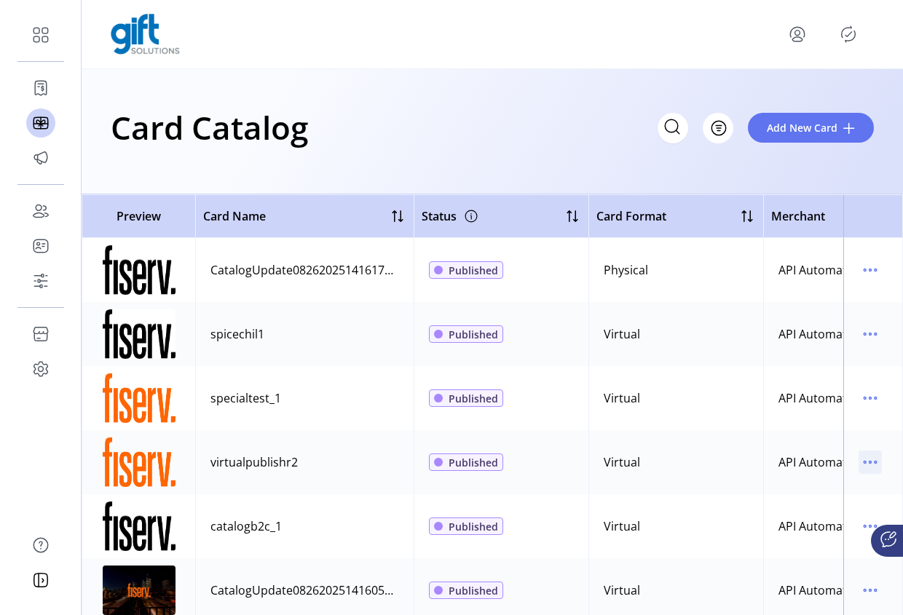
click at [864, 466] on icon "menu" at bounding box center [870, 462] width 23 height 23
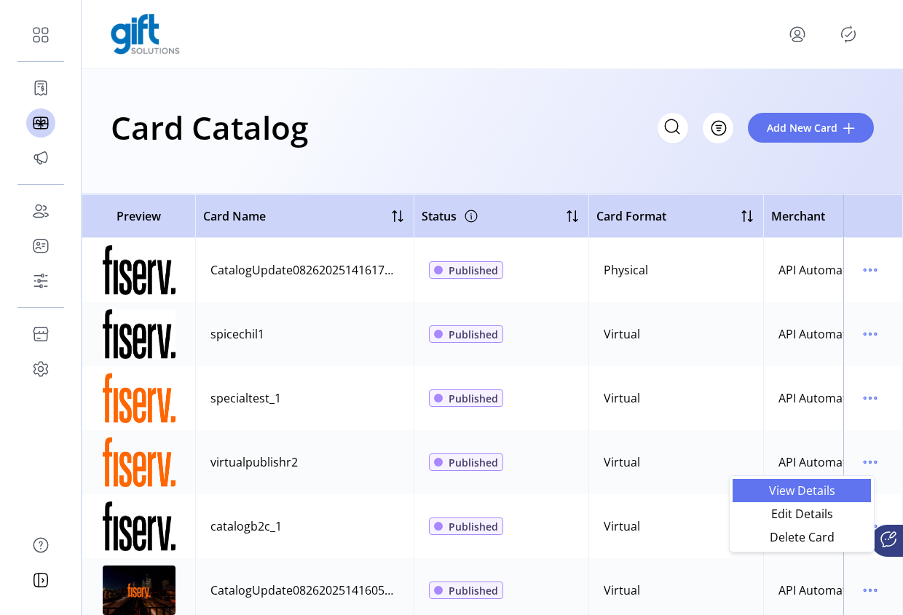
click at [818, 492] on span "View Details" at bounding box center [801, 491] width 121 height 12
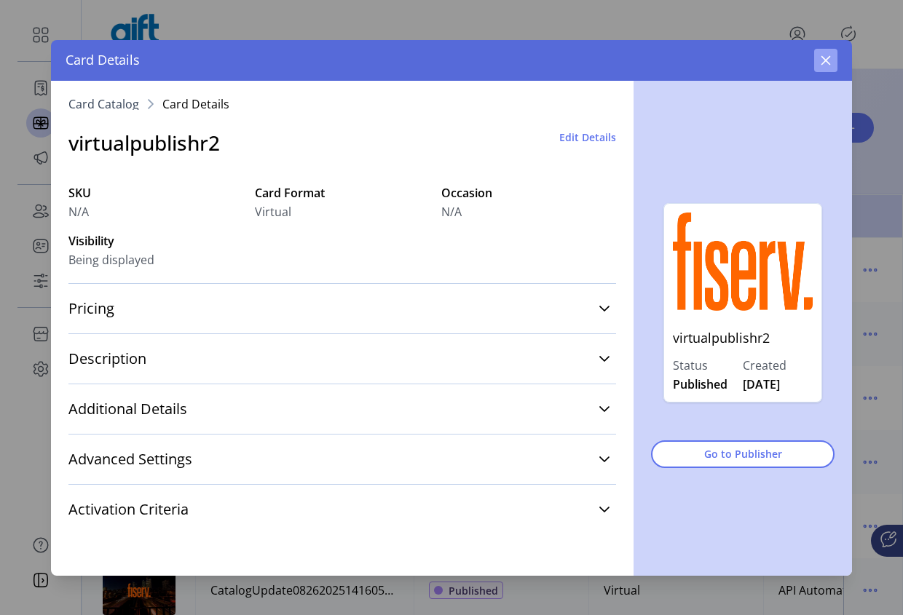
click at [831, 67] on button "button" at bounding box center [825, 60] width 23 height 23
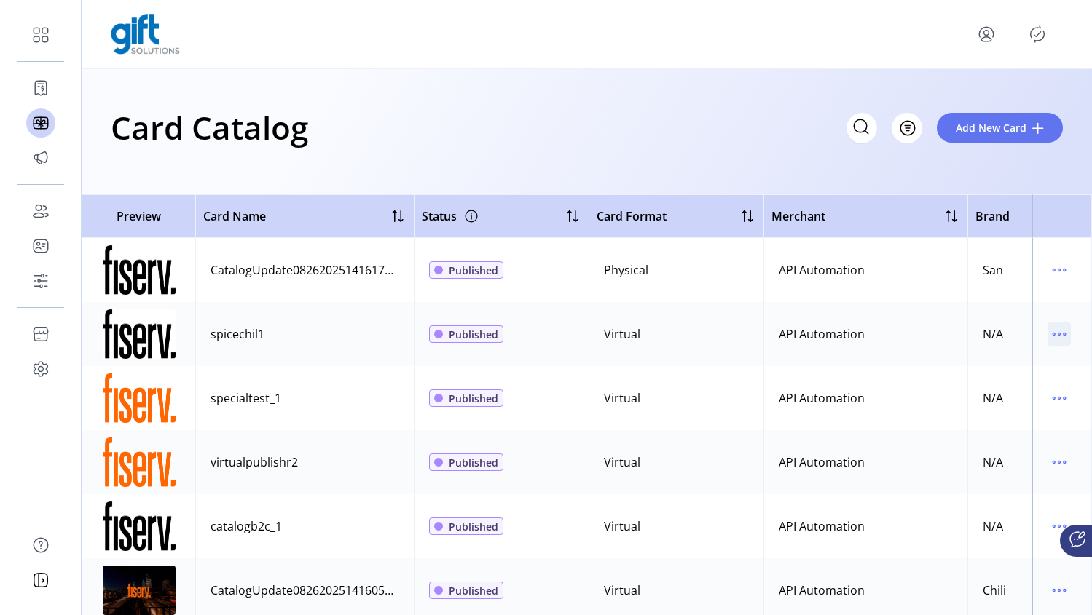
click at [928, 328] on icon "menu" at bounding box center [1058, 334] width 23 height 23
click at [928, 389] on span "Edit Details" at bounding box center [990, 386] width 121 height 12
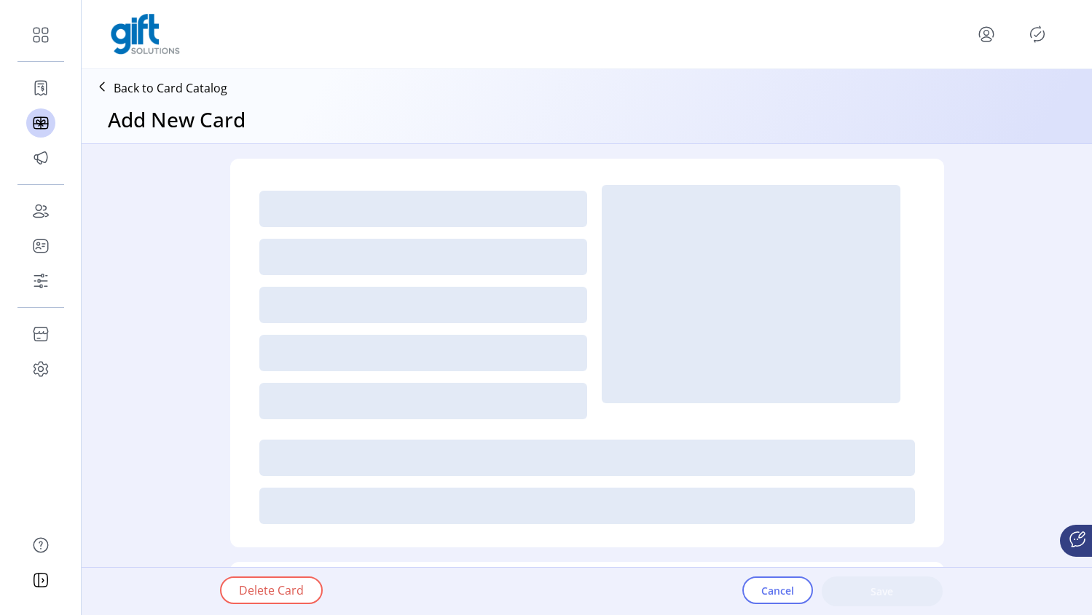
type textarea "**********"
type input "*"
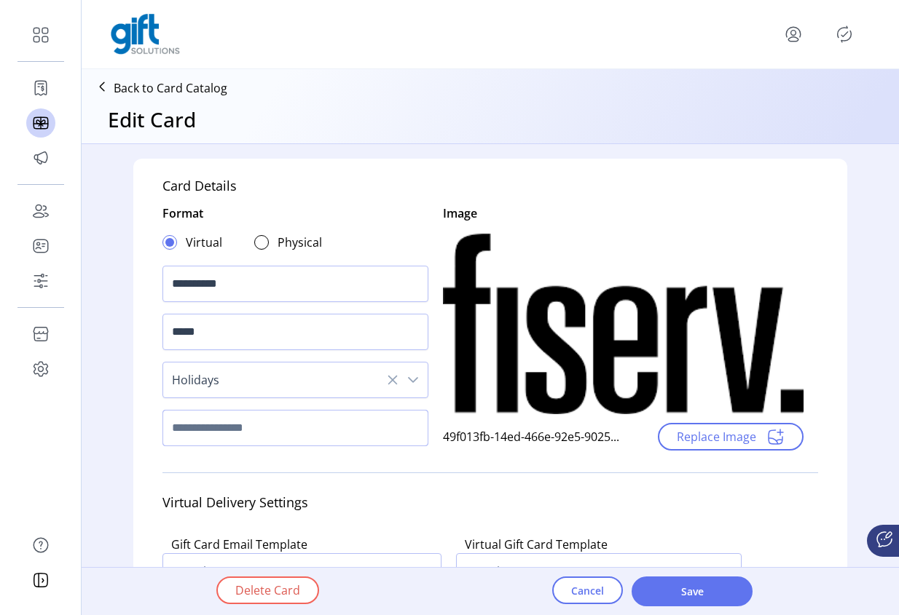
click at [244, 432] on input "text" at bounding box center [295, 428] width 266 height 36
type input "**********"
click at [701, 589] on span "Save" at bounding box center [691, 591] width 83 height 15
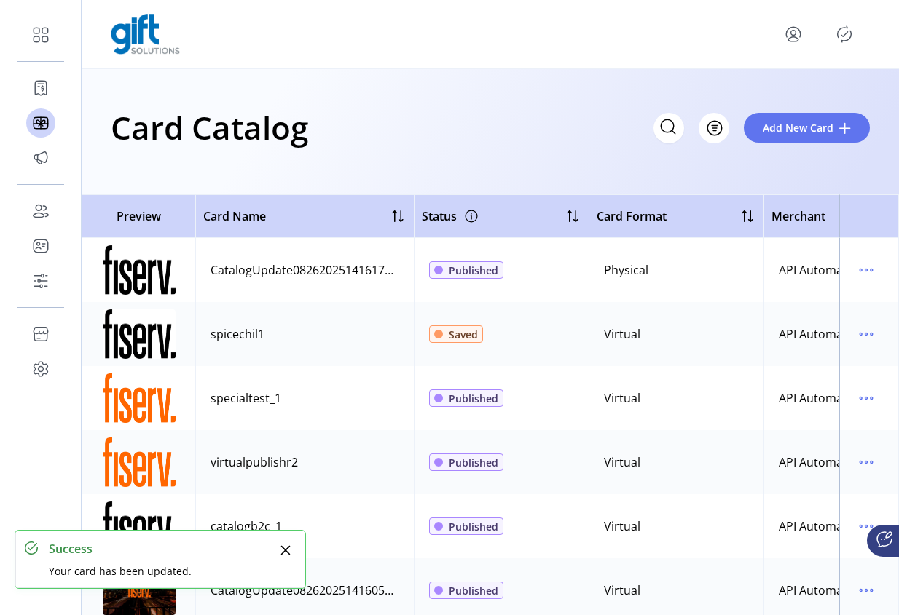
click at [841, 30] on icon "Publisher Panel" at bounding box center [843, 34] width 23 height 23
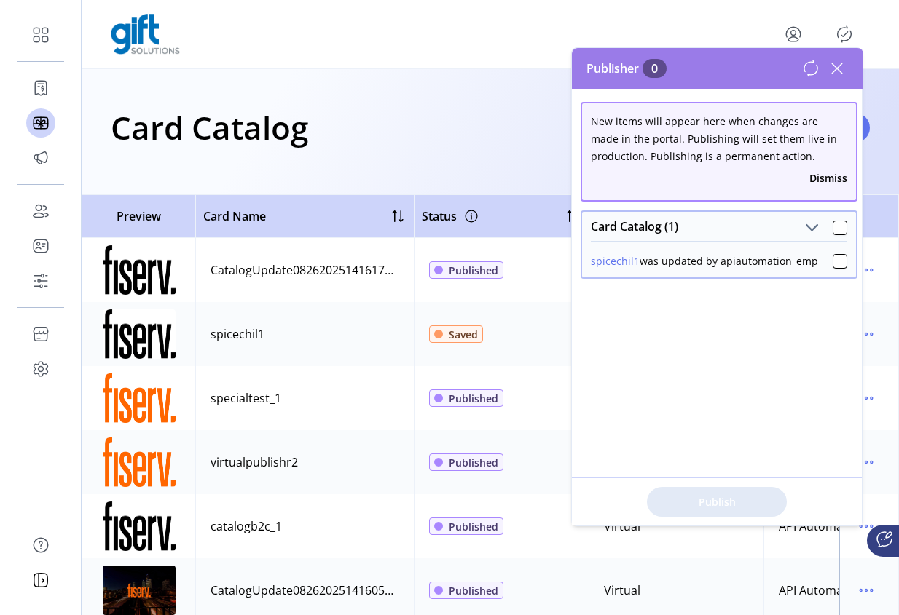
drag, startPoint x: 824, startPoint y: 225, endPoint x: 820, endPoint y: 275, distance: 50.4
click at [832, 225] on div at bounding box center [839, 228] width 15 height 15
click at [707, 507] on span "Publish 1 Items" at bounding box center [717, 502] width 102 height 15
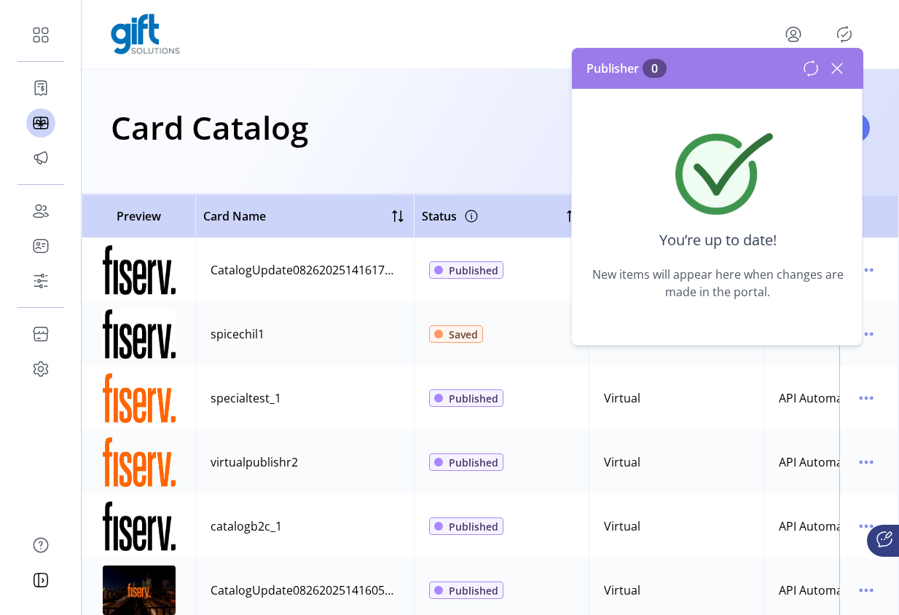
click at [837, 71] on icon at bounding box center [836, 68] width 23 height 23
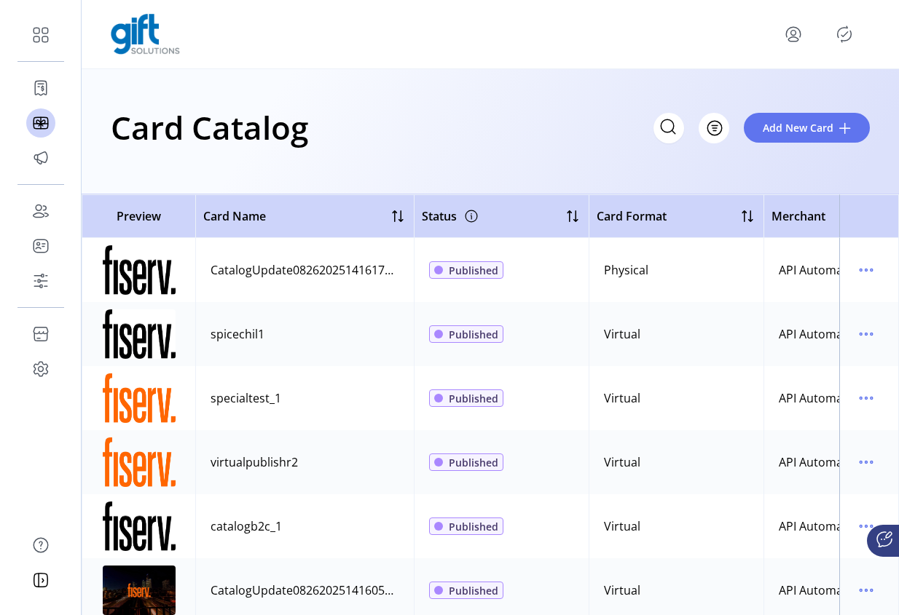
drag, startPoint x: 477, startPoint y: 602, endPoint x: 526, endPoint y: 604, distance: 48.8
click at [526, 604] on td "Published" at bounding box center [501, 591] width 175 height 64
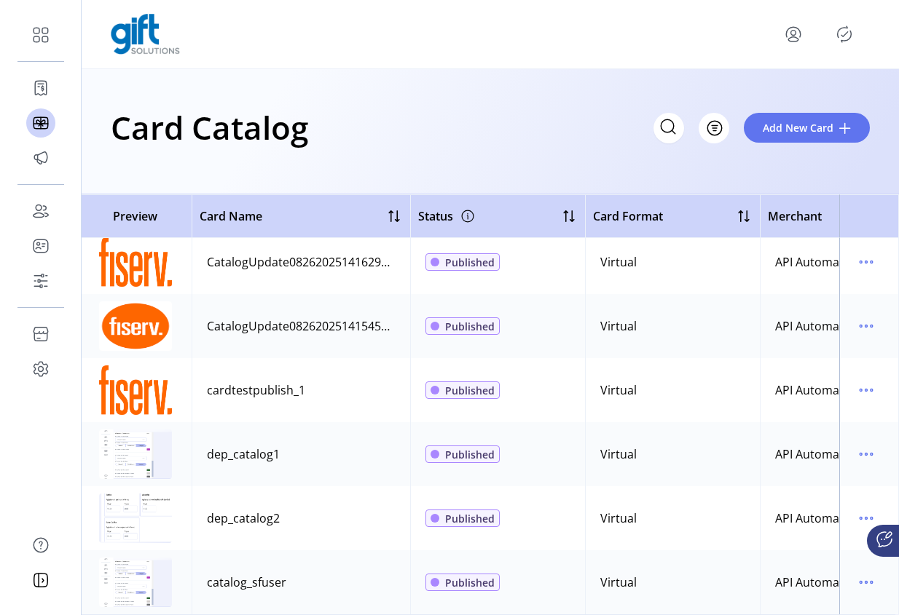
scroll to position [404, 4]
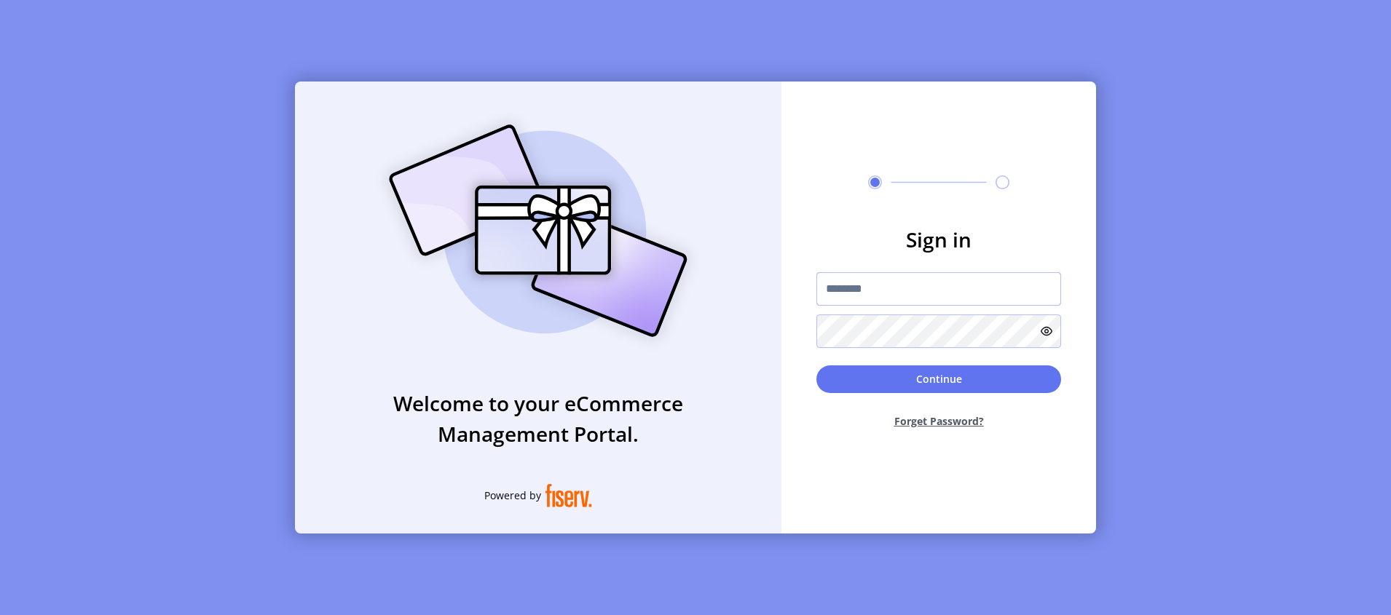
click at [862, 290] on input "text" at bounding box center [938, 289] width 245 height 34
click at [870, 286] on input "text" at bounding box center [938, 289] width 245 height 34
click at [886, 388] on button "Continue" at bounding box center [938, 380] width 245 height 28
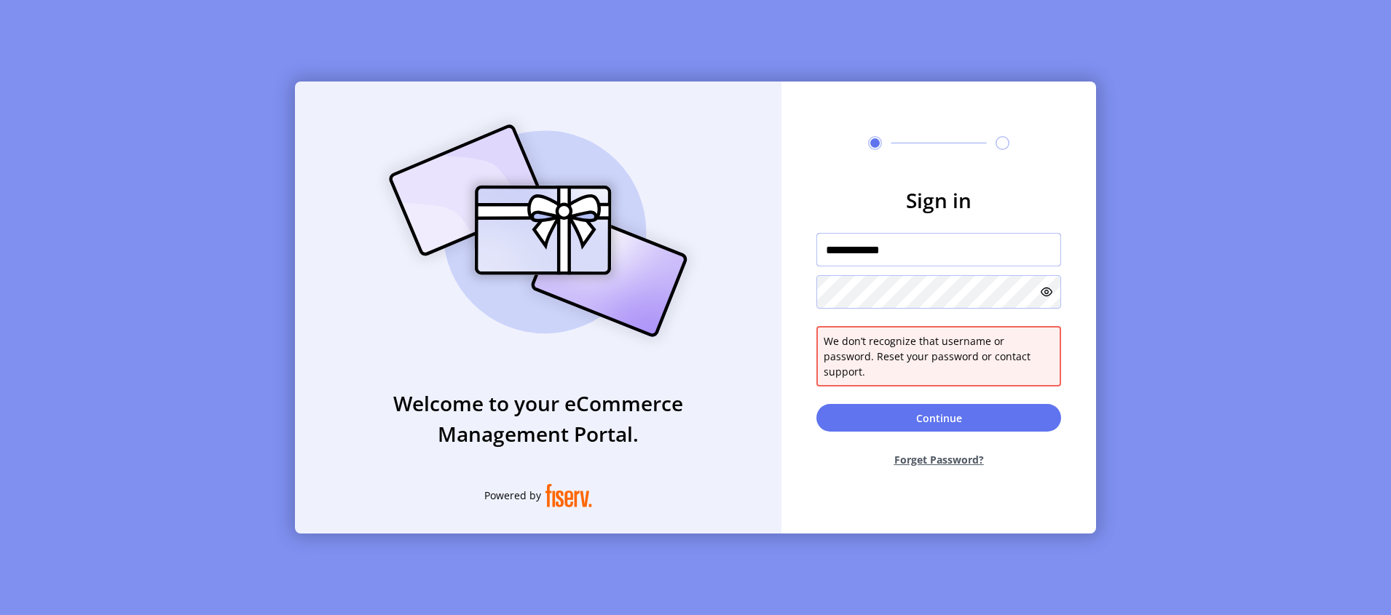
drag, startPoint x: 932, startPoint y: 260, endPoint x: 808, endPoint y: 260, distance: 123.8
click at [805, 261] on form "**********" at bounding box center [939, 332] width 315 height 294
paste input "text"
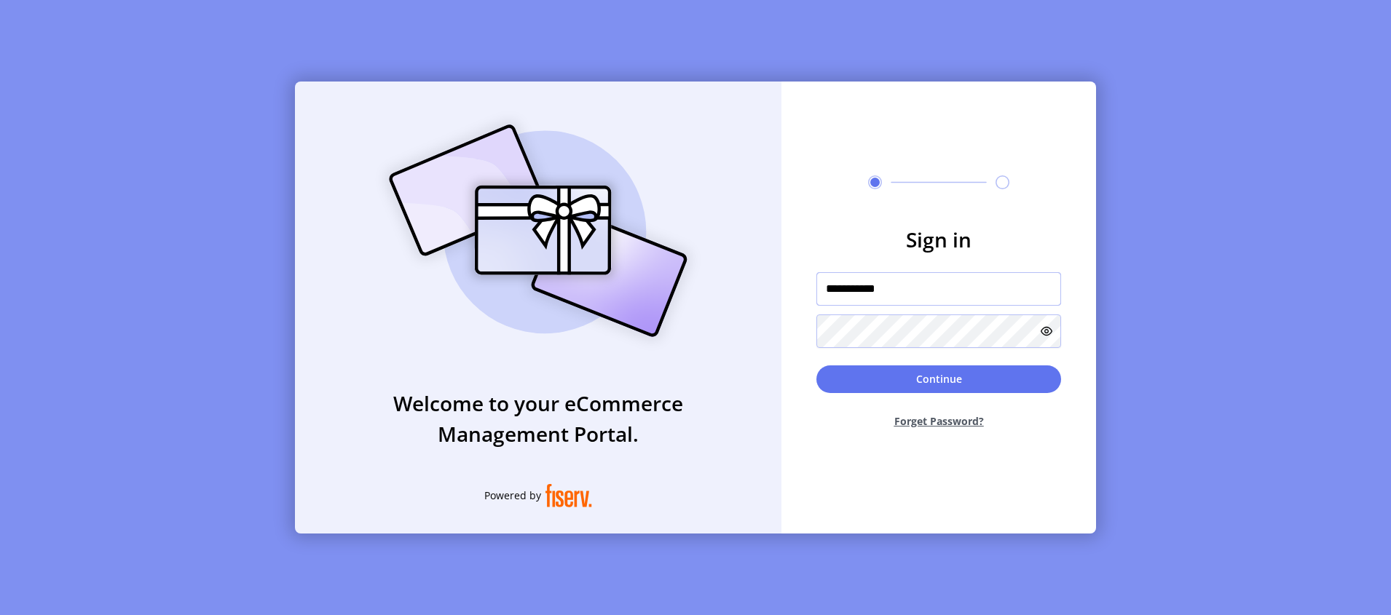
type input "**********"
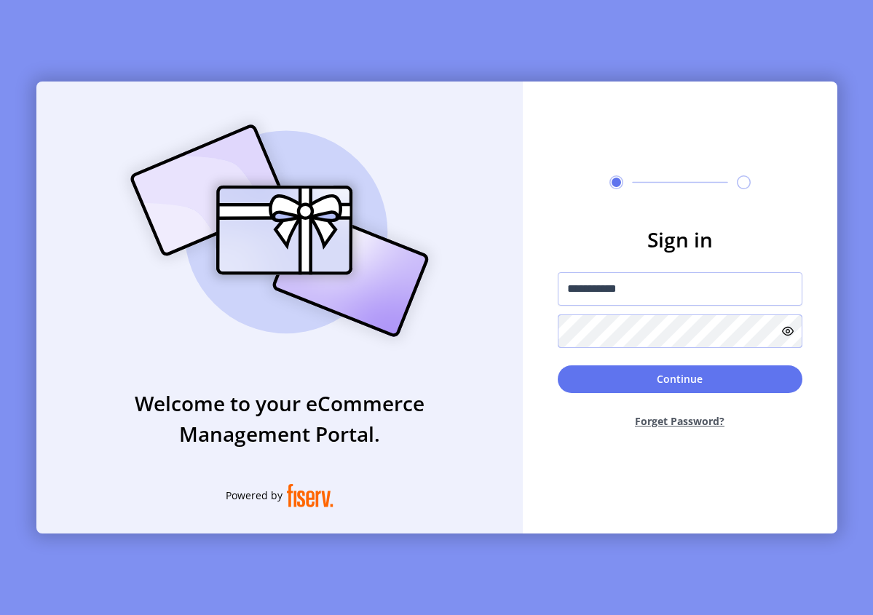
drag, startPoint x: 1206, startPoint y: 162, endPoint x: 554, endPoint y: 330, distance: 673.8
click at [550, 332] on form "**********" at bounding box center [680, 332] width 315 height 216
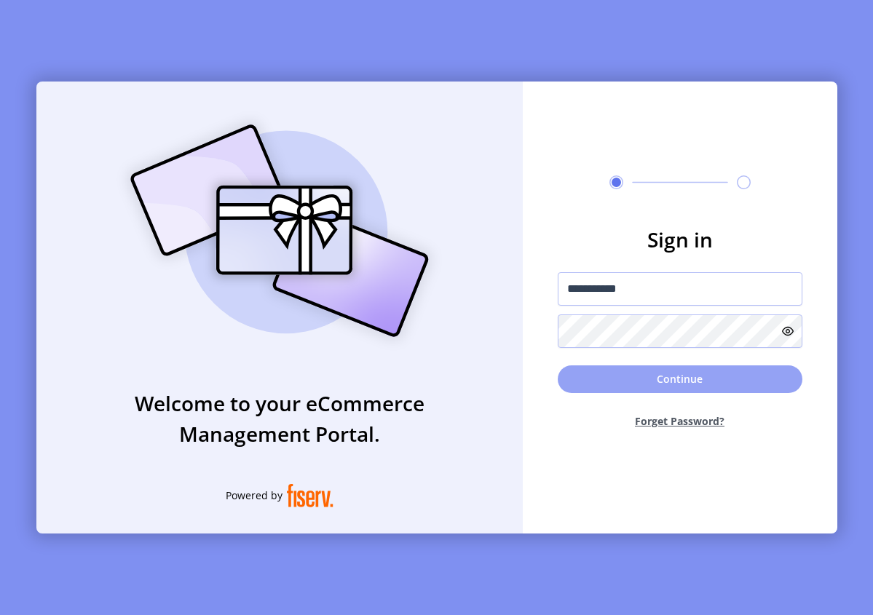
click at [683, 379] on button "Continue" at bounding box center [680, 380] width 245 height 28
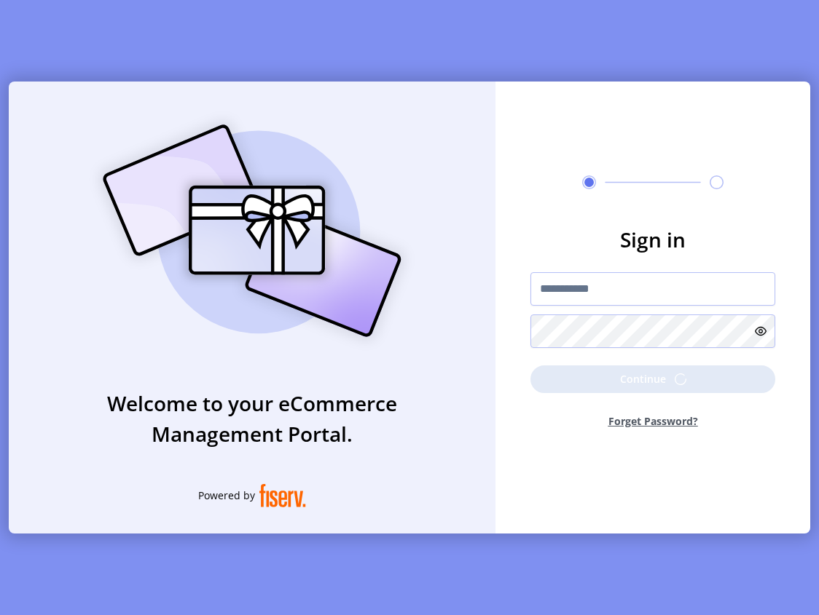
click at [819, 381] on html "**********" at bounding box center [409, 307] width 819 height 615
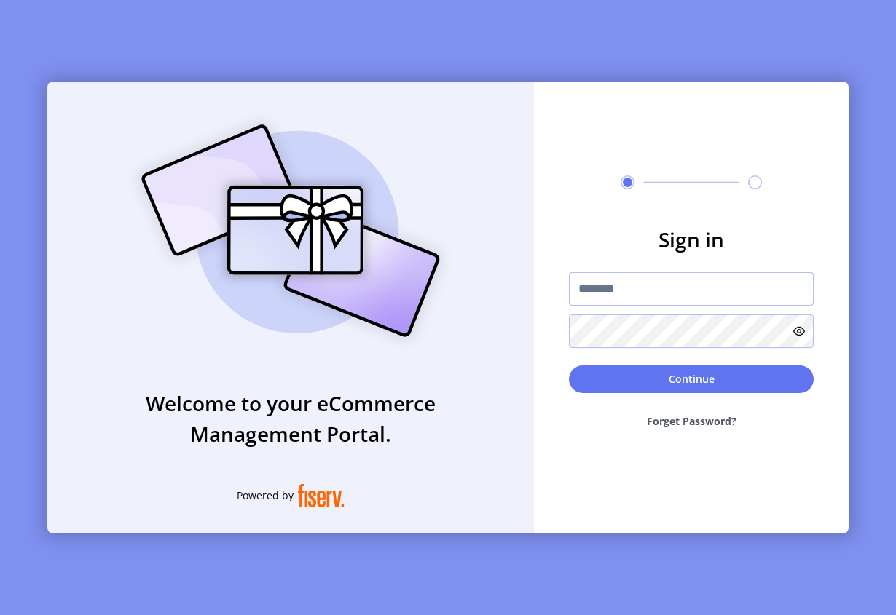
click at [629, 289] on input "text" at bounding box center [691, 289] width 245 height 34
paste input "**********"
type input "**********"
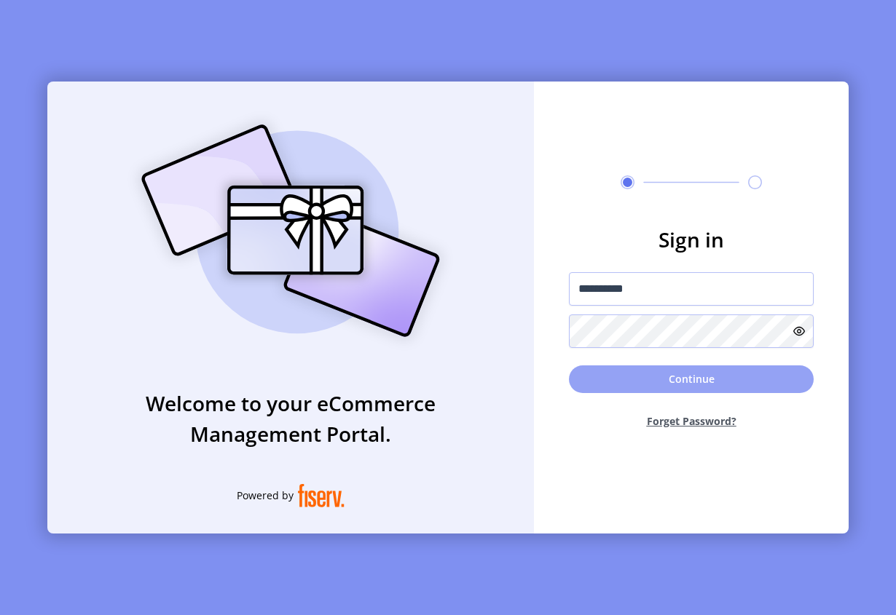
click at [657, 379] on button "Continue" at bounding box center [691, 380] width 245 height 28
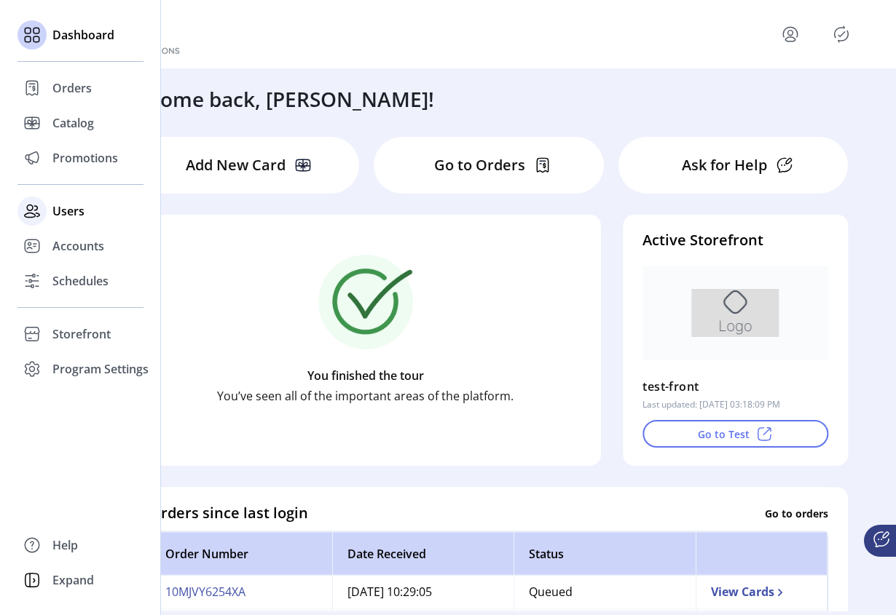
click at [66, 214] on span "Users" at bounding box center [68, 210] width 32 height 17
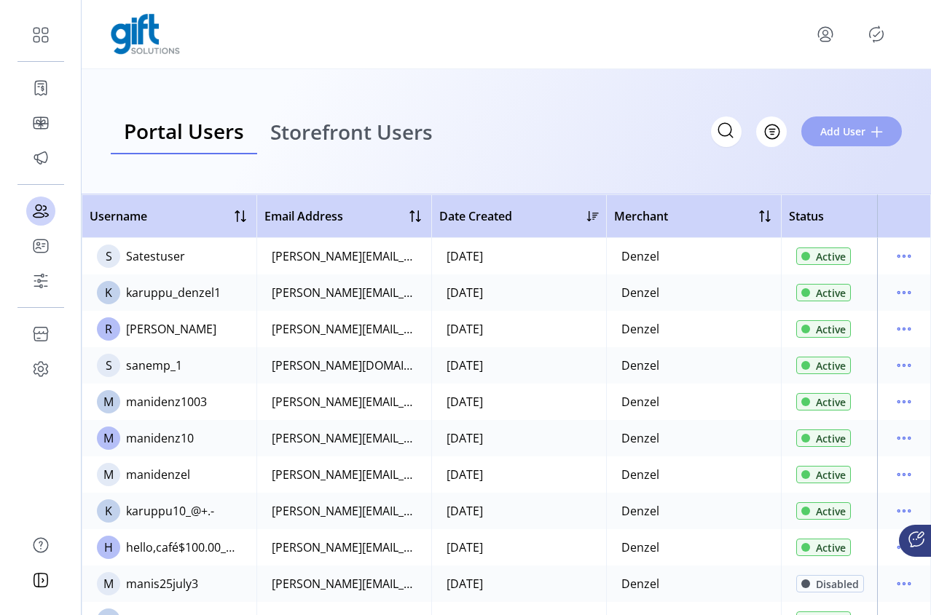
click at [854, 127] on span "Add User" at bounding box center [842, 131] width 45 height 15
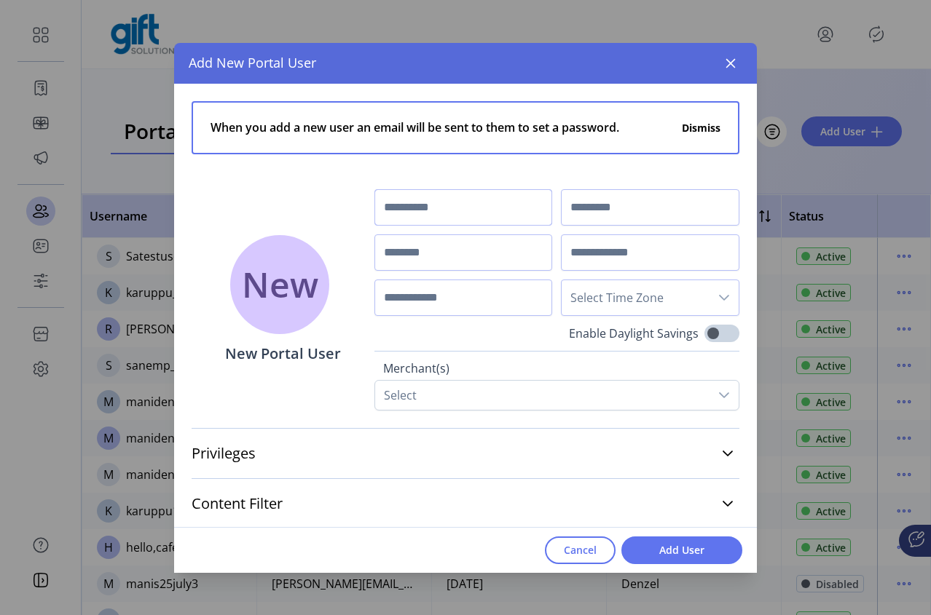
click at [438, 216] on input "text" at bounding box center [463, 207] width 178 height 36
type input "*****"
type input "*******"
click at [421, 257] on input "text" at bounding box center [463, 253] width 178 height 36
type input "**********"
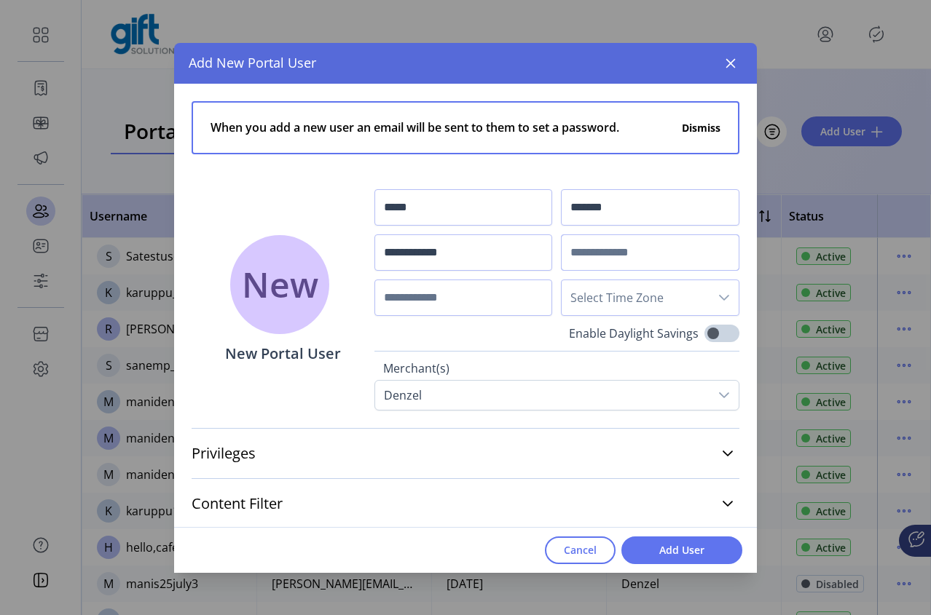
click at [639, 250] on input "text" at bounding box center [650, 253] width 178 height 36
type input "**********"
click at [402, 299] on input "text" at bounding box center [463, 298] width 178 height 36
type input "**********"
click at [675, 304] on span "Select Time Zone" at bounding box center [636, 297] width 148 height 35
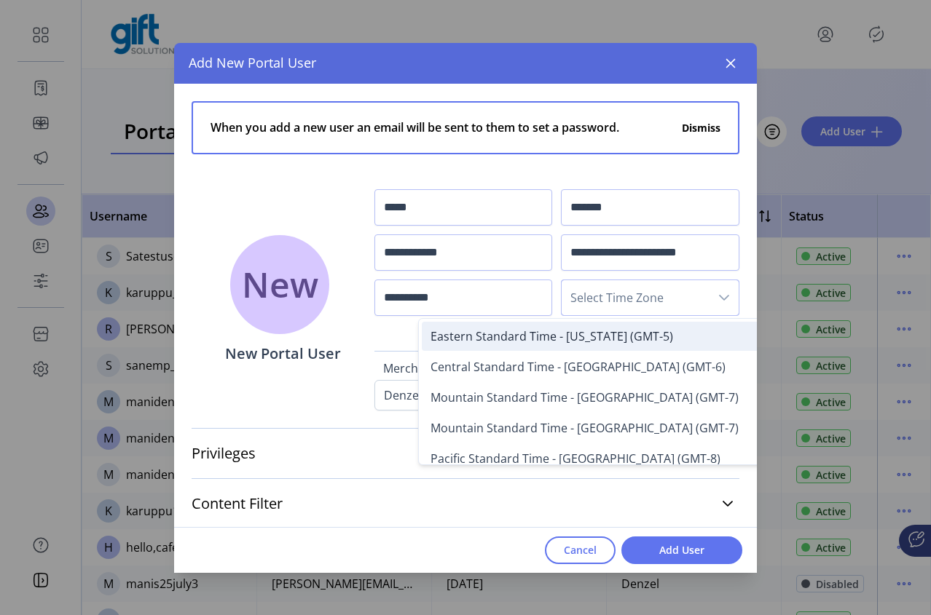
click at [580, 342] on span "Eastern Standard Time - [US_STATE] (GMT-5)" at bounding box center [551, 336] width 243 height 16
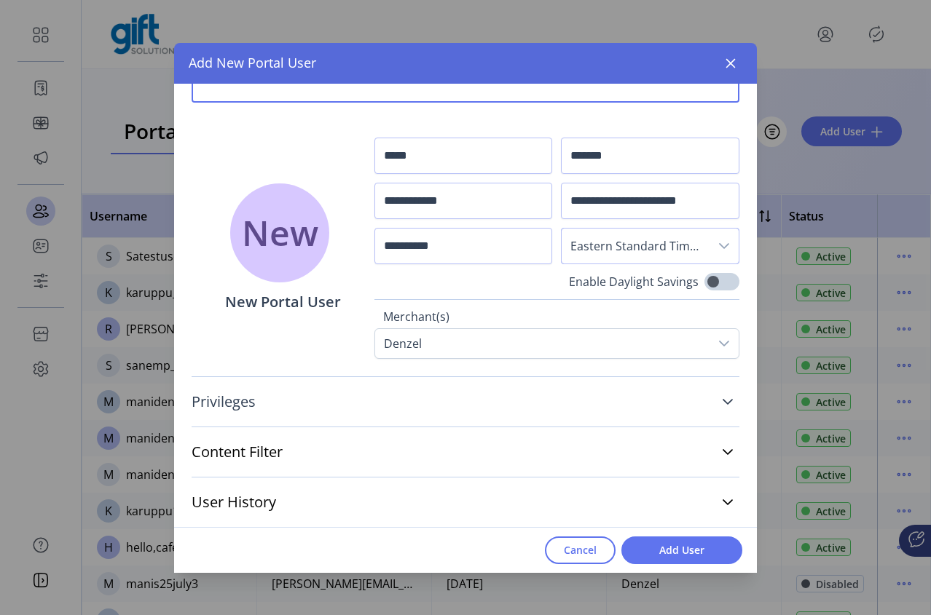
scroll to position [52, 0]
click at [592, 395] on link "Privileges" at bounding box center [466, 401] width 548 height 32
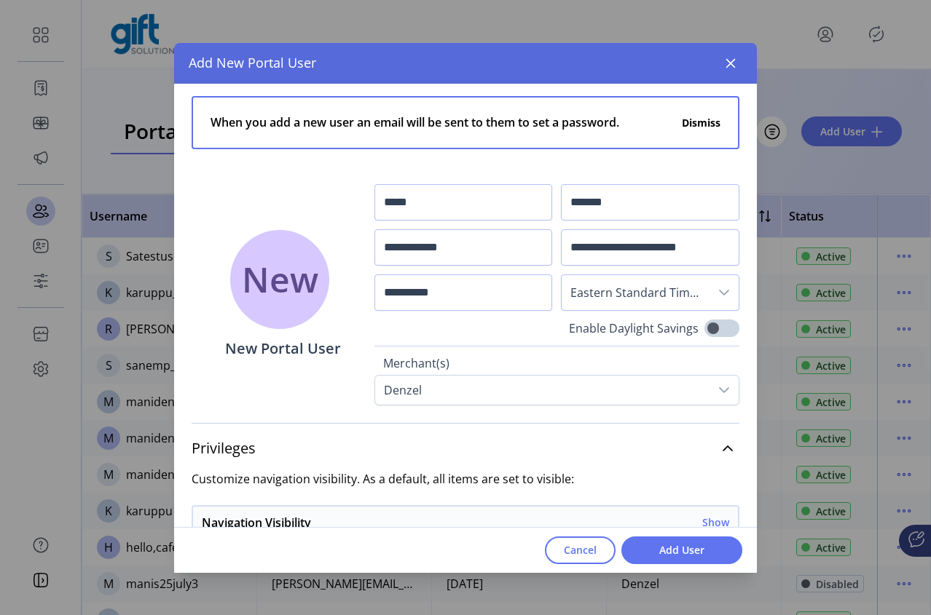
scroll to position [0, 0]
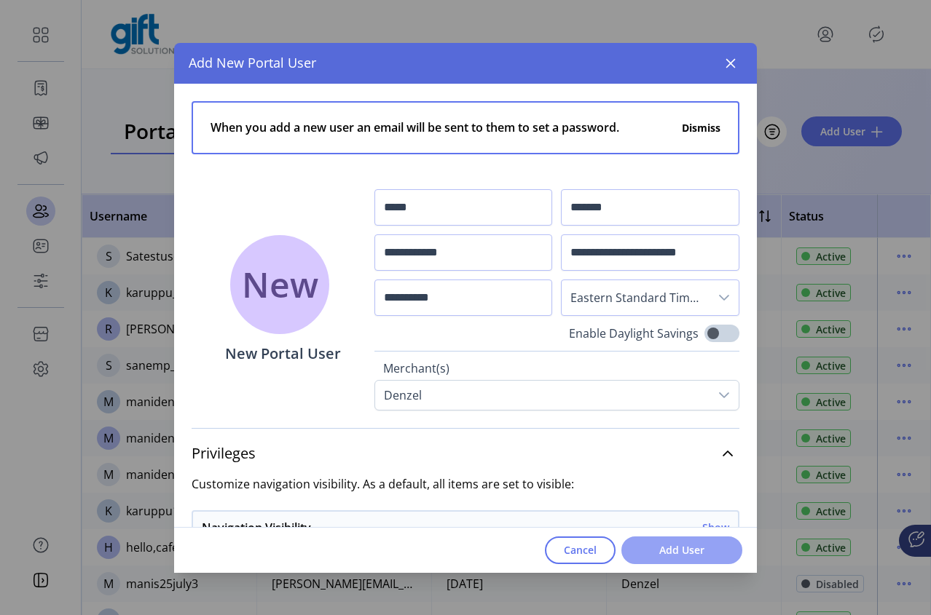
click at [682, 551] on span "Add User" at bounding box center [681, 550] width 83 height 15
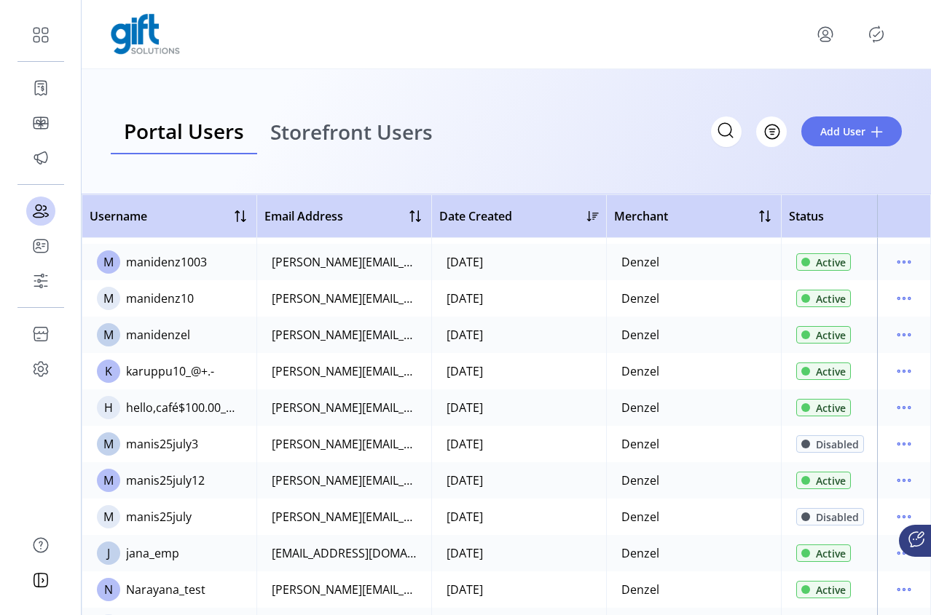
scroll to position [436, 0]
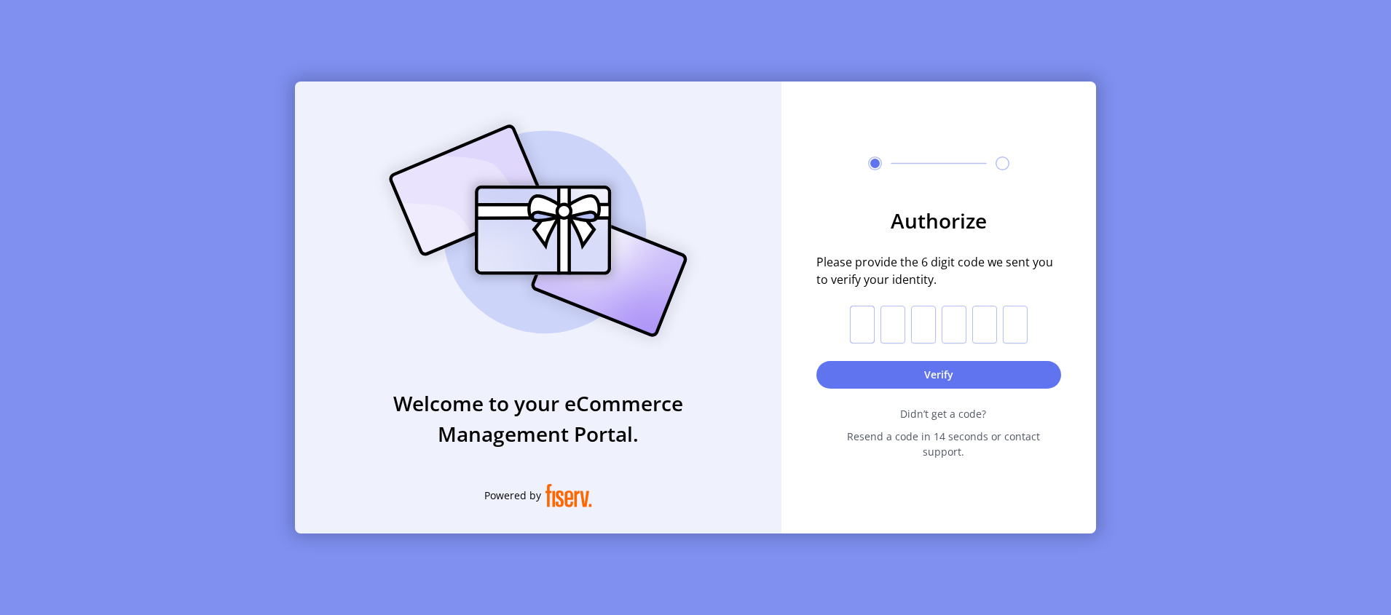
click at [870, 336] on input "text" at bounding box center [862, 325] width 25 height 38
paste input "*"
type input "*"
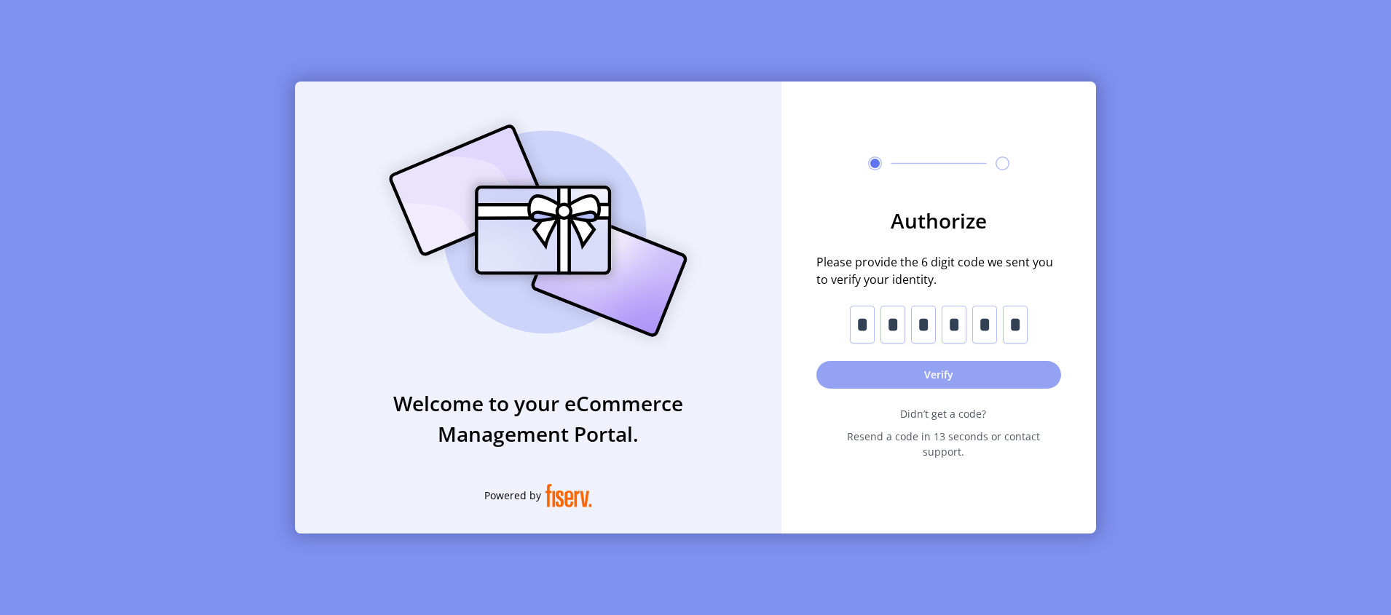
click at [917, 389] on button "Verify" at bounding box center [938, 375] width 245 height 28
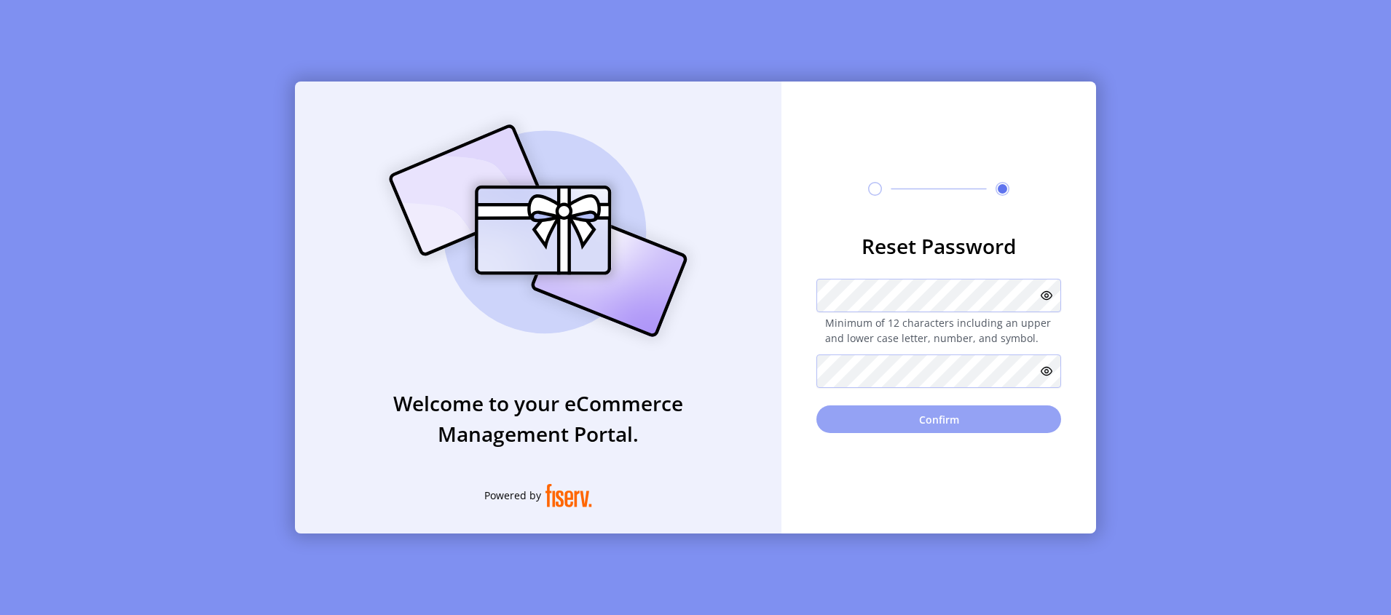
click at [910, 420] on button "Confirm" at bounding box center [938, 420] width 245 height 28
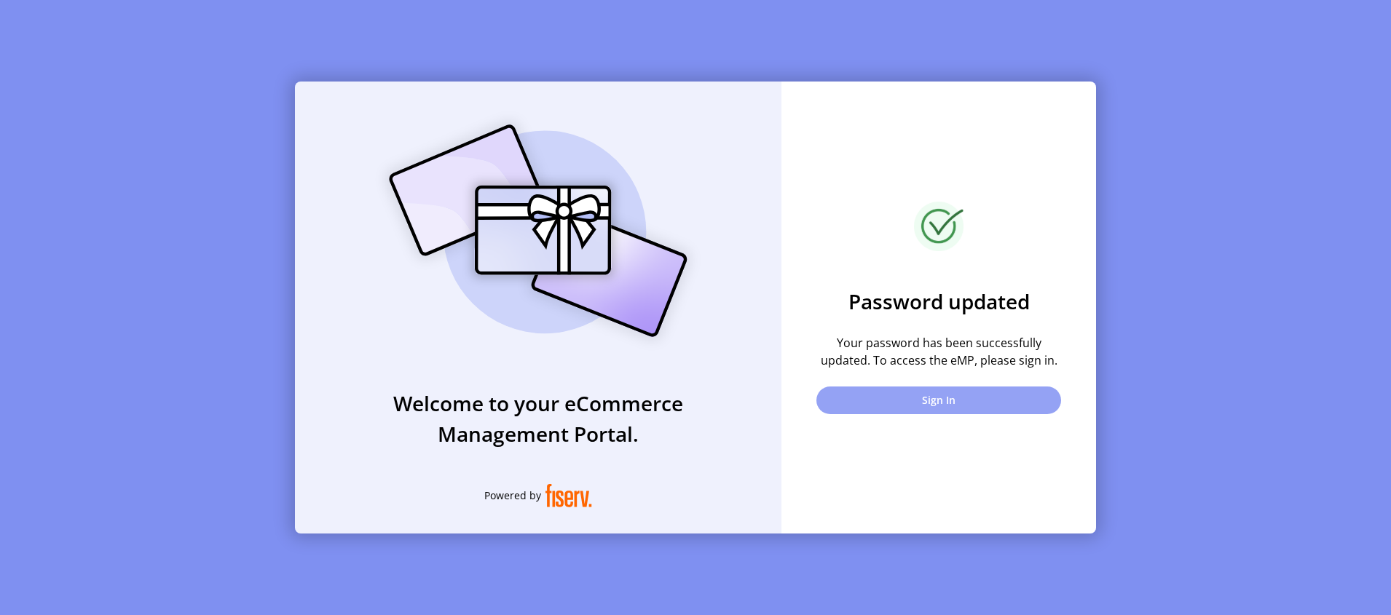
click at [942, 393] on button "Sign In" at bounding box center [938, 401] width 245 height 28
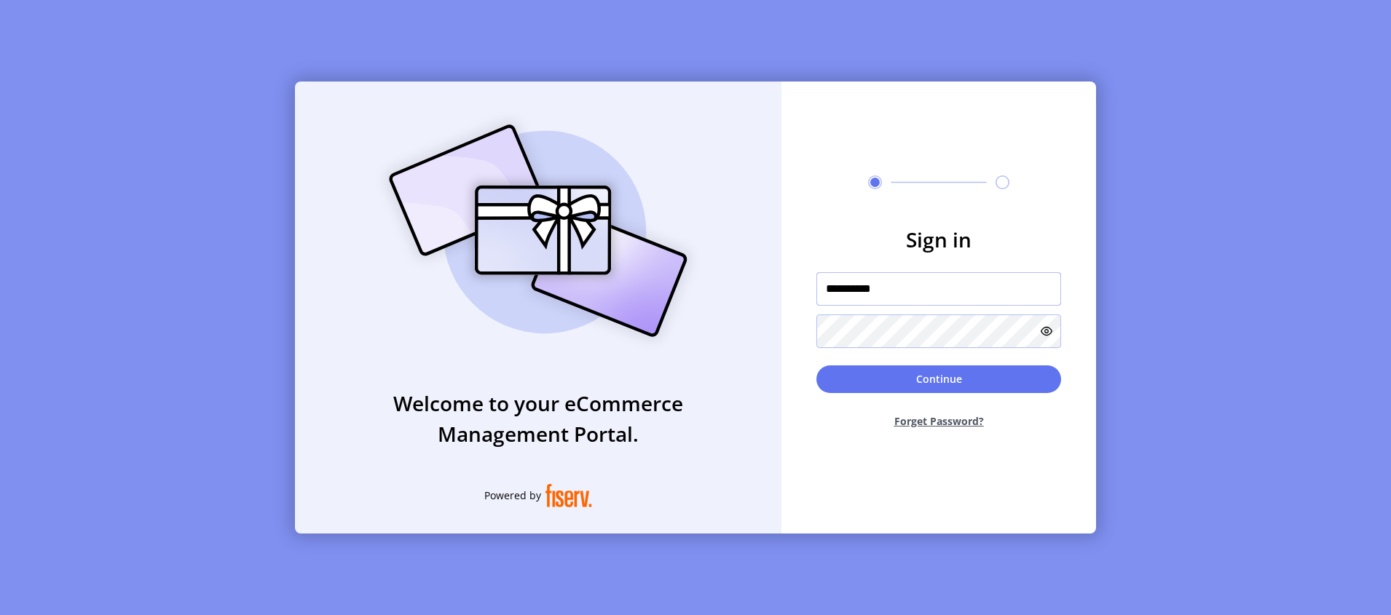
click at [897, 302] on input "**********" at bounding box center [938, 289] width 245 height 34
drag, startPoint x: 897, startPoint y: 300, endPoint x: 810, endPoint y: 298, distance: 86.7
click at [779, 303] on div "**********" at bounding box center [695, 308] width 801 height 452
drag, startPoint x: 937, startPoint y: 296, endPoint x: 765, endPoint y: 291, distance: 172.0
click at [765, 291] on div "**********" at bounding box center [695, 308] width 801 height 452
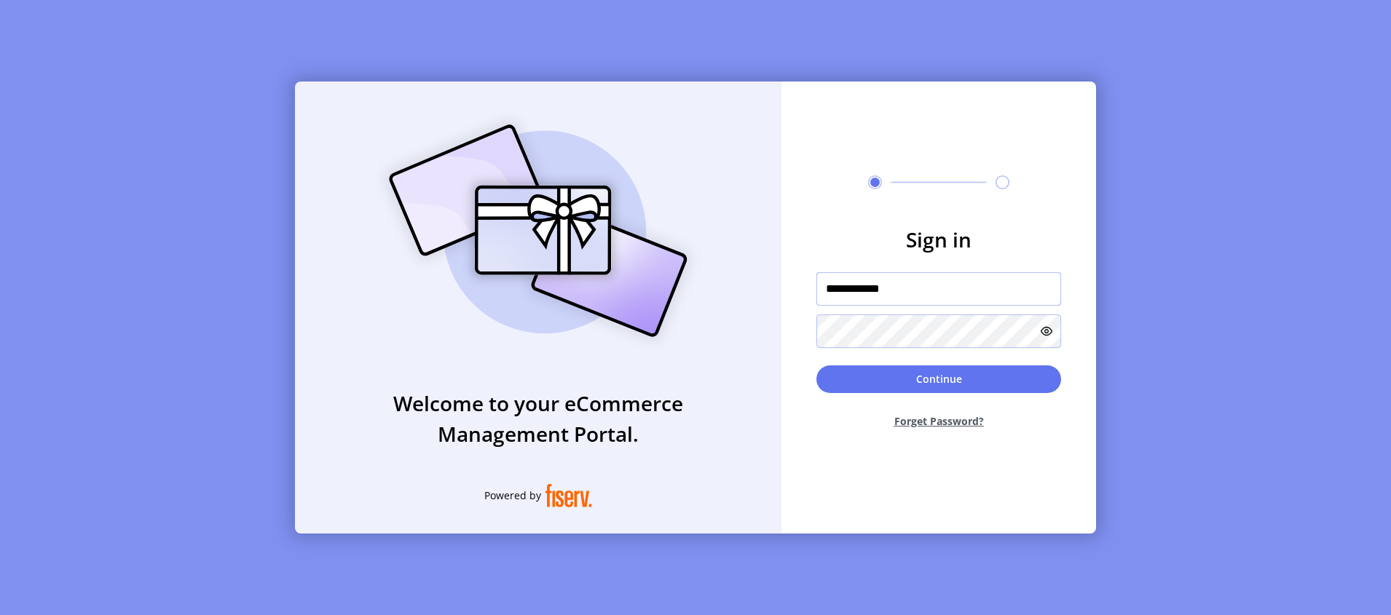
type input "**********"
click at [862, 374] on button "Continue" at bounding box center [938, 380] width 245 height 28
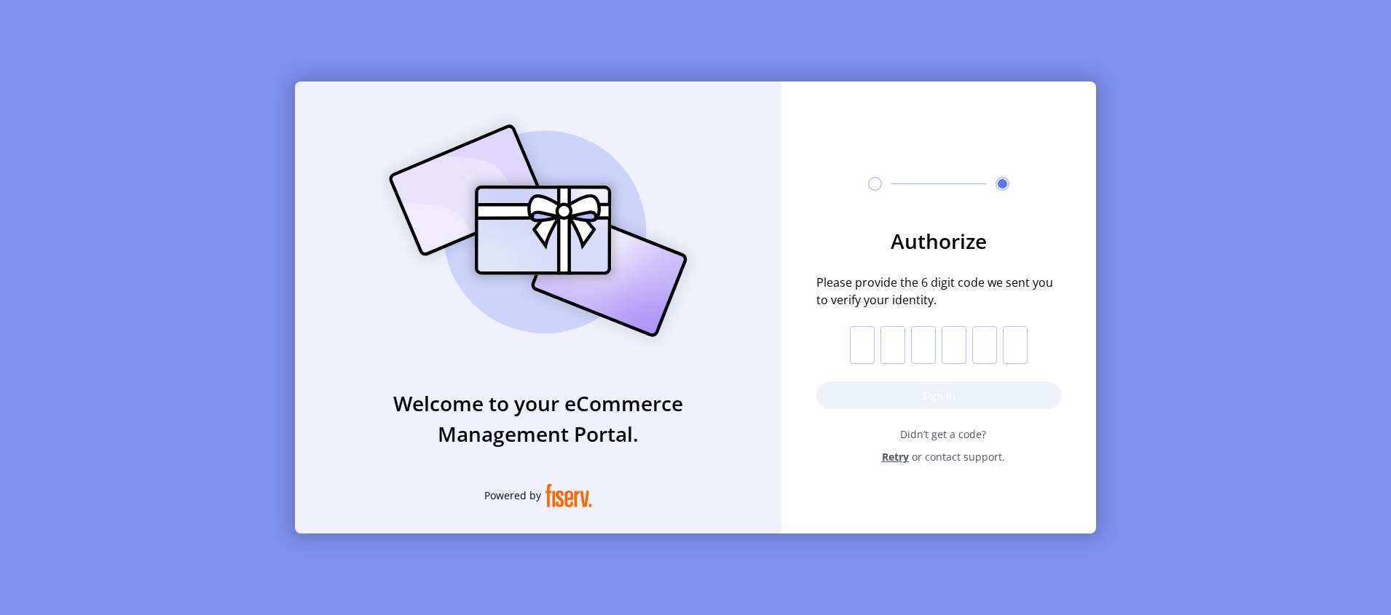
click at [857, 347] on input "text" at bounding box center [862, 345] width 25 height 38
paste input "*"
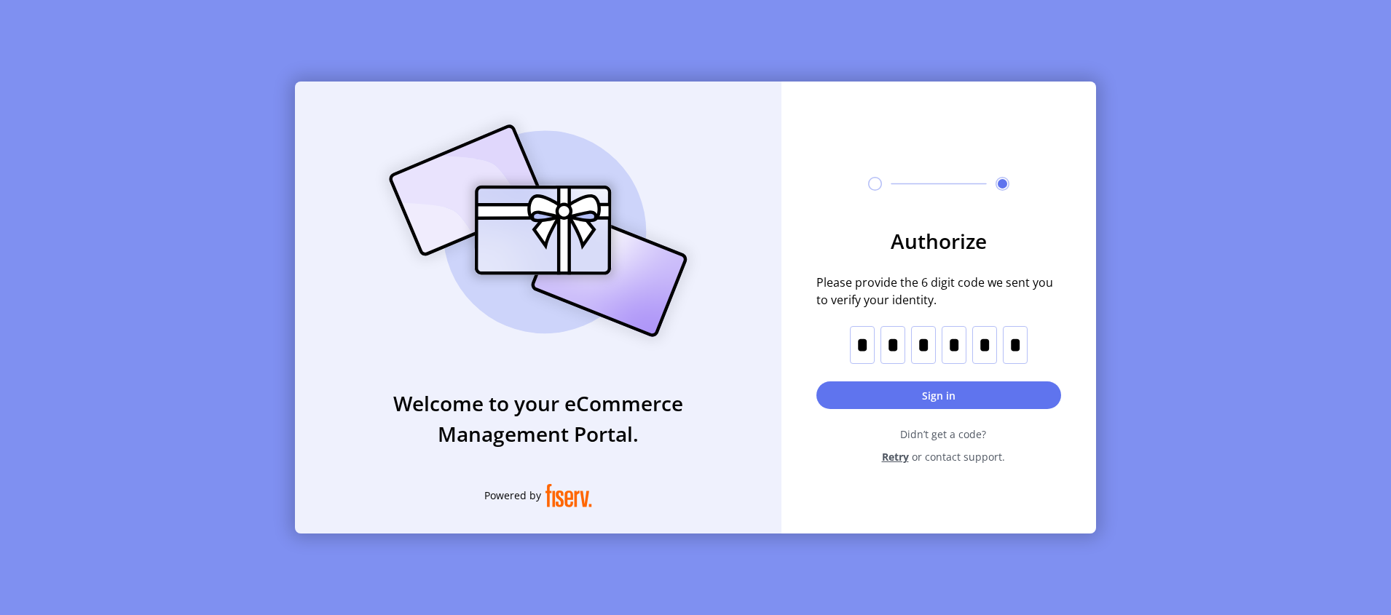
type input "*"
click at [906, 389] on button "Sign in" at bounding box center [938, 396] width 245 height 28
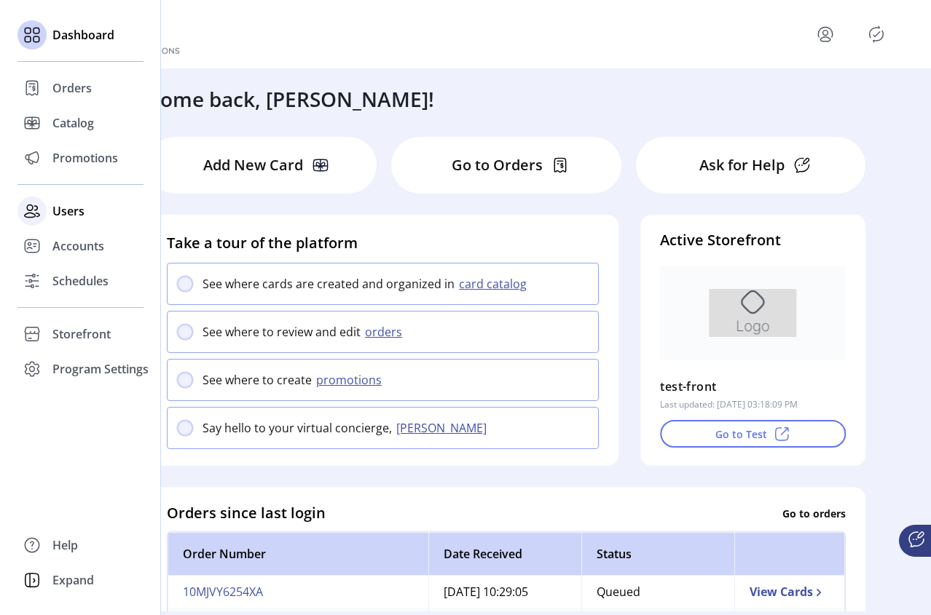
click at [63, 213] on span "Users" at bounding box center [68, 210] width 32 height 17
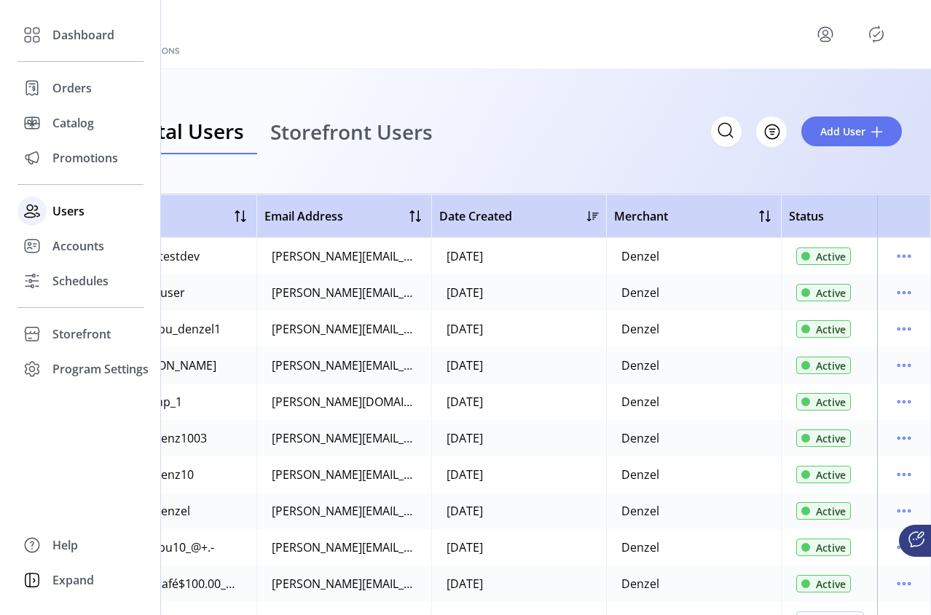
click at [60, 214] on span "Users" at bounding box center [68, 210] width 32 height 17
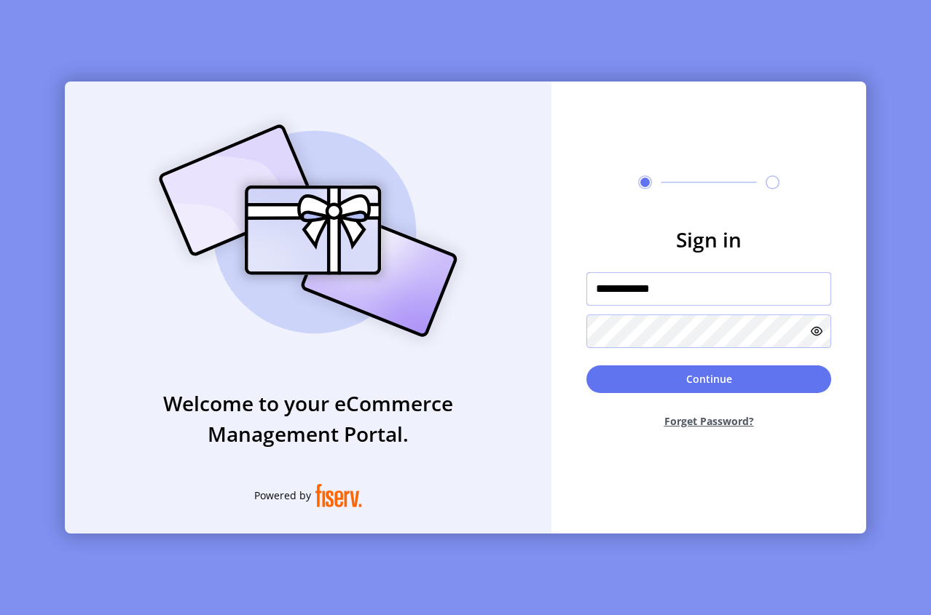
drag, startPoint x: 706, startPoint y: 291, endPoint x: 521, endPoint y: 295, distance: 184.3
click at [521, 295] on div "**********" at bounding box center [465, 308] width 801 height 452
type input "**********"
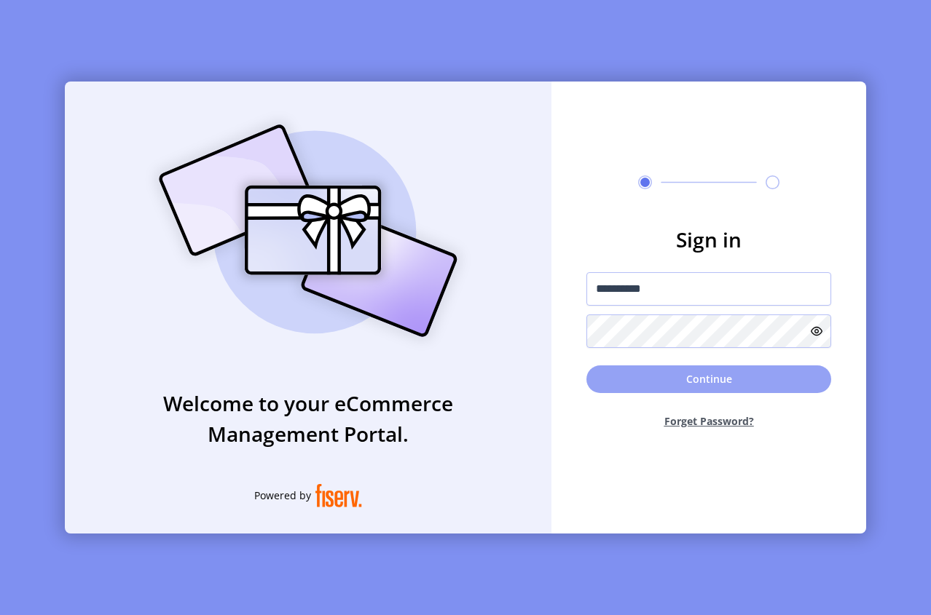
click at [699, 373] on button "Continue" at bounding box center [708, 380] width 245 height 28
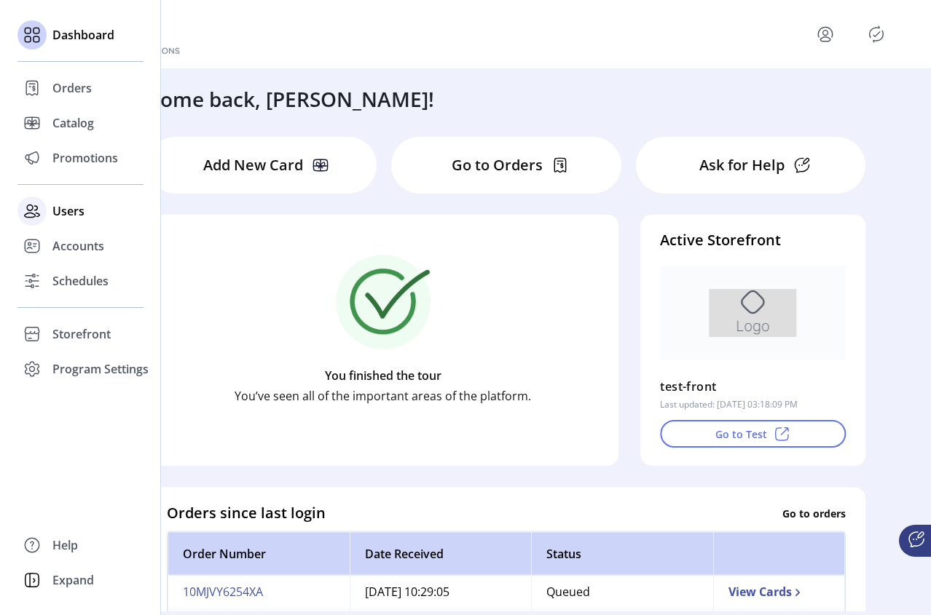
click at [59, 216] on span "Users" at bounding box center [68, 210] width 32 height 17
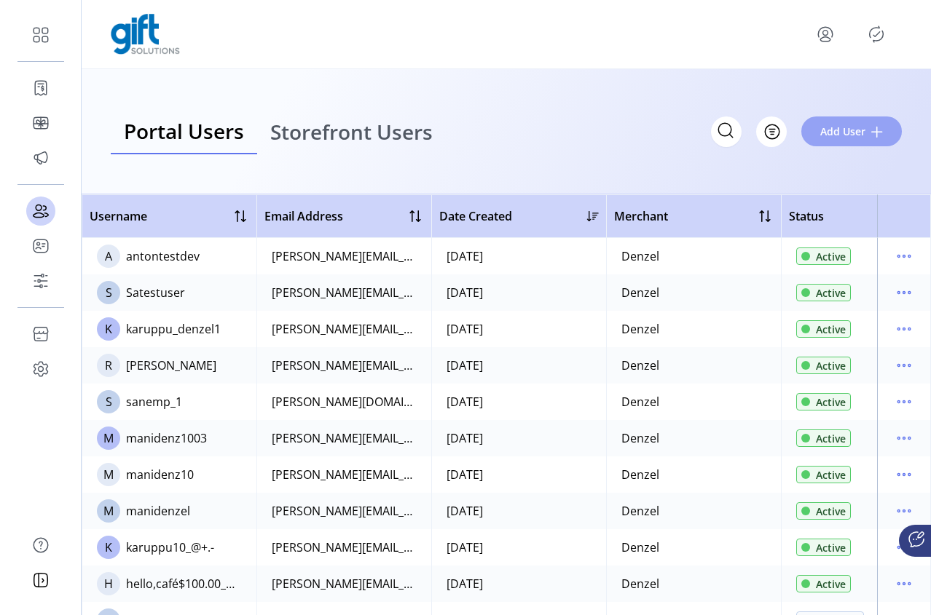
click at [841, 130] on span "Add User" at bounding box center [842, 131] width 45 height 15
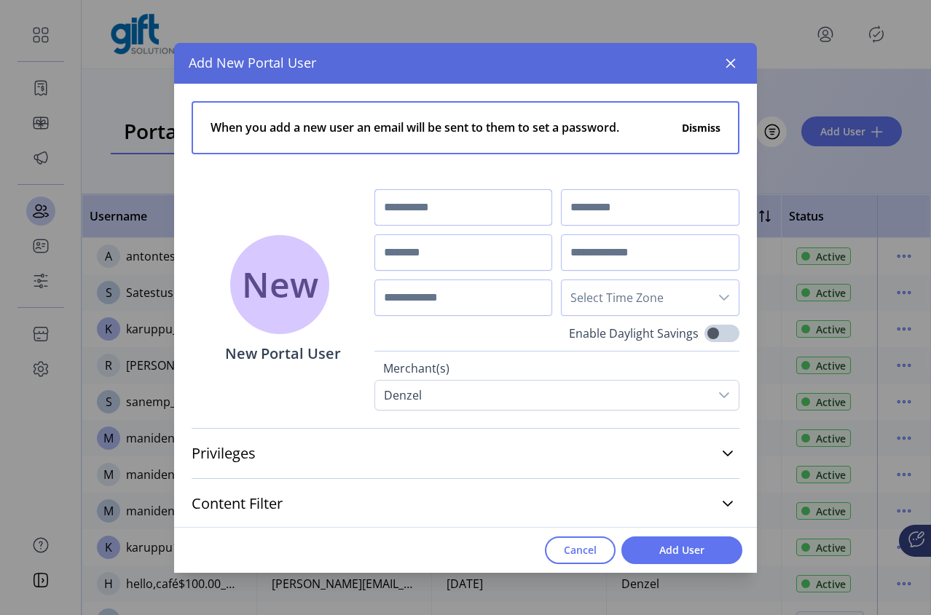
click at [430, 207] on input "text" at bounding box center [463, 207] width 178 height 36
type input "*****"
type input "*******"
type input "**********"
click at [621, 269] on input "text" at bounding box center [650, 253] width 178 height 36
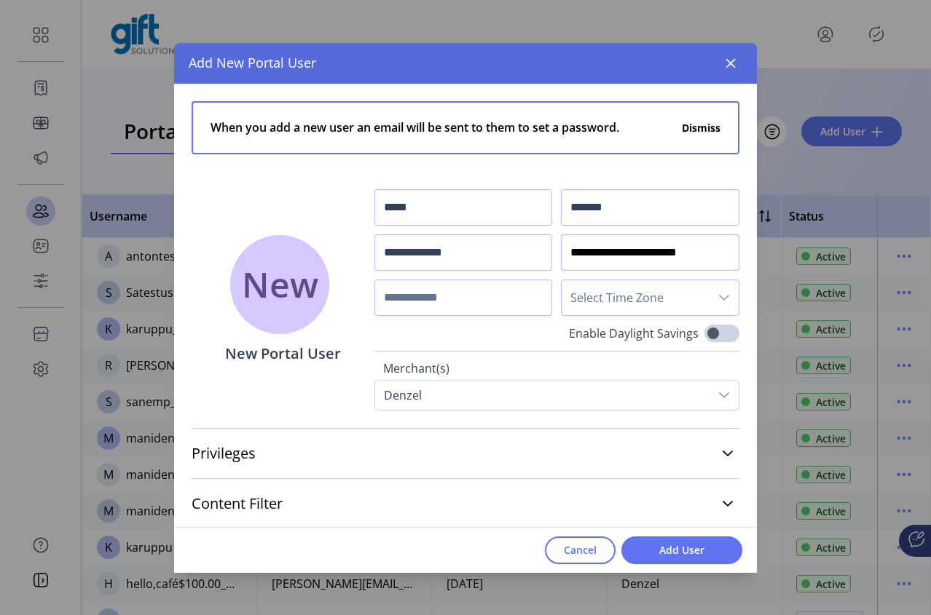
type input "**********"
click at [482, 289] on input "text" at bounding box center [463, 298] width 178 height 36
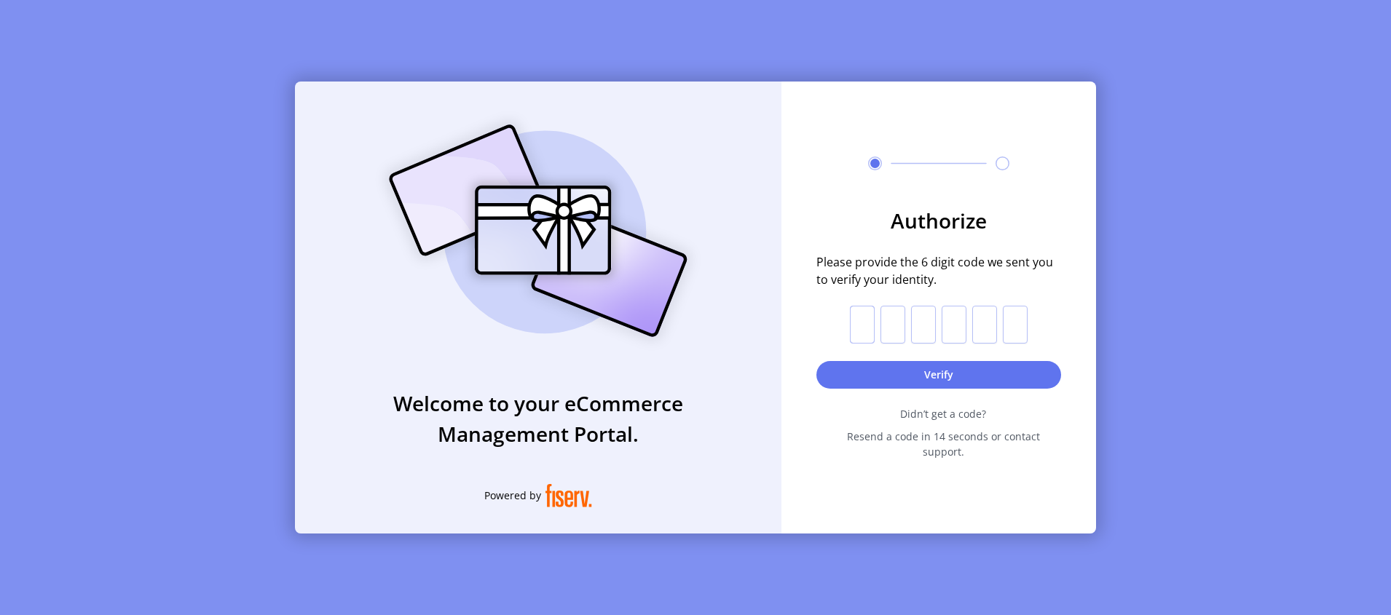
click at [860, 318] on input "text" at bounding box center [862, 325] width 25 height 38
paste input "*"
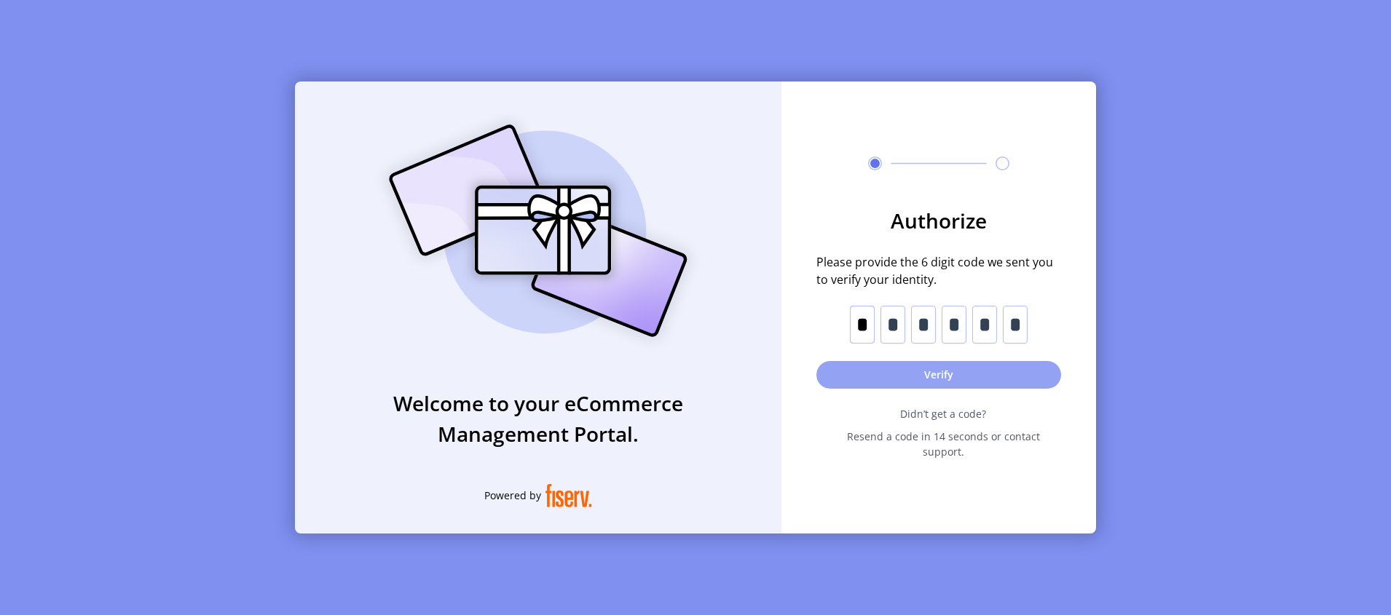
type input "*"
click at [929, 383] on button "Verify" at bounding box center [938, 375] width 245 height 28
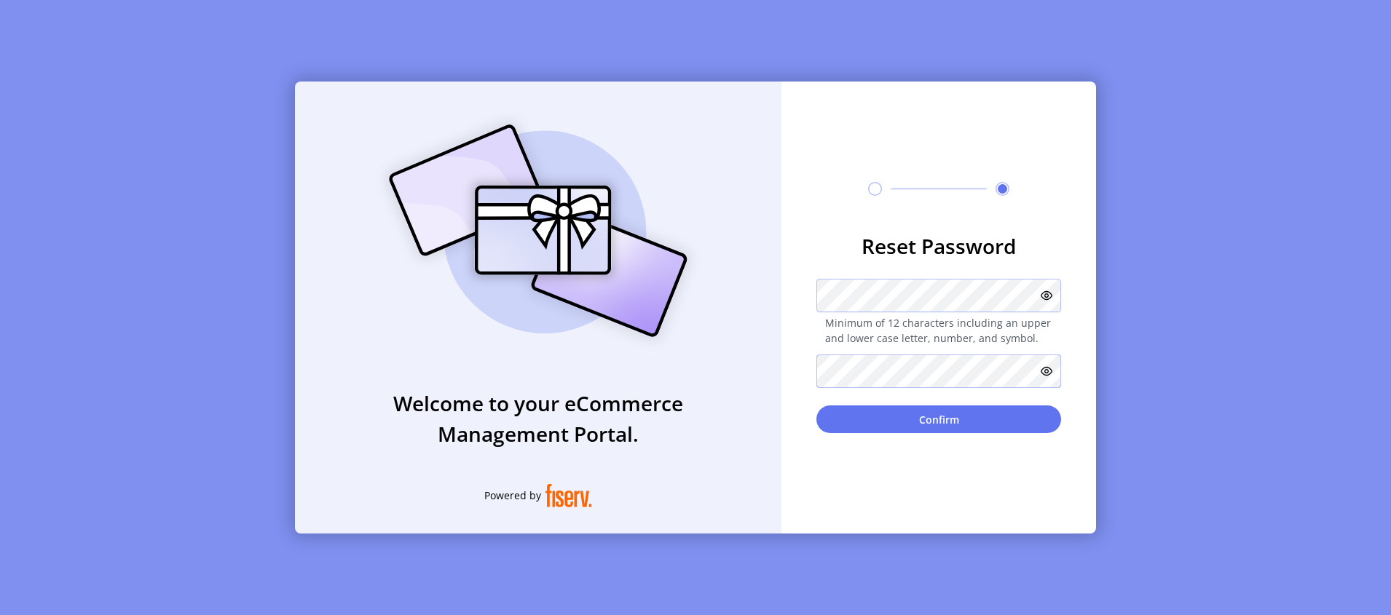
click at [816, 406] on button "Confirm" at bounding box center [938, 420] width 245 height 28
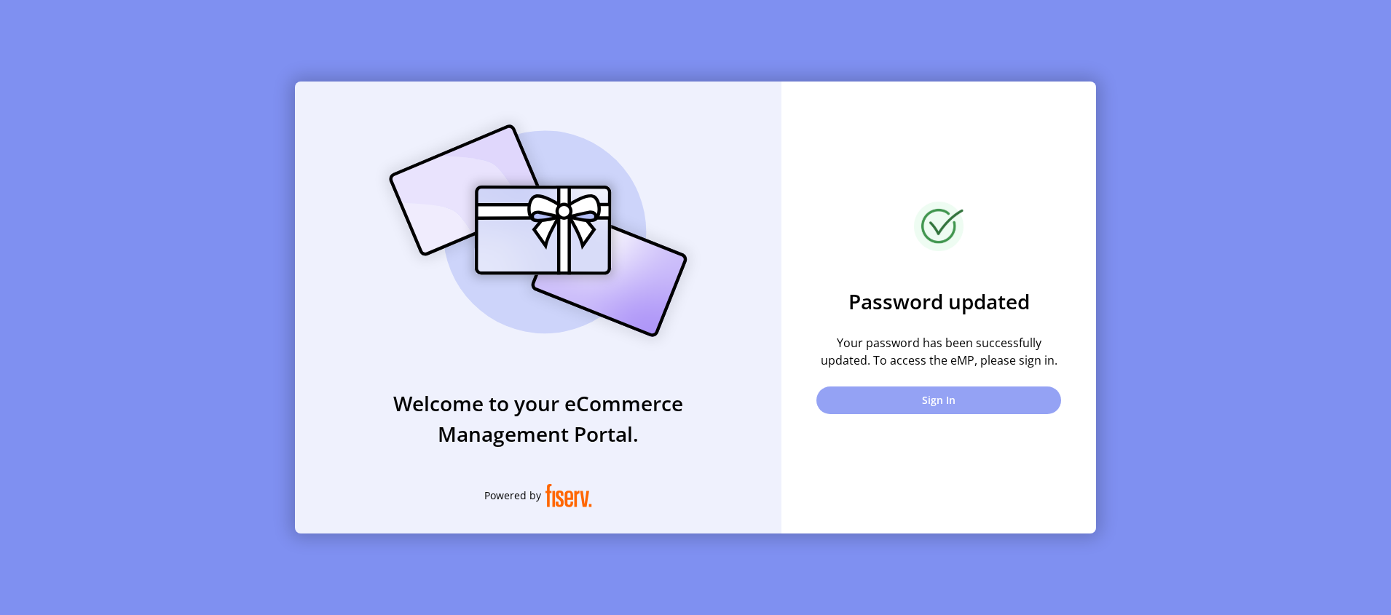
click at [953, 409] on button "Sign In" at bounding box center [938, 401] width 245 height 28
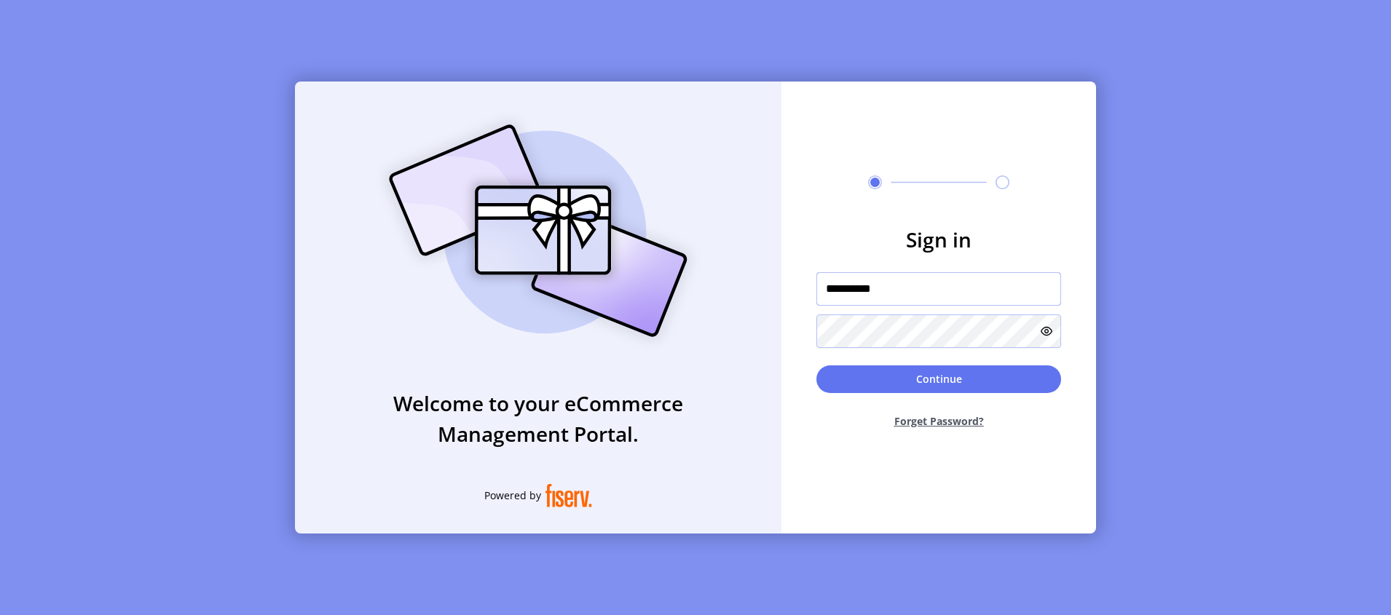
click at [863, 286] on input "**********" at bounding box center [938, 289] width 245 height 34
drag, startPoint x: 929, startPoint y: 295, endPoint x: 772, endPoint y: 293, distance: 156.6
click at [772, 293] on div "**********" at bounding box center [695, 308] width 801 height 452
type input "**********"
click at [1048, 336] on icon at bounding box center [1047, 332] width 12 height 12
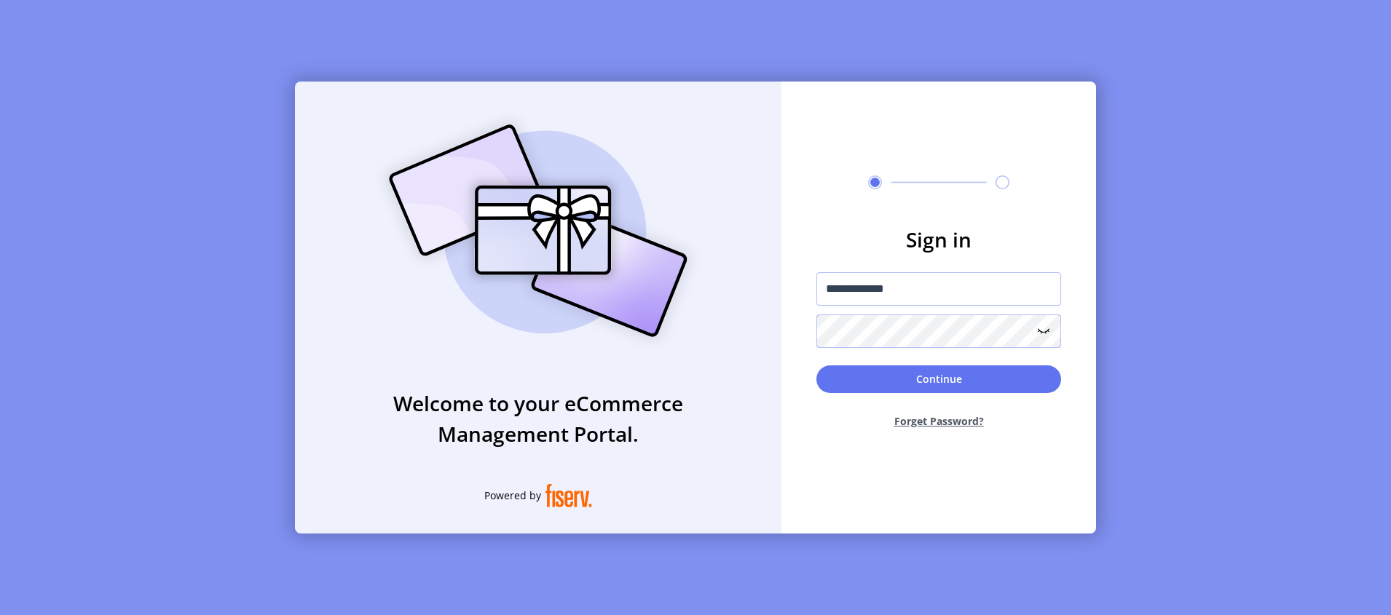
click at [733, 334] on div "**********" at bounding box center [695, 308] width 801 height 452
click at [930, 379] on button "Continue" at bounding box center [938, 380] width 245 height 28
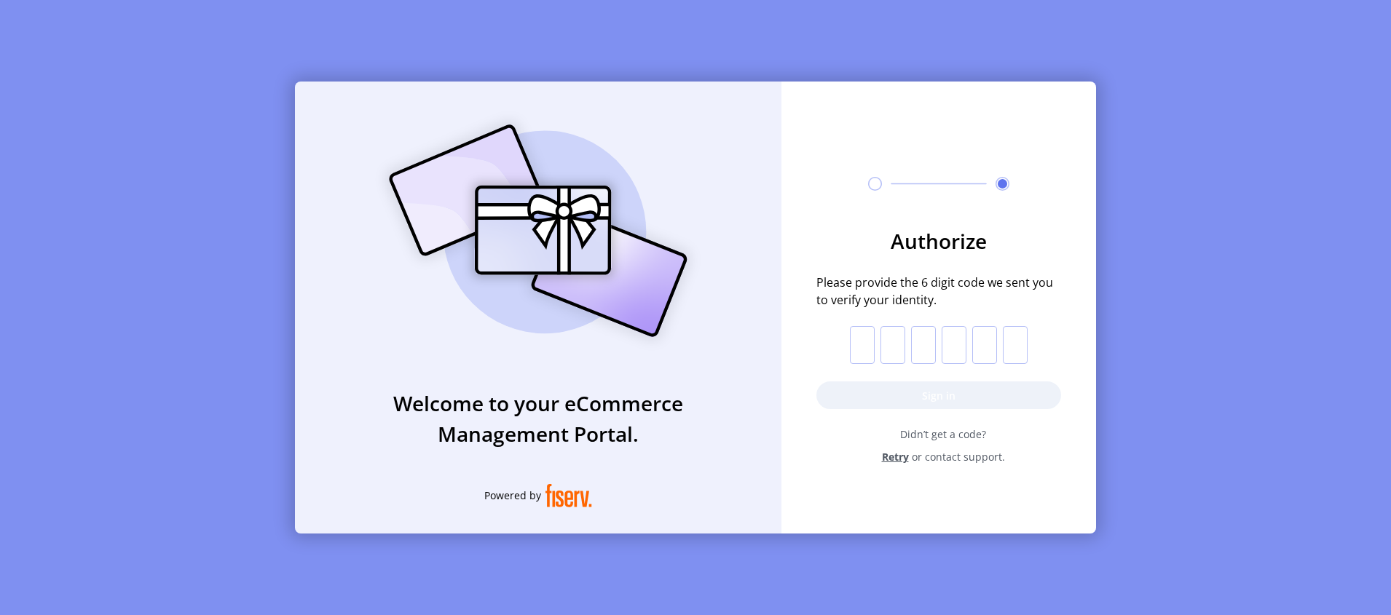
click at [863, 343] on input "text" at bounding box center [862, 345] width 25 height 38
paste input "*"
type input "*"
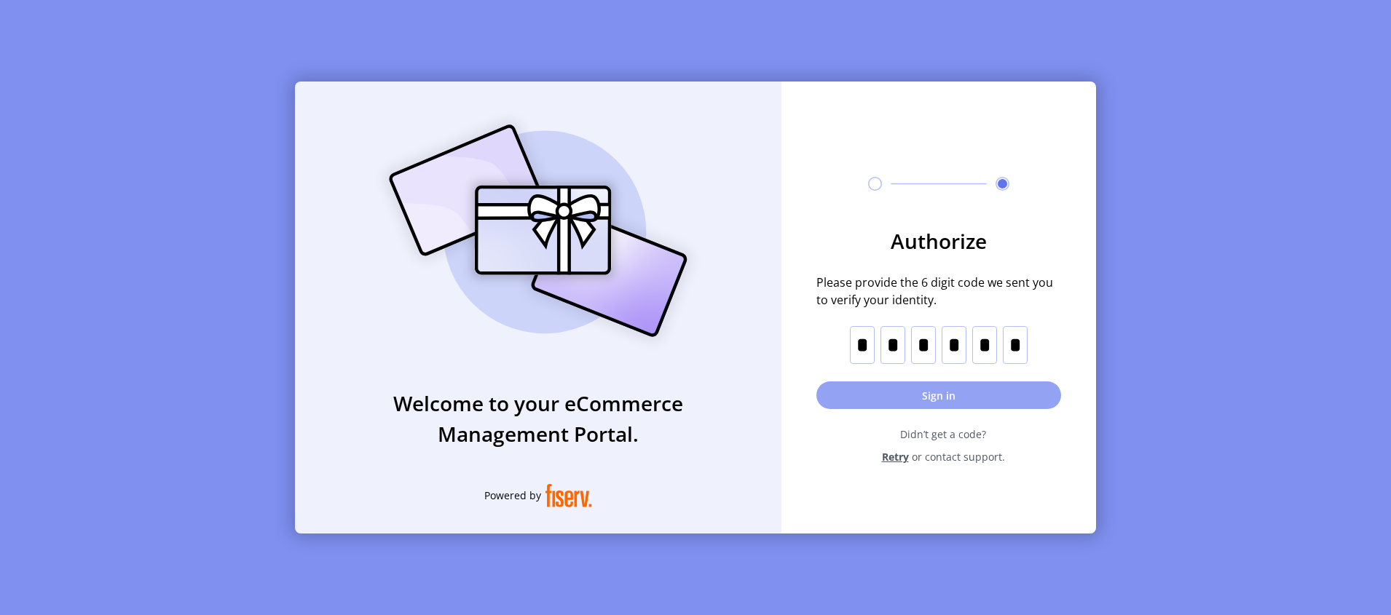
click at [922, 398] on button "Sign in" at bounding box center [938, 396] width 245 height 28
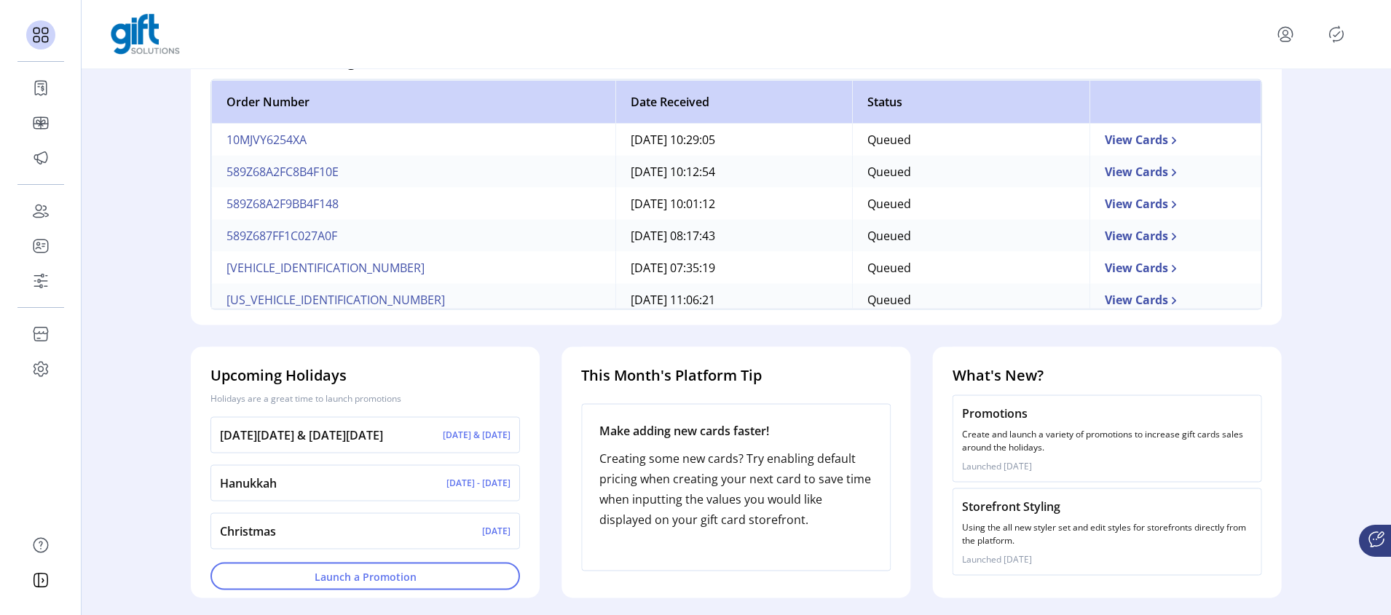
scroll to position [14, 0]
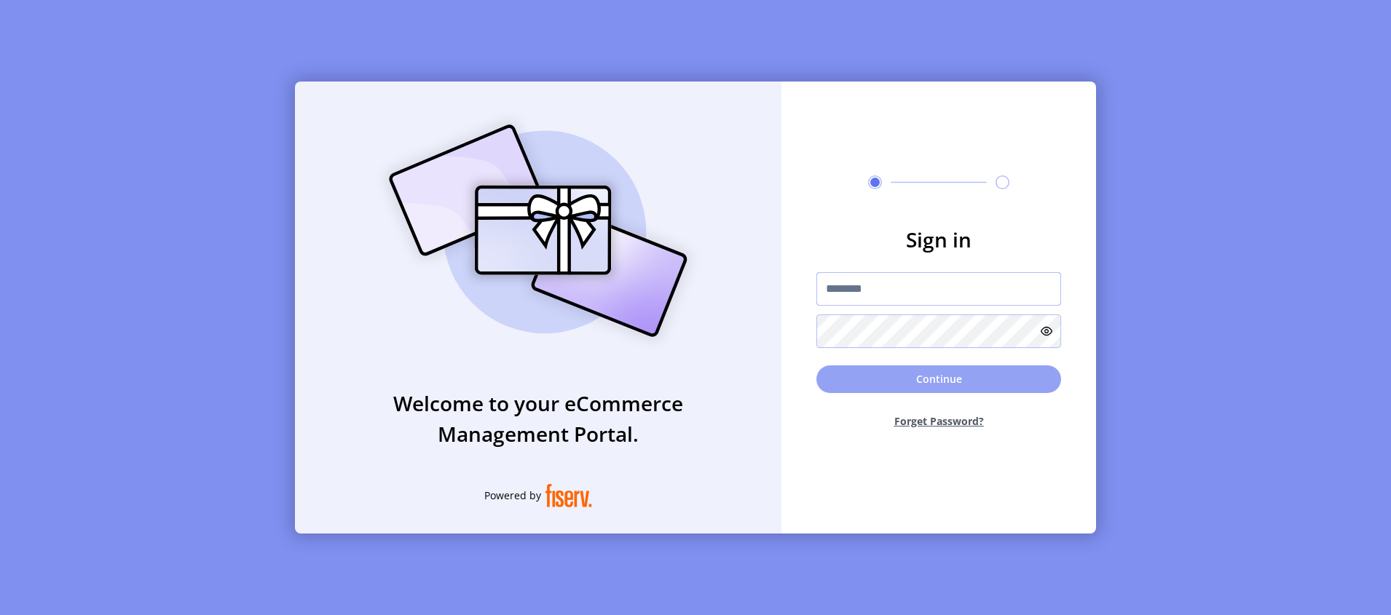
type input "**********"
click at [937, 381] on button "Continue" at bounding box center [938, 380] width 245 height 28
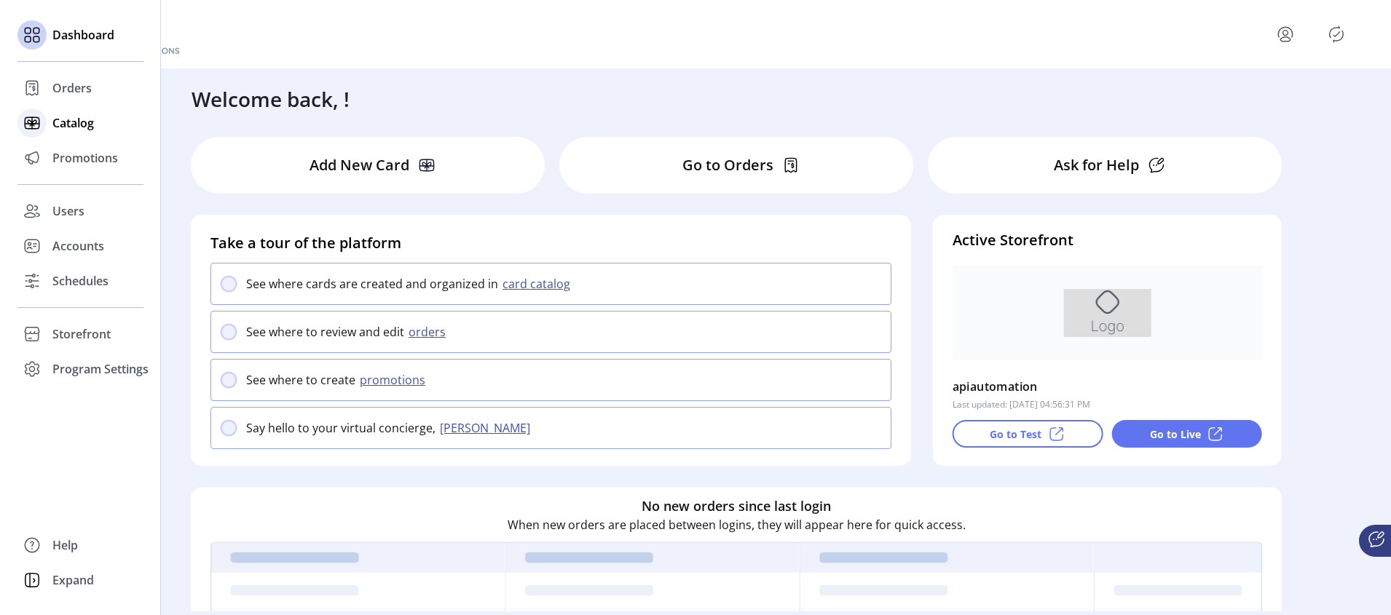
click at [71, 122] on span "Catalog" at bounding box center [73, 122] width 42 height 17
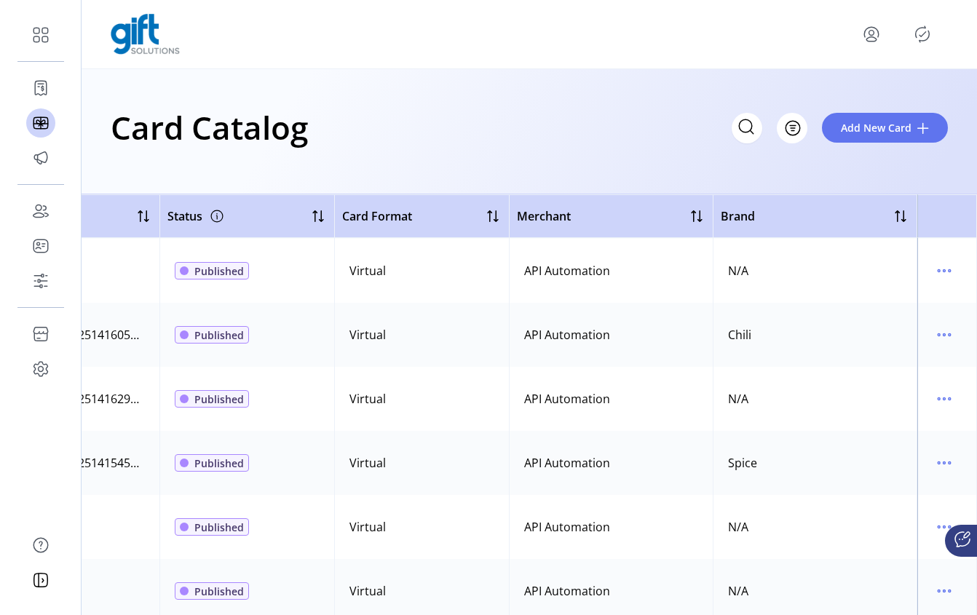
scroll to position [256, 0]
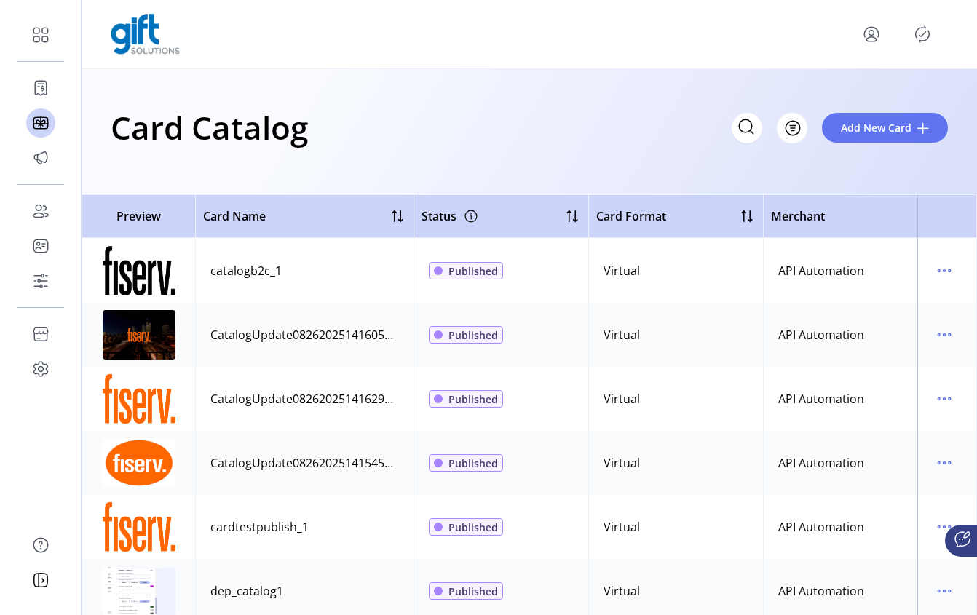
click at [325, 276] on td "catalogb2c_1" at bounding box center [304, 271] width 219 height 64
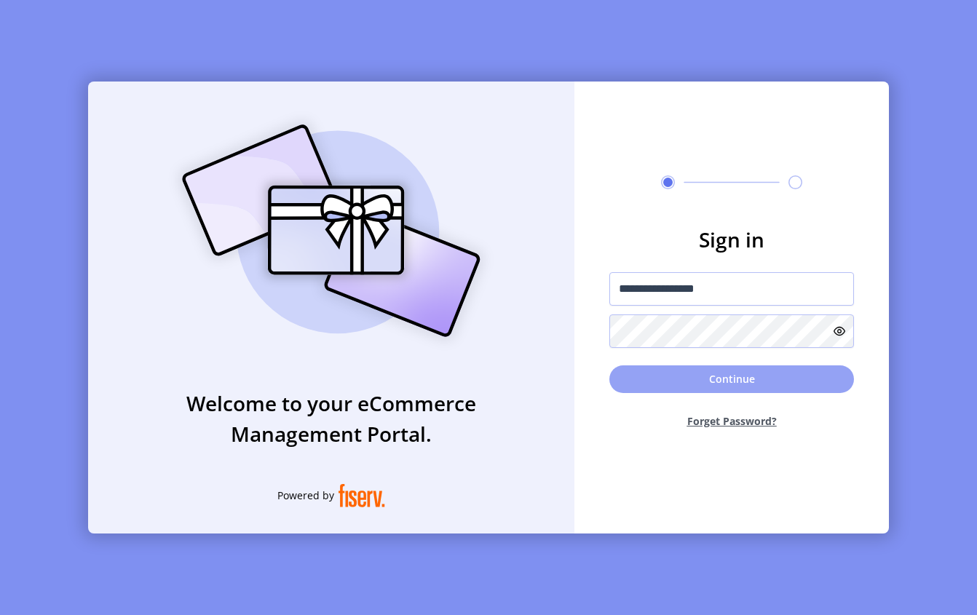
click at [744, 379] on button "Continue" at bounding box center [732, 380] width 245 height 28
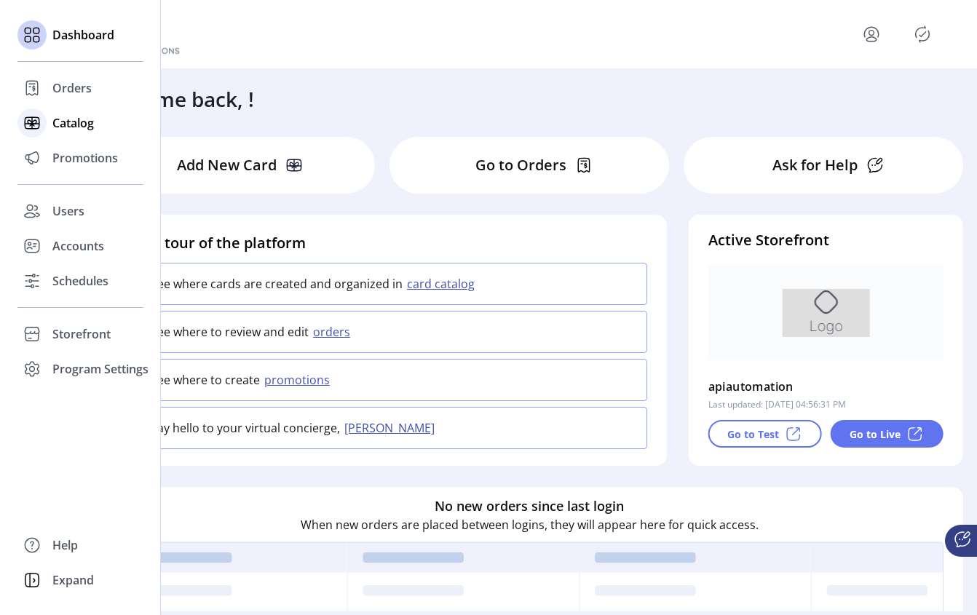
click at [63, 118] on span "Catalog" at bounding box center [73, 122] width 42 height 17
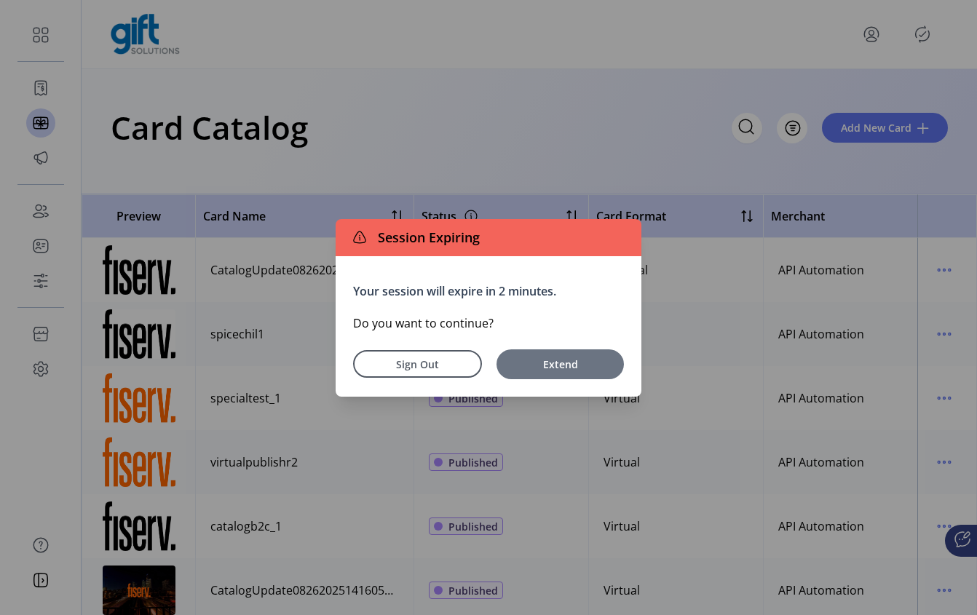
click at [588, 364] on span "Extend" at bounding box center [560, 364] width 113 height 15
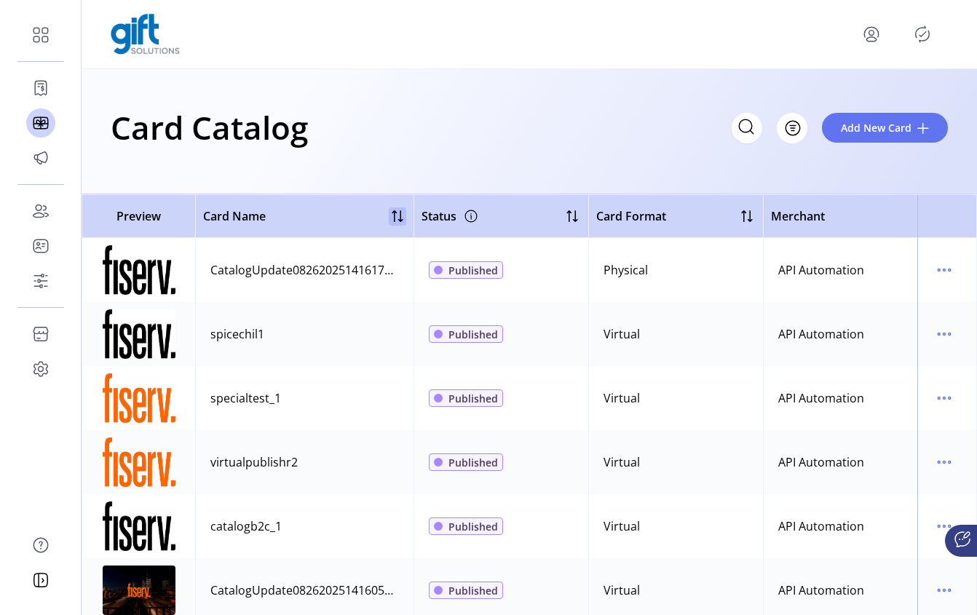
click at [398, 217] on div at bounding box center [397, 216] width 17 height 17
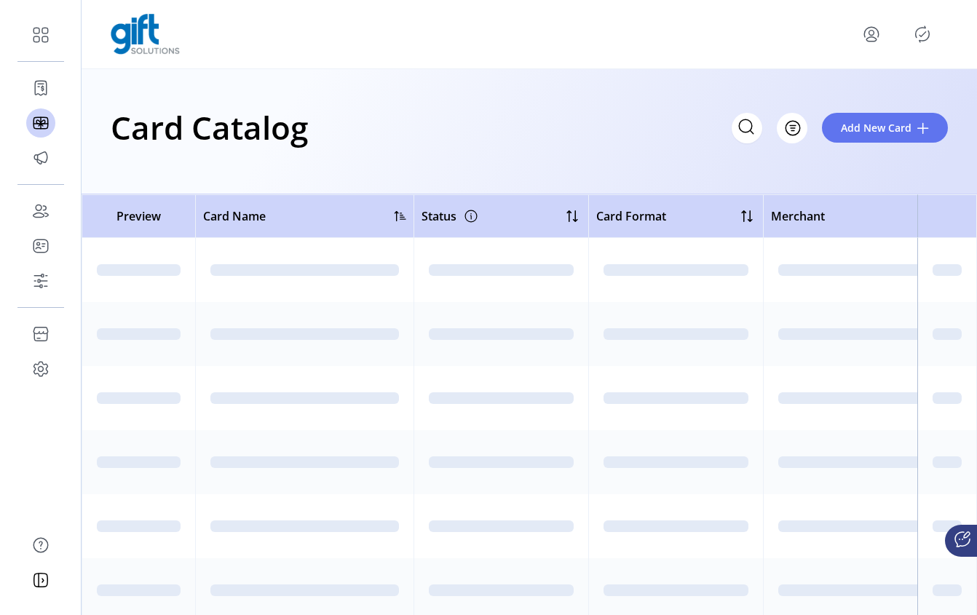
click at [398, 217] on div at bounding box center [401, 216] width 12 height 12
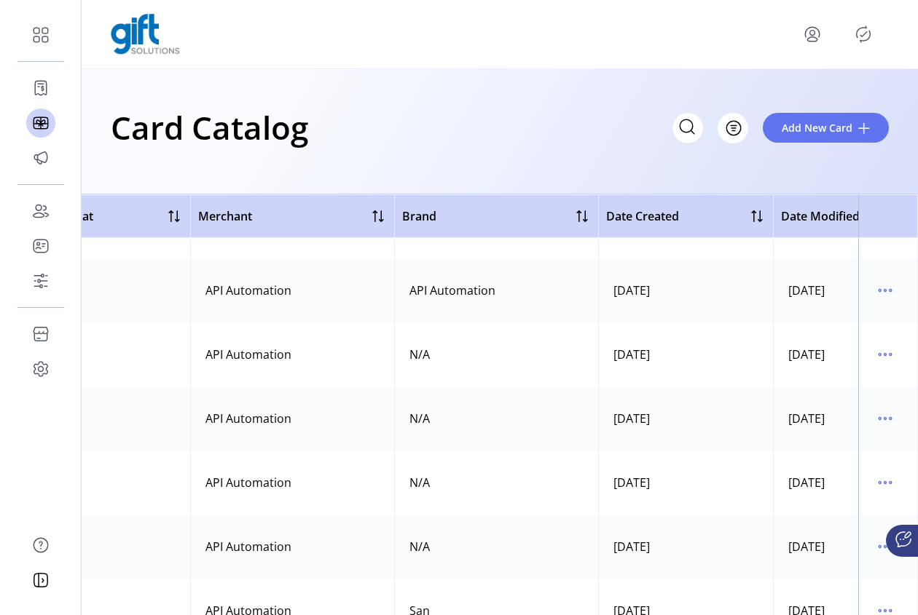
scroll to position [44, 0]
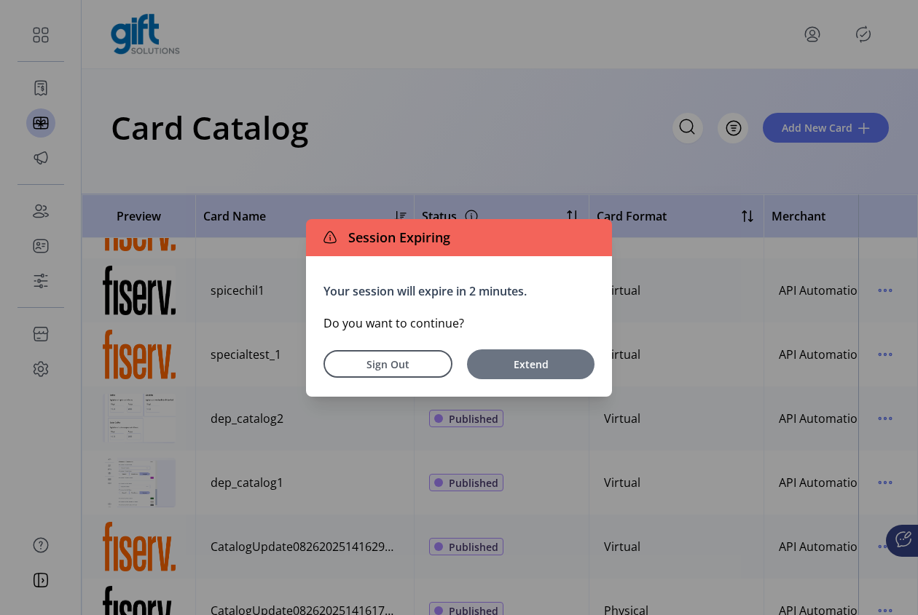
click at [523, 368] on span "Extend" at bounding box center [530, 364] width 113 height 15
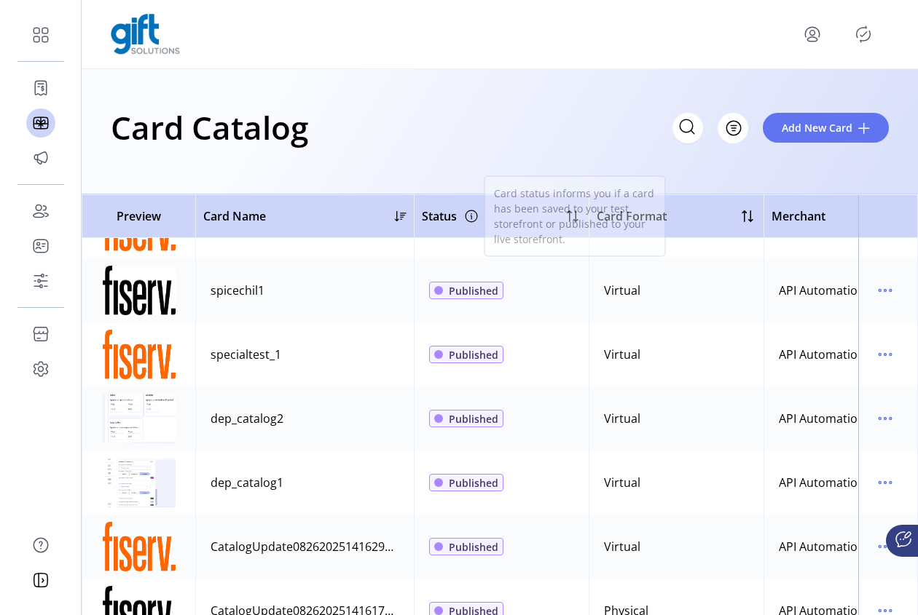
click at [471, 219] on icon at bounding box center [471, 218] width 1 height 4
click at [476, 218] on icon at bounding box center [468, 216] width 23 height 23
click at [473, 218] on icon at bounding box center [468, 216] width 23 height 23
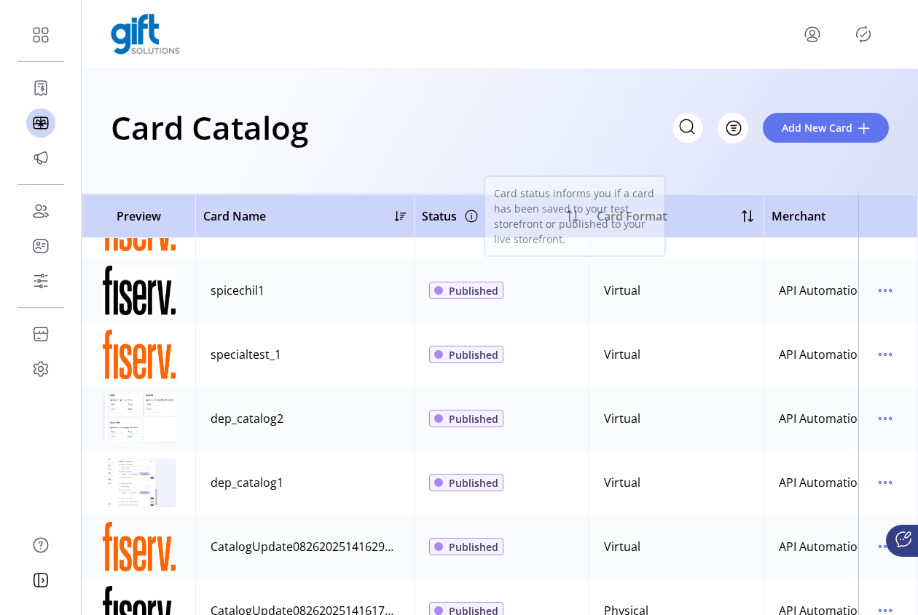
click at [476, 224] on icon at bounding box center [468, 216] width 23 height 23
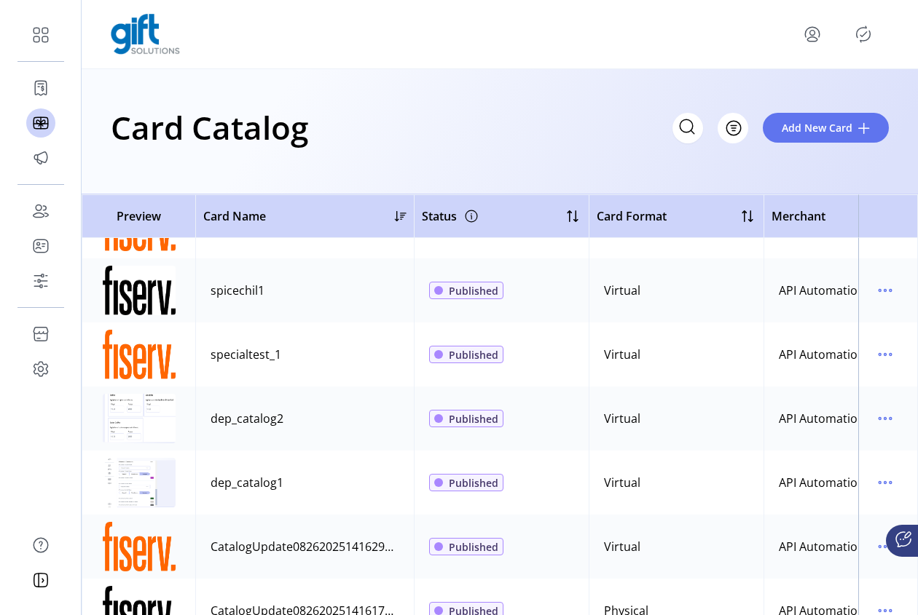
click at [476, 217] on icon at bounding box center [468, 216] width 23 height 23
click at [473, 215] on icon at bounding box center [468, 216] width 23 height 23
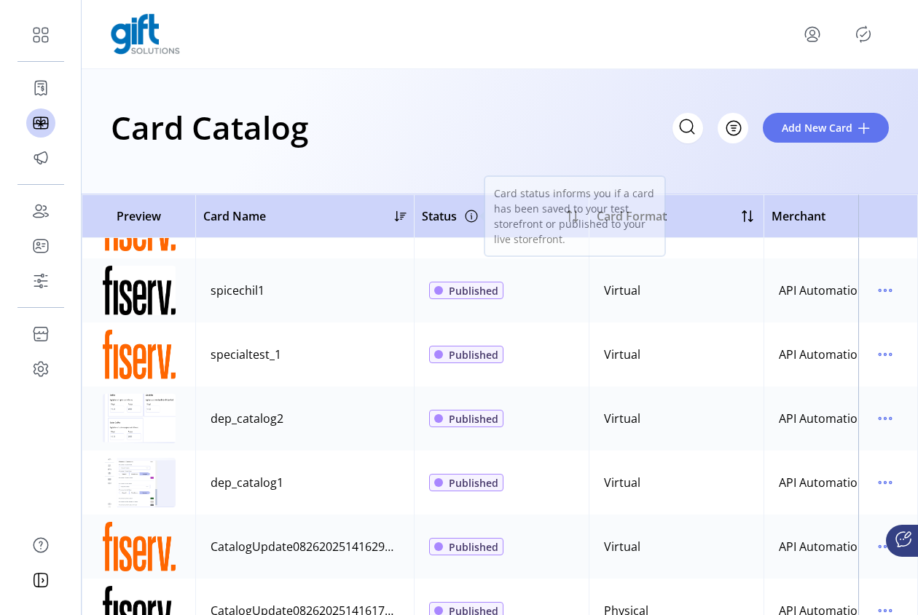
click at [470, 219] on icon at bounding box center [468, 216] width 23 height 23
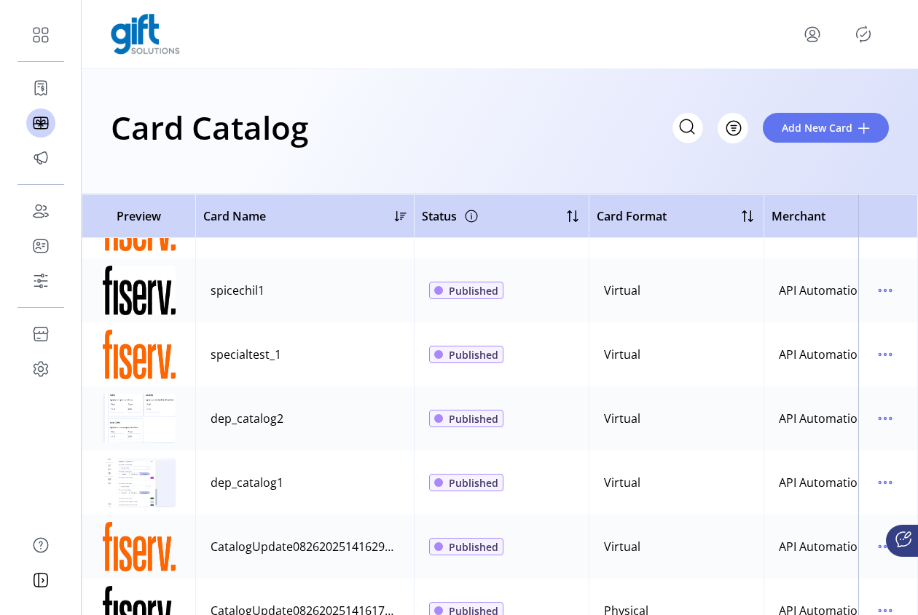
click at [516, 247] on td "Published" at bounding box center [501, 226] width 175 height 64
click at [474, 215] on icon at bounding box center [468, 216] width 23 height 23
click at [471, 219] on icon at bounding box center [468, 216] width 23 height 23
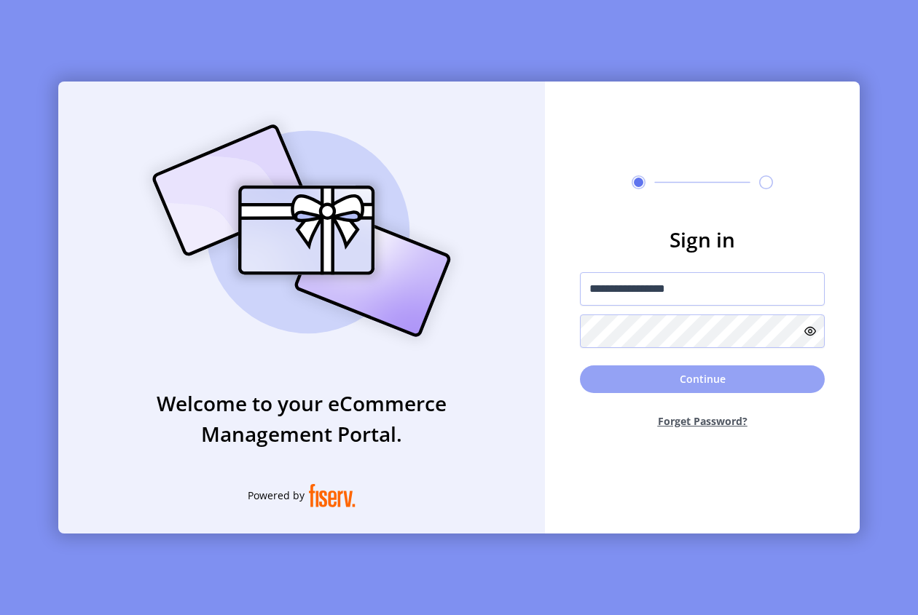
click at [747, 383] on button "Continue" at bounding box center [702, 380] width 245 height 28
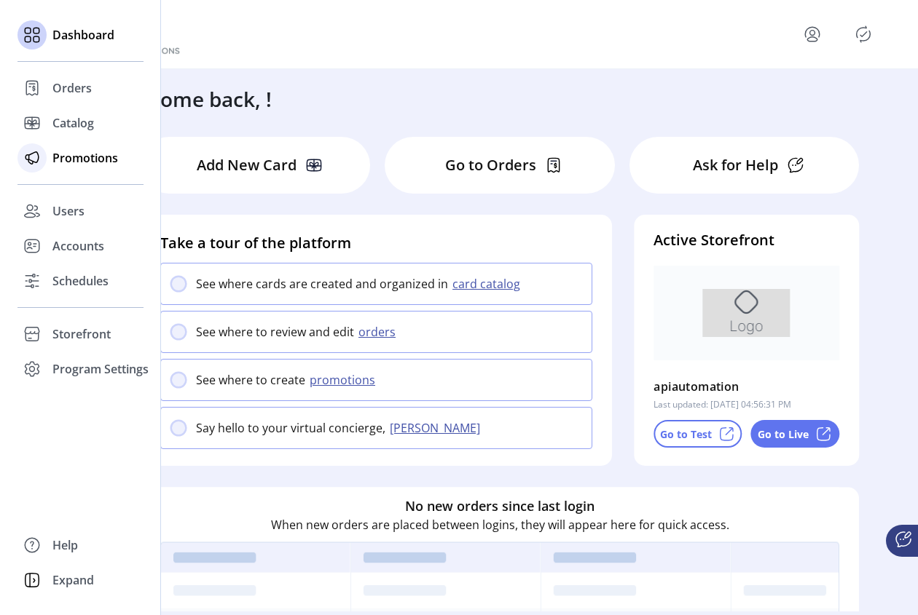
click at [46, 154] on div at bounding box center [31, 157] width 29 height 29
click at [56, 124] on span "Catalog" at bounding box center [73, 122] width 42 height 17
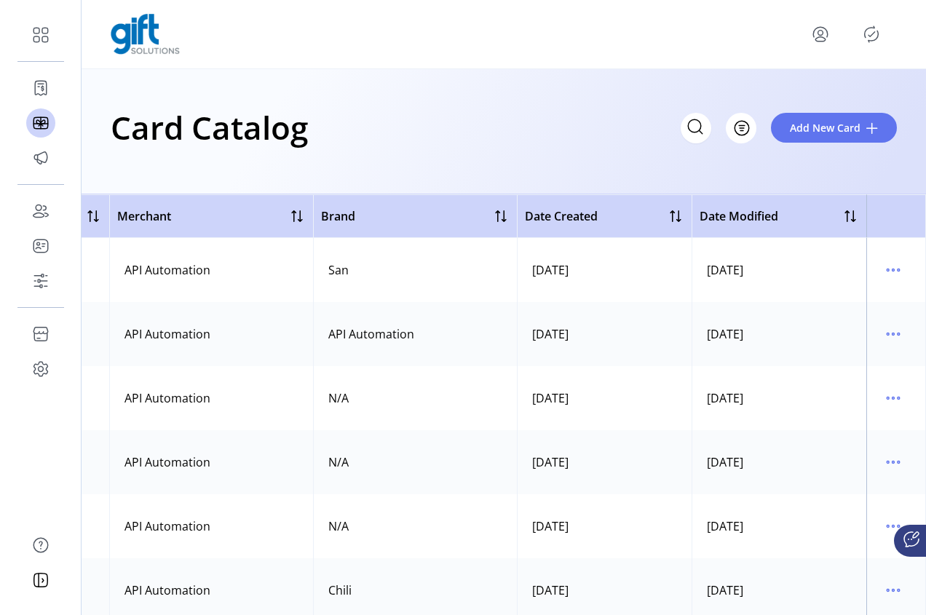
scroll to position [18, 661]
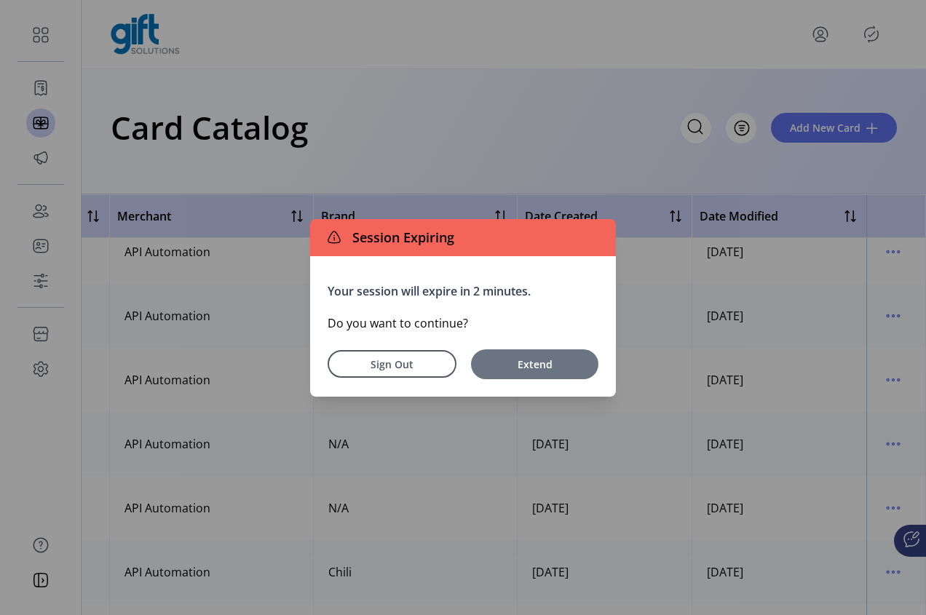
click at [513, 370] on span "Extend" at bounding box center [535, 364] width 113 height 15
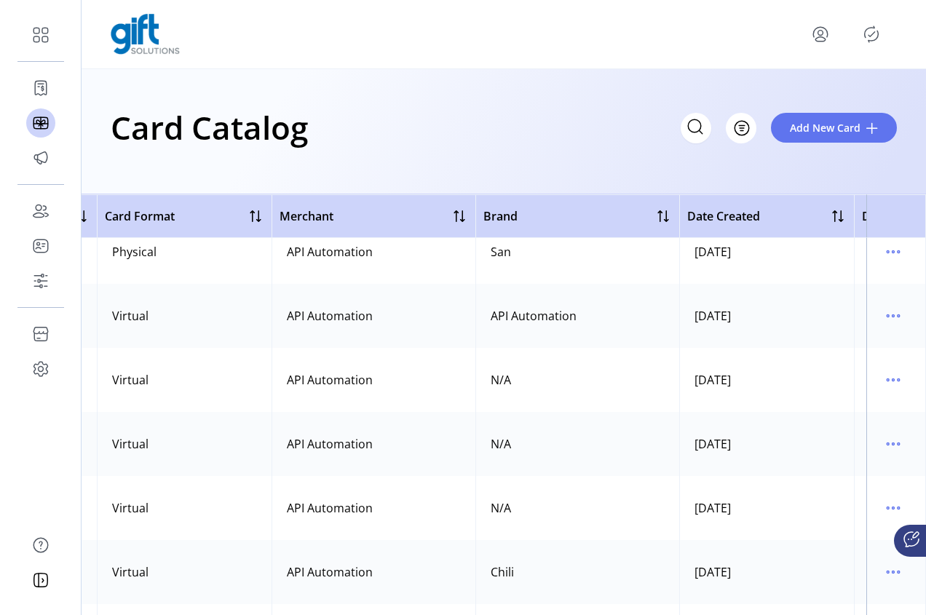
scroll to position [18, 514]
